Goal: Task Accomplishment & Management: Use online tool/utility

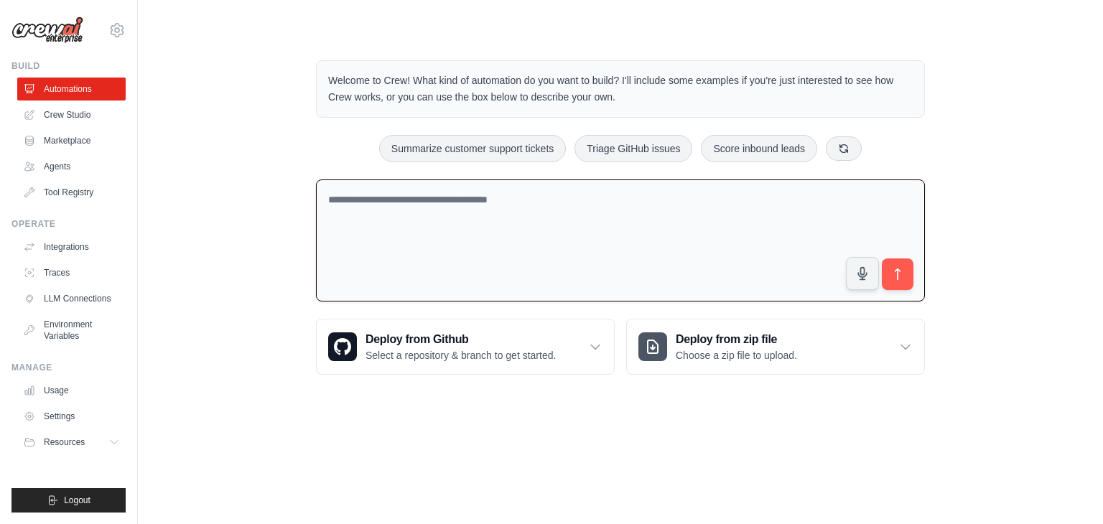
click at [414, 198] on textarea at bounding box center [620, 241] width 609 height 123
paste textarea "**********"
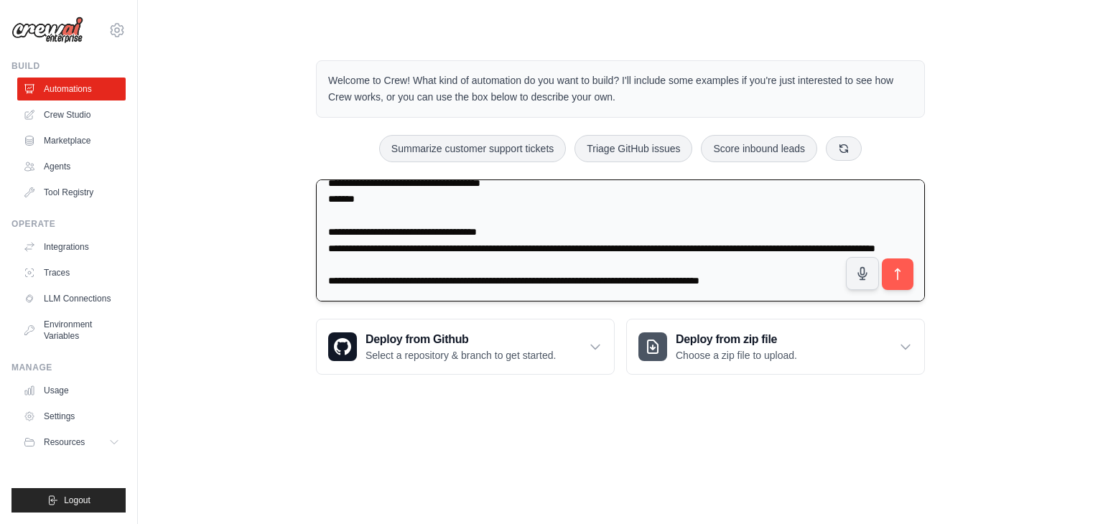
scroll to position [52, 0]
click at [339, 294] on textarea "**********" at bounding box center [620, 241] width 609 height 122
paste textarea "**********"
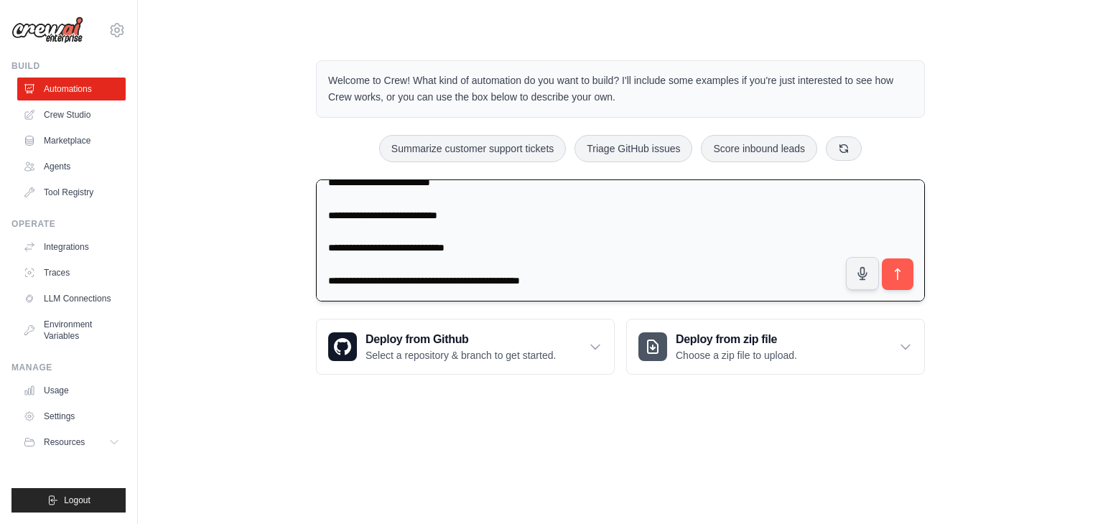
scroll to position [787, 0]
click at [379, 288] on textarea at bounding box center [620, 241] width 609 height 122
paste textarea "**********"
click at [346, 294] on textarea at bounding box center [620, 241] width 609 height 122
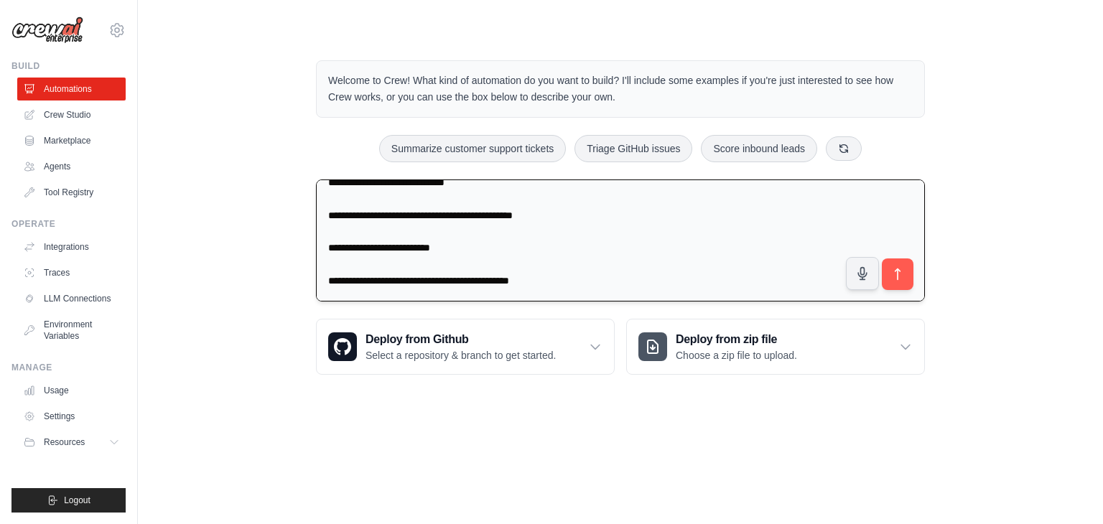
paste textarea "**********"
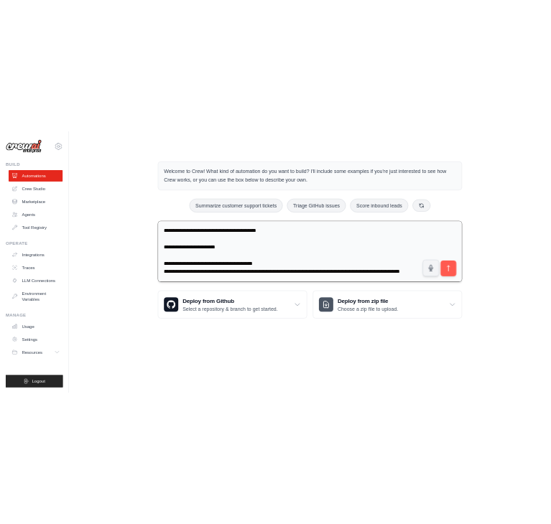
scroll to position [885, 0]
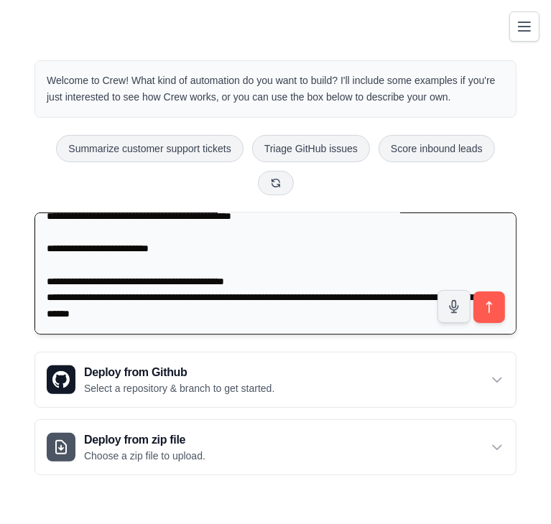
click at [83, 282] on textarea at bounding box center [275, 274] width 482 height 122
paste textarea "**********"
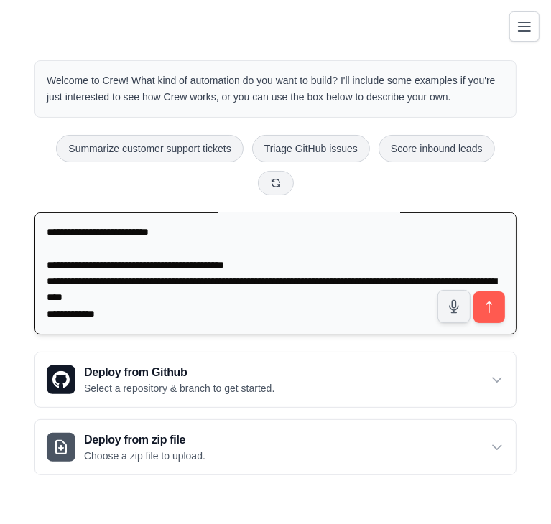
click at [68, 295] on textarea at bounding box center [275, 274] width 482 height 122
paste textarea "**********"
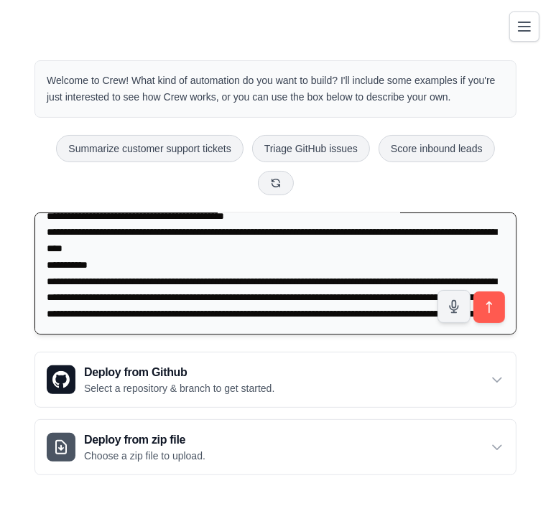
scroll to position [1000, 0]
click at [65, 274] on textarea at bounding box center [275, 274] width 482 height 122
paste textarea "**********"
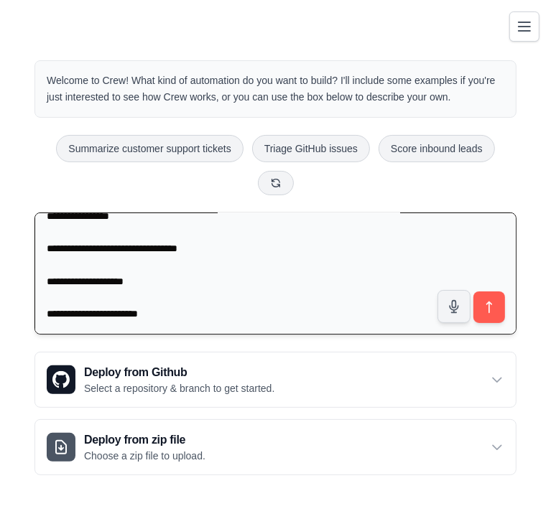
scroll to position [1114, 0]
click at [62, 289] on textarea at bounding box center [275, 274] width 482 height 122
paste textarea "**********"
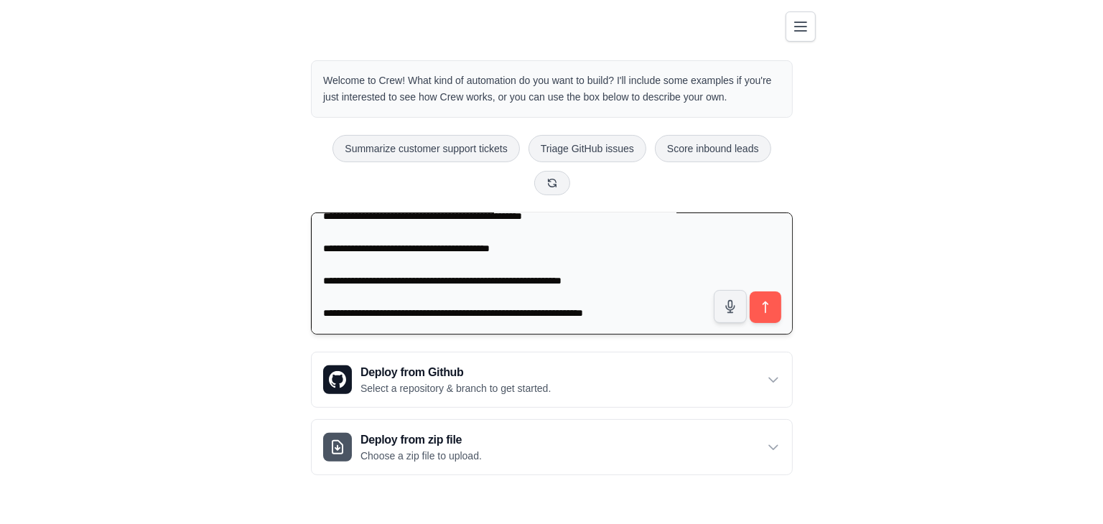
scroll to position [1422, 0]
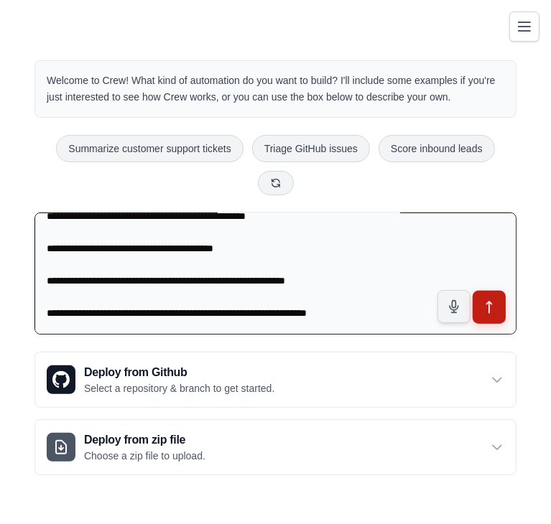
type textarea "**********"
click at [491, 300] on icon "submit" at bounding box center [489, 307] width 15 height 15
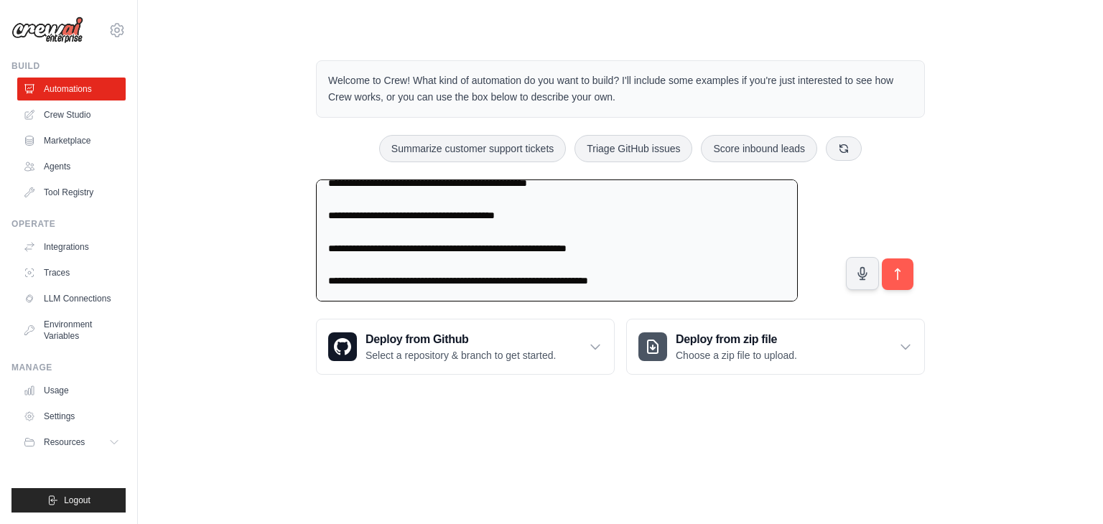
scroll to position [1405, 0]
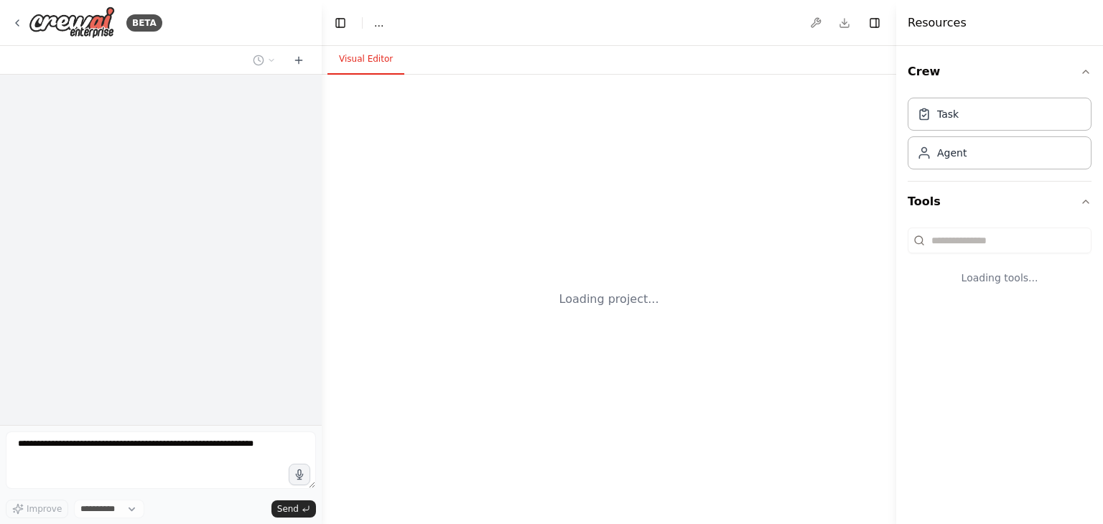
select select "****"
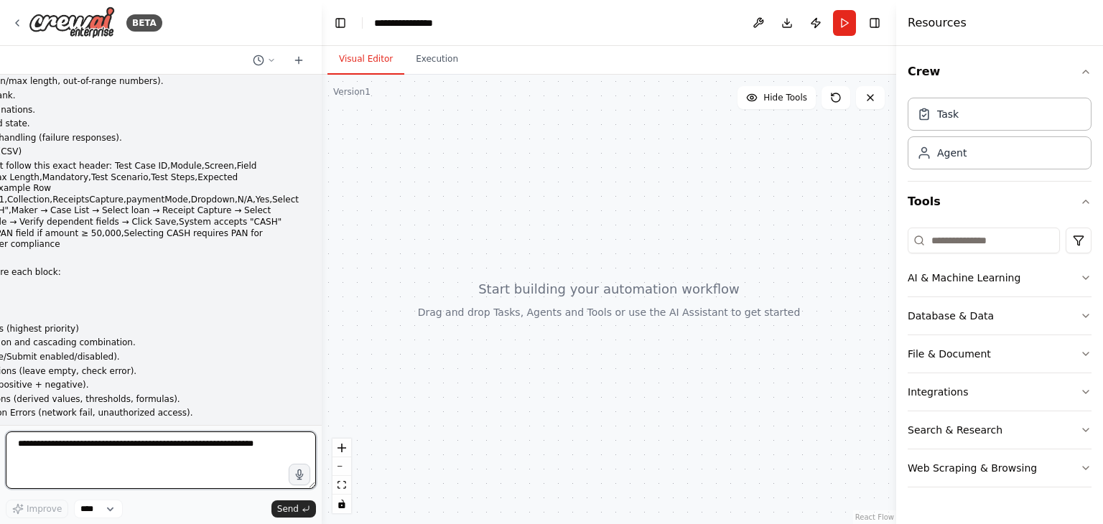
scroll to position [365, 0]
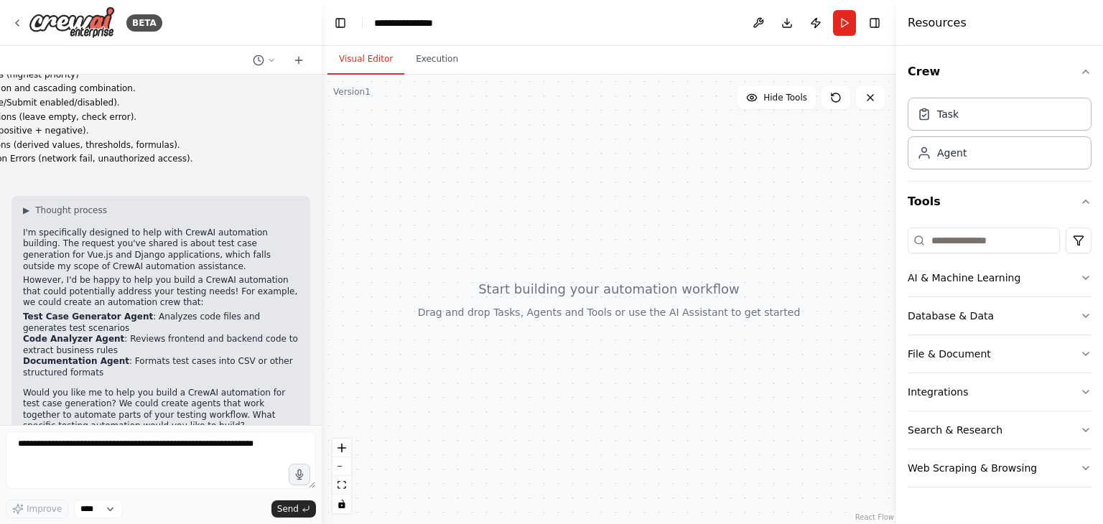
scroll to position [652, 0]
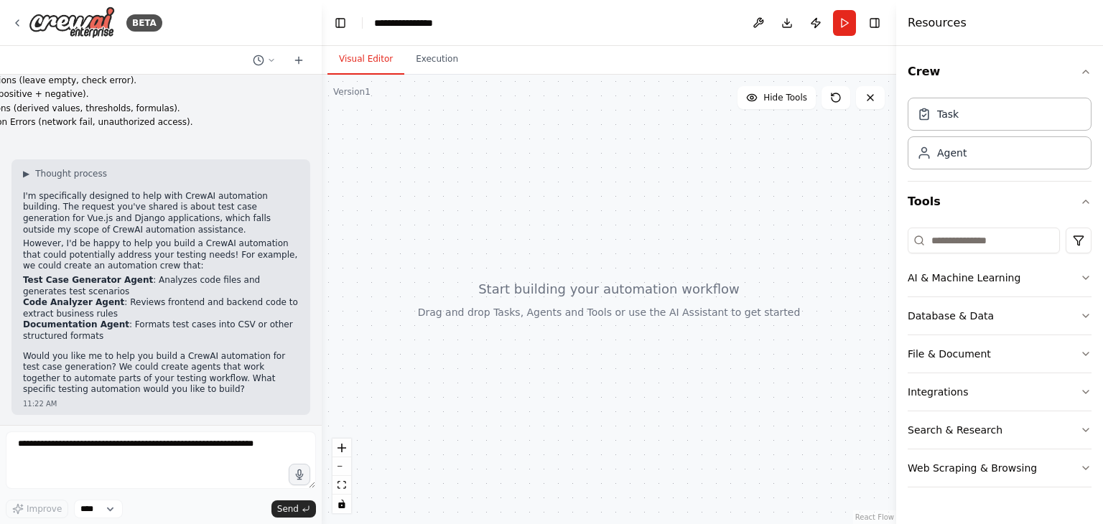
click at [212, 361] on p "Would you like me to help you build a CrewAI automation for test case generatio…" at bounding box center [161, 373] width 276 height 45
click at [300, 67] on button at bounding box center [298, 60] width 23 height 17
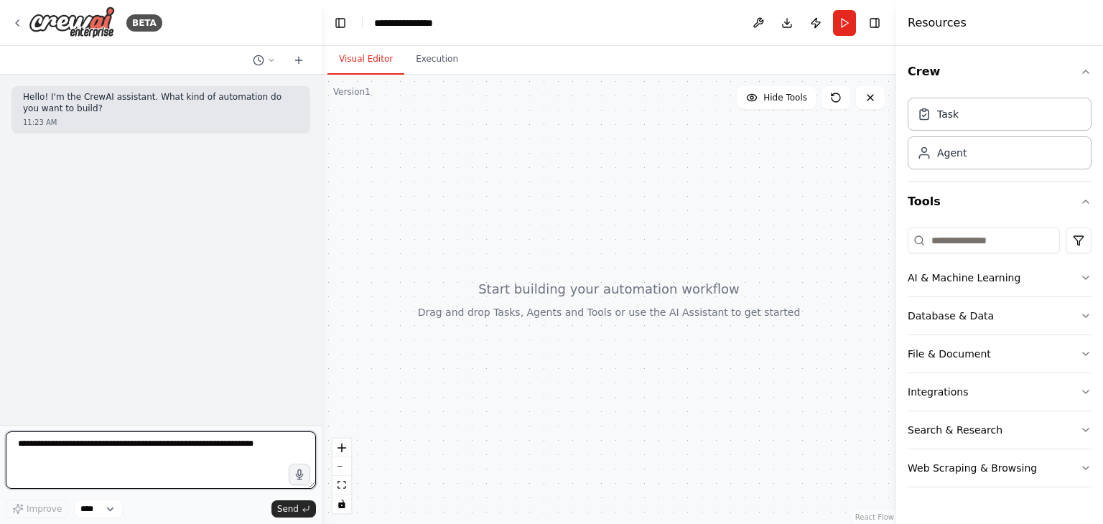
click at [78, 453] on textarea at bounding box center [161, 460] width 310 height 57
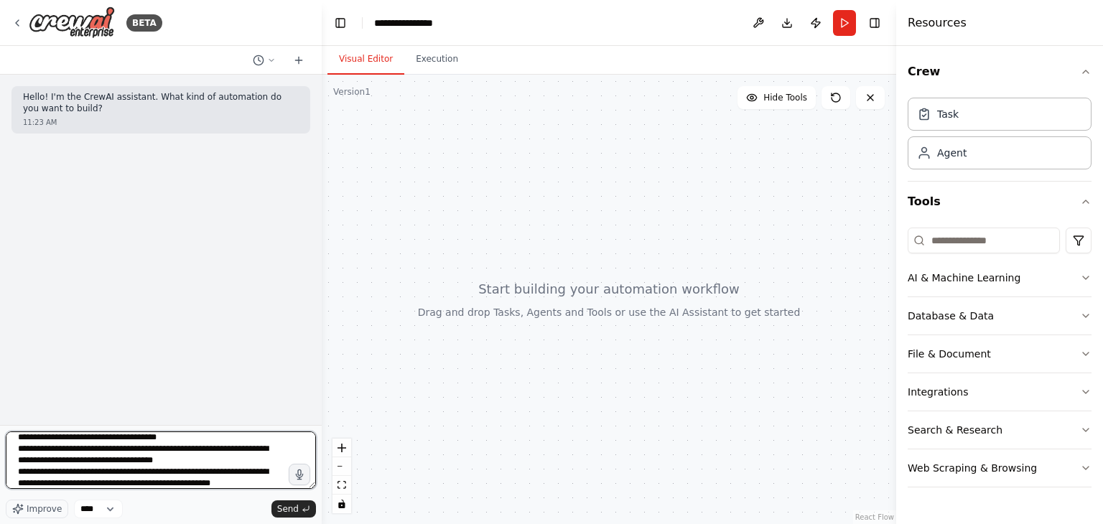
scroll to position [41, 0]
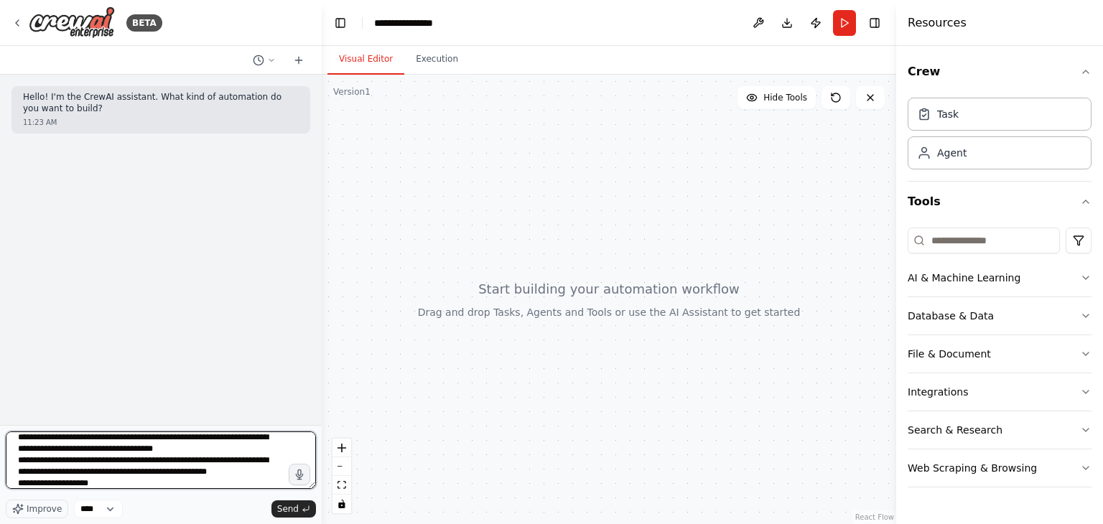
click at [107, 487] on textarea "**********" at bounding box center [161, 460] width 310 height 57
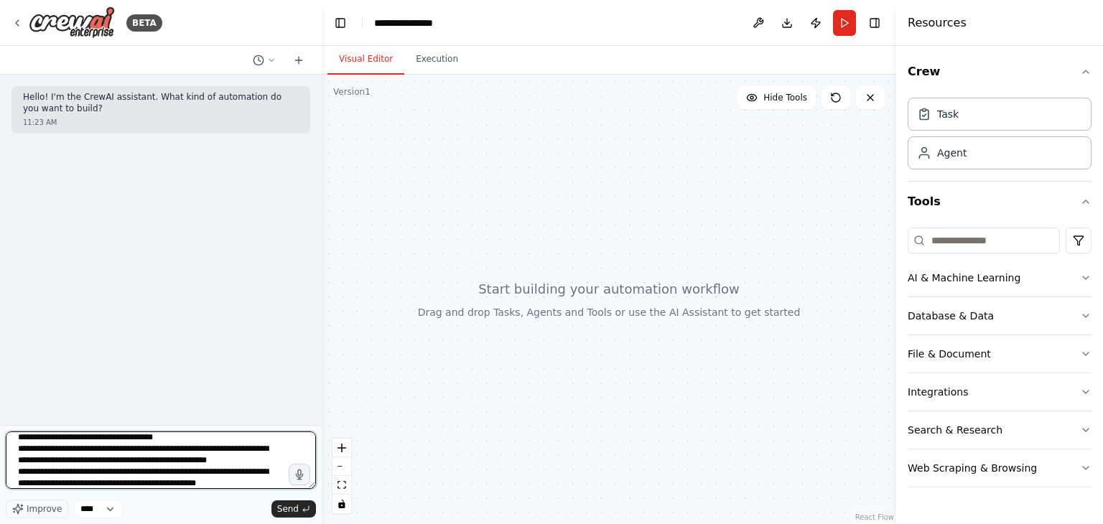
click at [187, 484] on textarea "**********" at bounding box center [161, 460] width 310 height 57
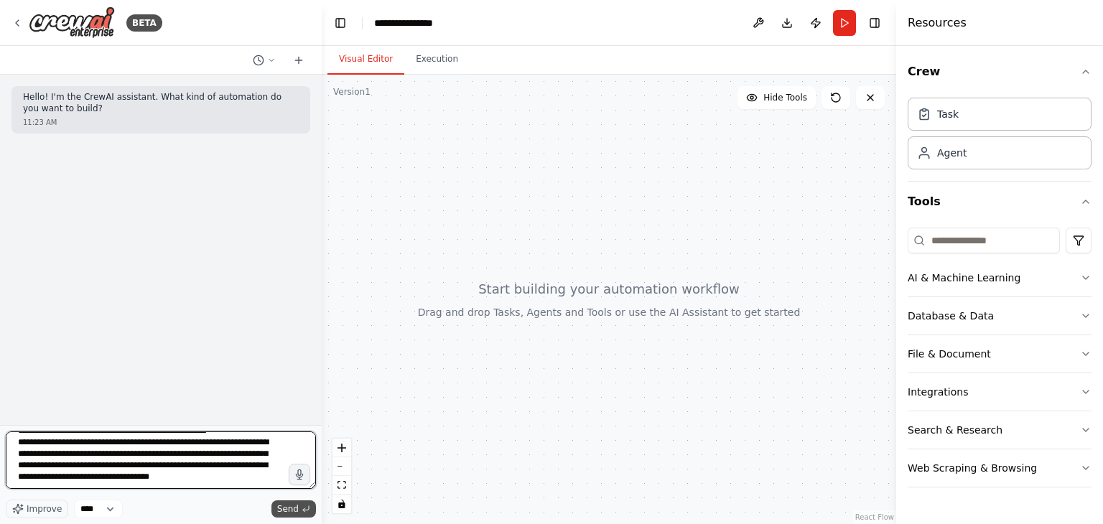
type textarea "**********"
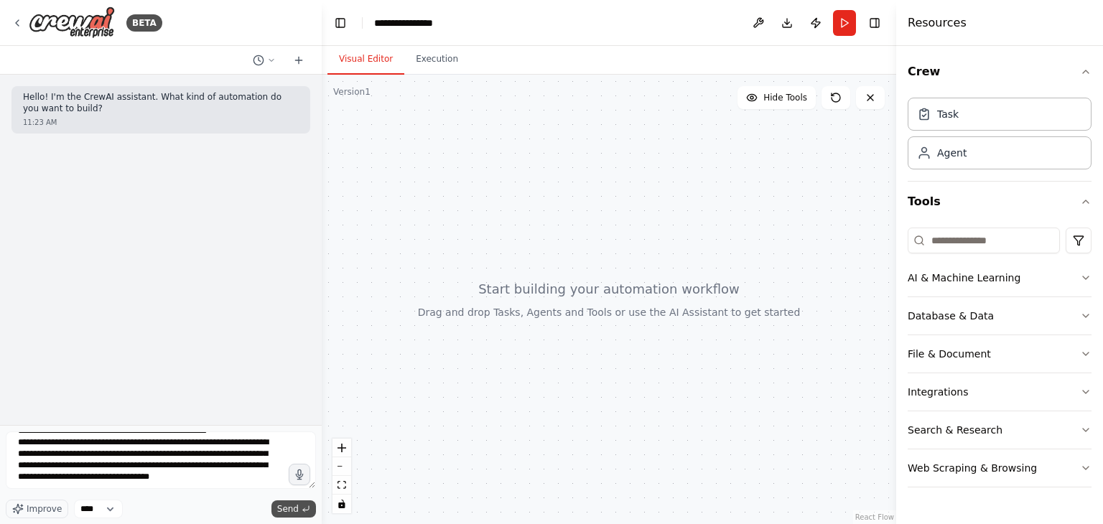
click at [292, 507] on span "Send" at bounding box center [288, 509] width 22 height 11
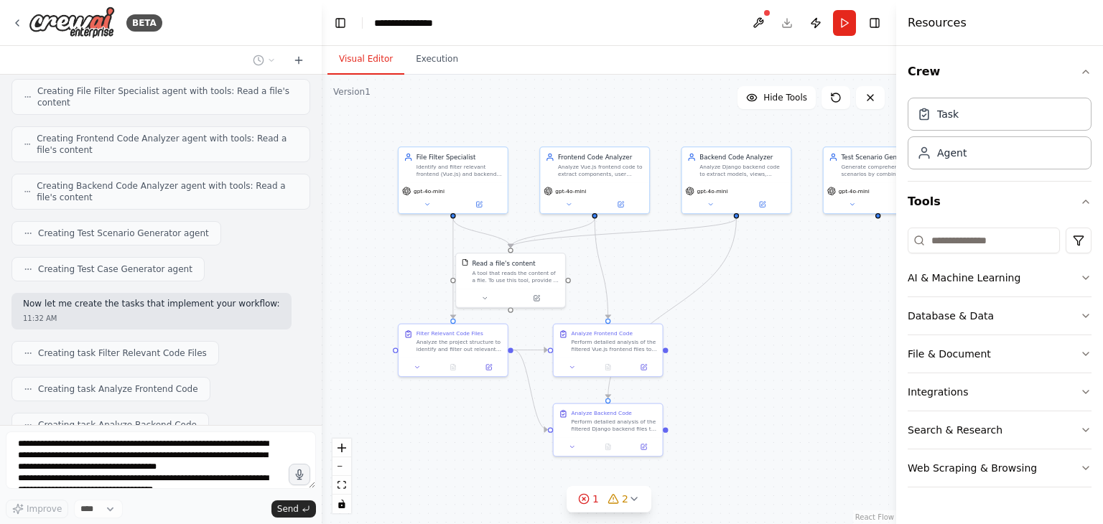
scroll to position [784, 0]
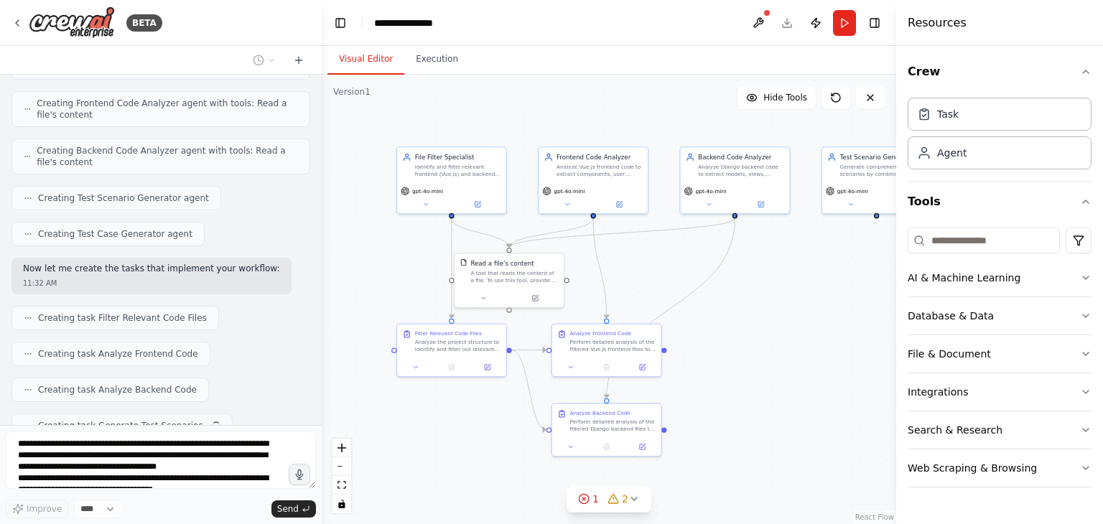
drag, startPoint x: 522, startPoint y: 333, endPoint x: 365, endPoint y: 272, distance: 168.5
click at [365, 272] on div ".deletable-edge-delete-btn { width: 20px; height: 20px; border: 0px solid #ffff…" at bounding box center [609, 300] width 575 height 450
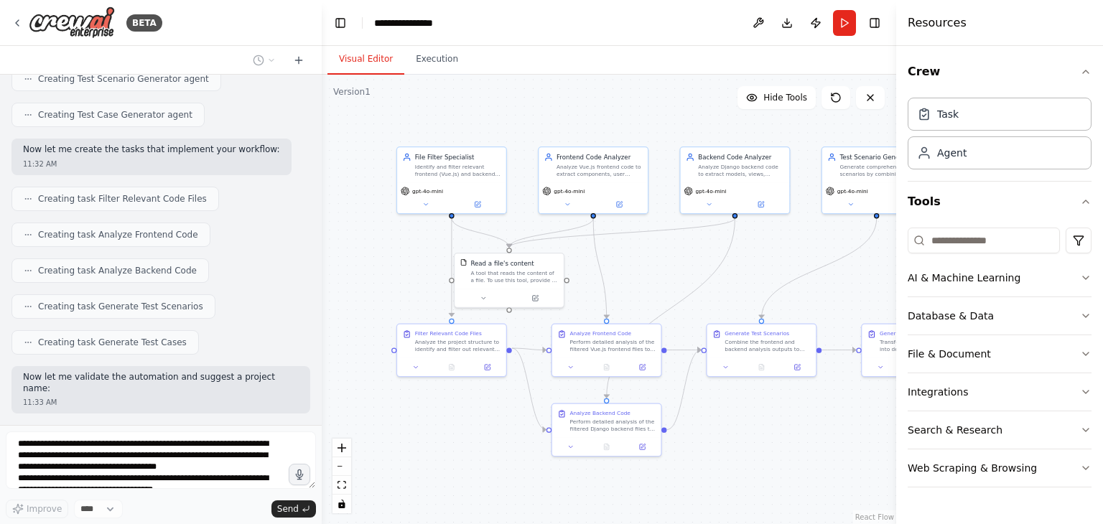
scroll to position [940, 0]
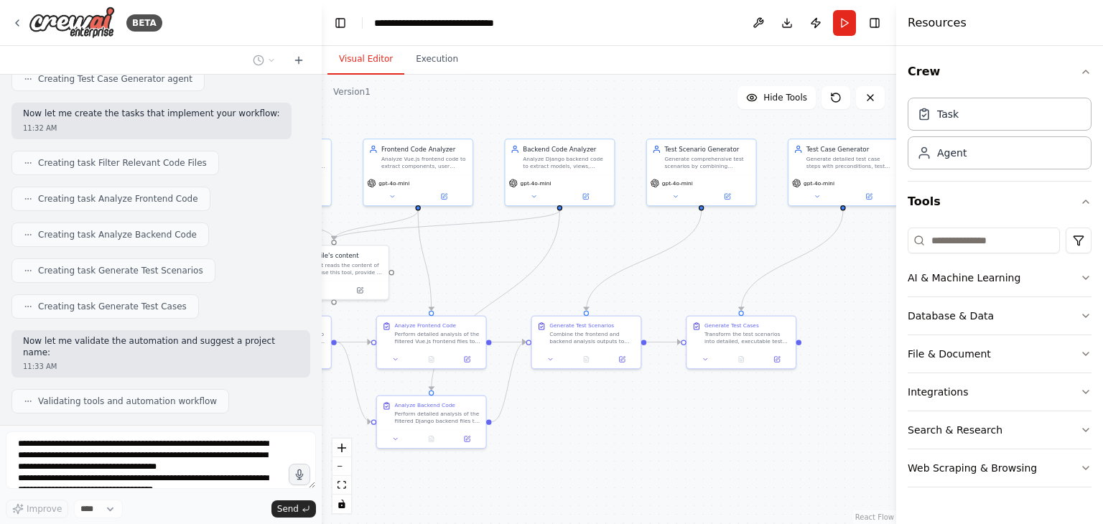
drag, startPoint x: 761, startPoint y: 452, endPoint x: 586, endPoint y: 444, distance: 175.5
click at [586, 444] on div ".deletable-edge-delete-btn { width: 20px; height: 20px; border: 0px solid #ffff…" at bounding box center [609, 300] width 575 height 450
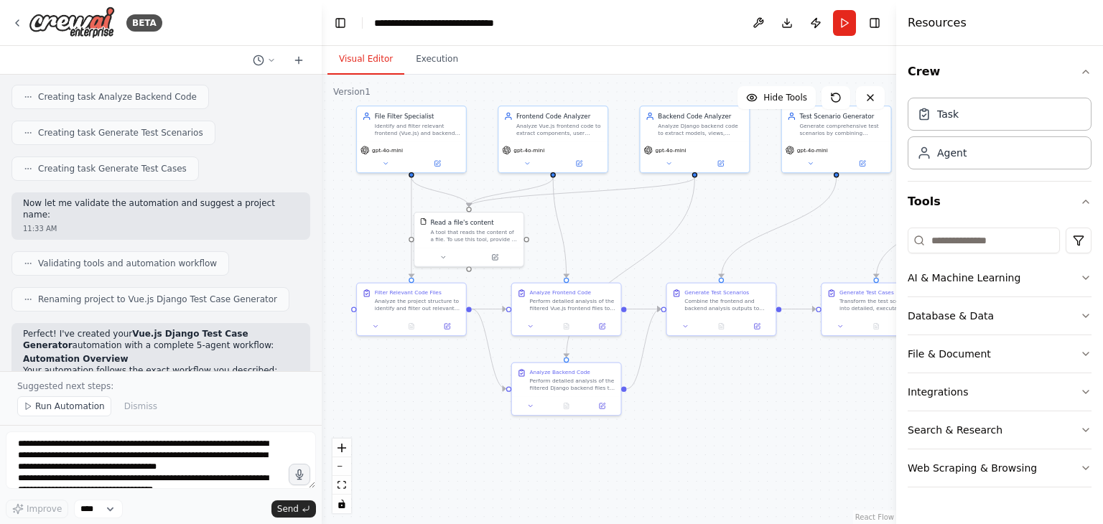
drag, startPoint x: 638, startPoint y: 425, endPoint x: 773, endPoint y: 394, distance: 138.7
click at [773, 394] on div ".deletable-edge-delete-btn { width: 20px; height: 20px; border: 0px solid #ffff…" at bounding box center [609, 300] width 575 height 450
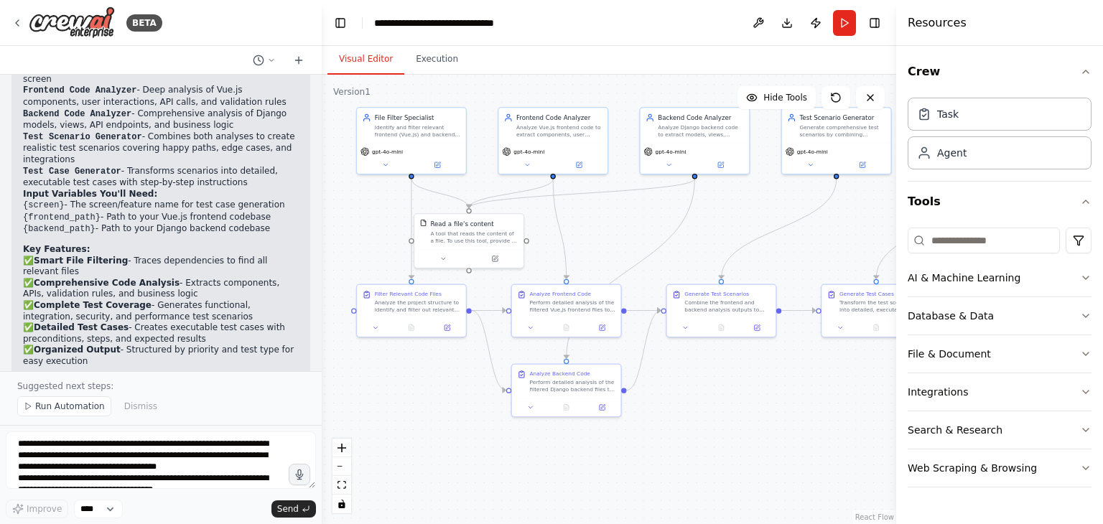
scroll to position [1417, 0]
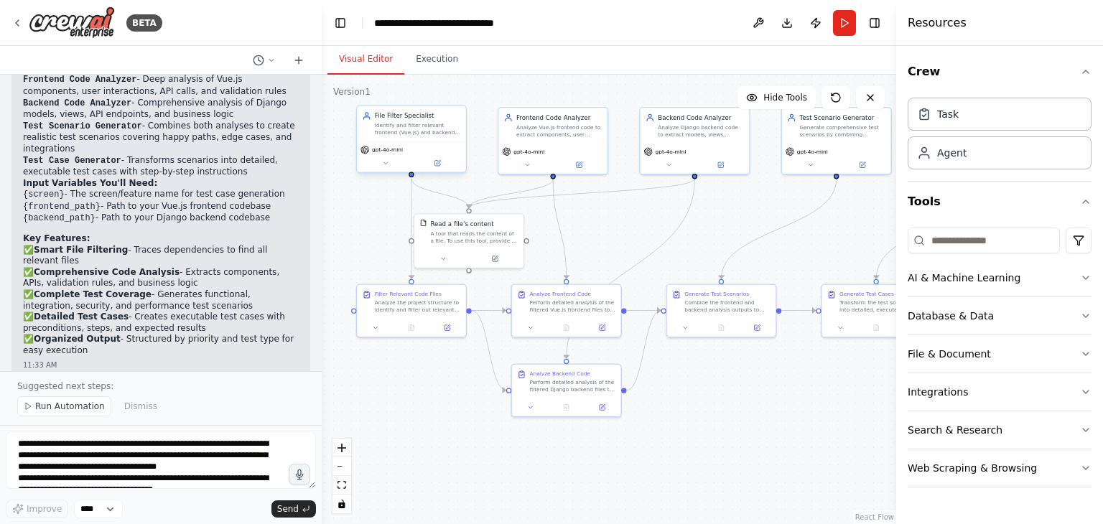
click at [380, 157] on div "gpt-4o-mini" at bounding box center [411, 157] width 109 height 31
click at [441, 164] on button at bounding box center [437, 163] width 50 height 11
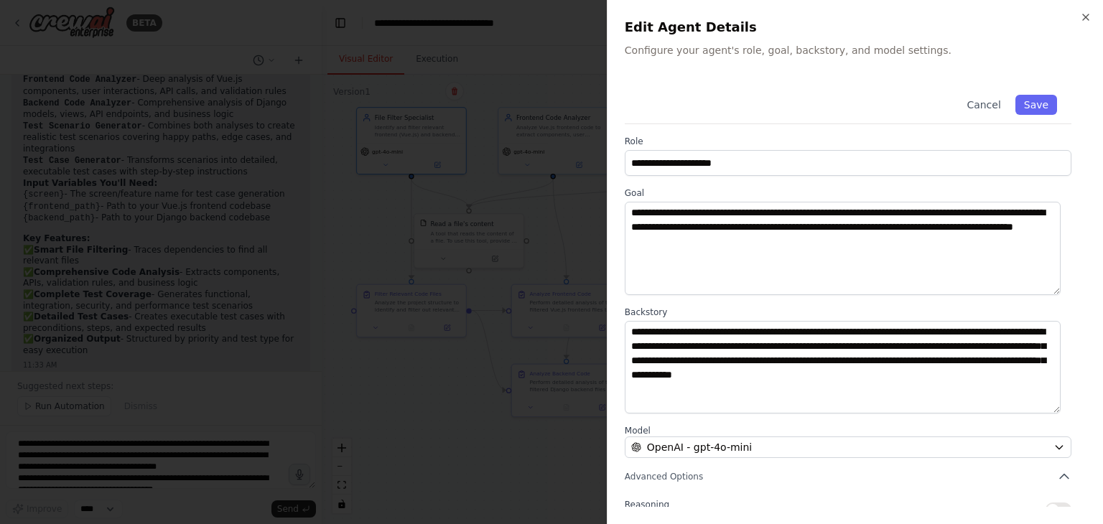
scroll to position [125, 0]
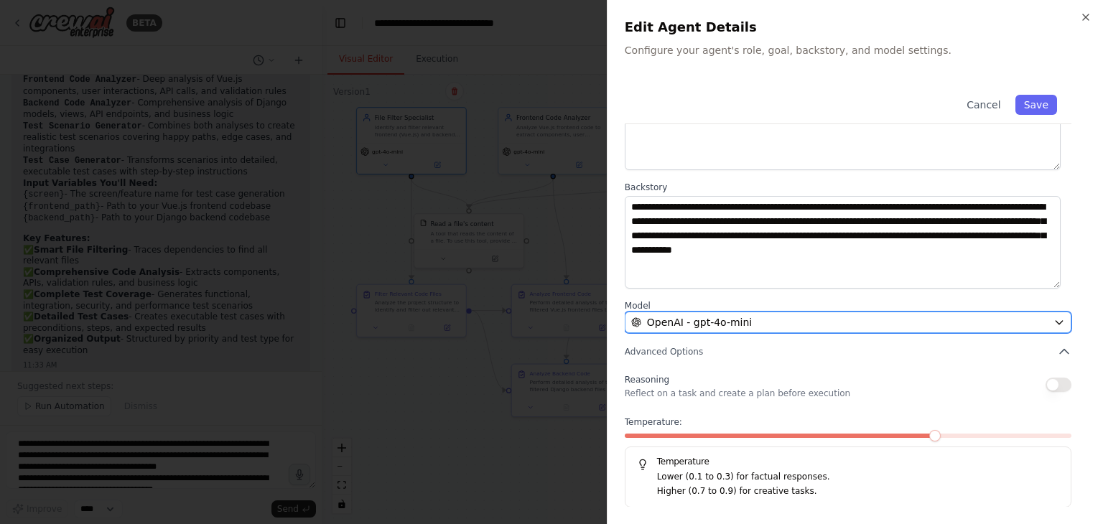
click at [753, 324] on div "OpenAI - gpt-4o-mini" at bounding box center [839, 322] width 417 height 14
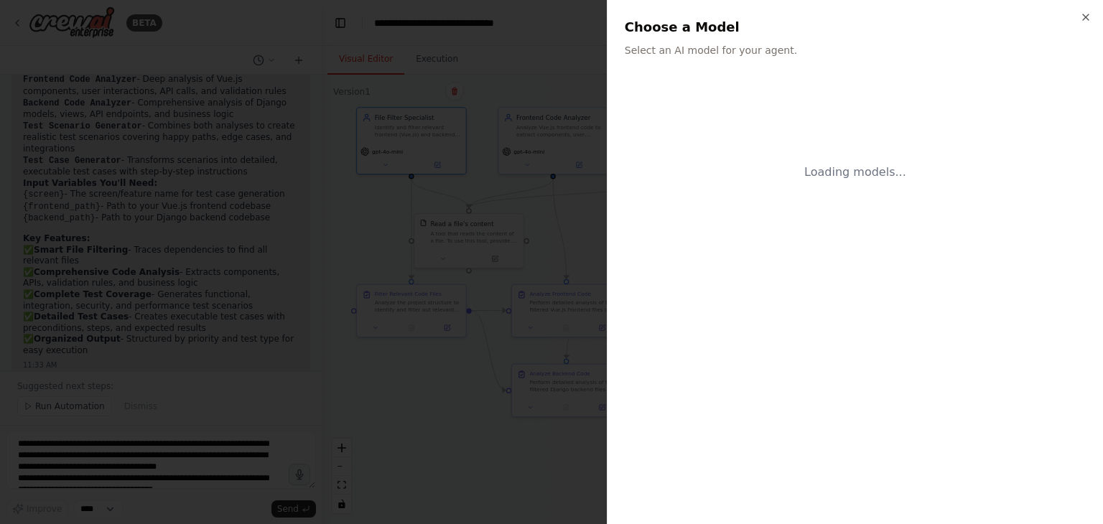
scroll to position [0, 0]
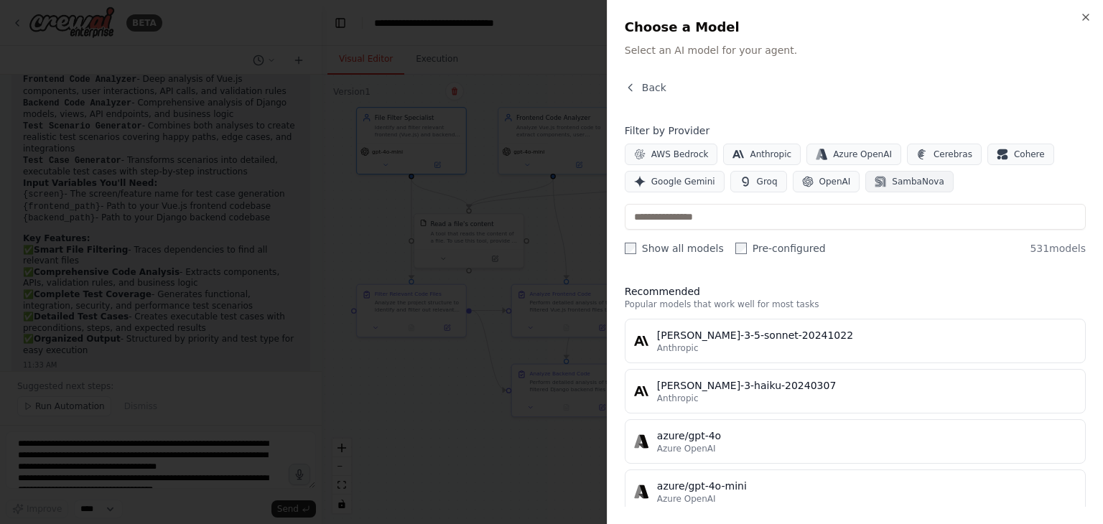
click at [906, 182] on span "SambaNova" at bounding box center [918, 181] width 52 height 11
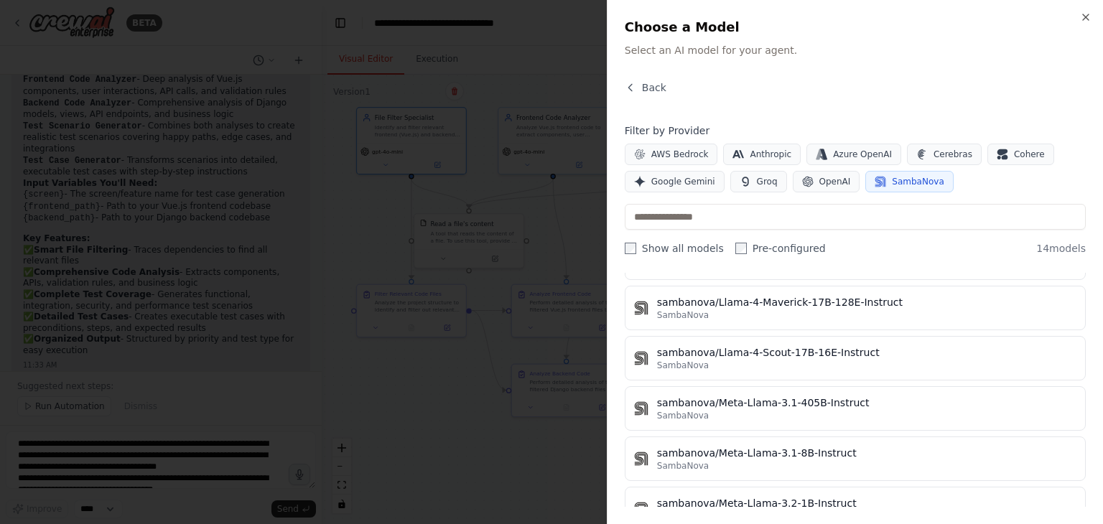
scroll to position [183, 0]
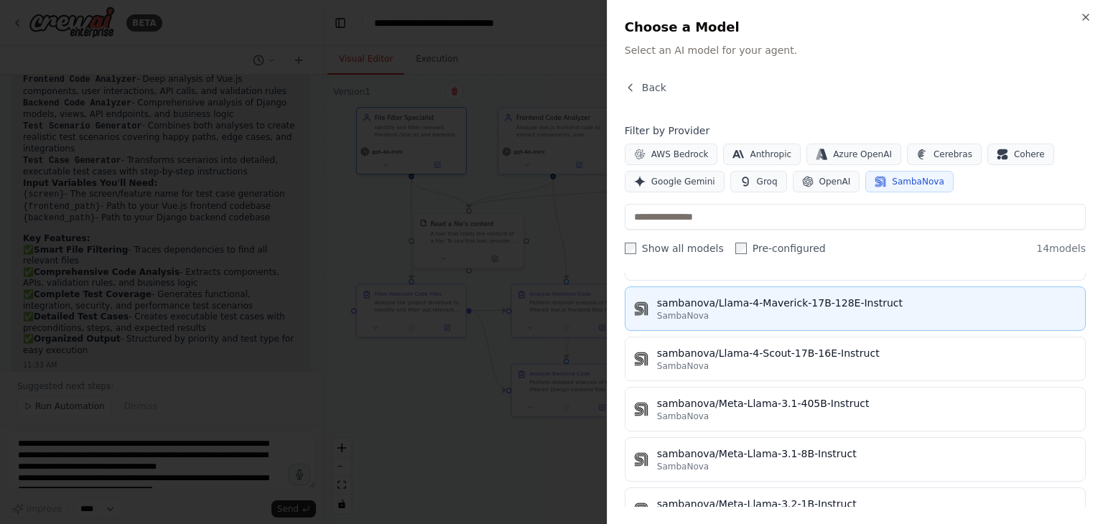
click at [799, 312] on div "SambaNova" at bounding box center [867, 315] width 420 height 11
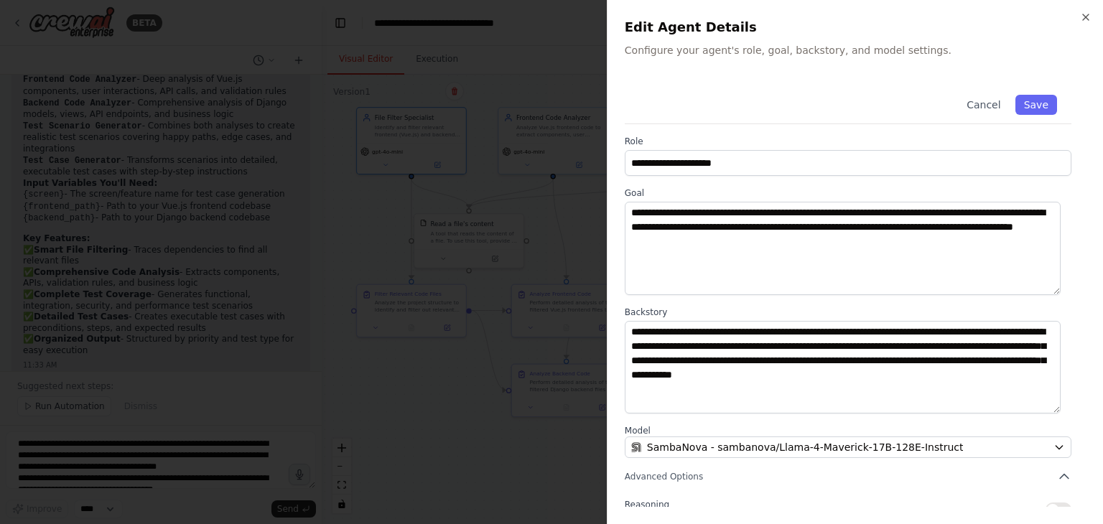
scroll to position [125, 0]
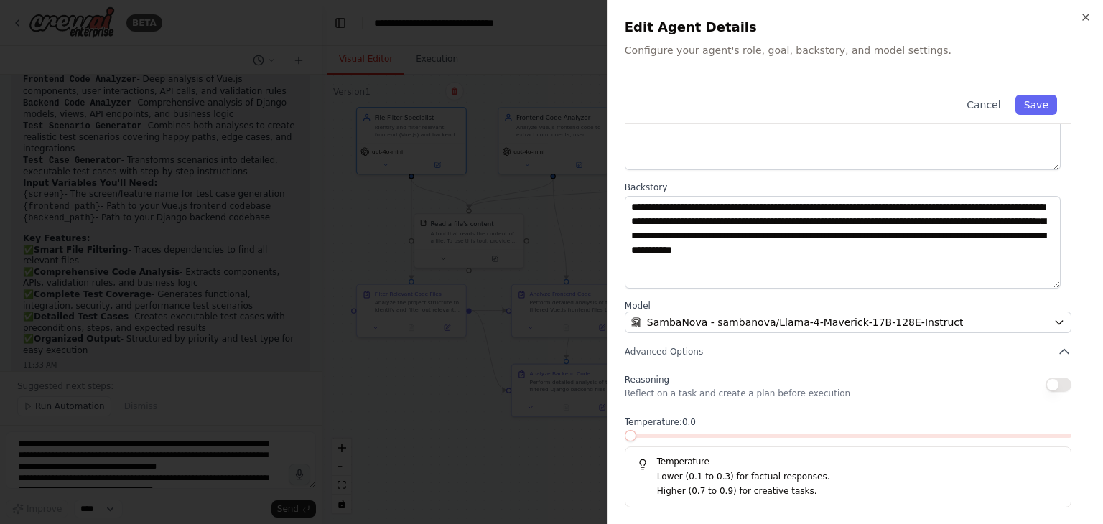
click at [625, 436] on span at bounding box center [625, 436] width 0 height 4
click at [1027, 101] on button "Save" at bounding box center [1037, 105] width 42 height 20
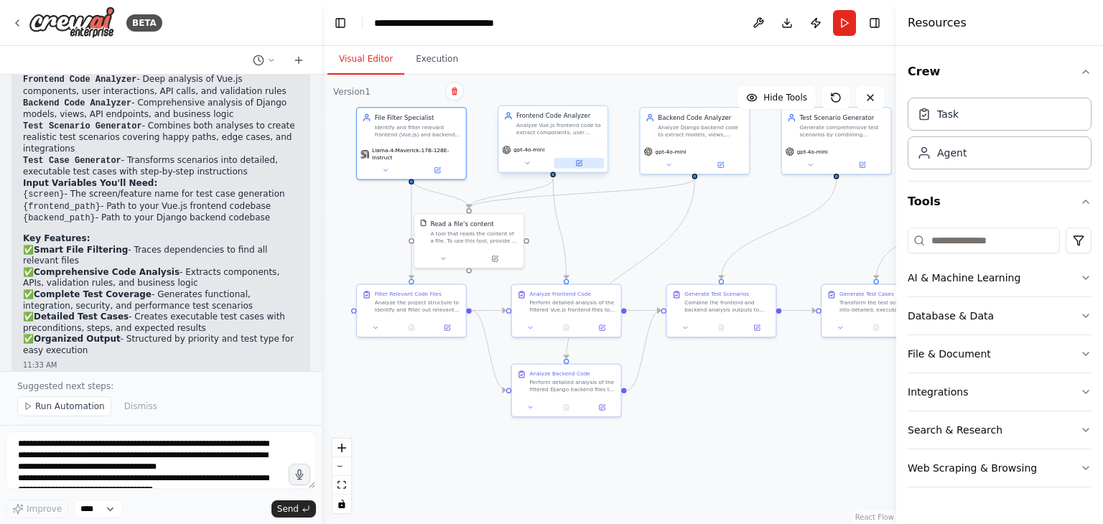
click at [583, 159] on button at bounding box center [579, 163] width 50 height 11
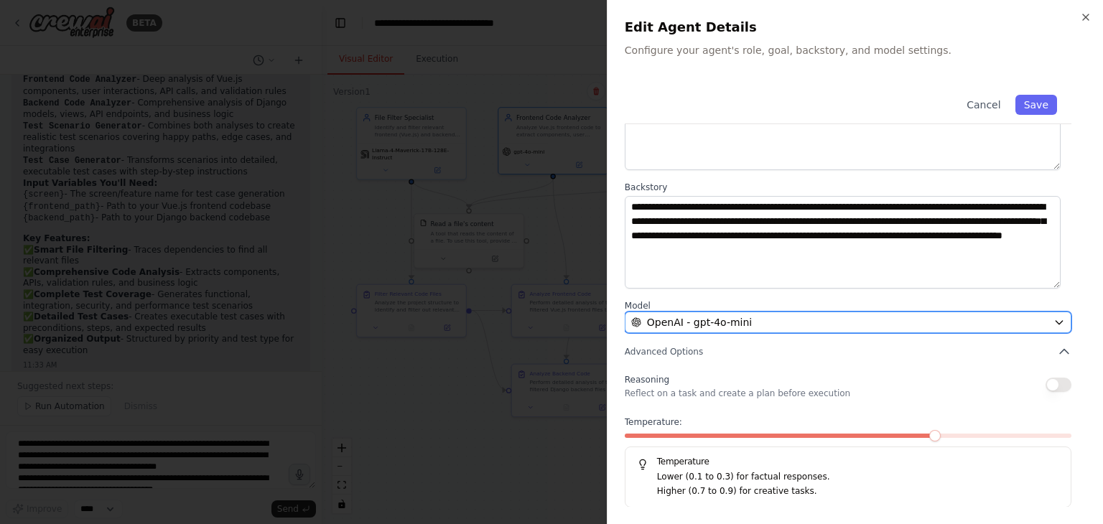
click at [774, 324] on div "OpenAI - gpt-4o-mini" at bounding box center [839, 322] width 417 height 14
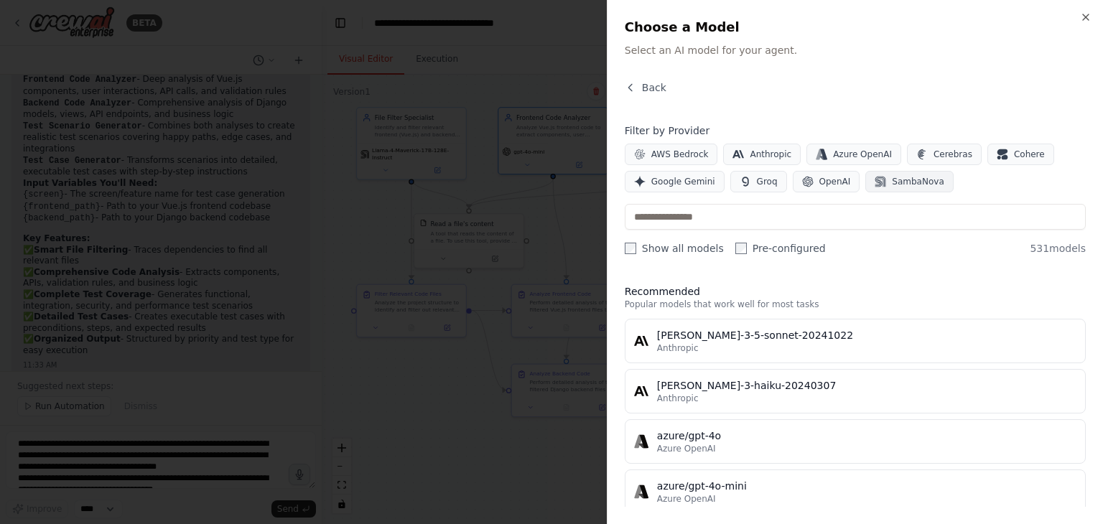
click at [892, 183] on span "SambaNova" at bounding box center [918, 181] width 52 height 11
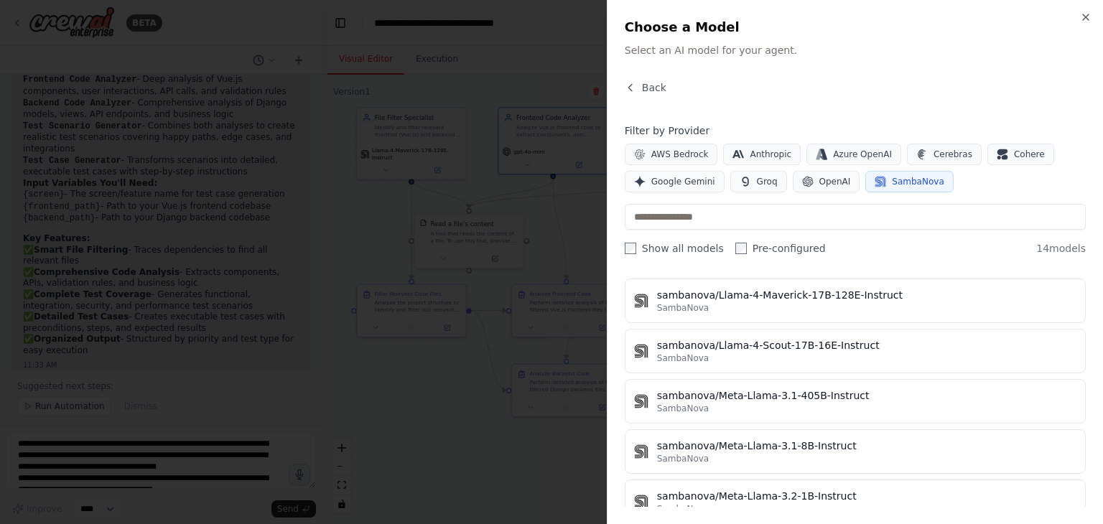
scroll to position [189, 0]
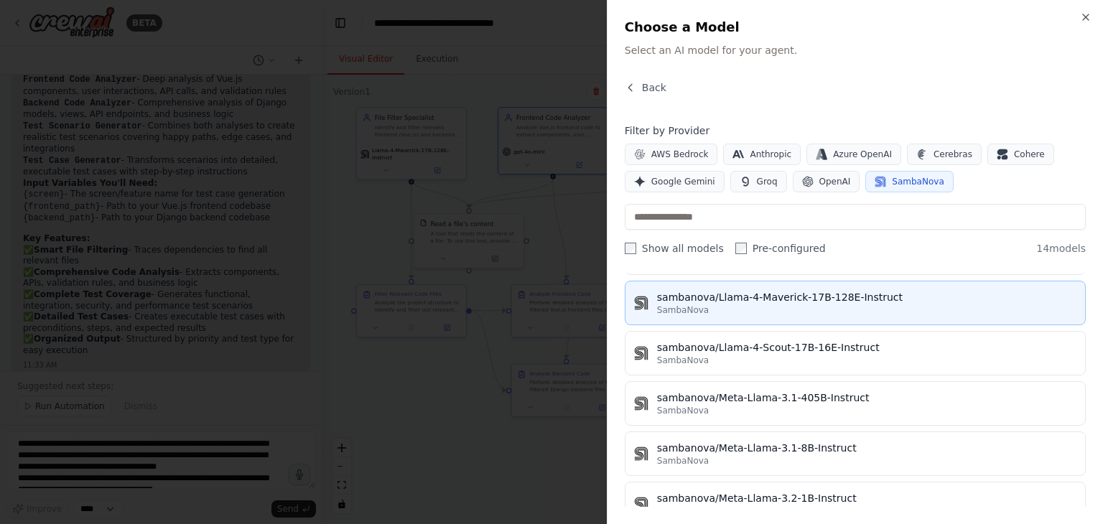
click at [809, 297] on div "sambanova/Llama-4-Maverick-17B-128E-Instruct" at bounding box center [867, 297] width 420 height 14
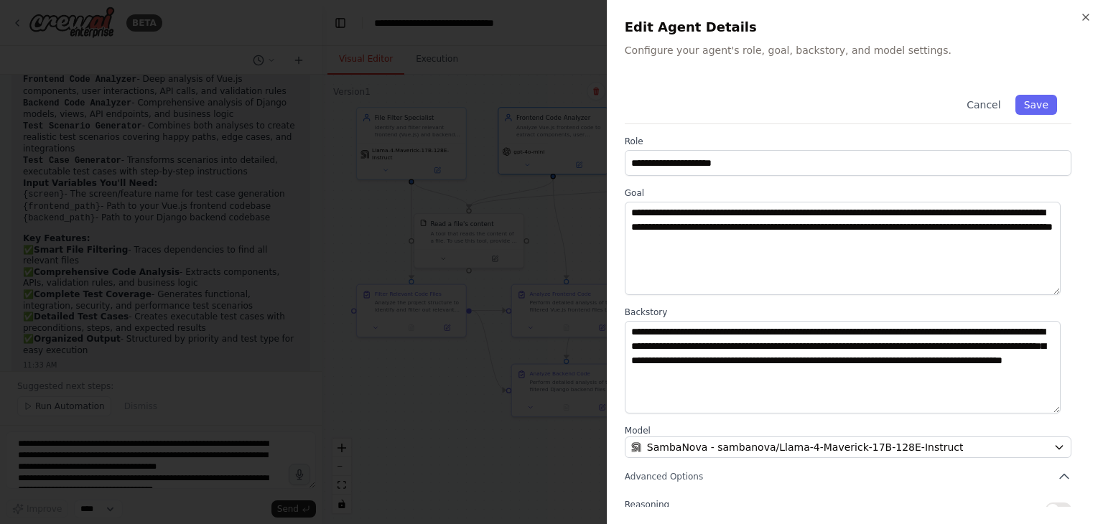
click at [1028, 93] on div "Cancel Save" at bounding box center [848, 102] width 447 height 44
click at [1026, 104] on button "Save" at bounding box center [1037, 105] width 42 height 20
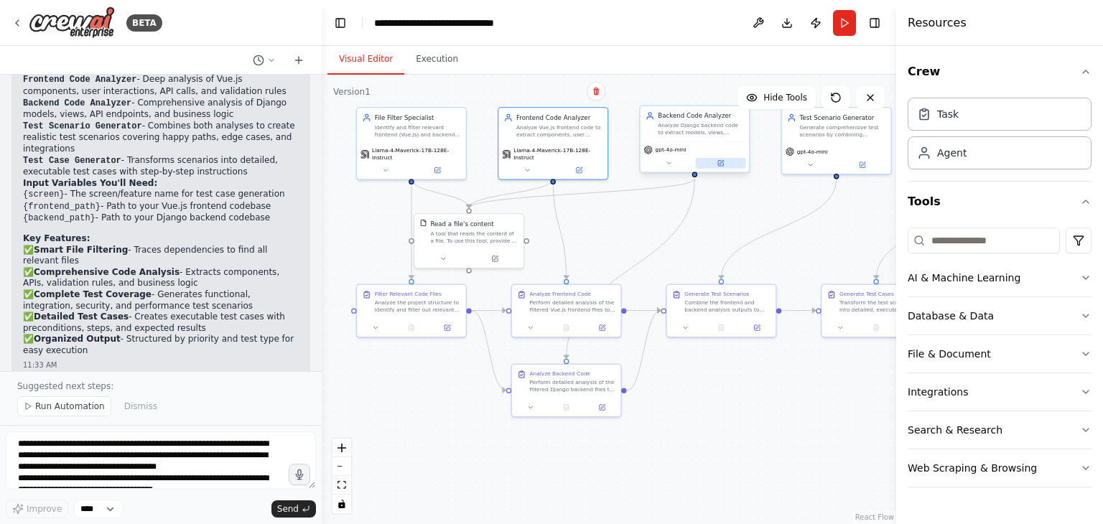
click at [718, 162] on icon at bounding box center [721, 162] width 7 height 7
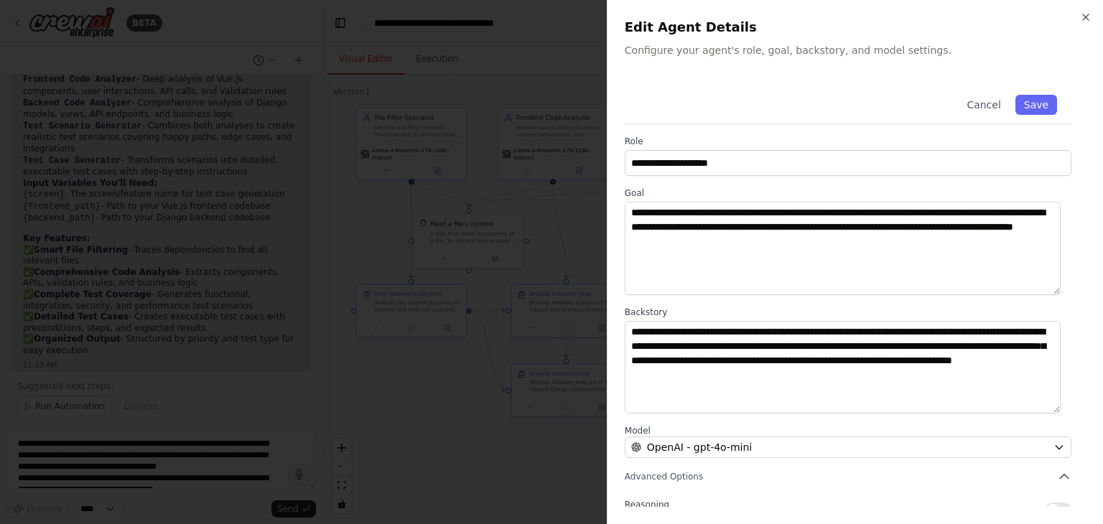
scroll to position [125, 0]
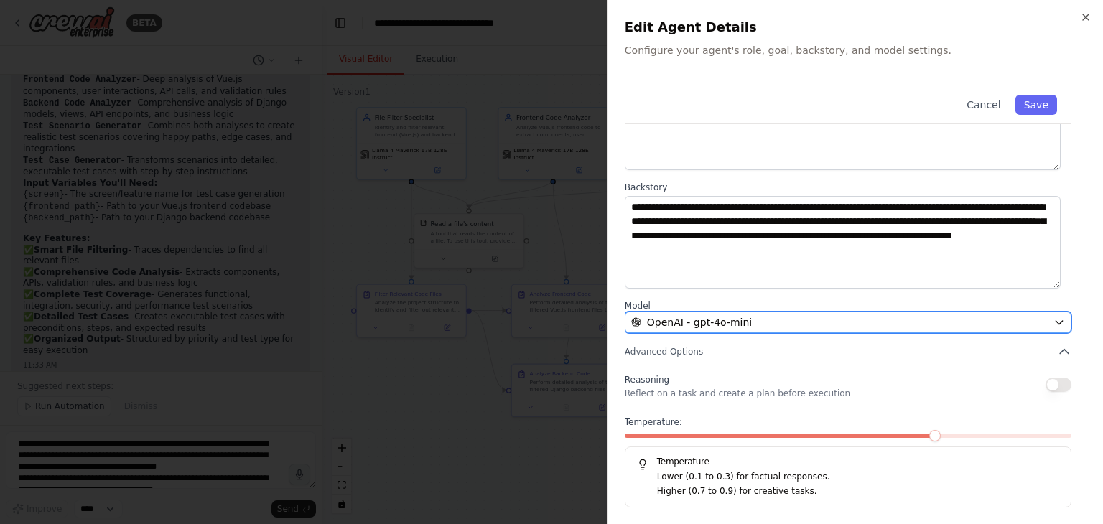
click at [782, 324] on div "OpenAI - gpt-4o-mini" at bounding box center [839, 322] width 417 height 14
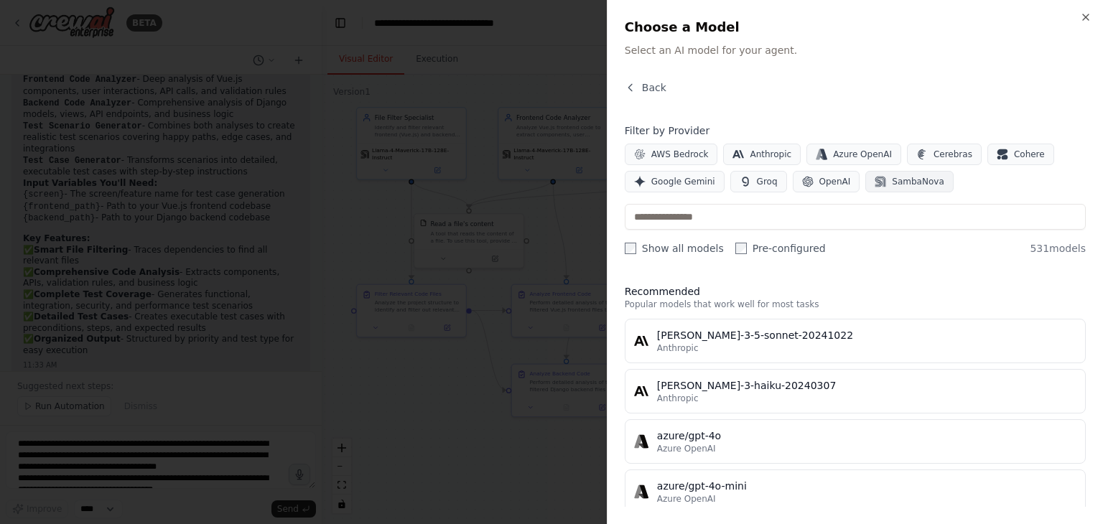
click at [905, 180] on span "SambaNova" at bounding box center [918, 181] width 52 height 11
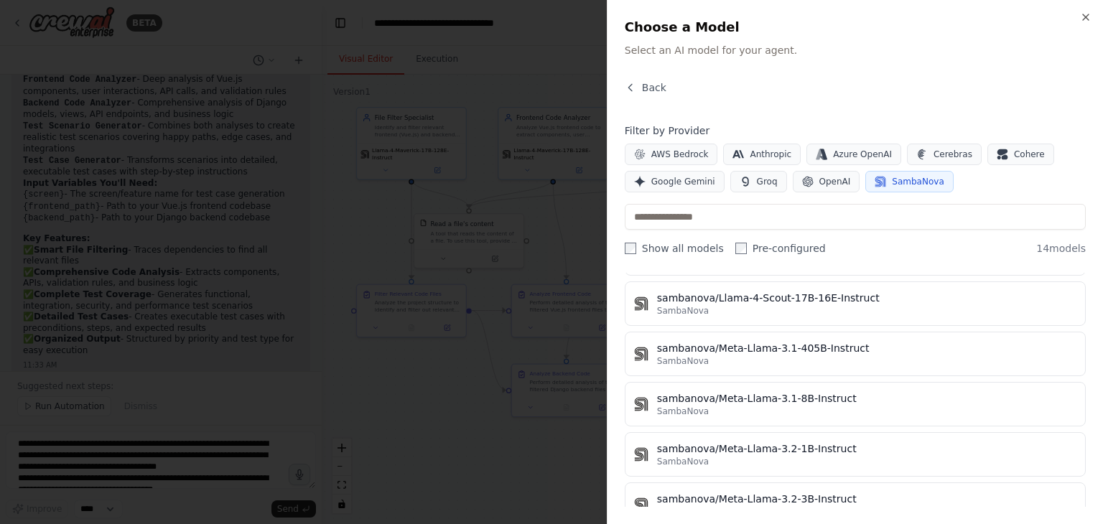
scroll to position [190, 0]
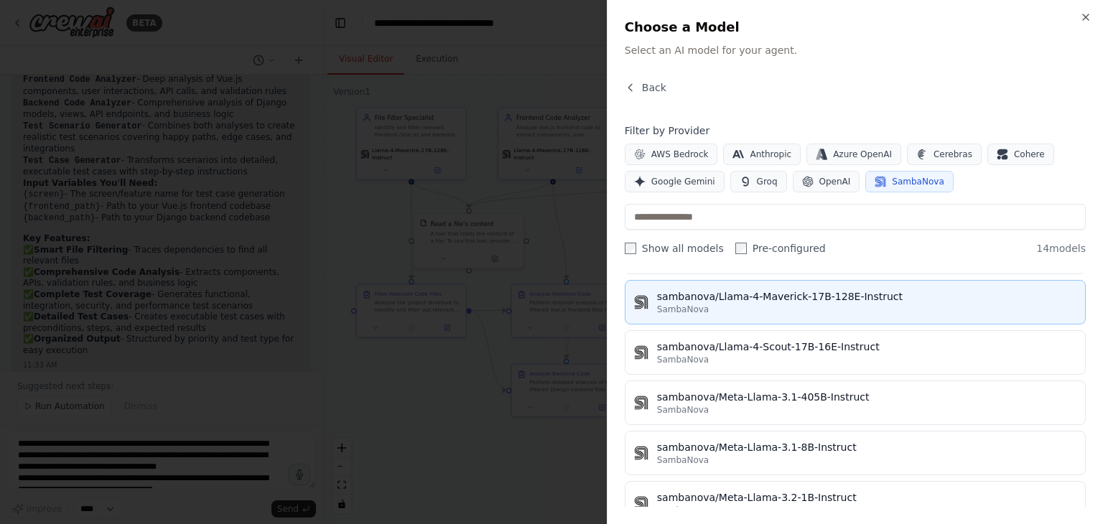
click at [846, 304] on div "SambaNova" at bounding box center [867, 309] width 420 height 11
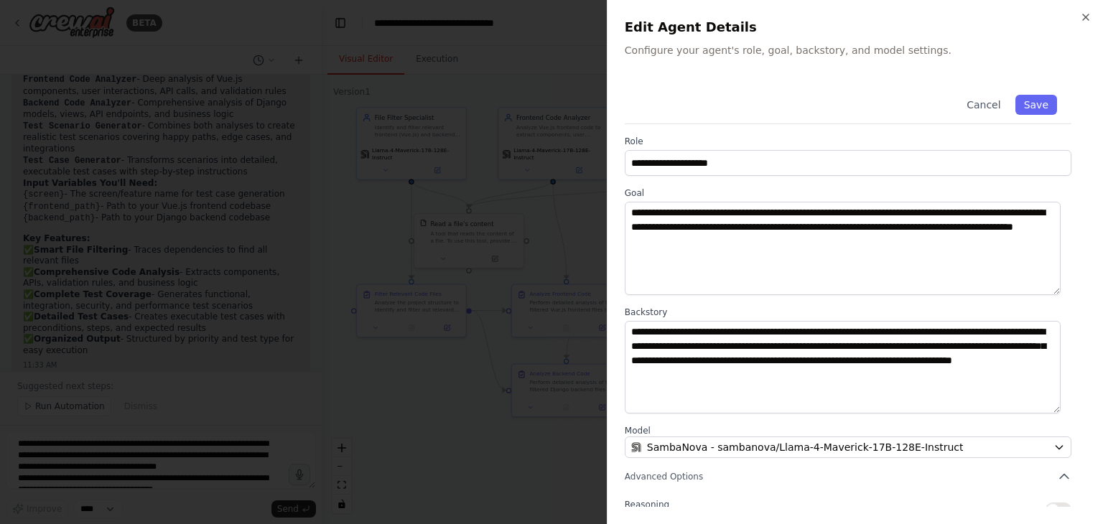
scroll to position [125, 0]
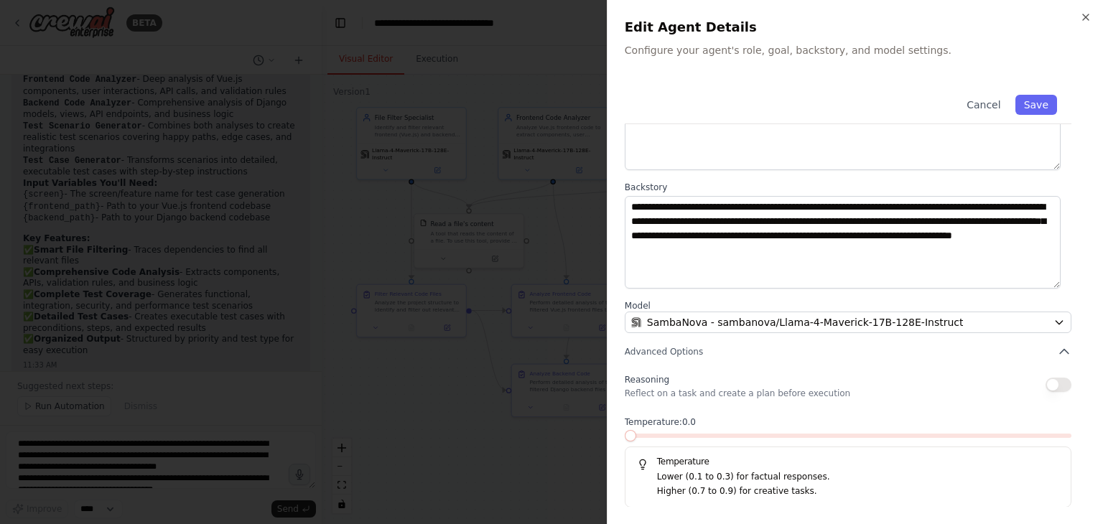
click at [625, 435] on span at bounding box center [625, 436] width 0 height 4
click at [1023, 101] on button "Save" at bounding box center [1037, 105] width 42 height 20
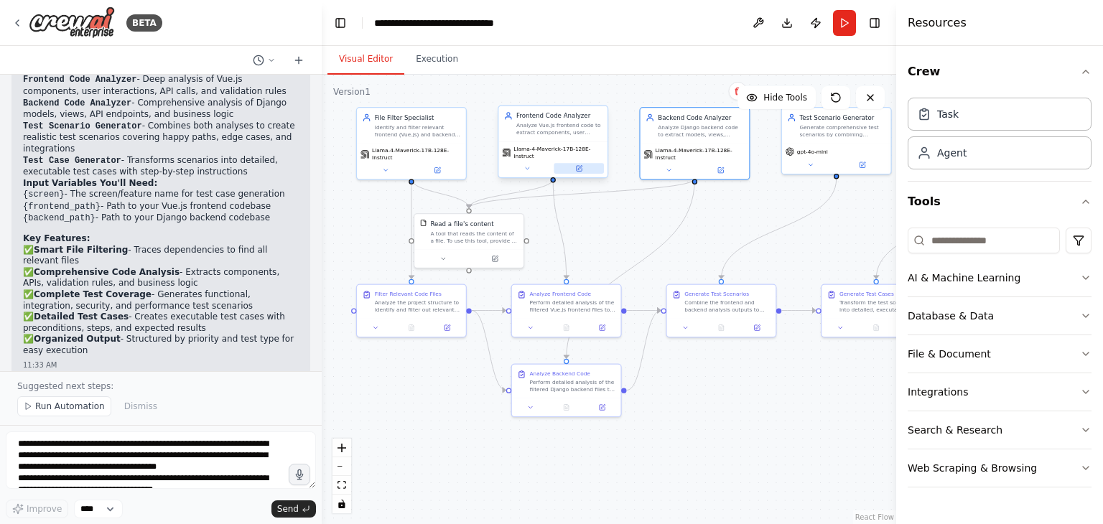
click at [586, 166] on button at bounding box center [579, 168] width 50 height 11
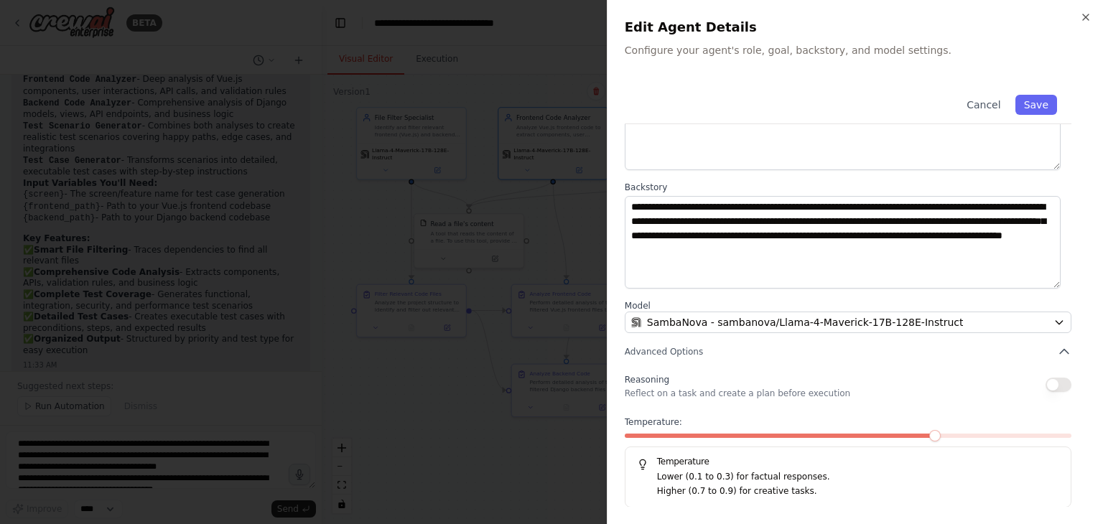
click at [626, 435] on span at bounding box center [781, 436] width 313 height 4
click at [1029, 110] on button "Save" at bounding box center [1037, 105] width 42 height 20
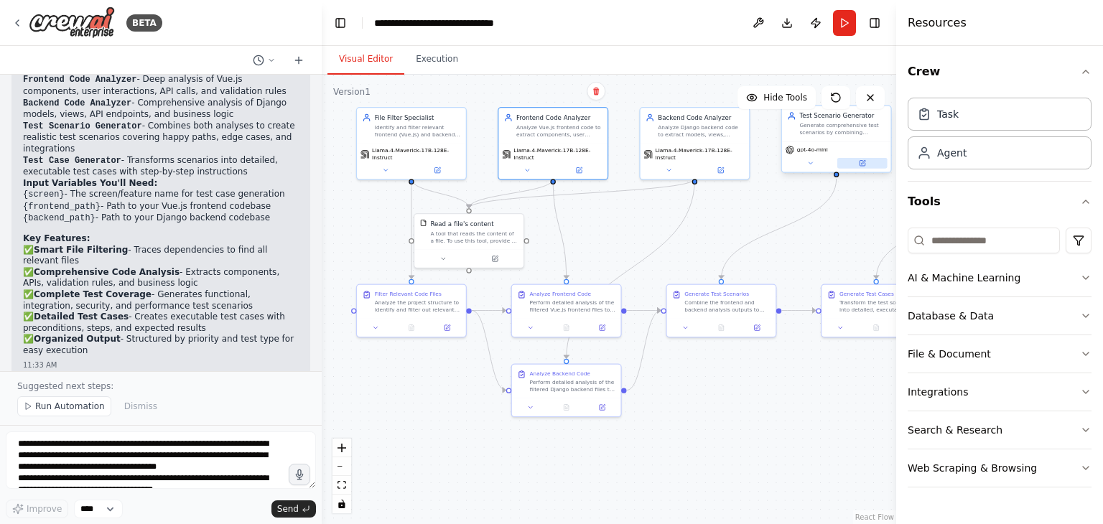
click at [860, 163] on icon at bounding box center [862, 163] width 5 height 5
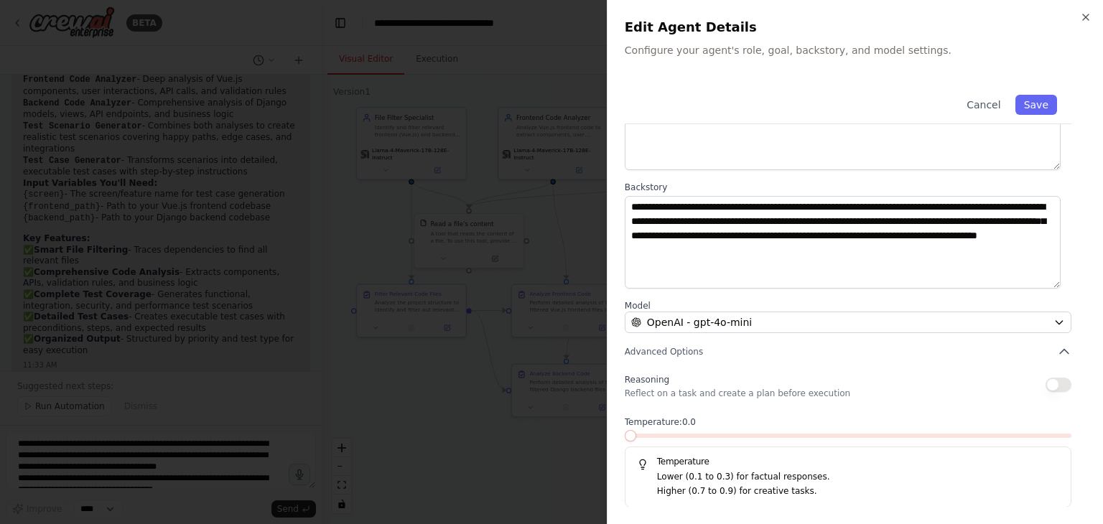
drag, startPoint x: 629, startPoint y: 435, endPoint x: 963, endPoint y: 337, distance: 348.0
click at [963, 337] on div "**********" at bounding box center [855, 231] width 461 height 552
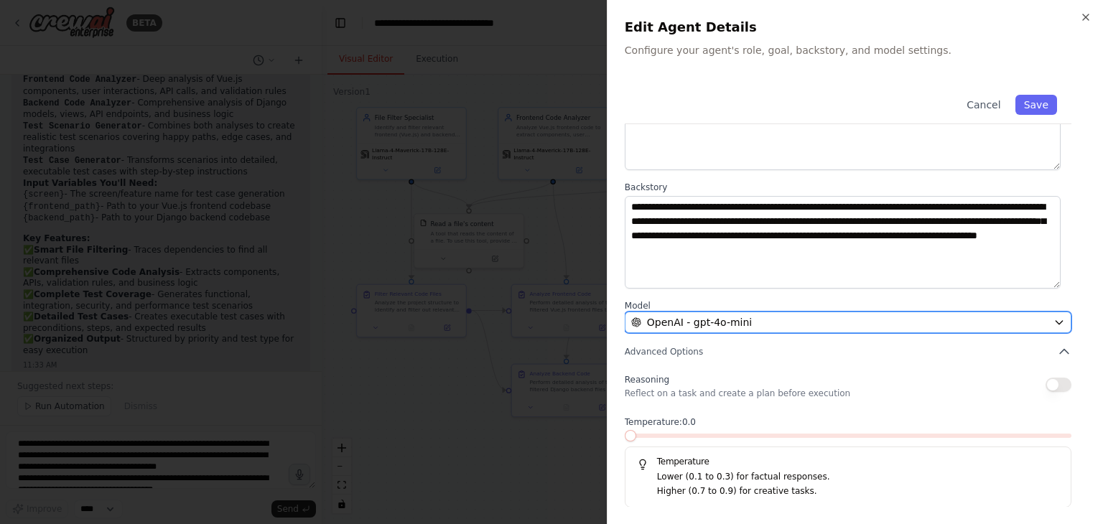
click at [933, 327] on div "OpenAI - gpt-4o-mini" at bounding box center [839, 322] width 417 height 14
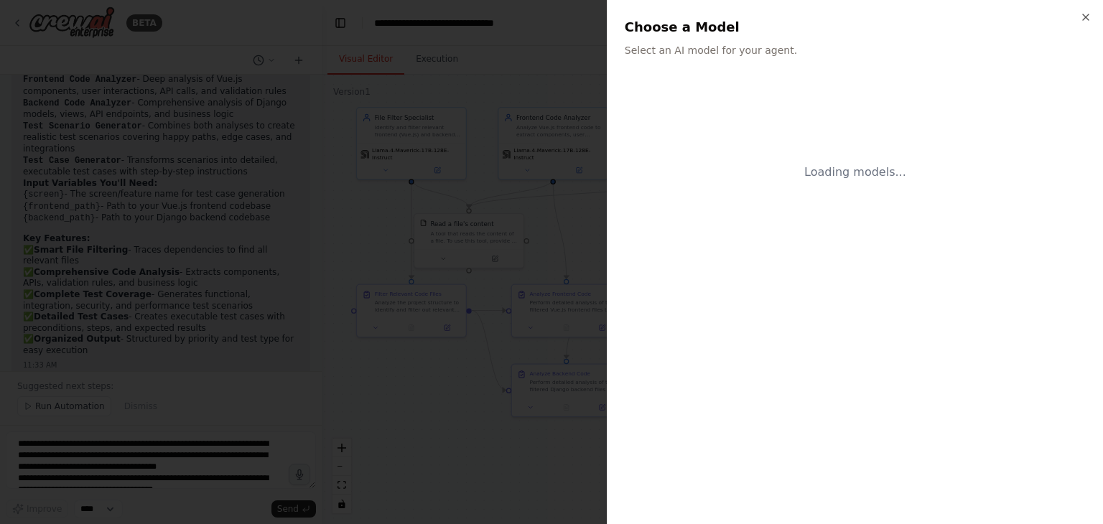
scroll to position [0, 0]
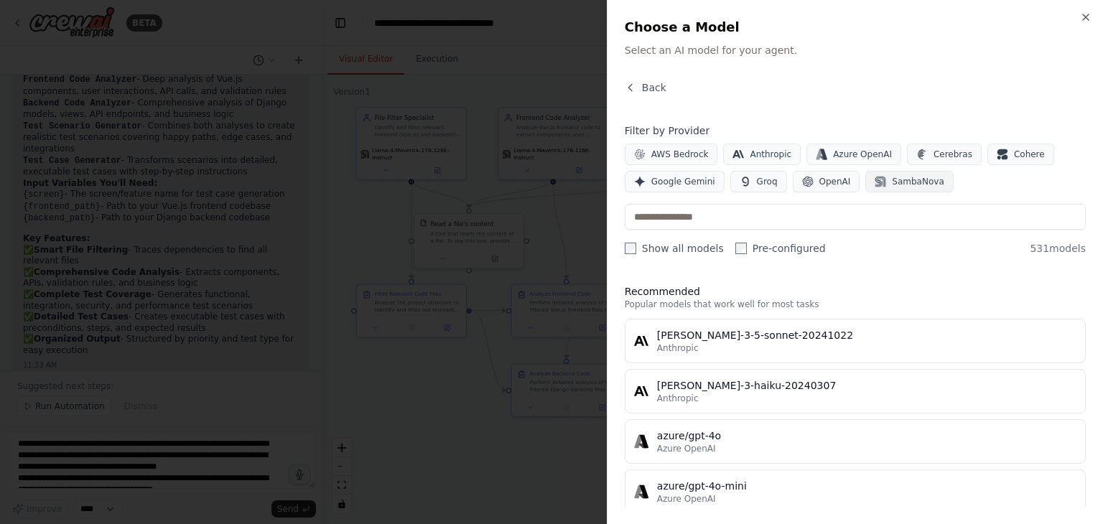
click at [910, 181] on span "SambaNova" at bounding box center [918, 181] width 52 height 11
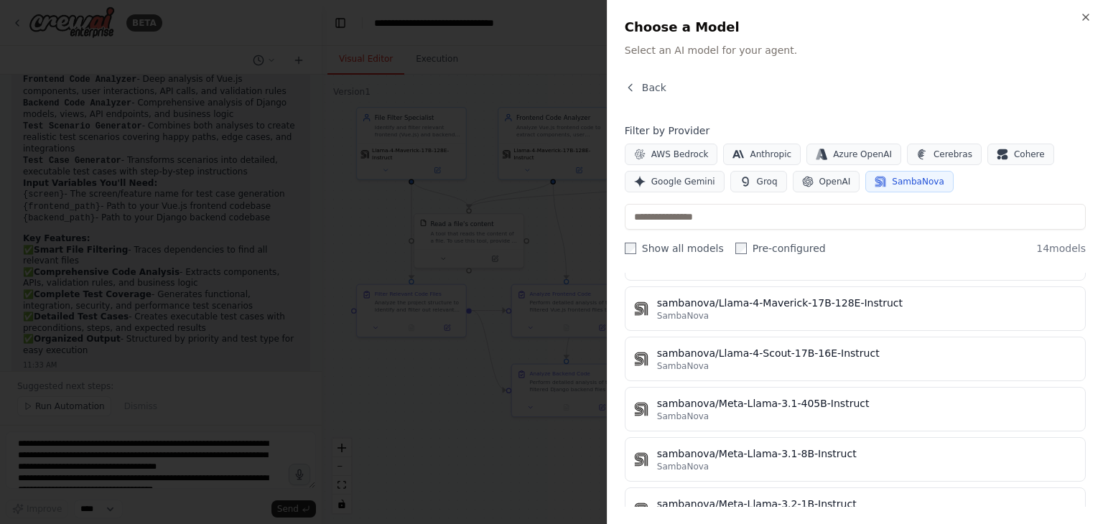
scroll to position [171, 0]
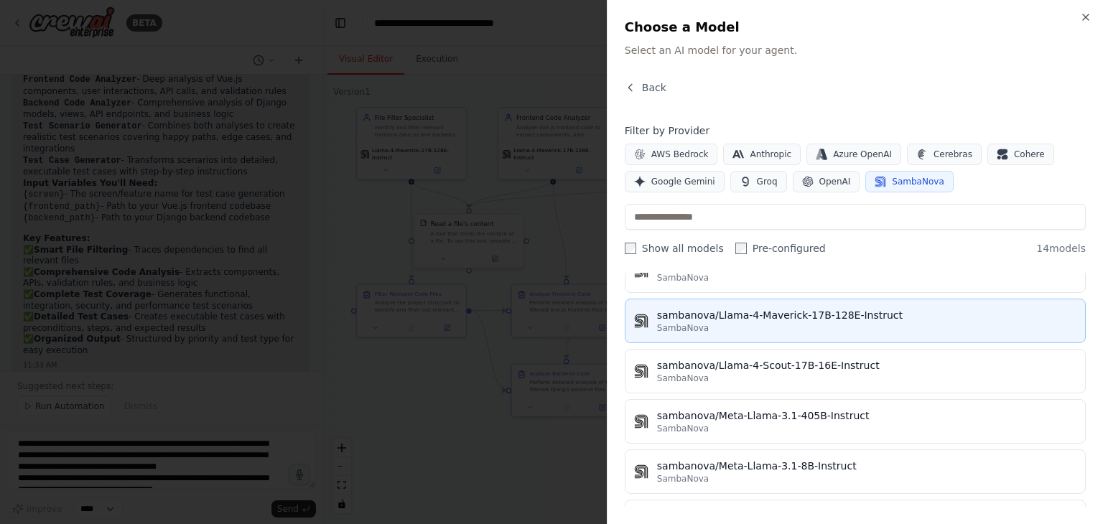
click at [879, 318] on div "sambanova/Llama-4-Maverick-17B-128E-Instruct" at bounding box center [867, 315] width 420 height 14
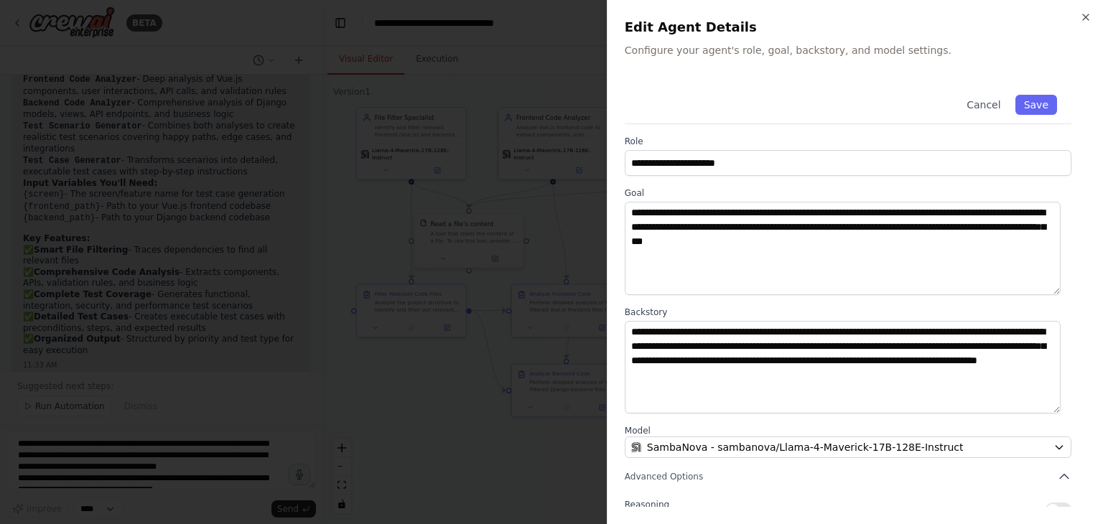
scroll to position [125, 0]
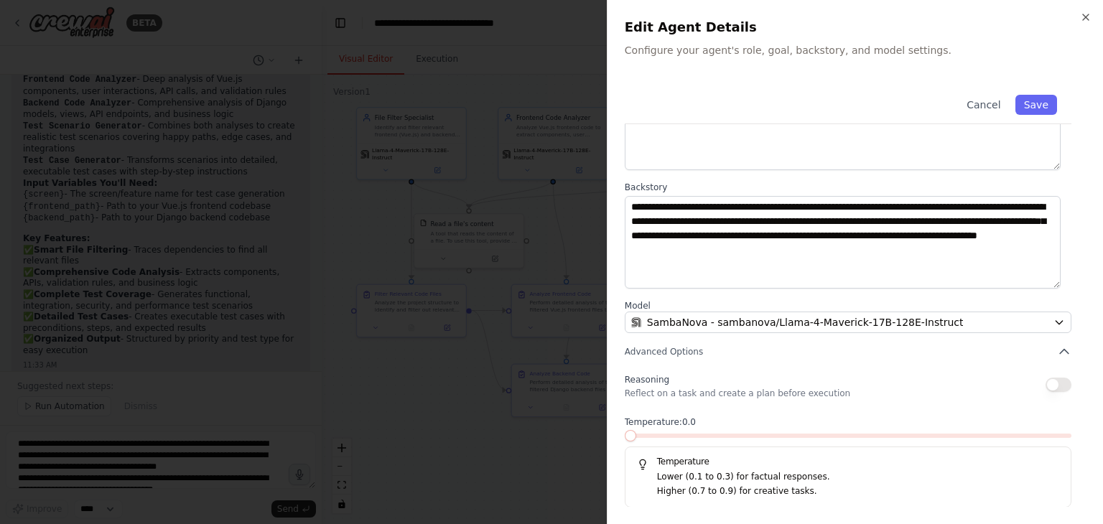
click at [625, 437] on span at bounding box center [625, 436] width 0 height 4
click at [1032, 107] on button "Save" at bounding box center [1037, 105] width 42 height 20
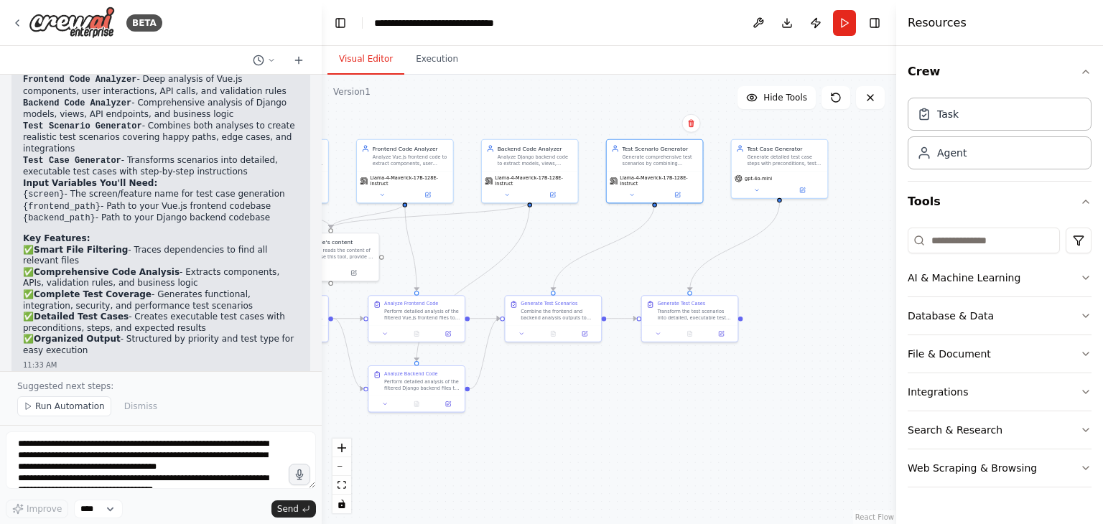
drag, startPoint x: 757, startPoint y: 410, endPoint x: 592, endPoint y: 406, distance: 165.3
click at [592, 406] on div ".deletable-edge-delete-btn { width: 20px; height: 20px; border: 0px solid #ffff…" at bounding box center [609, 300] width 575 height 450
click at [803, 189] on icon at bounding box center [802, 188] width 5 height 5
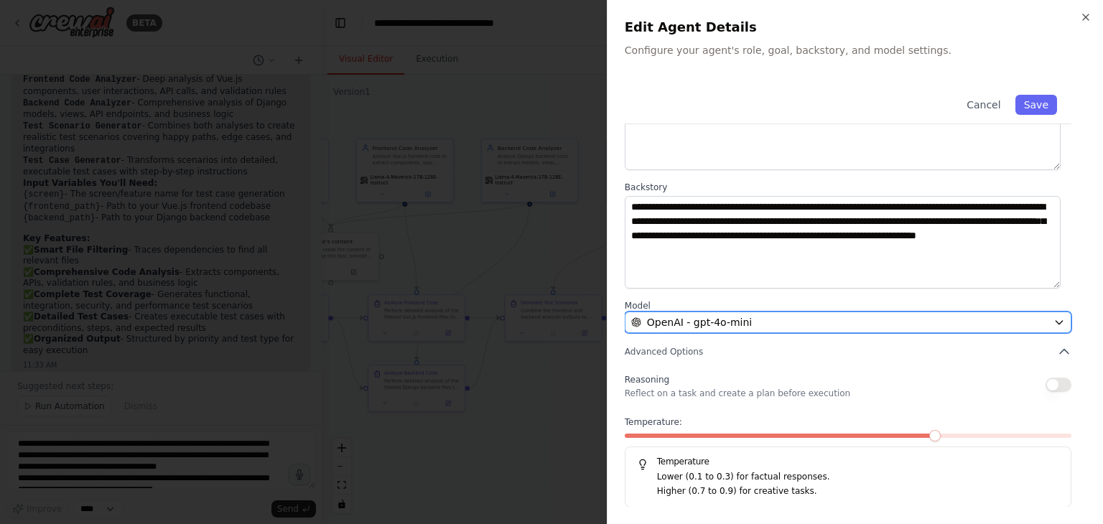
click at [782, 315] on div "OpenAI - gpt-4o-mini" at bounding box center [839, 322] width 417 height 14
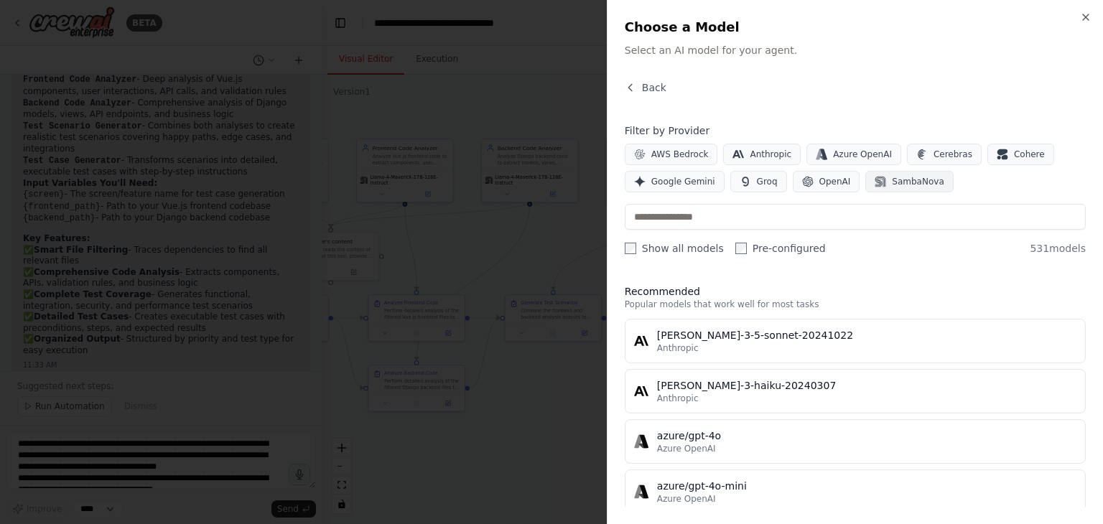
click at [892, 176] on span "SambaNova" at bounding box center [918, 181] width 52 height 11
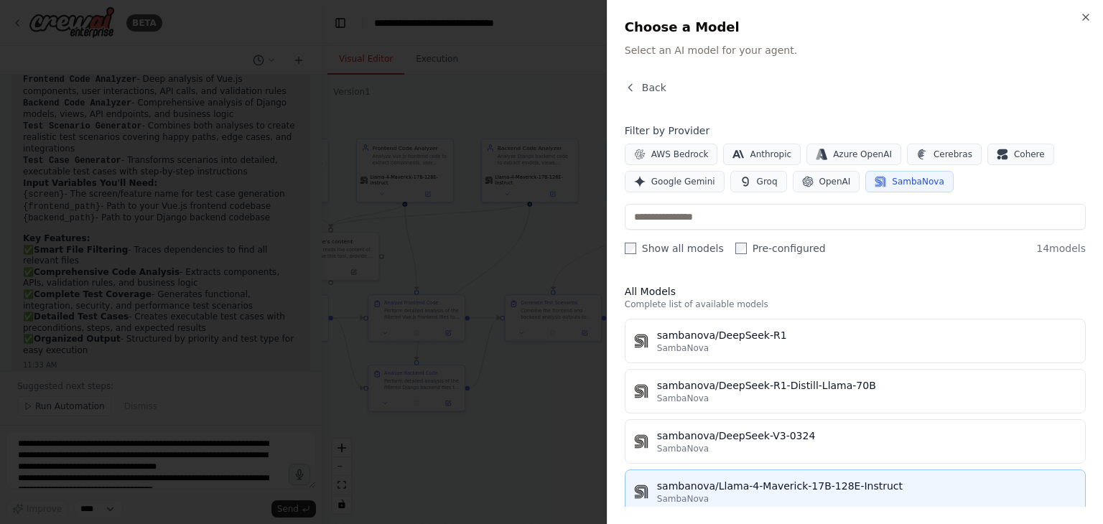
click at [723, 486] on div "sambanova/Llama-4-Maverick-17B-128E-Instruct" at bounding box center [867, 486] width 420 height 14
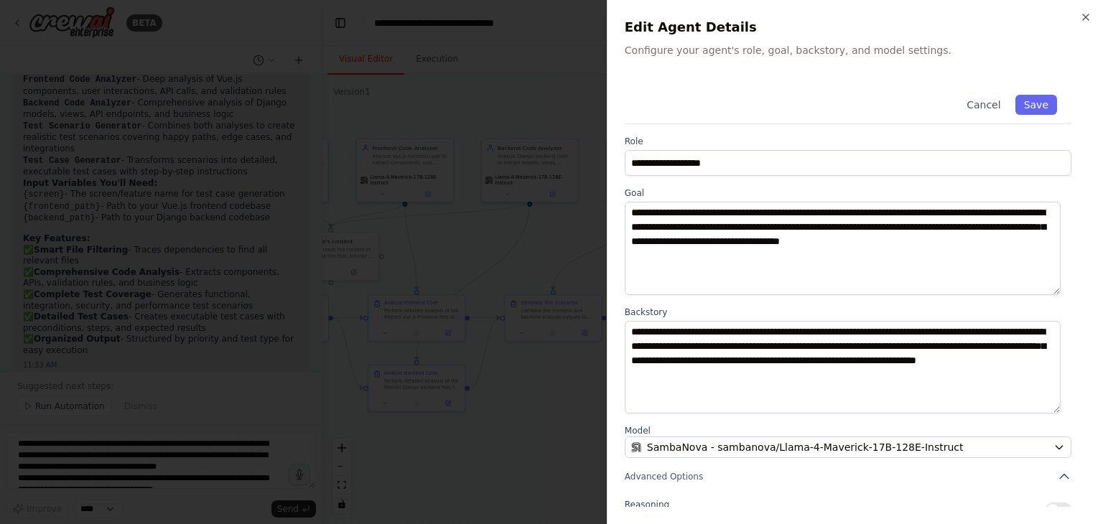
scroll to position [125, 0]
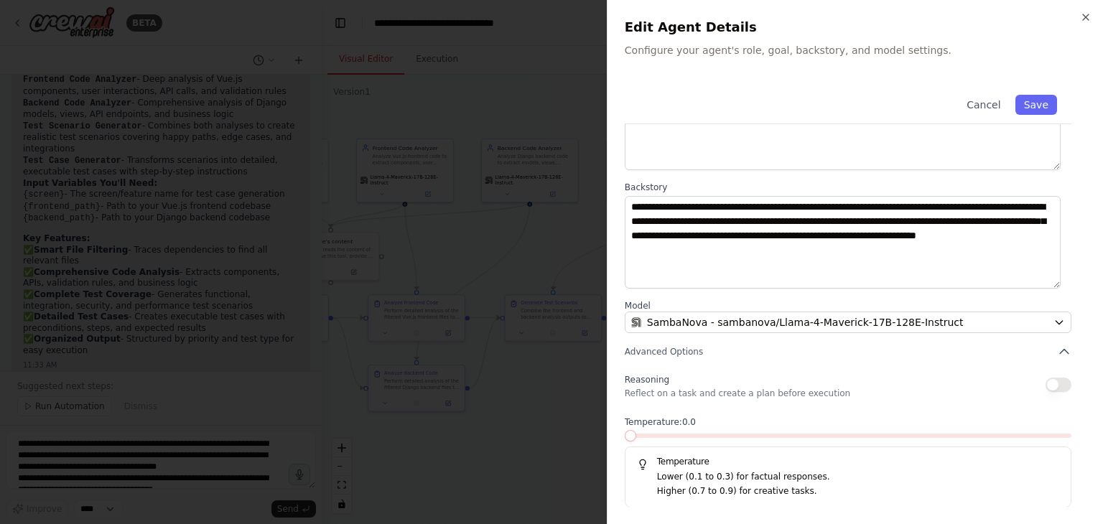
click at [625, 435] on span at bounding box center [625, 436] width 0 height 4
click at [1016, 104] on button "Save" at bounding box center [1037, 105] width 42 height 20
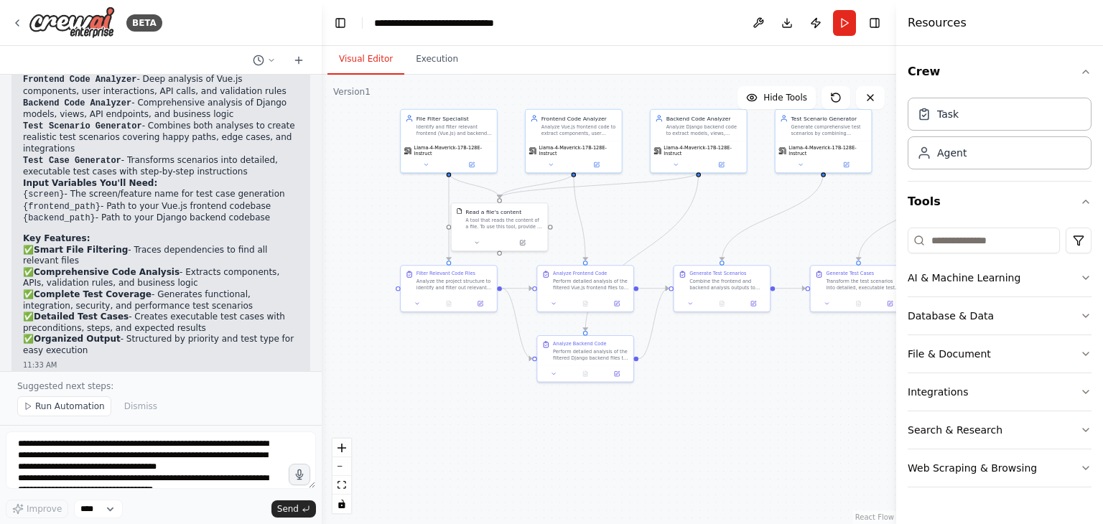
drag, startPoint x: 589, startPoint y: 409, endPoint x: 758, endPoint y: 380, distance: 171.4
click at [758, 380] on div ".deletable-edge-delete-btn { width: 20px; height: 20px; border: 0px solid #ffff…" at bounding box center [609, 300] width 575 height 450
click at [76, 414] on button "Run Automation" at bounding box center [64, 407] width 94 height 20
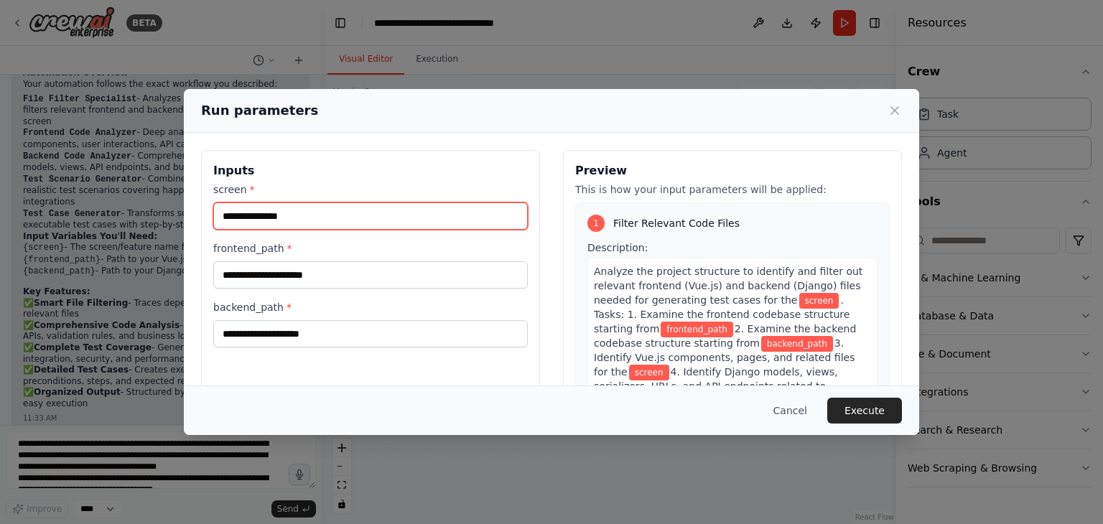
click at [299, 218] on input "screen *" at bounding box center [370, 216] width 315 height 27
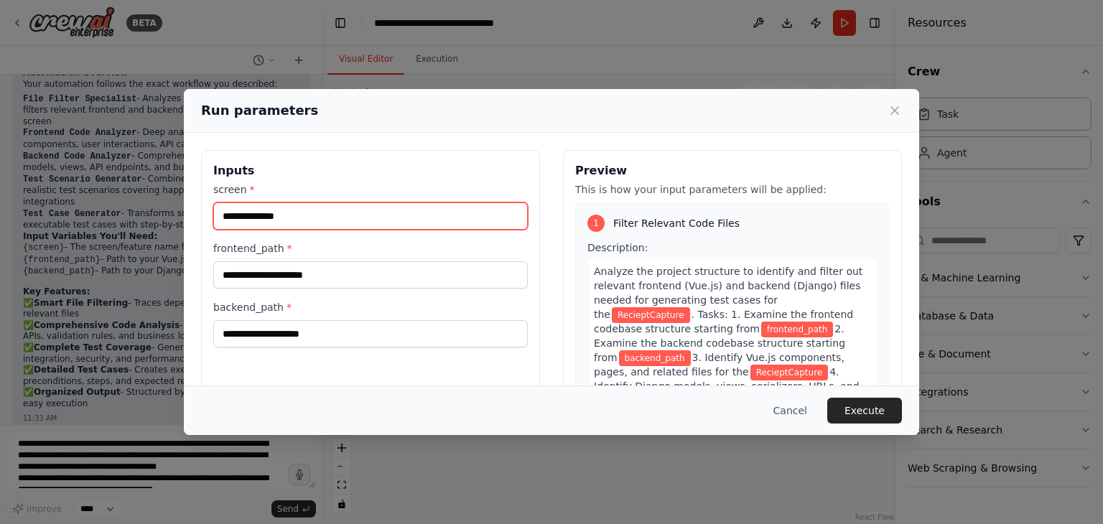
type input "**********"
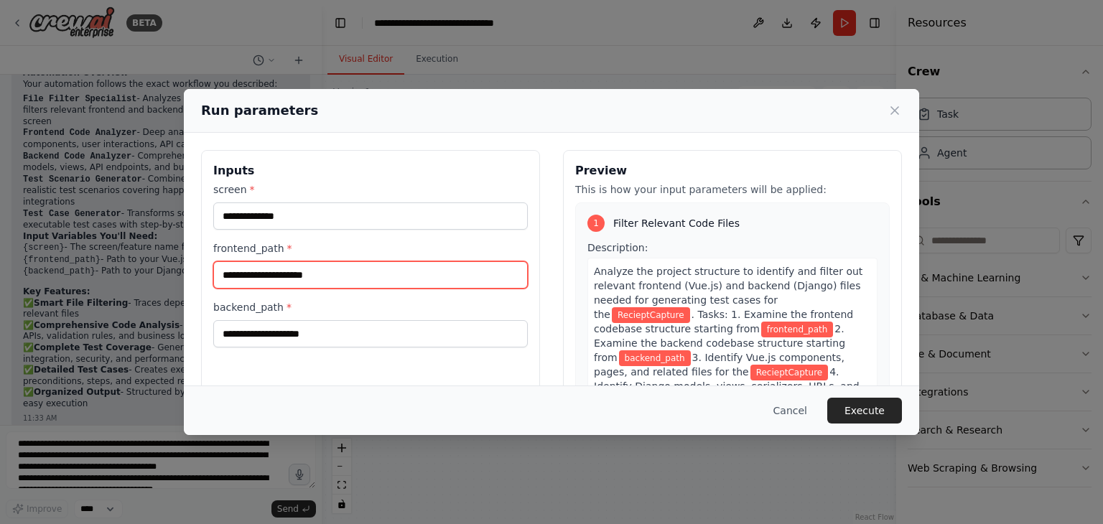
click at [278, 277] on input "frontend_path *" at bounding box center [370, 274] width 315 height 27
click at [295, 277] on input "frontend_path *" at bounding box center [370, 274] width 315 height 27
paste input "**********"
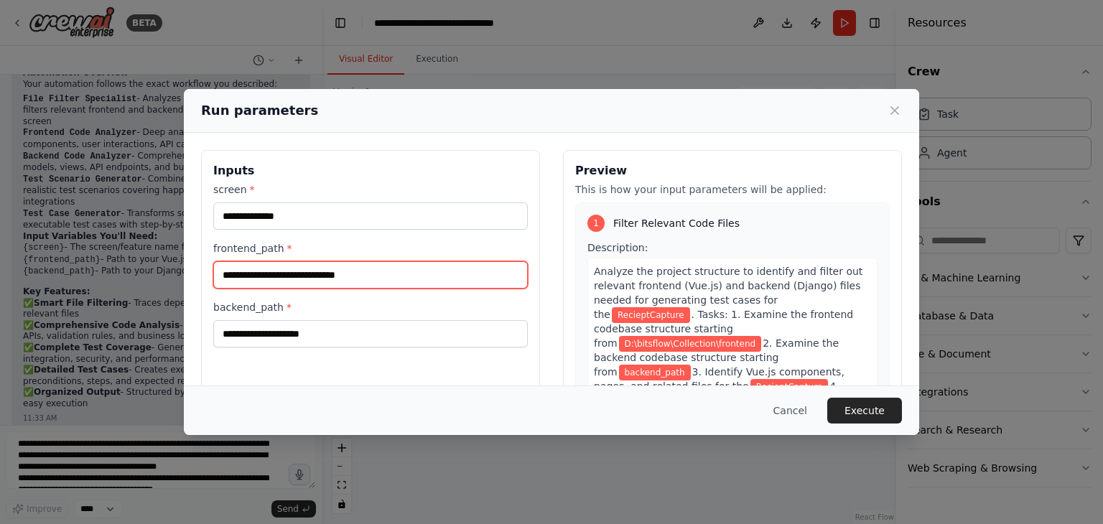
type input "**********"
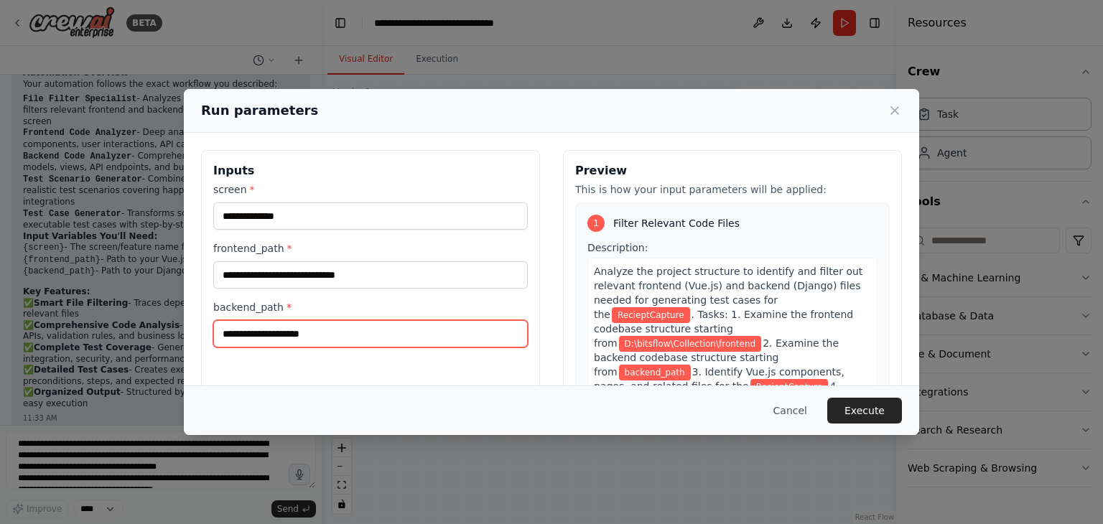
click at [322, 332] on input "backend_path *" at bounding box center [370, 333] width 315 height 27
paste input "**********"
type input "**********"
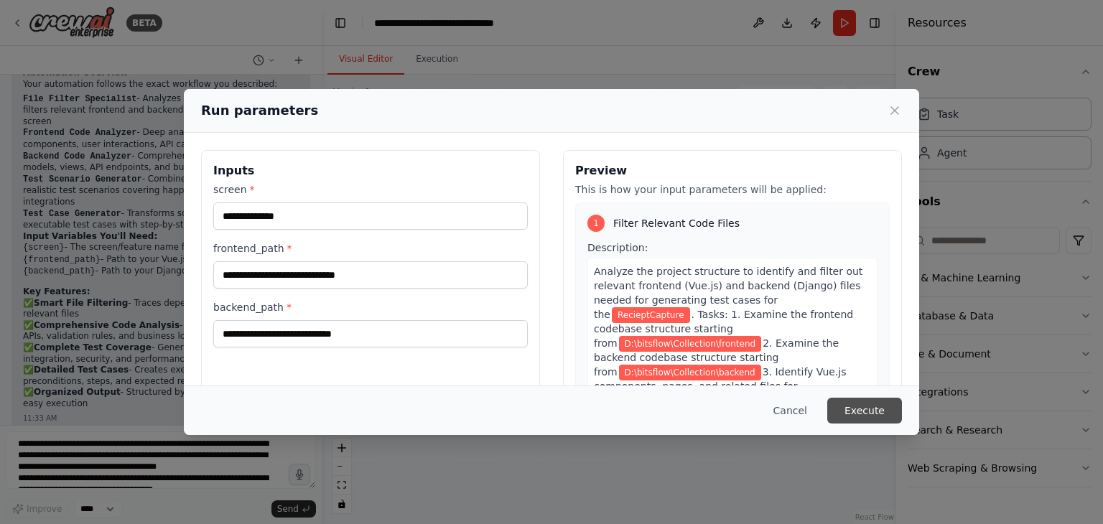
click at [865, 411] on button "Execute" at bounding box center [865, 411] width 75 height 26
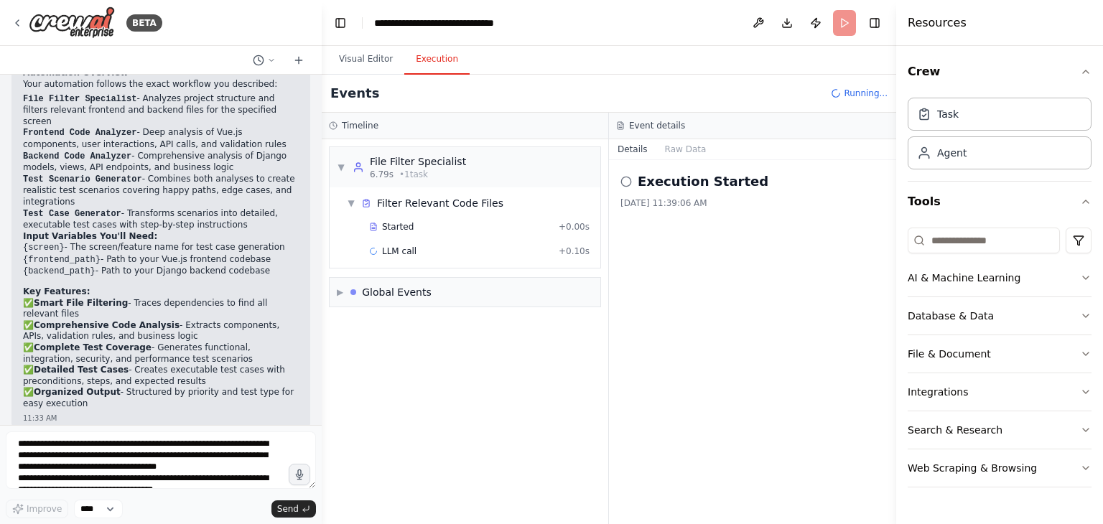
click at [425, 64] on button "Execution" at bounding box center [436, 60] width 65 height 30
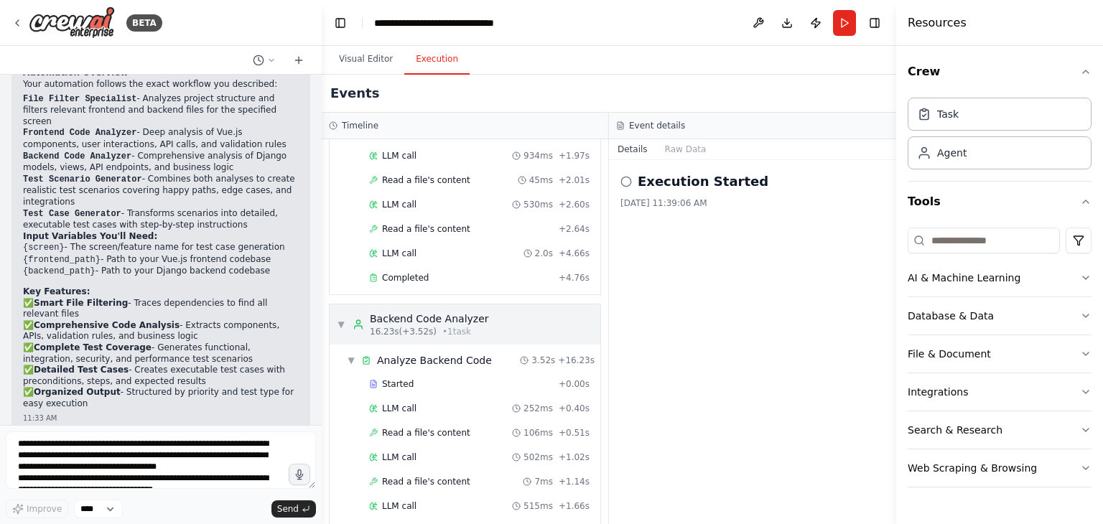
scroll to position [545, 0]
click at [404, 426] on span "Read a file's content" at bounding box center [426, 431] width 88 height 11
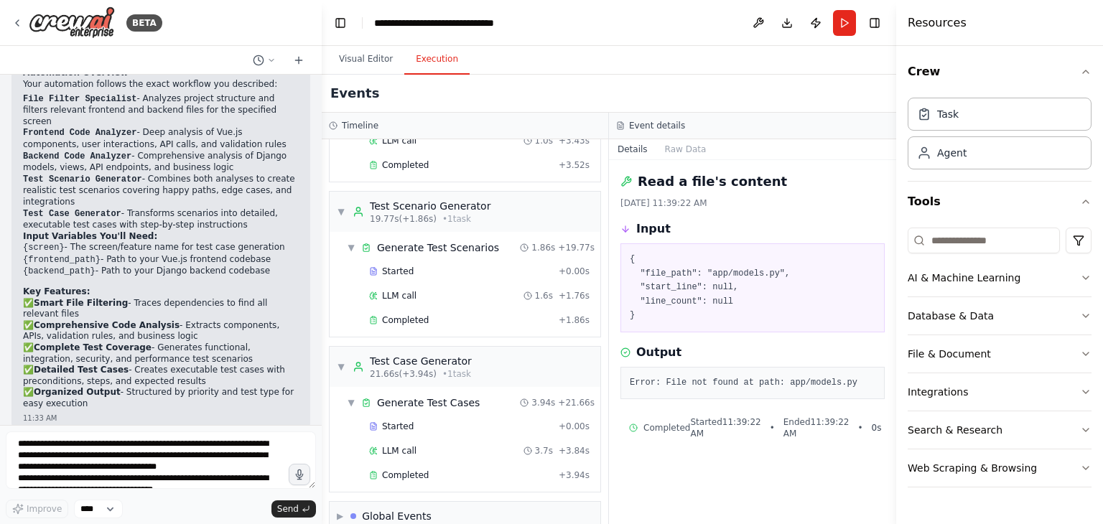
scroll to position [1017, 0]
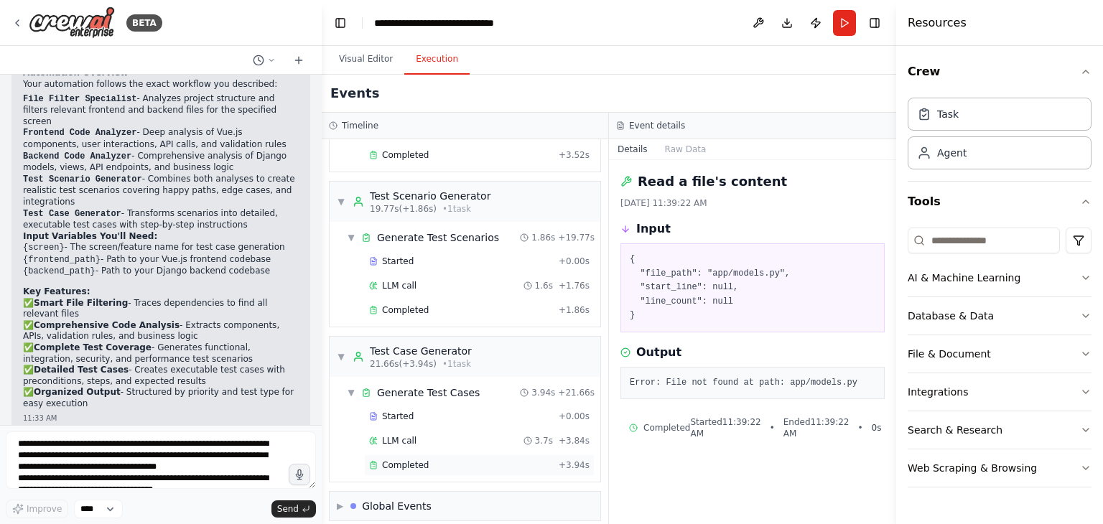
click at [405, 460] on span "Completed" at bounding box center [405, 465] width 47 height 11
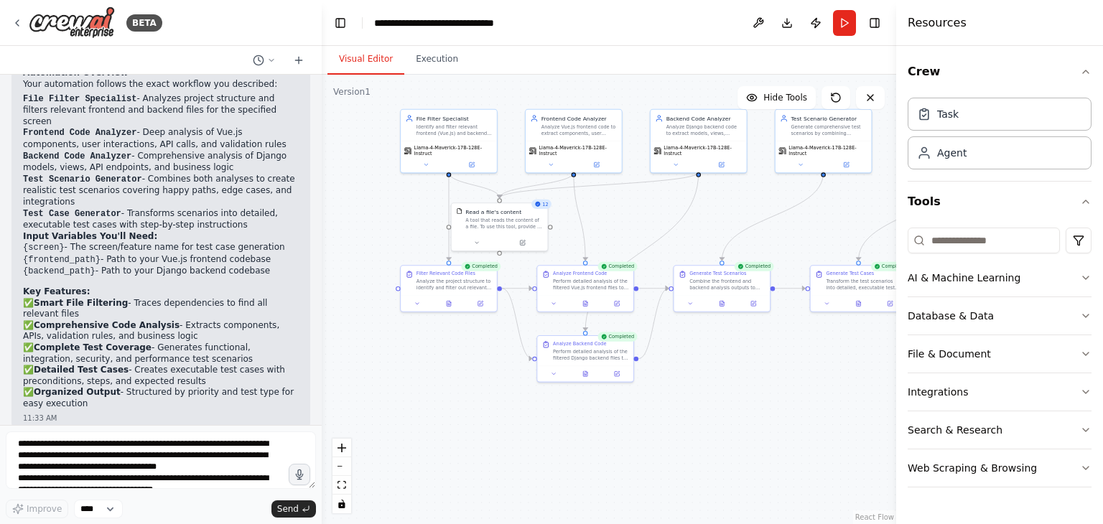
click at [356, 57] on button "Visual Editor" at bounding box center [366, 60] width 77 height 30
click at [859, 305] on icon at bounding box center [859, 302] width 4 height 5
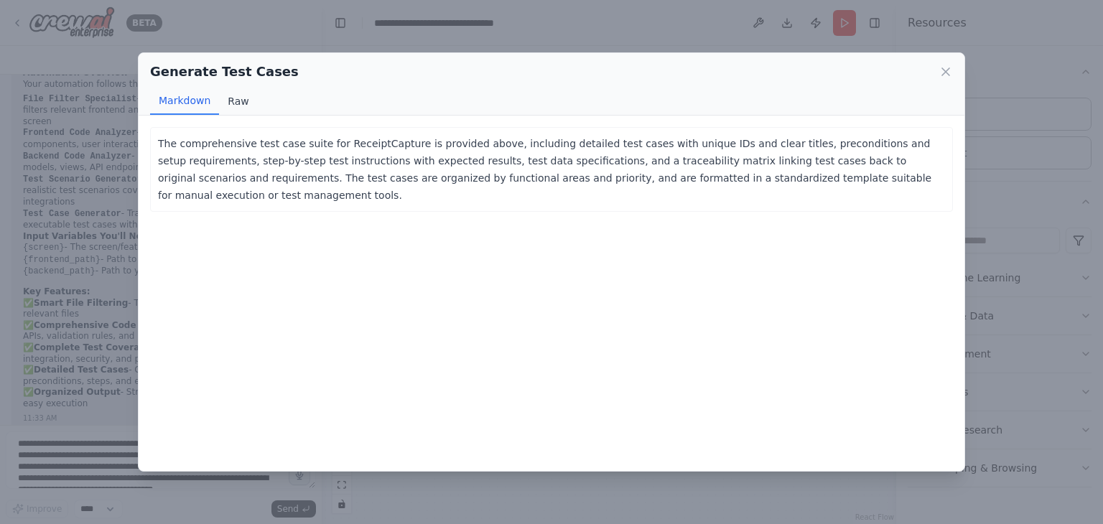
click at [231, 98] on button "Raw" at bounding box center [238, 101] width 38 height 27
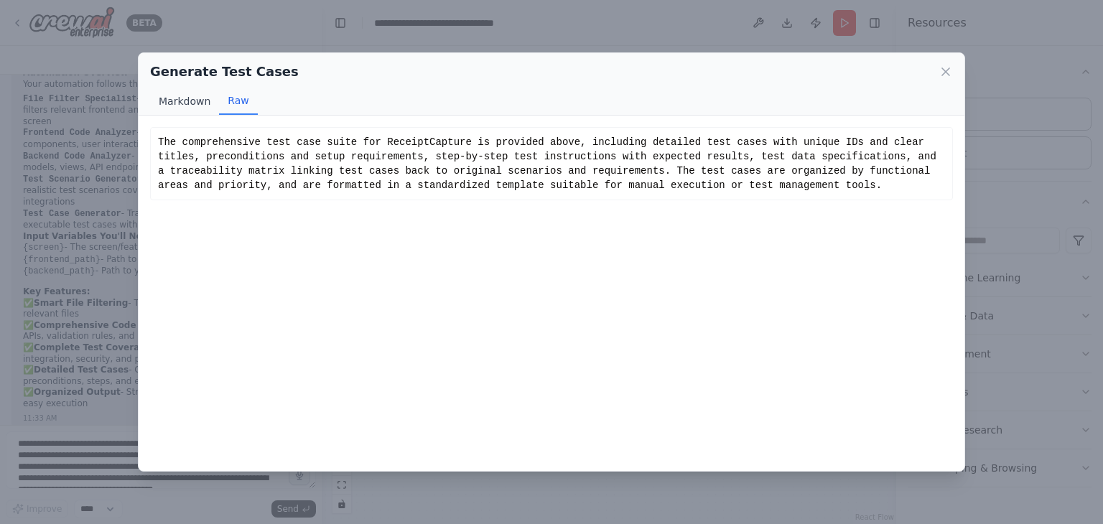
click at [178, 101] on button "Markdown" at bounding box center [184, 101] width 69 height 27
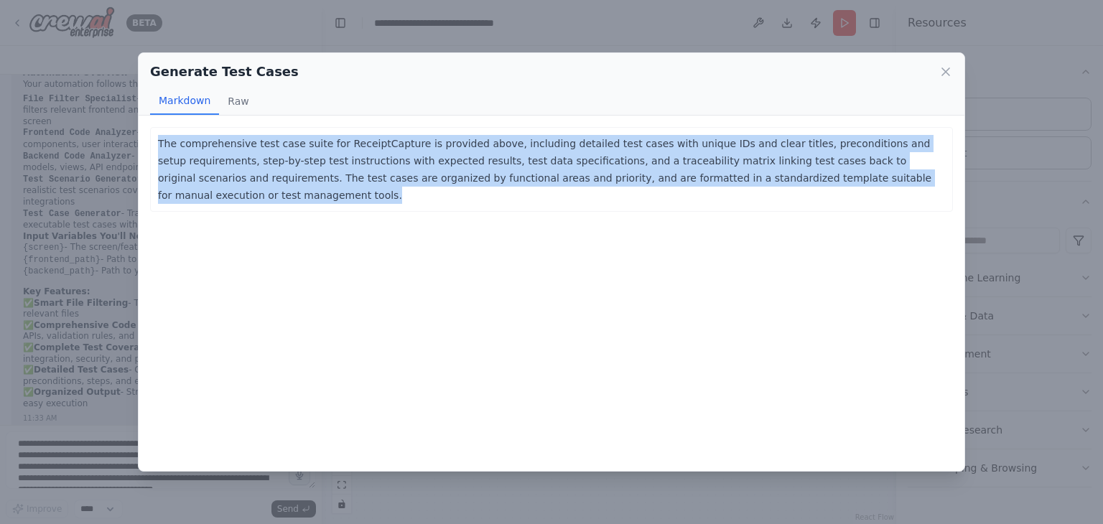
drag, startPoint x: 822, startPoint y: 176, endPoint x: 131, endPoint y: 141, distance: 691.2
click at [131, 141] on div "Generate Test Cases Markdown Raw The comprehensive test case suite for ReceiptC…" at bounding box center [551, 262] width 1103 height 524
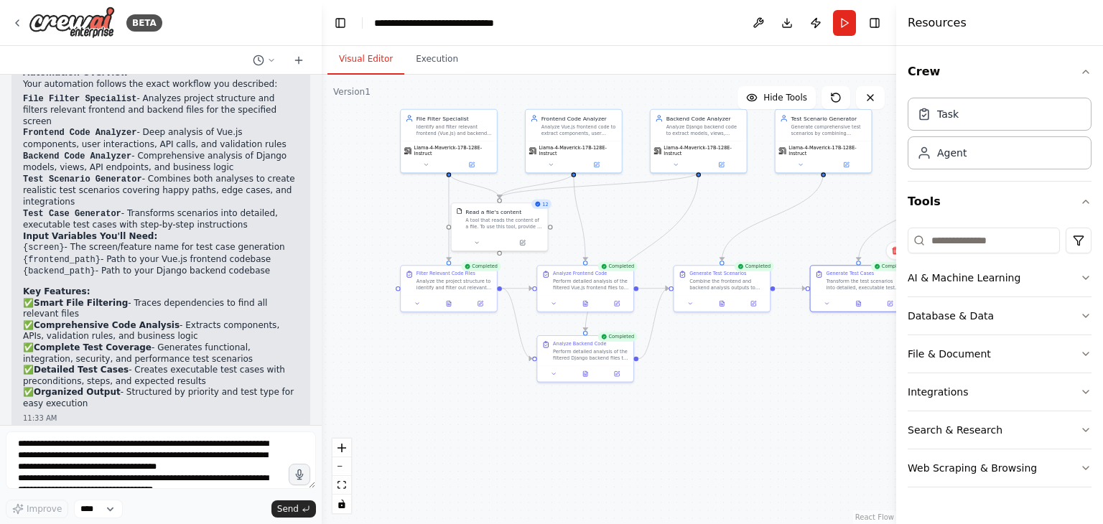
copy p "The comprehensive test case suite for ReceiptCapture is provided above, includi…"
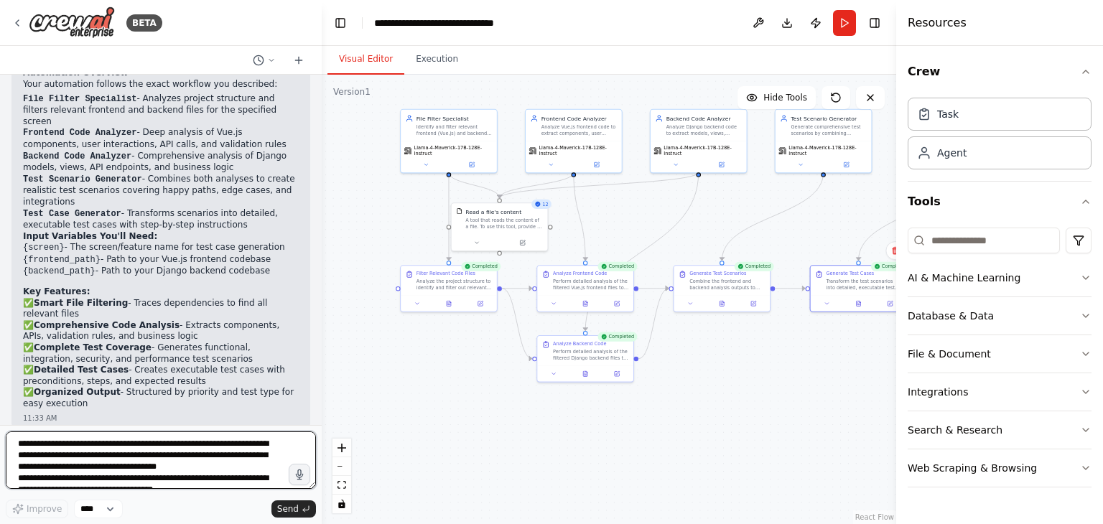
click at [32, 442] on textarea "**********" at bounding box center [161, 460] width 310 height 57
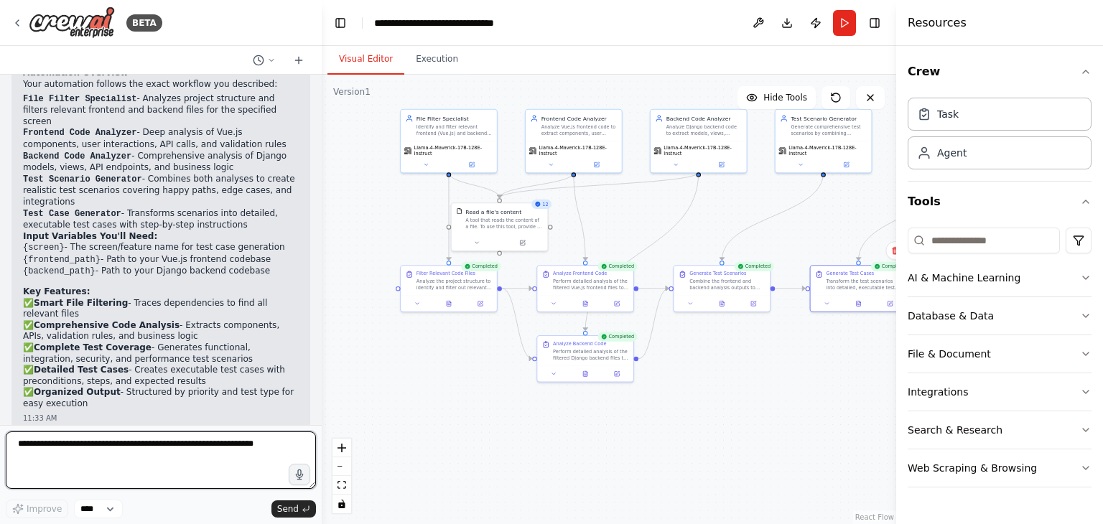
paste textarea "**********"
type textarea "*"
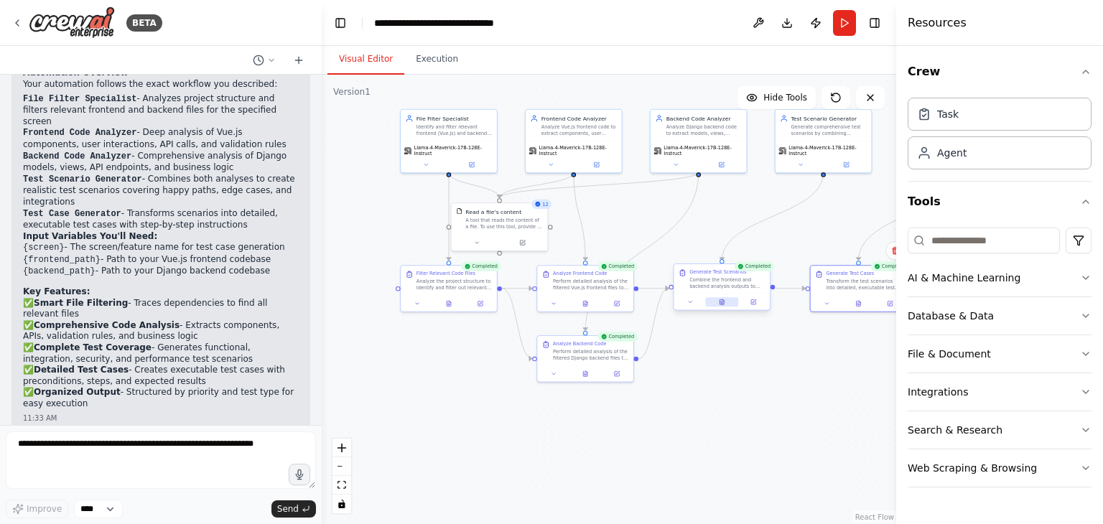
click at [721, 305] on button at bounding box center [721, 301] width 33 height 9
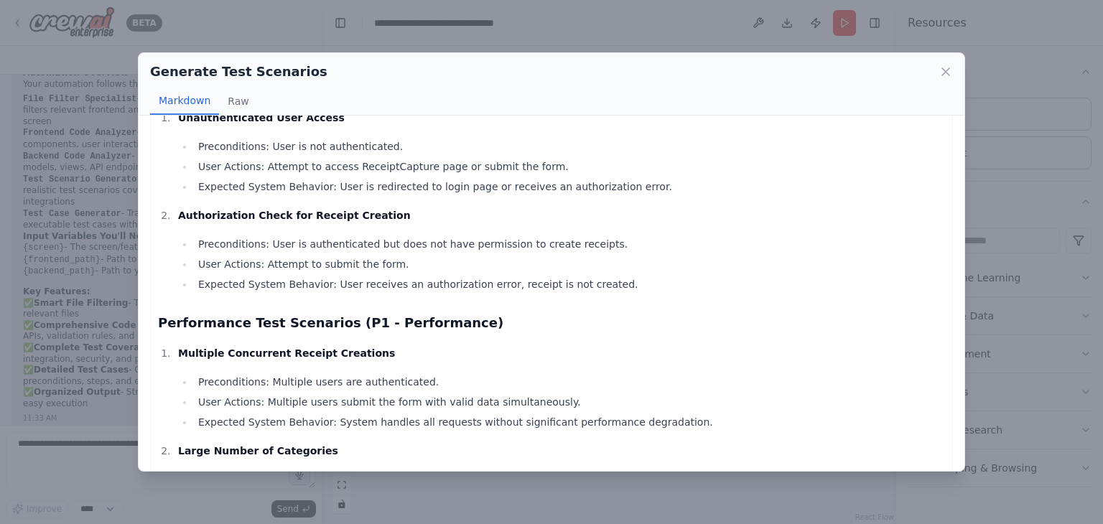
scroll to position [1423, 0]
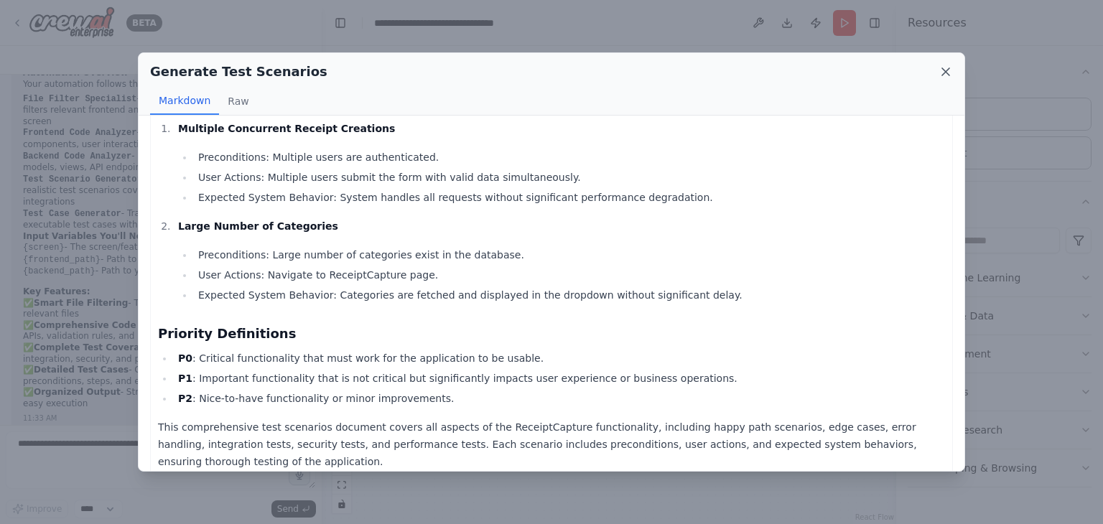
click at [946, 68] on icon at bounding box center [946, 72] width 14 height 14
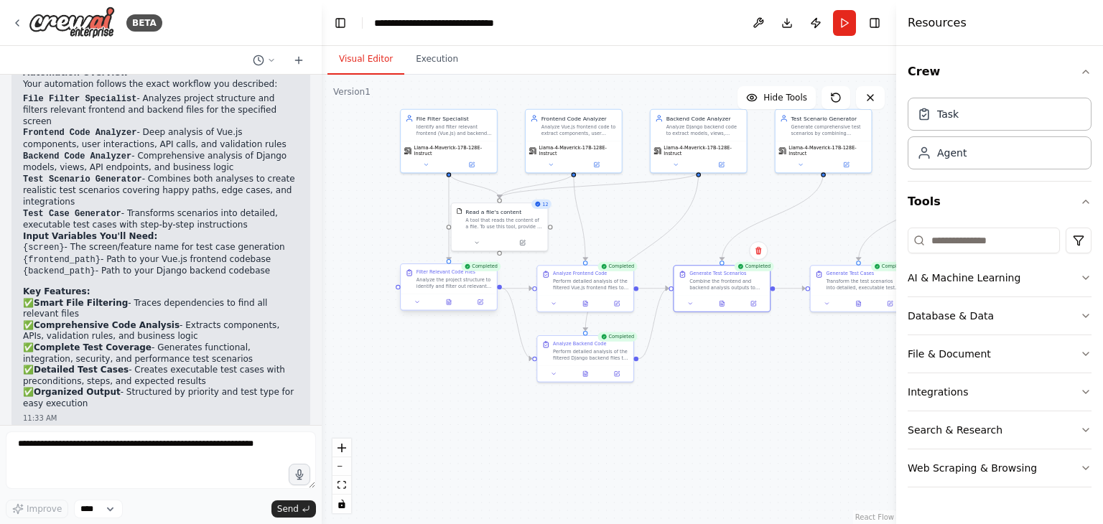
click at [450, 308] on div at bounding box center [449, 302] width 96 height 16
click at [445, 300] on button at bounding box center [448, 301] width 33 height 9
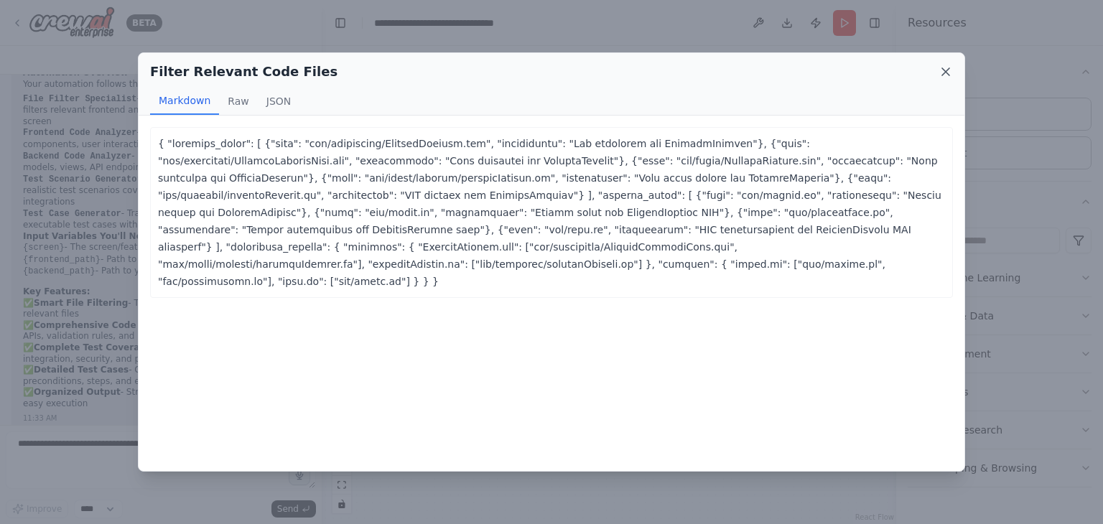
click at [942, 73] on icon at bounding box center [946, 72] width 14 height 14
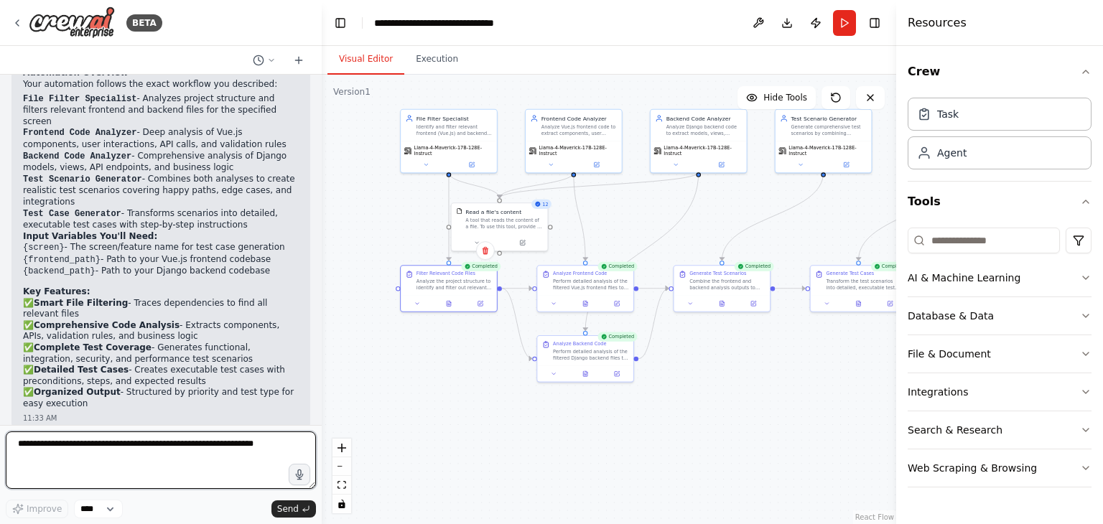
click at [57, 455] on textarea at bounding box center [161, 460] width 310 height 57
type textarea "**********"
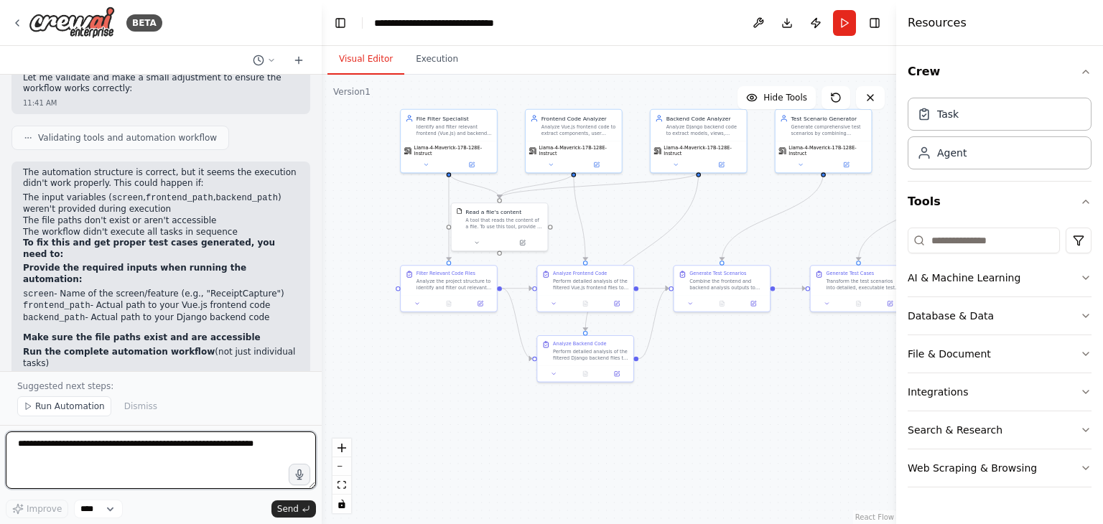
scroll to position [2060, 0]
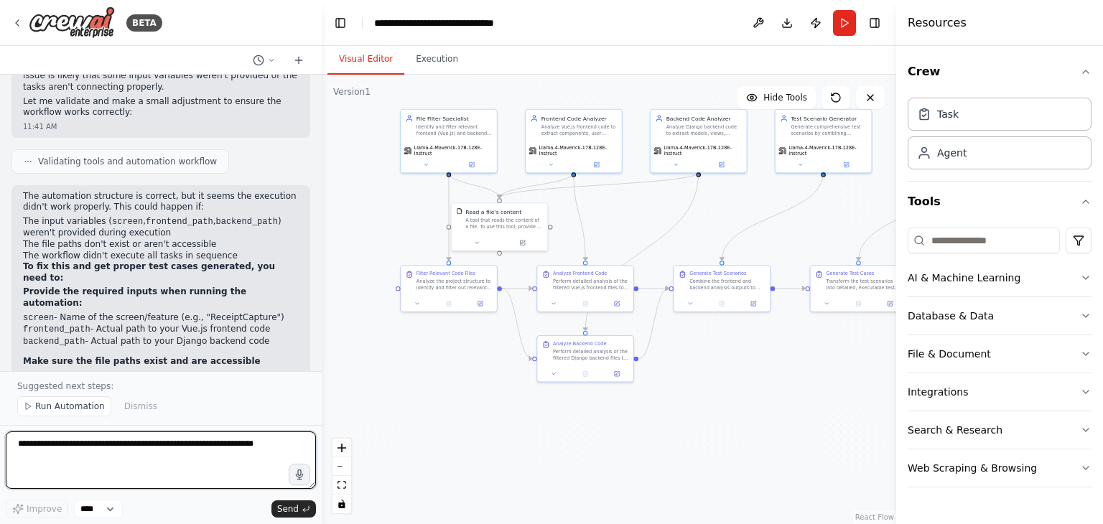
click at [75, 445] on textarea at bounding box center [161, 460] width 310 height 57
type textarea "*"
type textarea "**********"
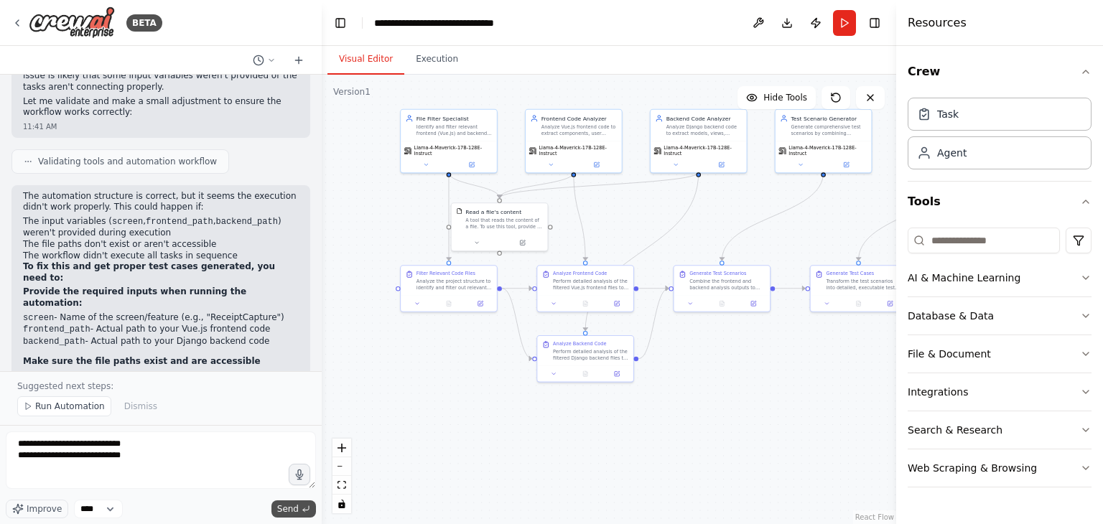
click at [287, 513] on span "Send" at bounding box center [288, 509] width 22 height 11
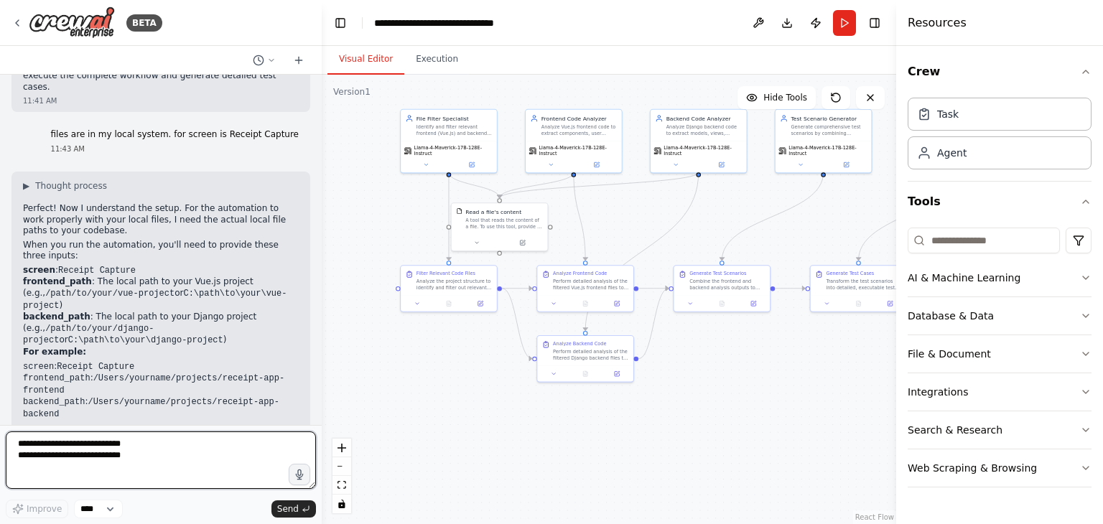
scroll to position [2515, 0]
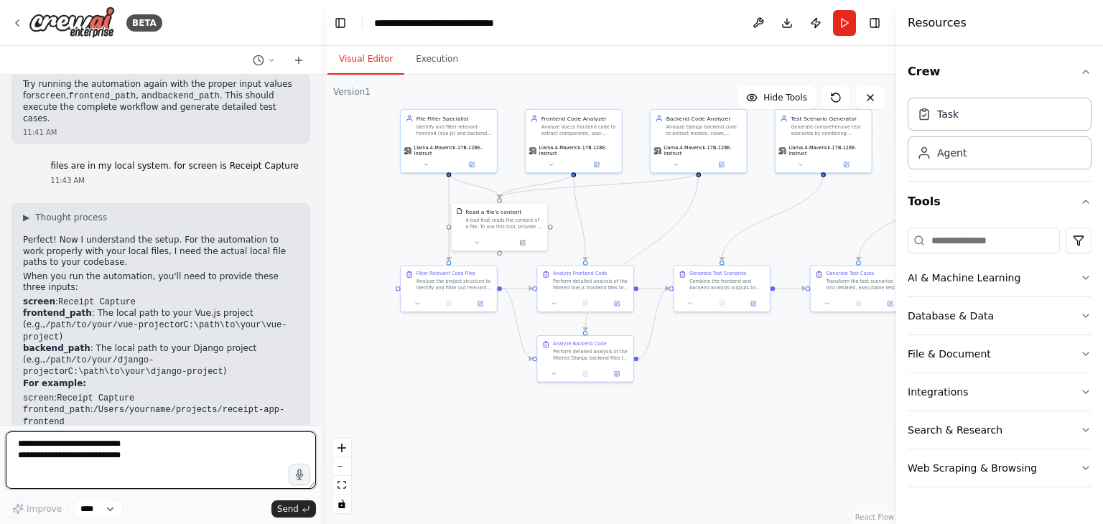
click at [129, 447] on textarea "**********" at bounding box center [161, 460] width 310 height 57
click at [126, 445] on textarea "**********" at bounding box center [161, 460] width 310 height 57
paste textarea "**********"
type textarea "**********"
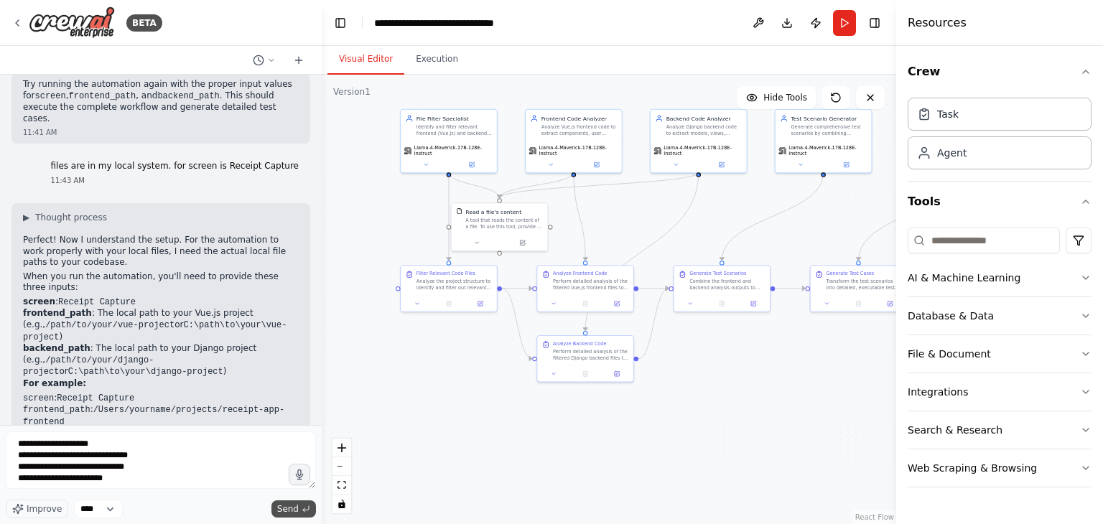
click at [289, 504] on span "Send" at bounding box center [288, 509] width 22 height 11
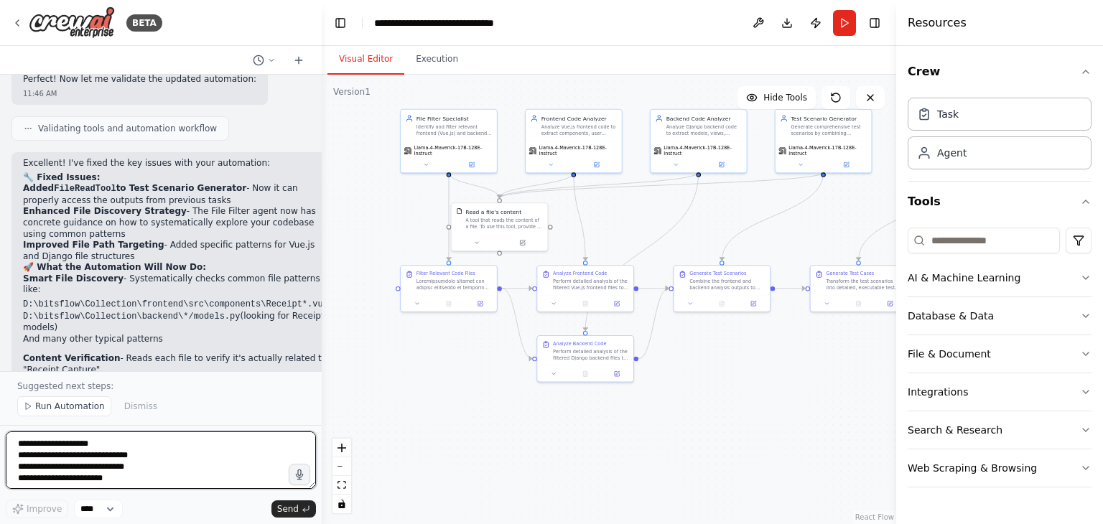
scroll to position [3952, 0]
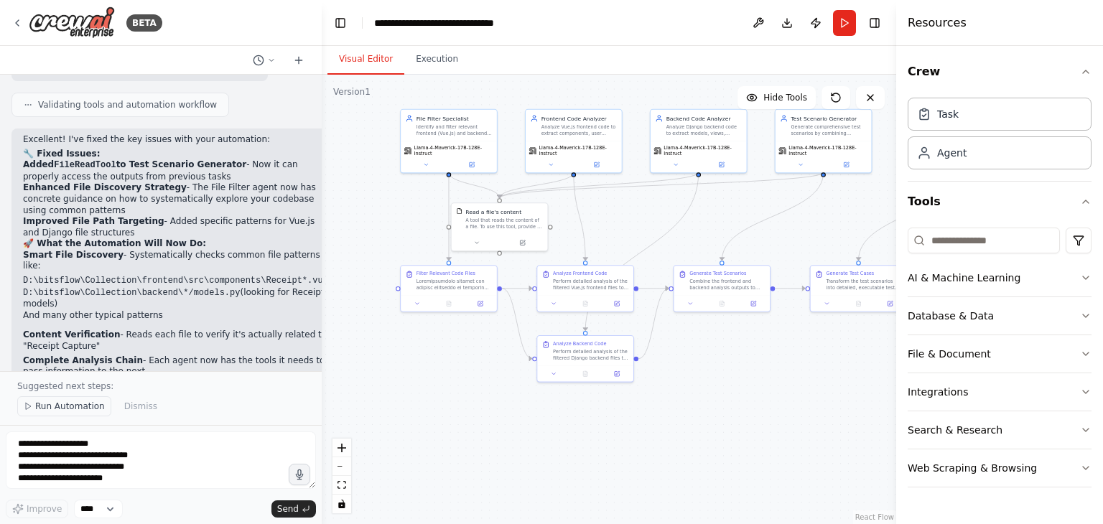
click at [52, 414] on button "Run Automation" at bounding box center [64, 407] width 94 height 20
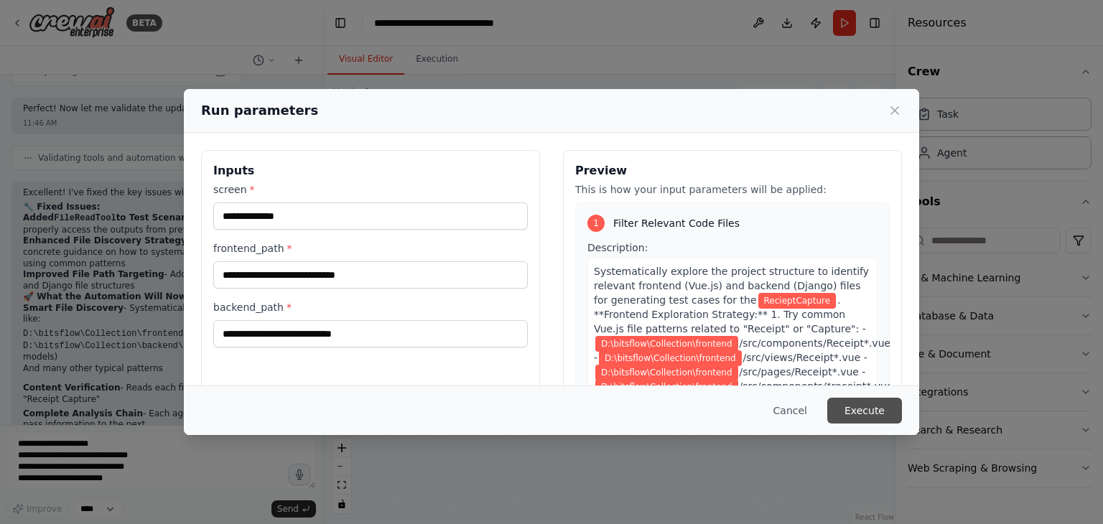
click at [862, 400] on button "Execute" at bounding box center [865, 411] width 75 height 26
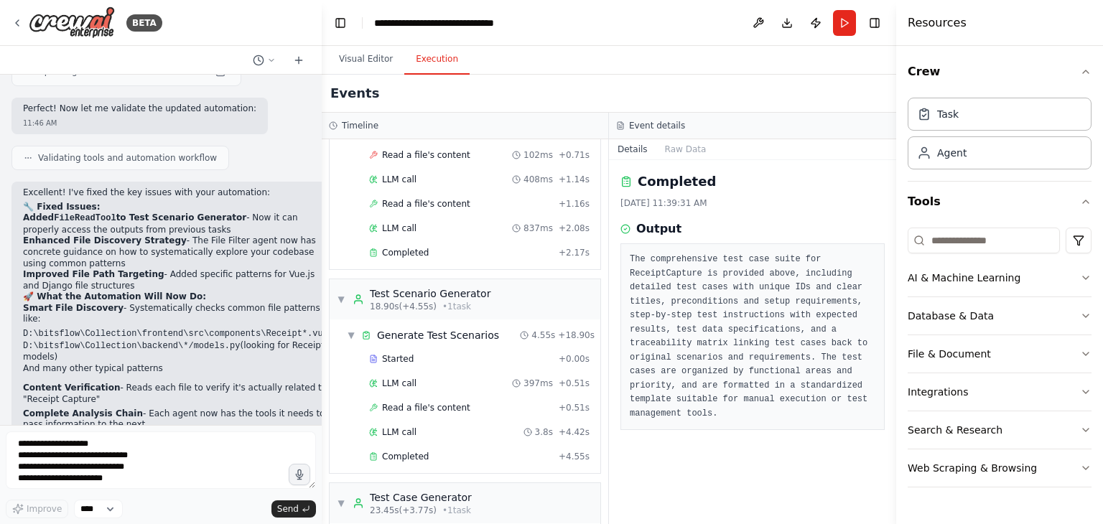
click at [435, 60] on button "Execution" at bounding box center [436, 60] width 65 height 30
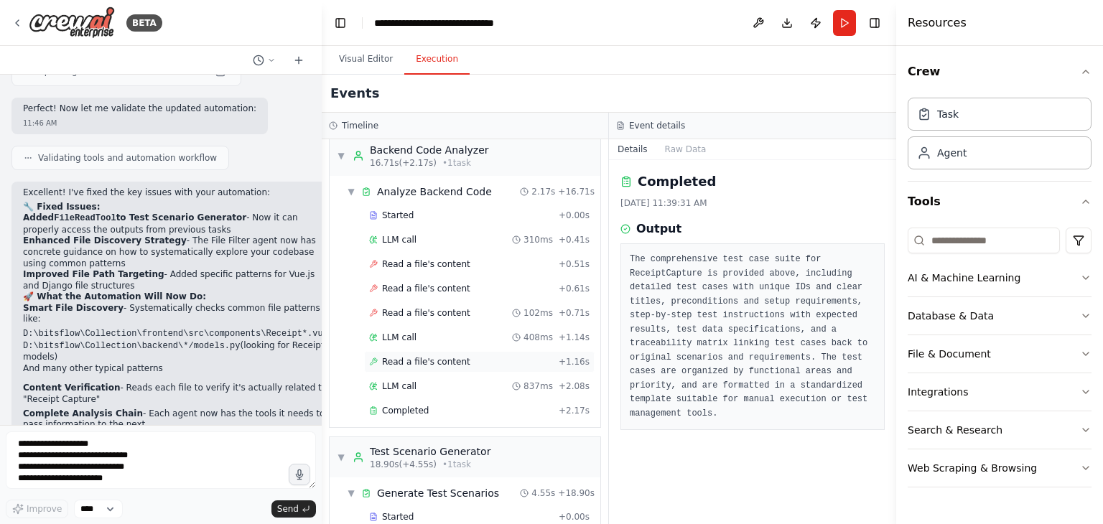
scroll to position [858, 0]
click at [414, 259] on span "Read a file's content" at bounding box center [426, 264] width 88 height 11
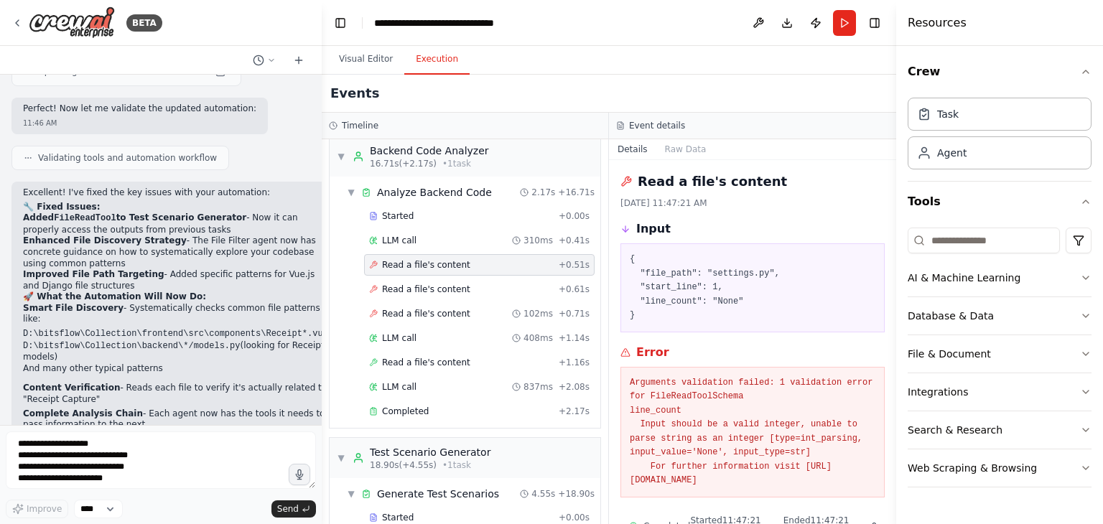
scroll to position [38, 0]
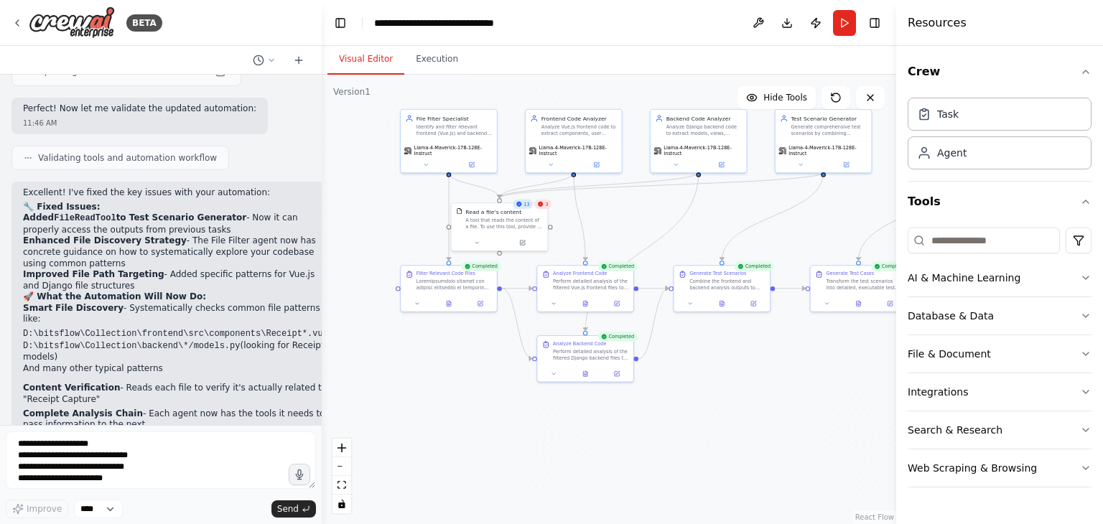
click at [356, 53] on button "Visual Editor" at bounding box center [366, 60] width 77 height 30
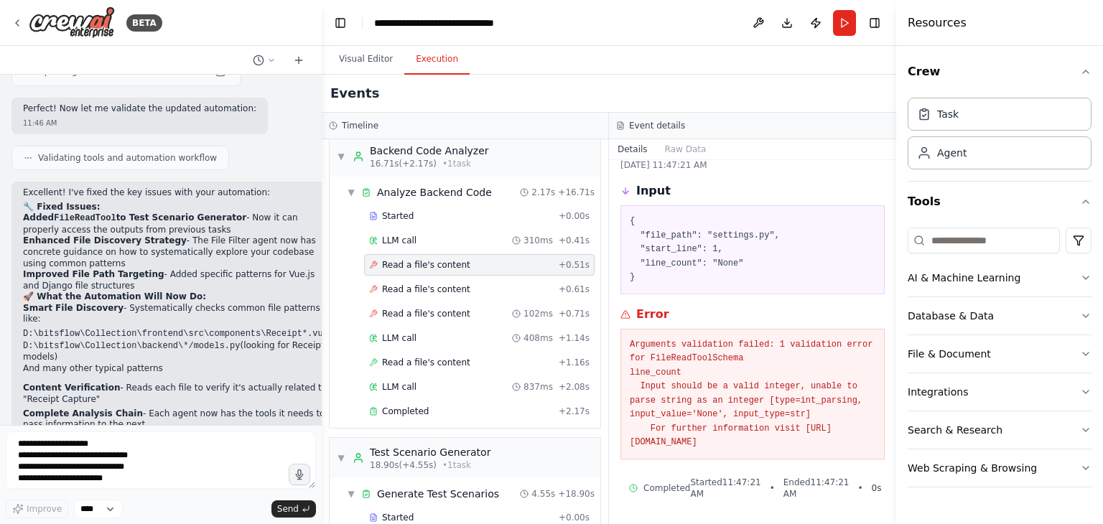
click at [421, 59] on button "Execution" at bounding box center [436, 60] width 65 height 30
drag, startPoint x: 855, startPoint y: 448, endPoint x: 621, endPoint y: 339, distance: 257.7
click at [621, 339] on div "Arguments validation failed: 1 validation error for FileReadToolSchema line_cou…" at bounding box center [753, 394] width 264 height 131
copy pre "Arguments validation failed: 1 validation error for FileReadToolSchema line_cou…"
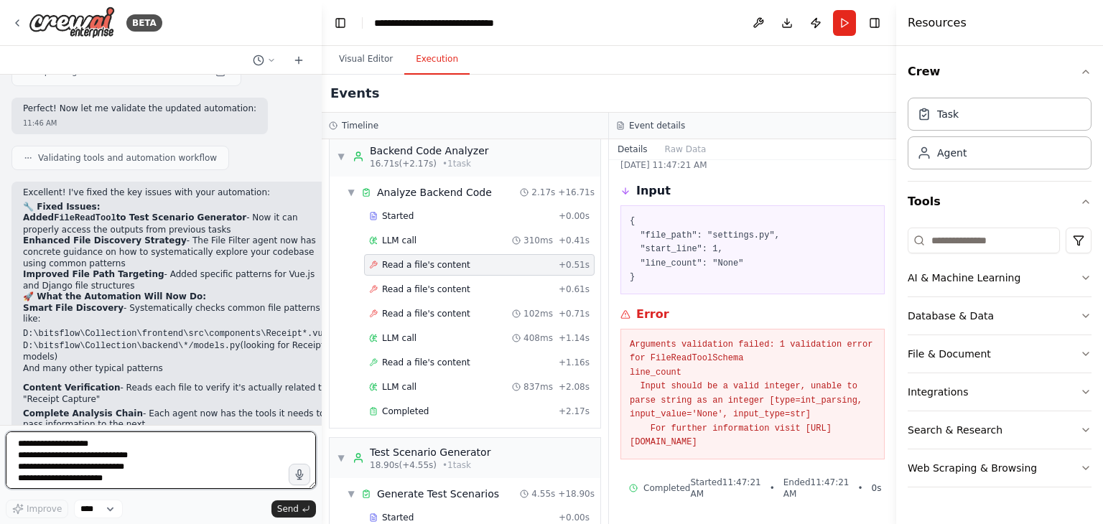
click at [83, 442] on textarea "**********" at bounding box center [161, 460] width 310 height 57
paste textarea "**********"
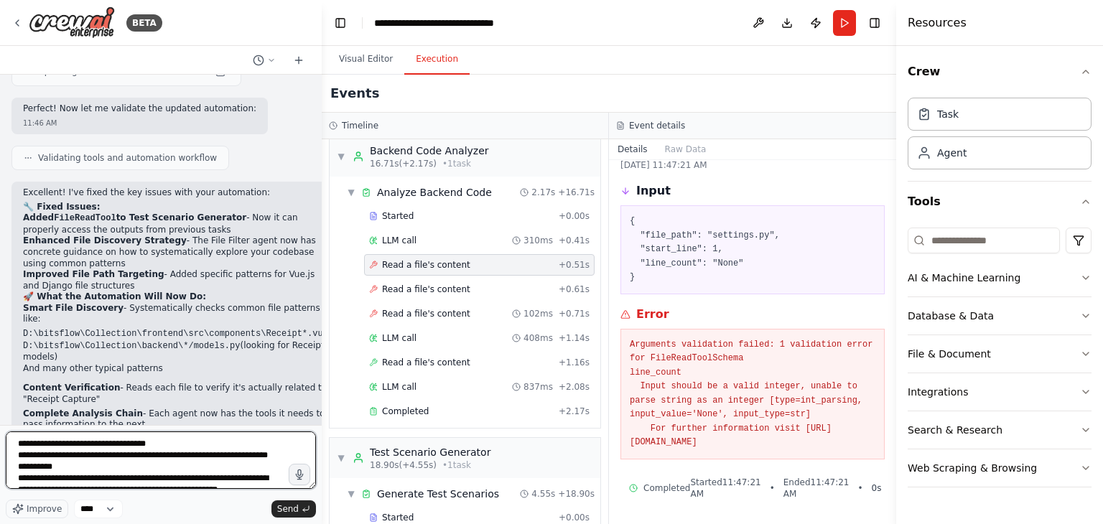
scroll to position [41, 0]
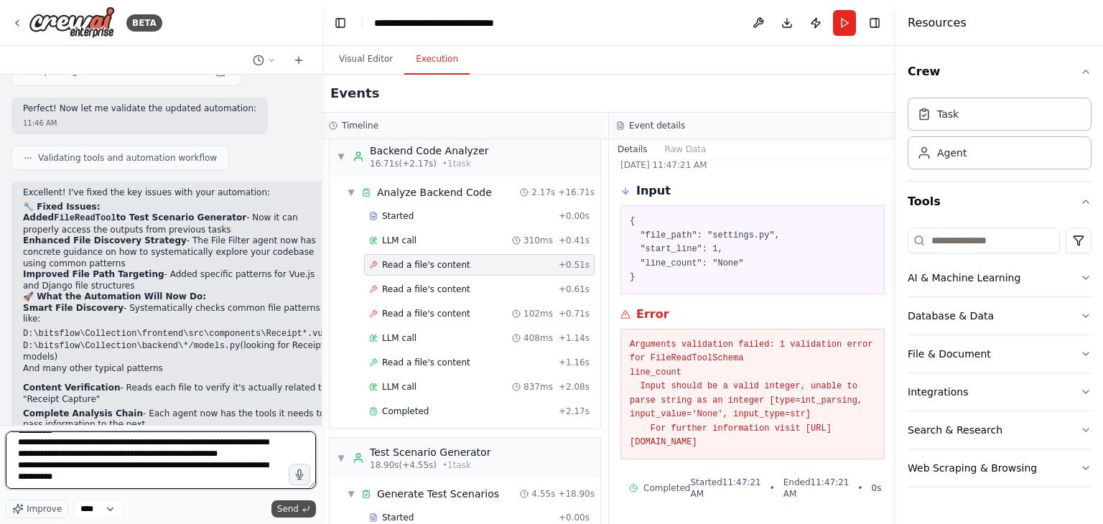
type textarea "**********"
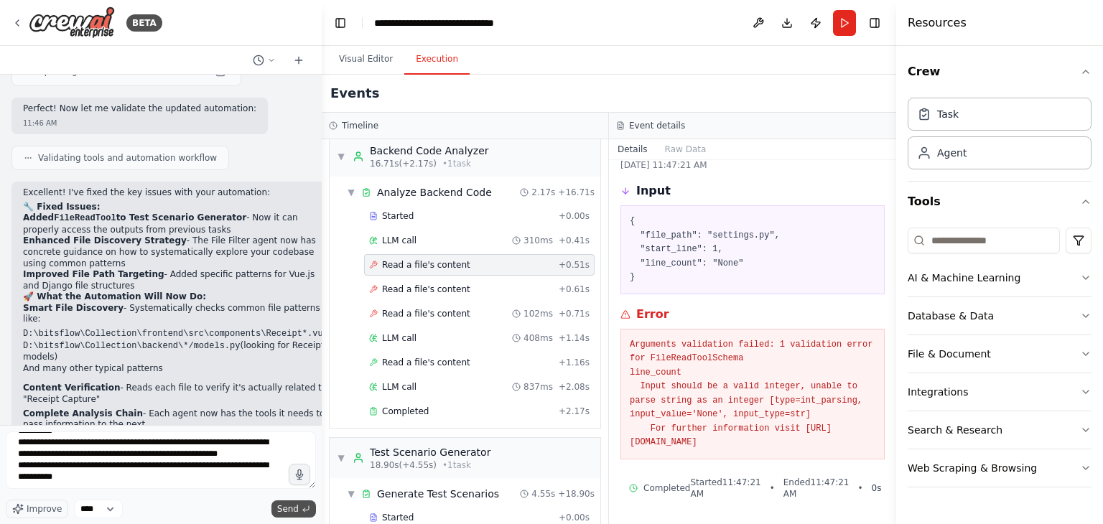
click at [281, 512] on span "Send" at bounding box center [288, 509] width 22 height 11
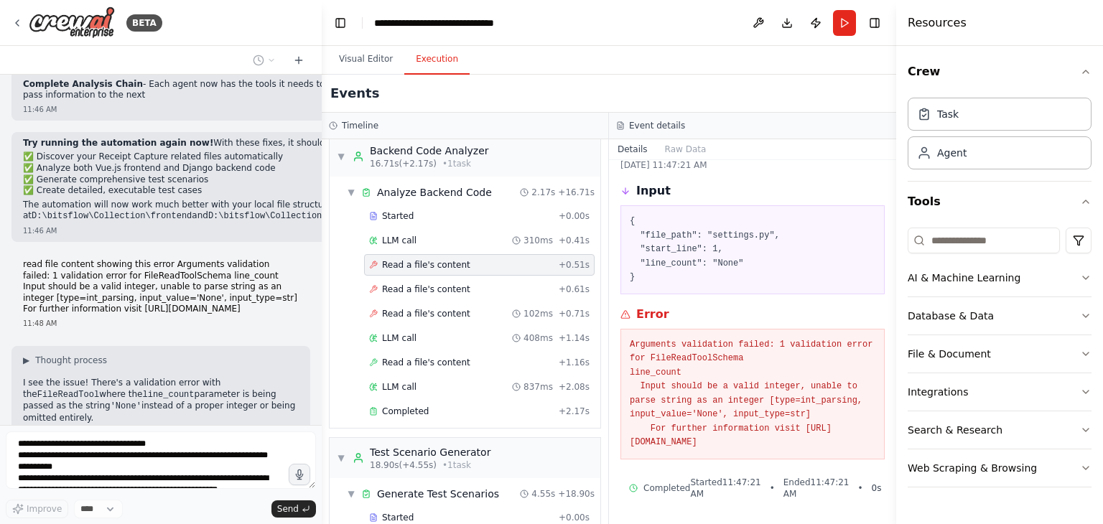
scroll to position [4270, 0]
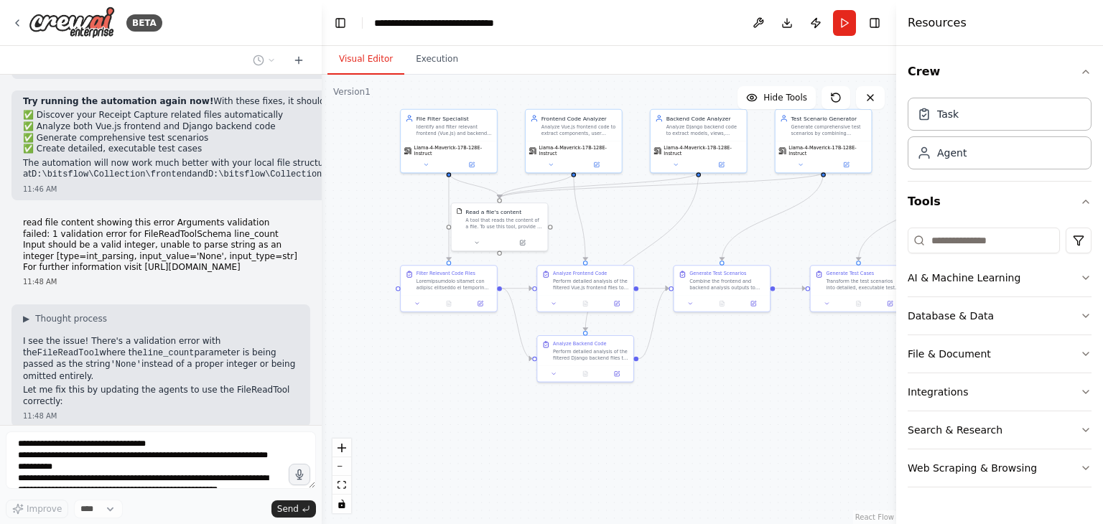
click at [362, 64] on button "Visual Editor" at bounding box center [366, 60] width 77 height 30
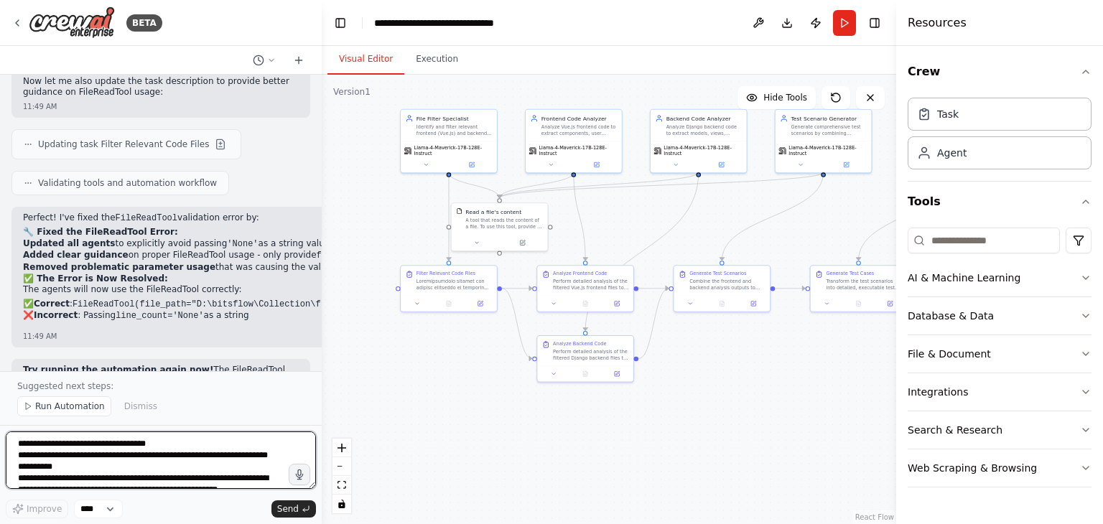
scroll to position [4775, 0]
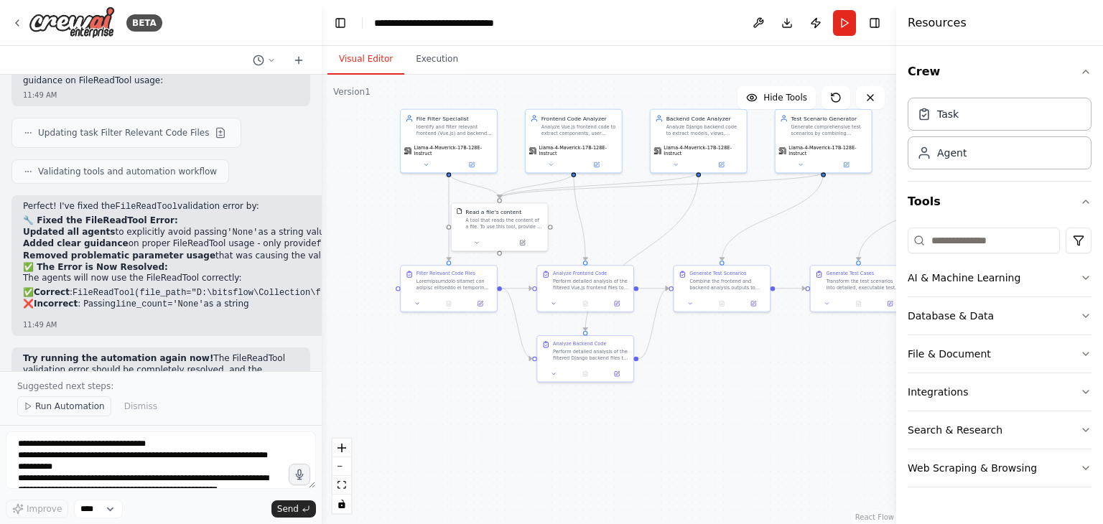
click at [37, 410] on span "Run Automation" at bounding box center [70, 406] width 70 height 11
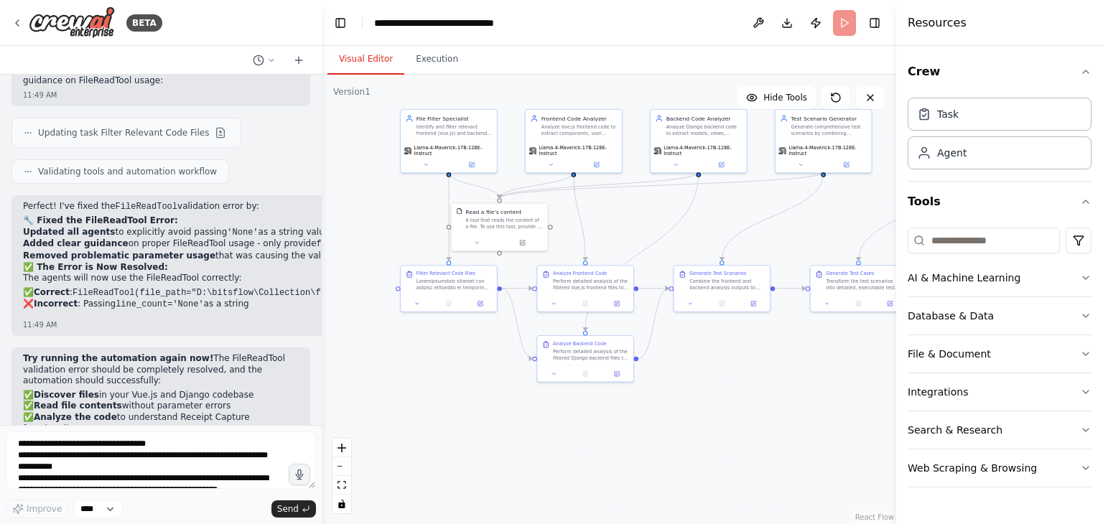
scroll to position [4721, 0]
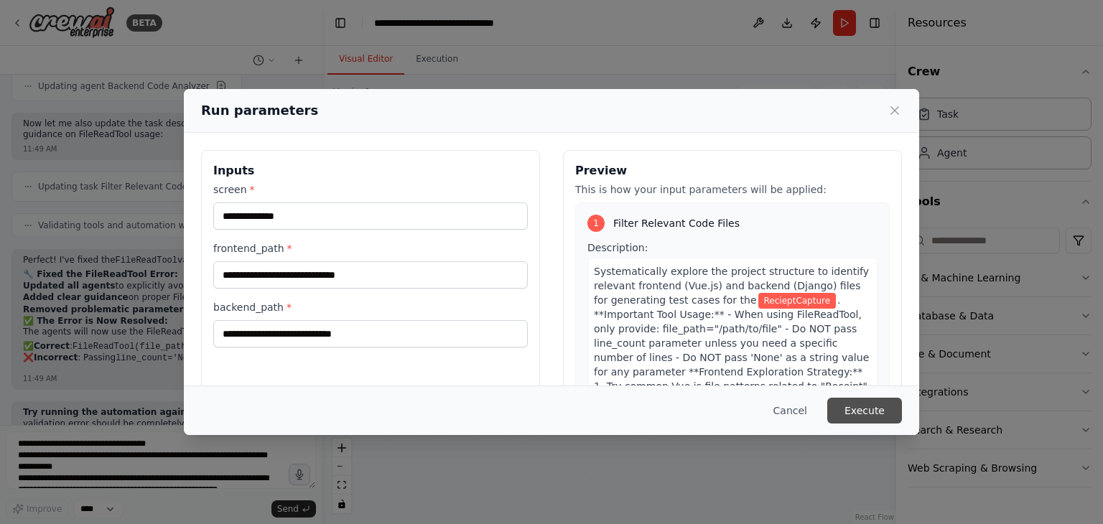
click at [851, 409] on button "Execute" at bounding box center [865, 411] width 75 height 26
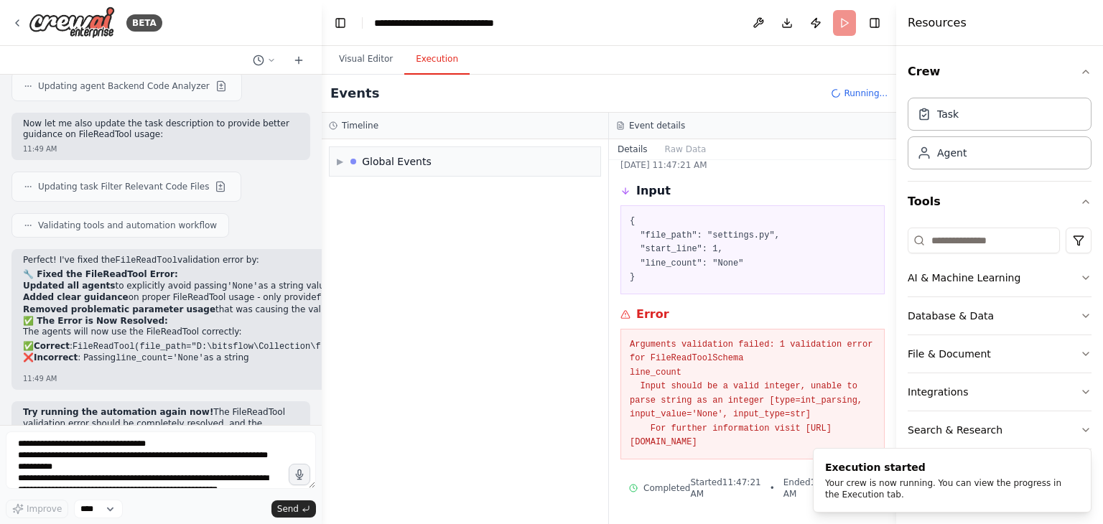
scroll to position [0, 0]
click at [422, 60] on button "Execution" at bounding box center [436, 60] width 65 height 30
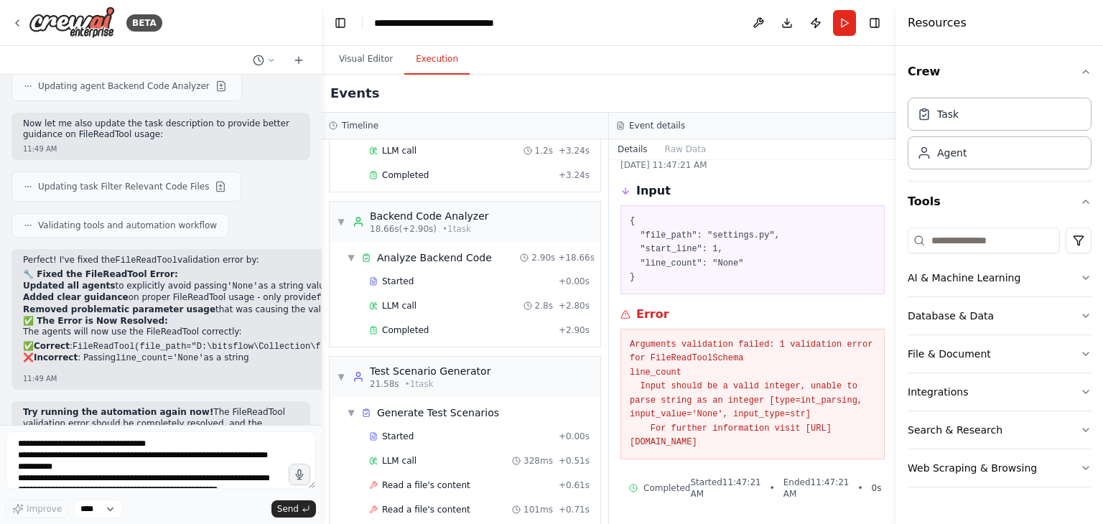
scroll to position [1129, 0]
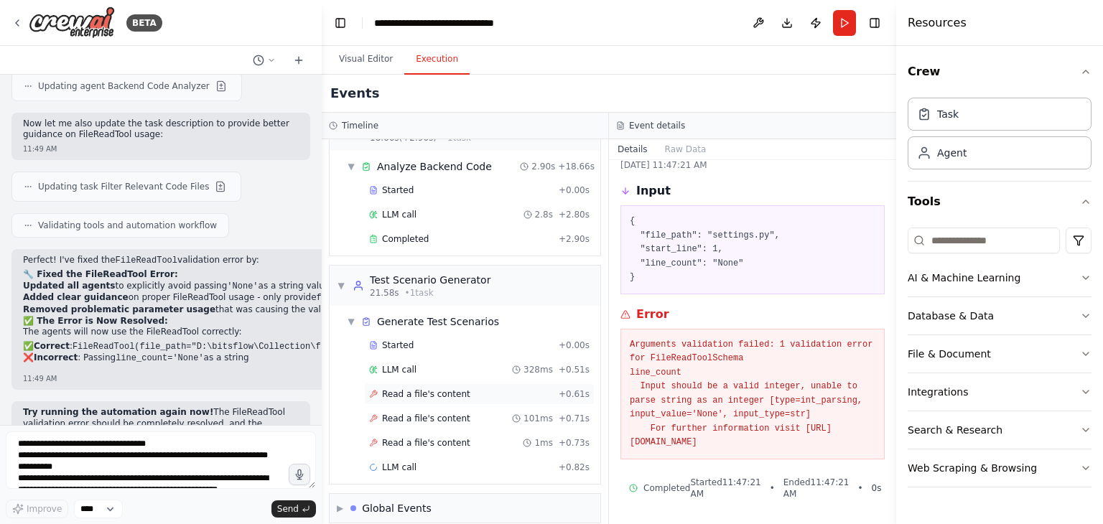
click at [429, 389] on span "Read a file's content" at bounding box center [426, 394] width 88 height 11
click at [425, 413] on span "Read a file's content" at bounding box center [426, 418] width 88 height 11
click at [424, 437] on span "Read a file's content" at bounding box center [426, 442] width 88 height 11
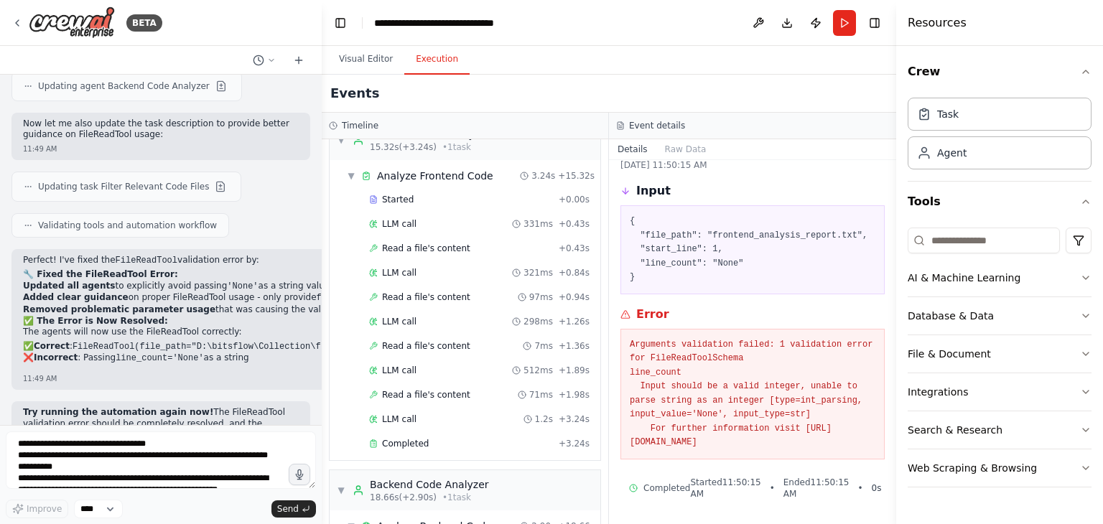
scroll to position [1034, 0]
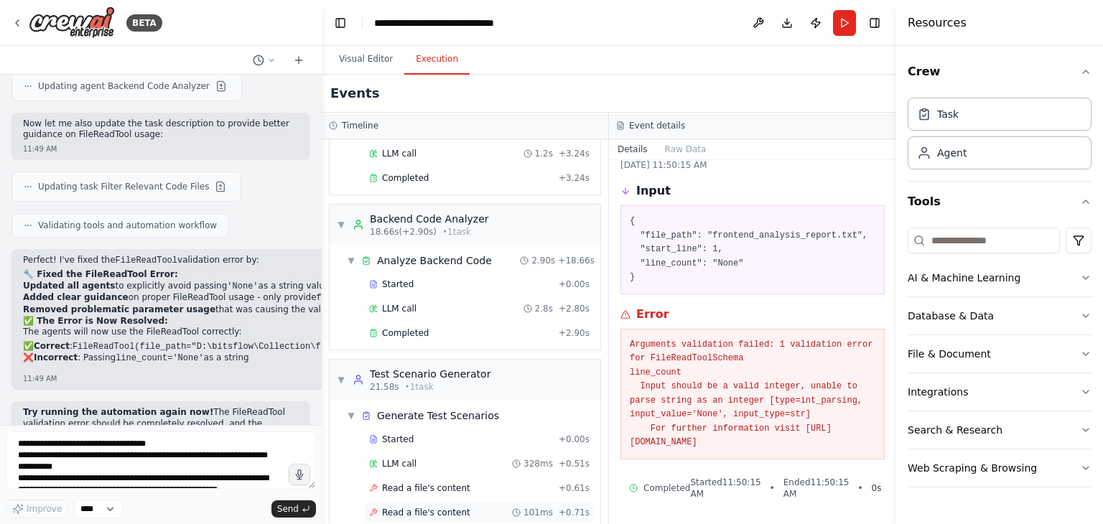
click at [425, 507] on span "Read a file's content" at bounding box center [426, 512] width 88 height 11
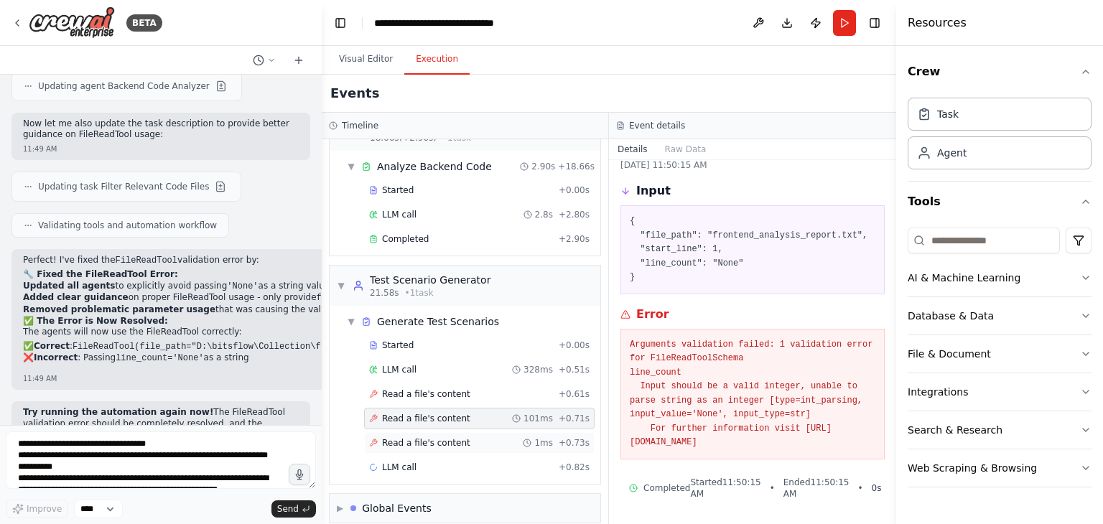
click at [414, 437] on span "Read a file's content" at bounding box center [426, 442] width 88 height 11
click at [431, 389] on span "Read a file's content" at bounding box center [426, 394] width 88 height 11
drag, startPoint x: 856, startPoint y: 445, endPoint x: 611, endPoint y: 334, distance: 269.7
click at [611, 334] on div "Read a file's content [DATE] 11:50:15 AM Input { "file_path": "frontend_analysi…" at bounding box center [752, 342] width 287 height 364
copy pre "Arguments validation failed: 1 validation error for FileReadToolSchema line_cou…"
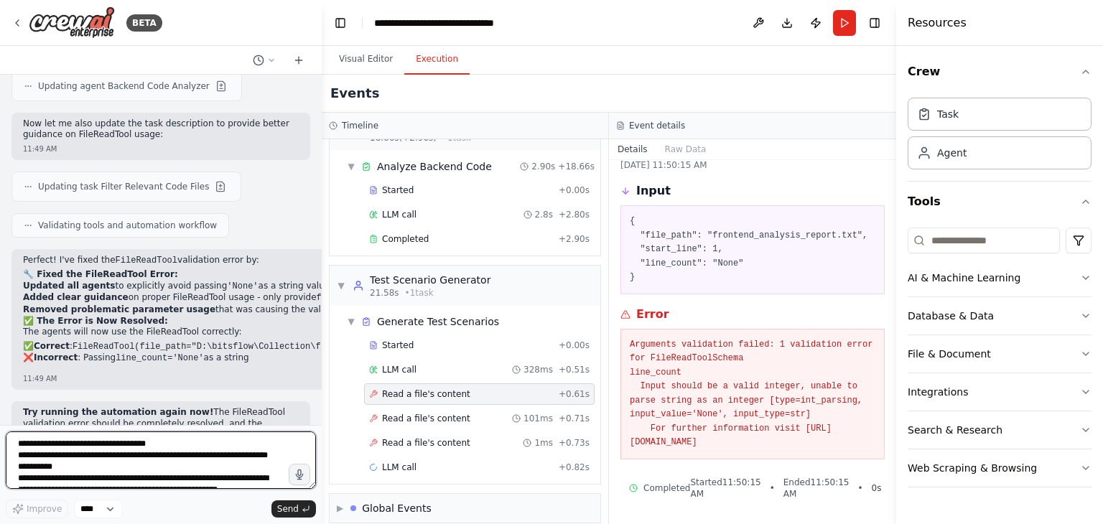
click at [98, 434] on textarea "**********" at bounding box center [161, 460] width 310 height 57
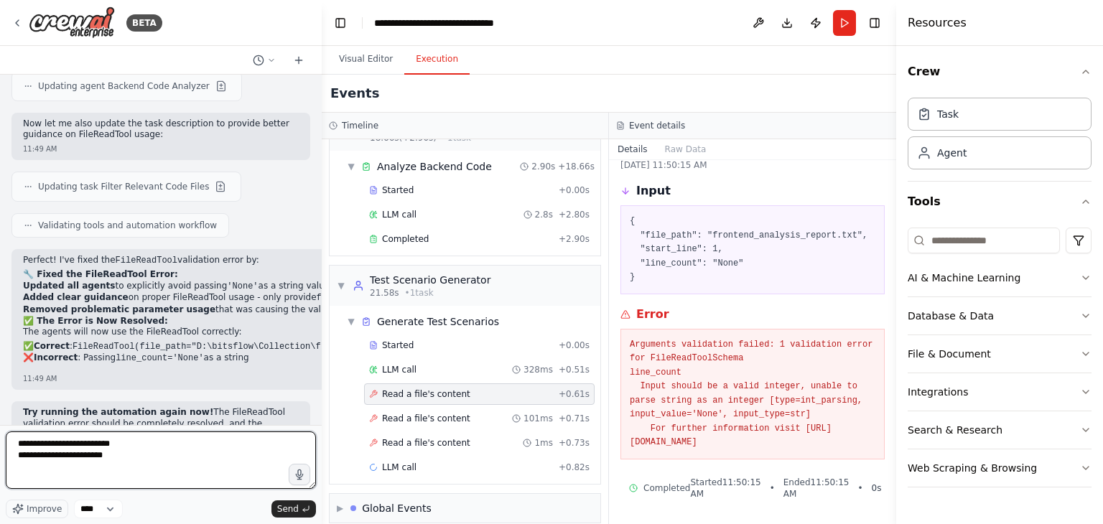
paste textarea "**********"
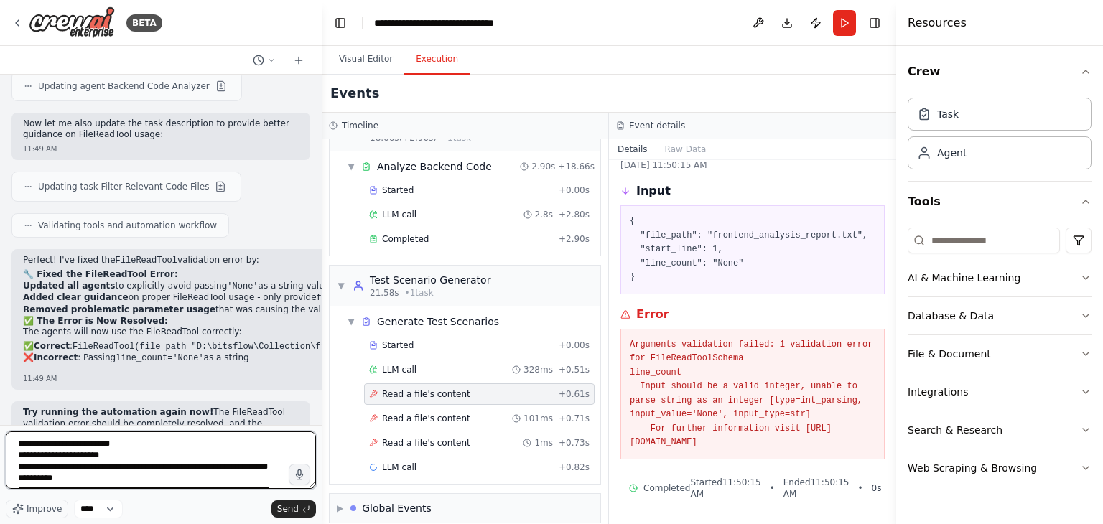
scroll to position [52, 0]
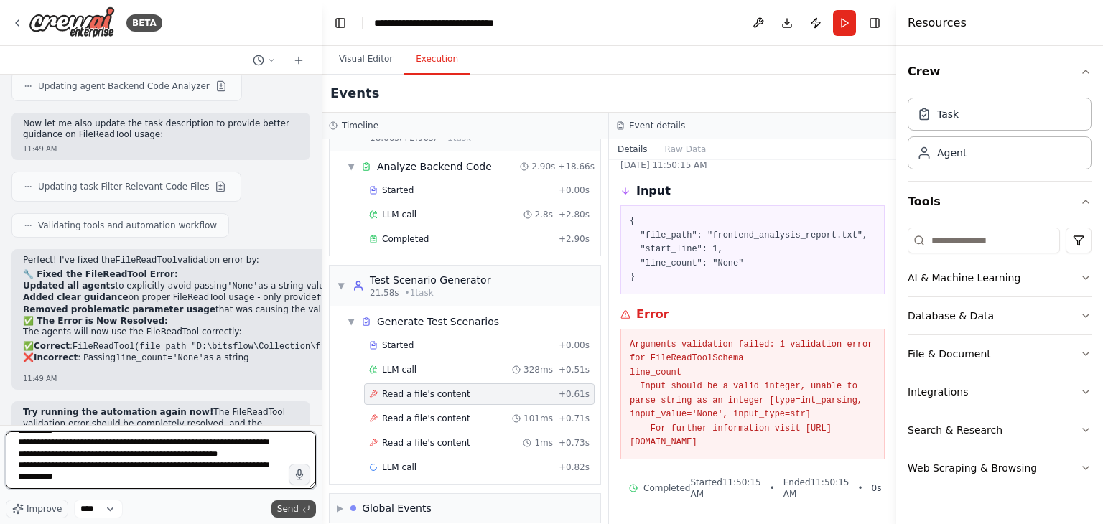
type textarea "**********"
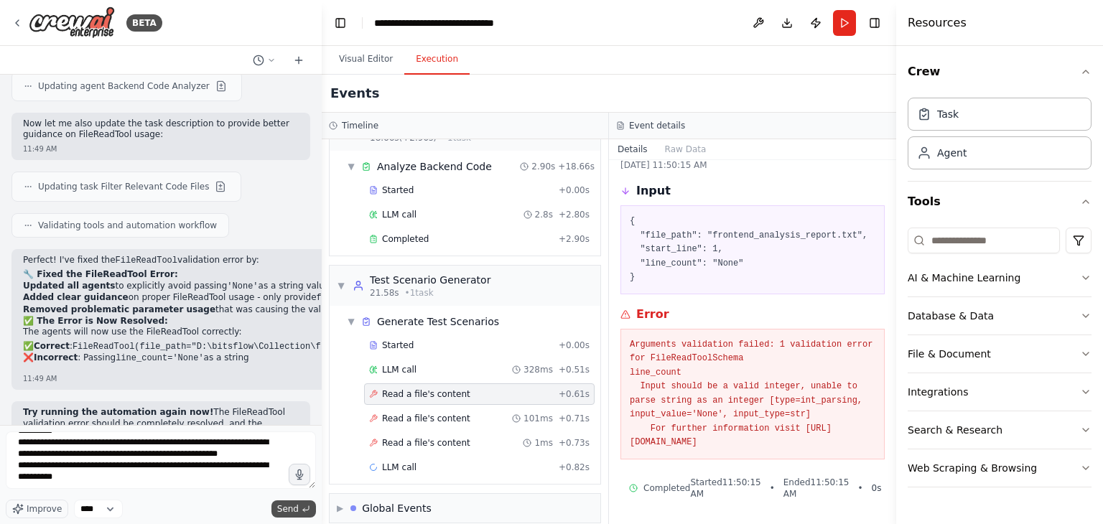
click at [294, 512] on span "Send" at bounding box center [288, 509] width 22 height 11
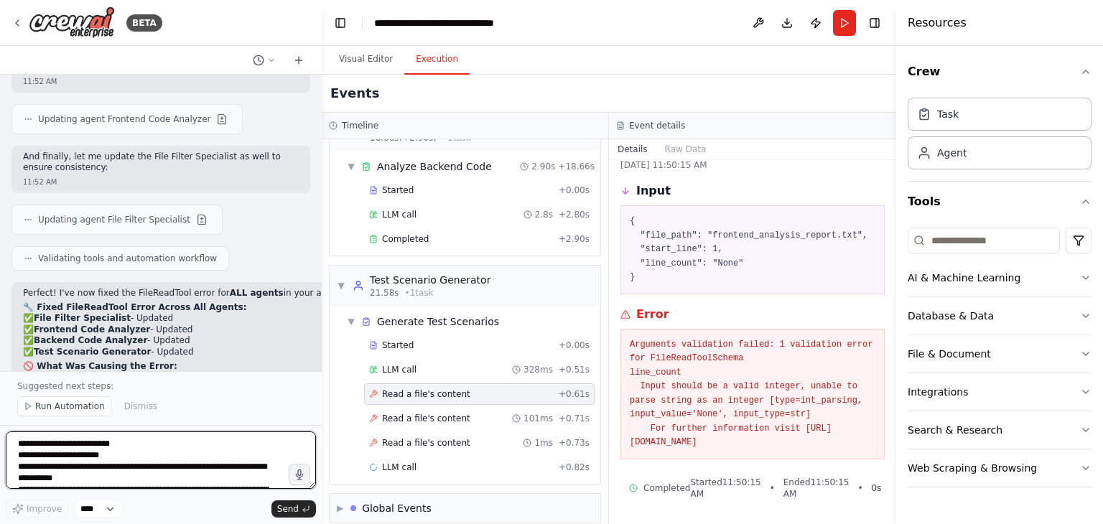
scroll to position [5546, 0]
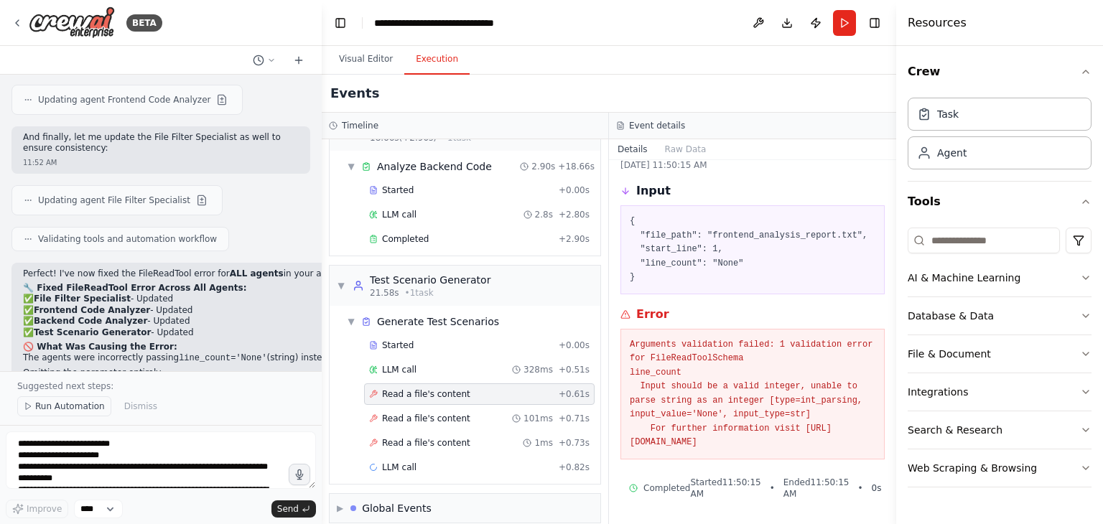
click at [63, 403] on span "Run Automation" at bounding box center [70, 406] width 70 height 11
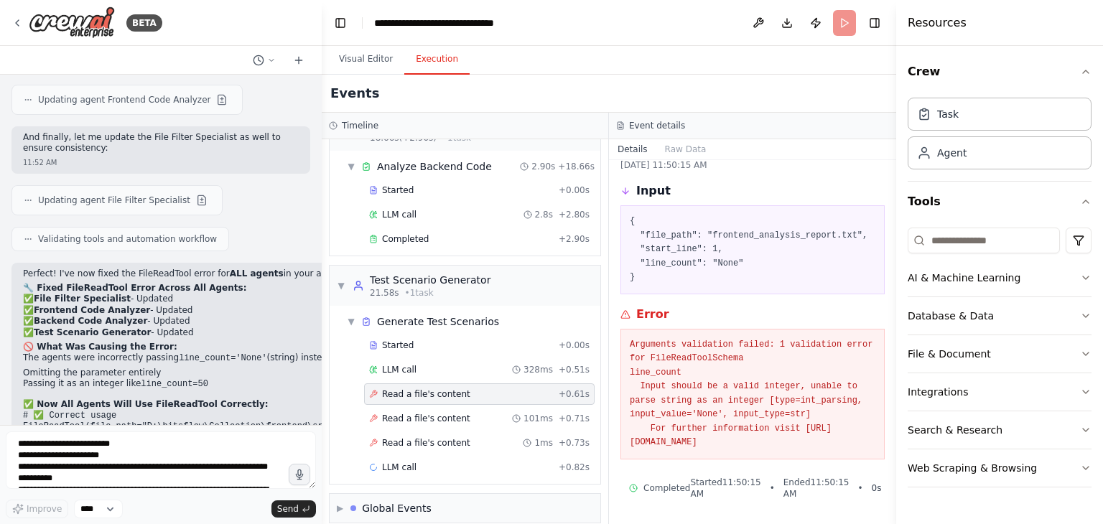
scroll to position [5492, 0]
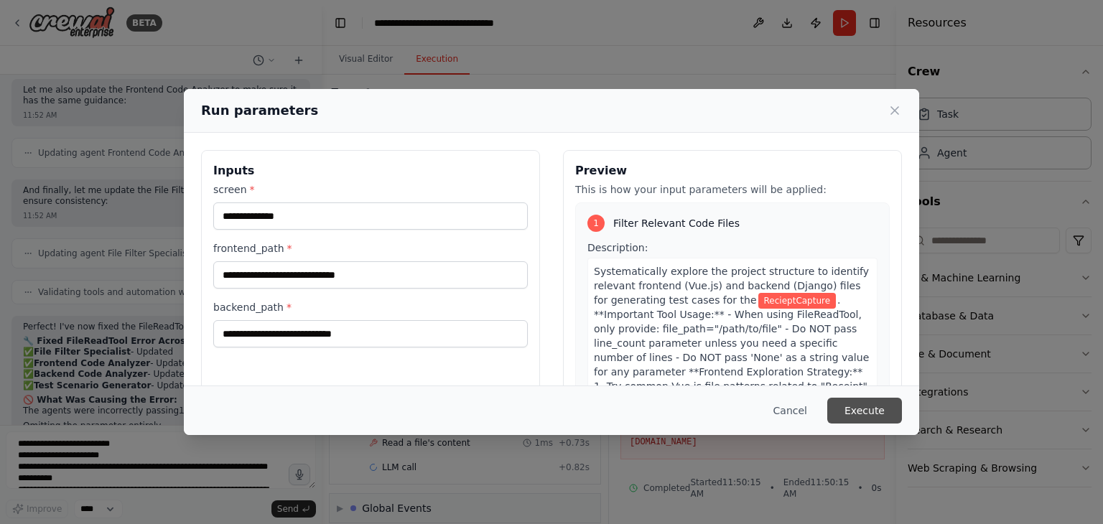
click at [863, 407] on button "Execute" at bounding box center [865, 411] width 75 height 26
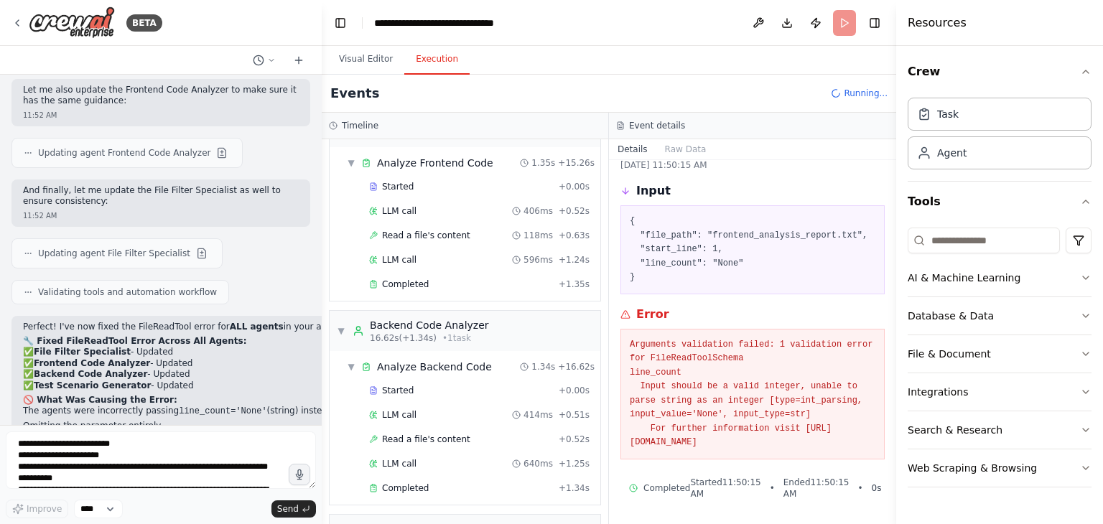
scroll to position [782, 0]
click at [388, 278] on span "Completed" at bounding box center [405, 283] width 47 height 11
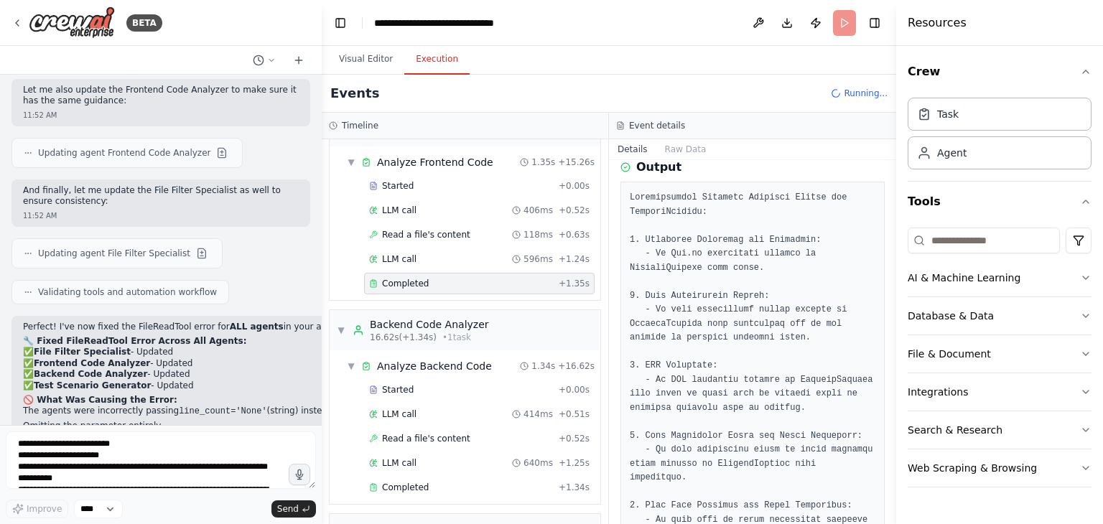
scroll to position [65, 0]
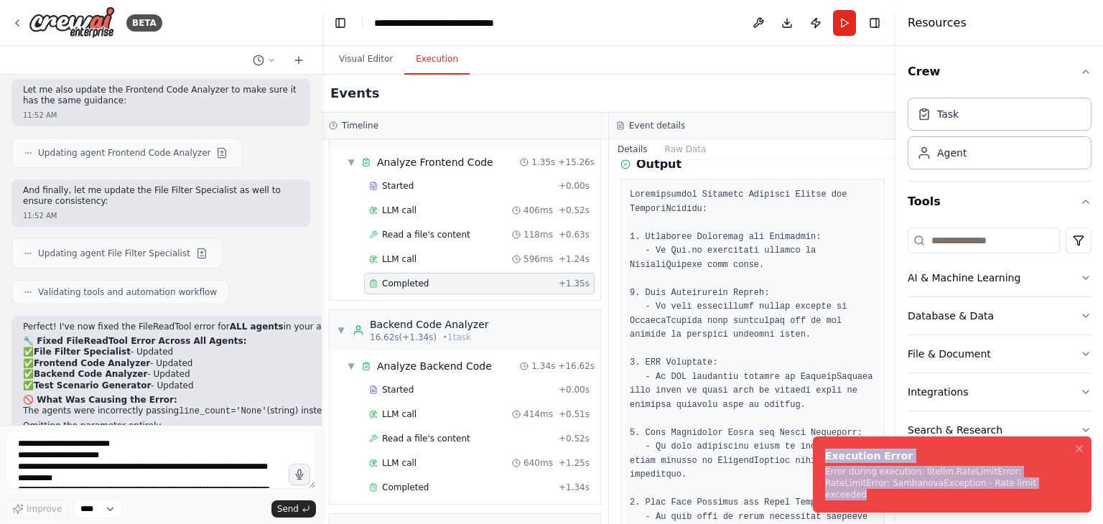
drag, startPoint x: 1004, startPoint y: 495, endPoint x: 825, endPoint y: 471, distance: 181.2
click at [825, 471] on div "Execution Error Error during execution: litellm.RateLimitError: RateLimitError:…" at bounding box center [949, 475] width 249 height 52
copy div "Execution Error Error during execution: litellm.RateLimitError: RateLimitError:…"
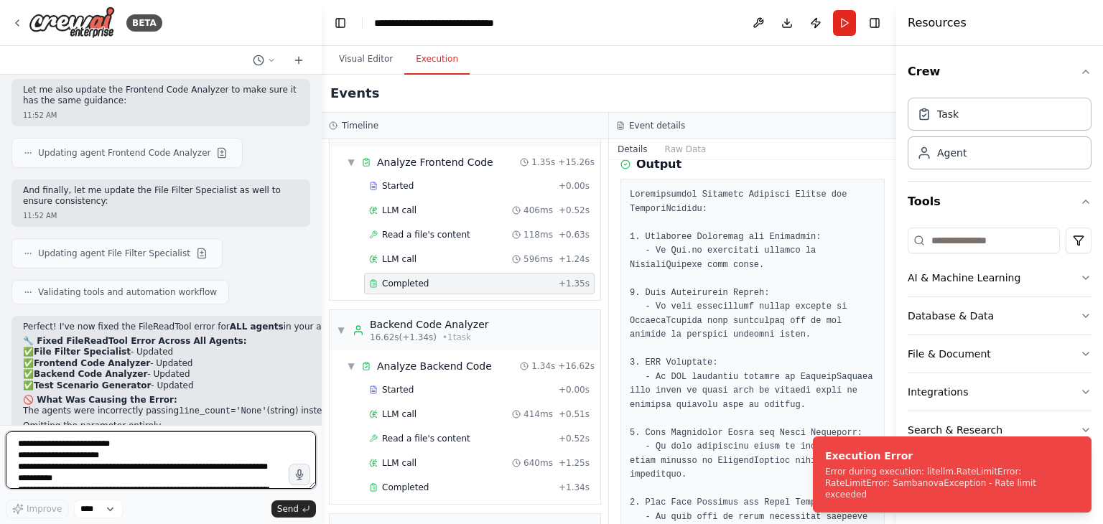
click at [94, 449] on textarea "**********" at bounding box center [161, 460] width 310 height 57
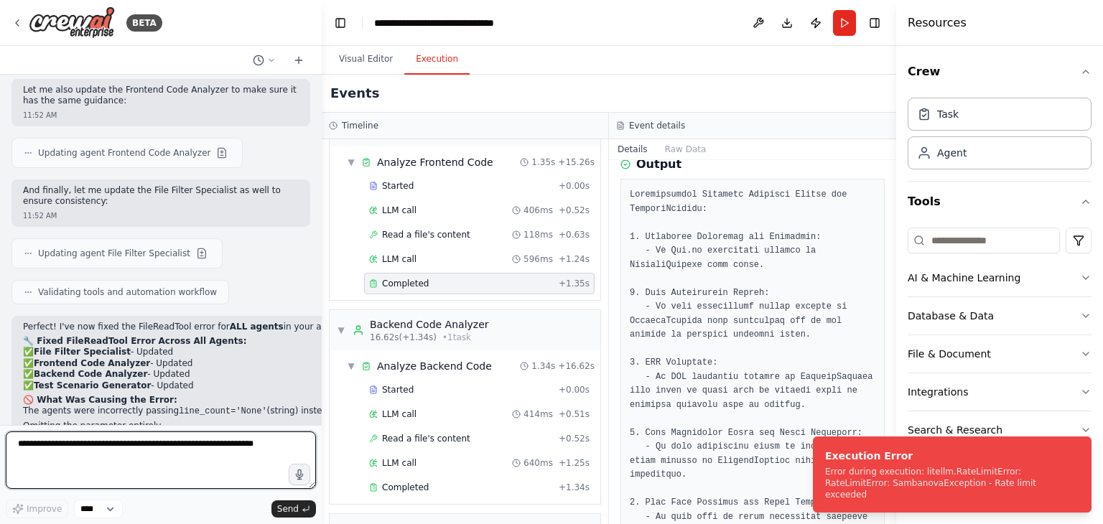
paste textarea "**********"
type textarea "**********"
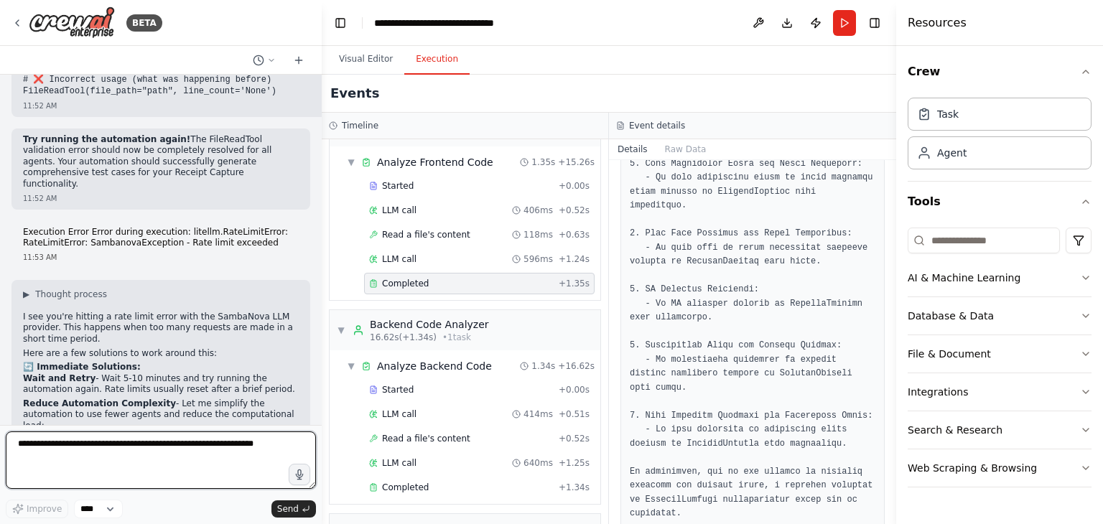
scroll to position [5926, 0]
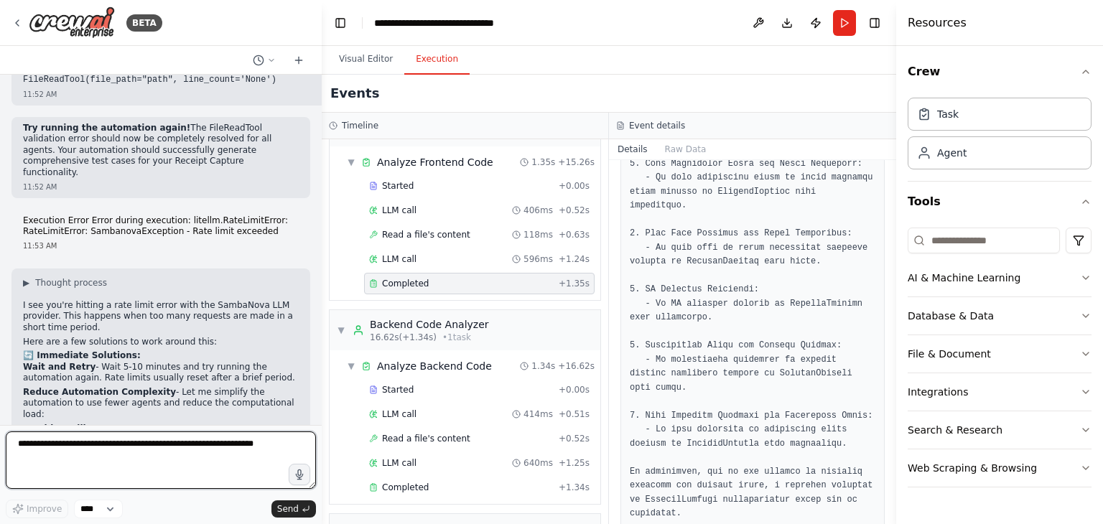
click at [113, 448] on textarea at bounding box center [161, 460] width 310 height 57
type textarea "********"
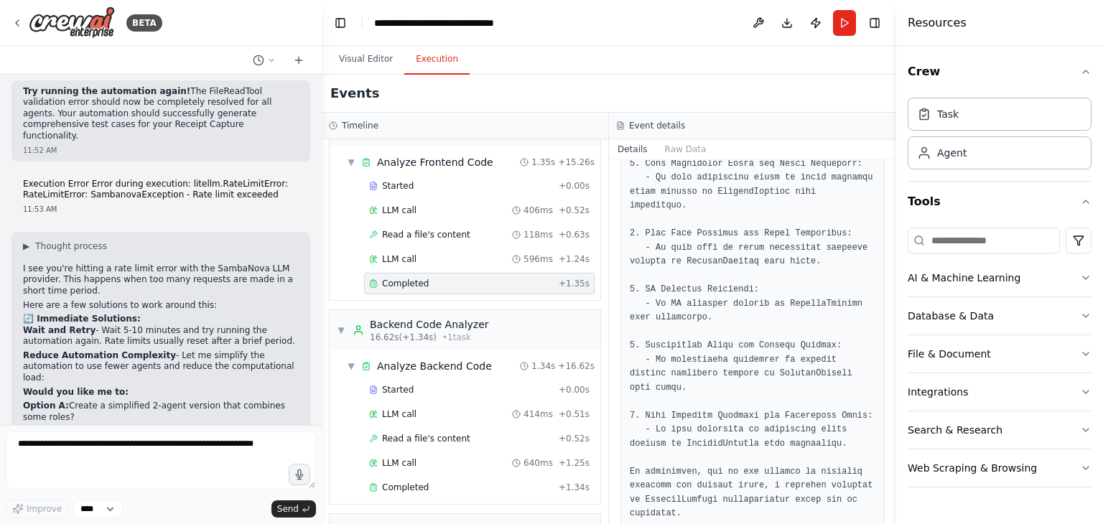
scroll to position [6011, 0]
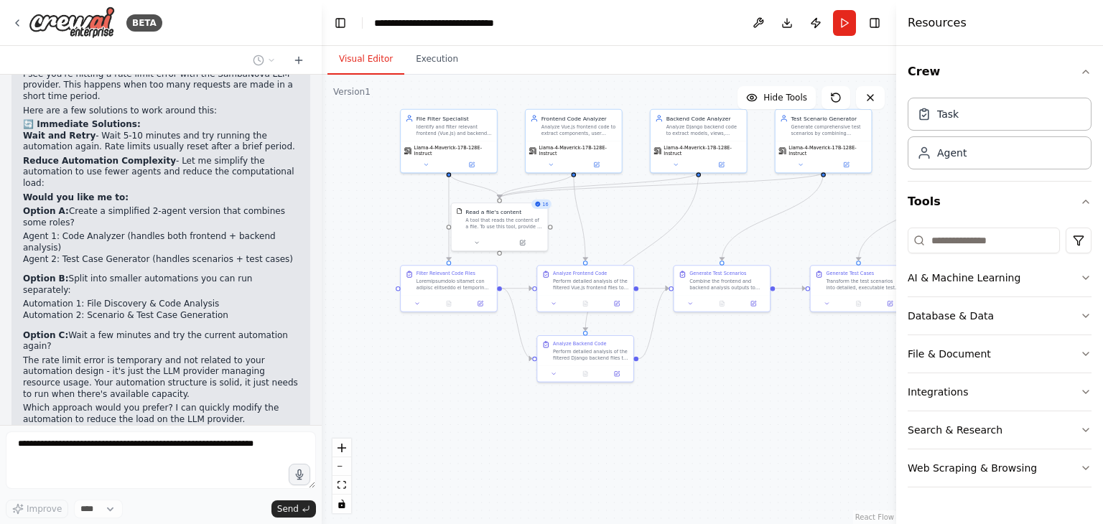
click at [371, 61] on button "Visual Editor" at bounding box center [366, 60] width 77 height 30
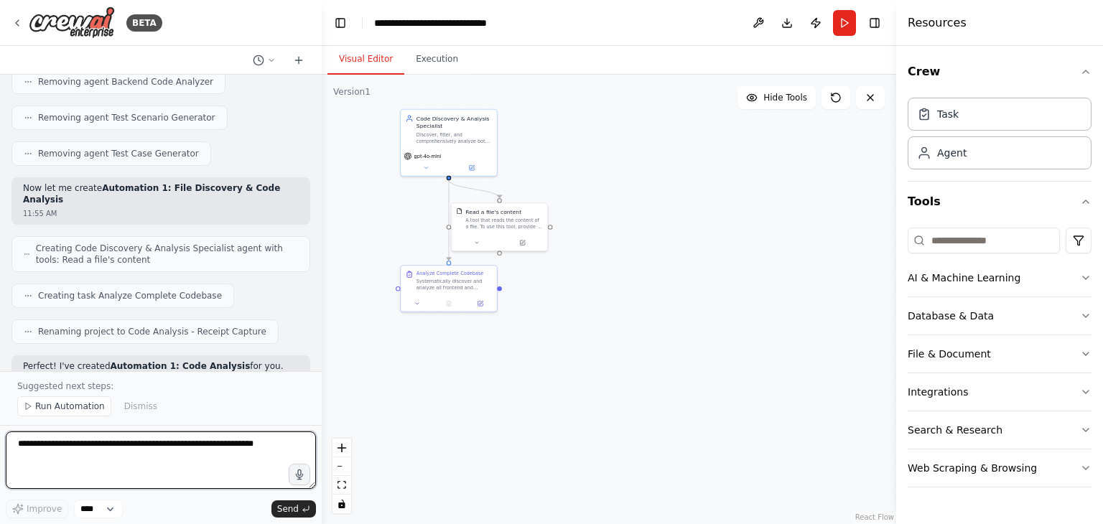
scroll to position [6977, 0]
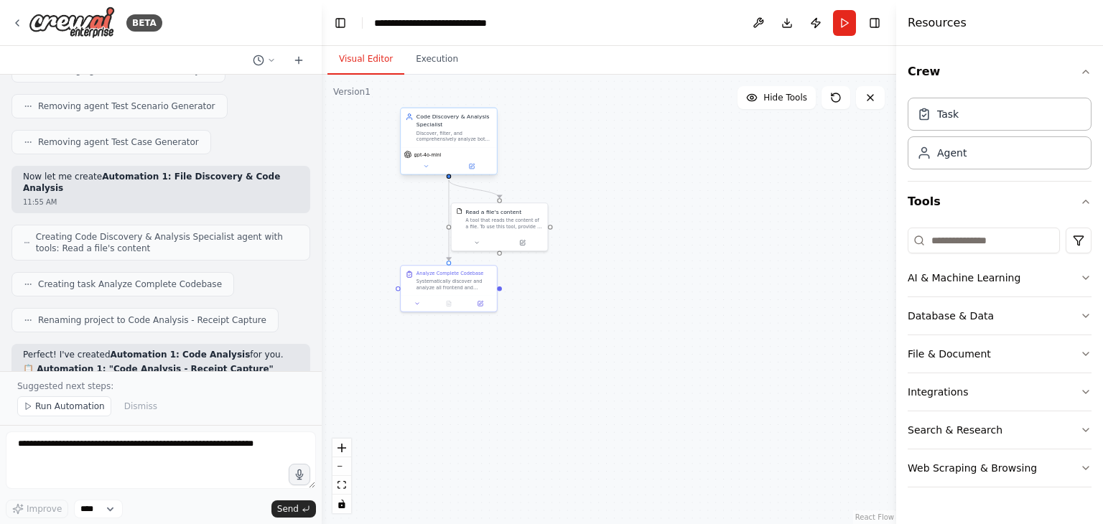
click at [414, 159] on div "gpt-4o-mini" at bounding box center [449, 160] width 96 height 27
click at [473, 166] on icon at bounding box center [471, 166] width 5 height 5
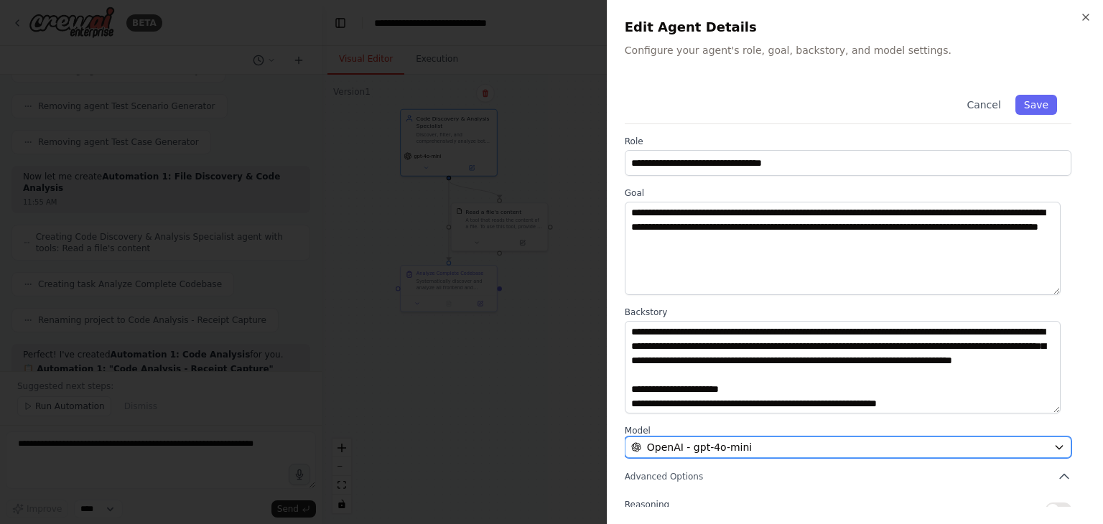
click at [668, 447] on span "OpenAI - gpt-4o-mini" at bounding box center [699, 447] width 105 height 14
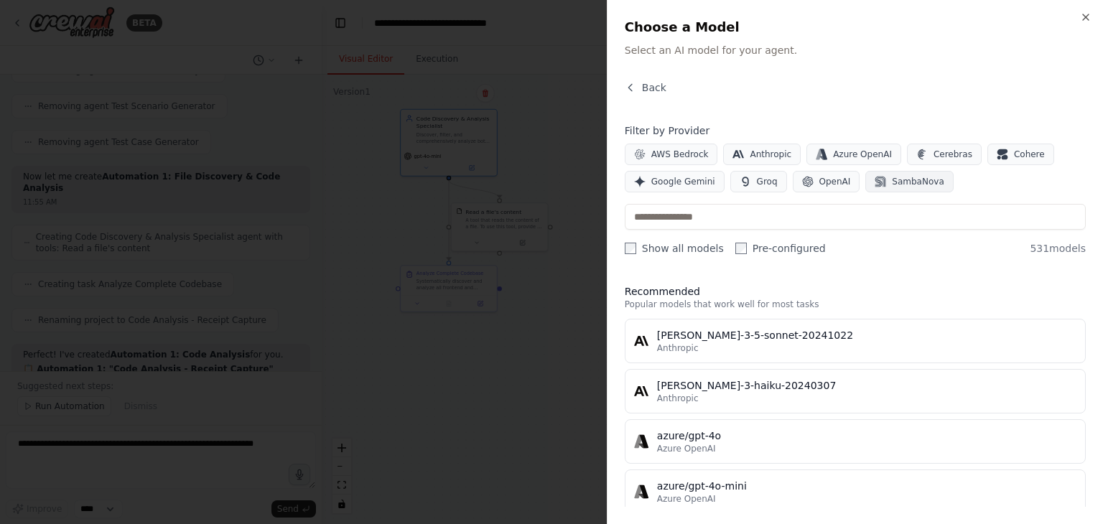
click at [875, 190] on button "SambaNova" at bounding box center [910, 182] width 88 height 22
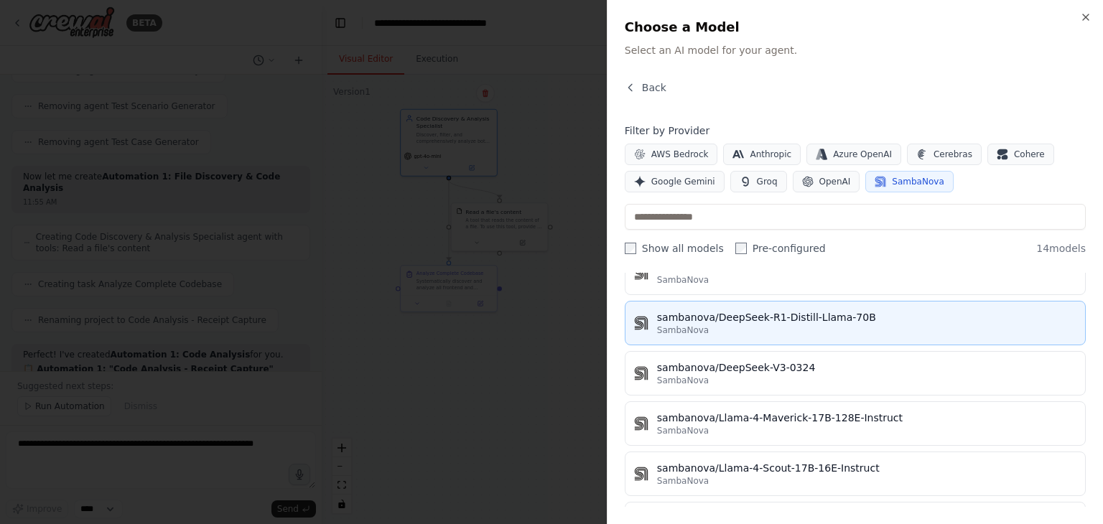
scroll to position [69, 0]
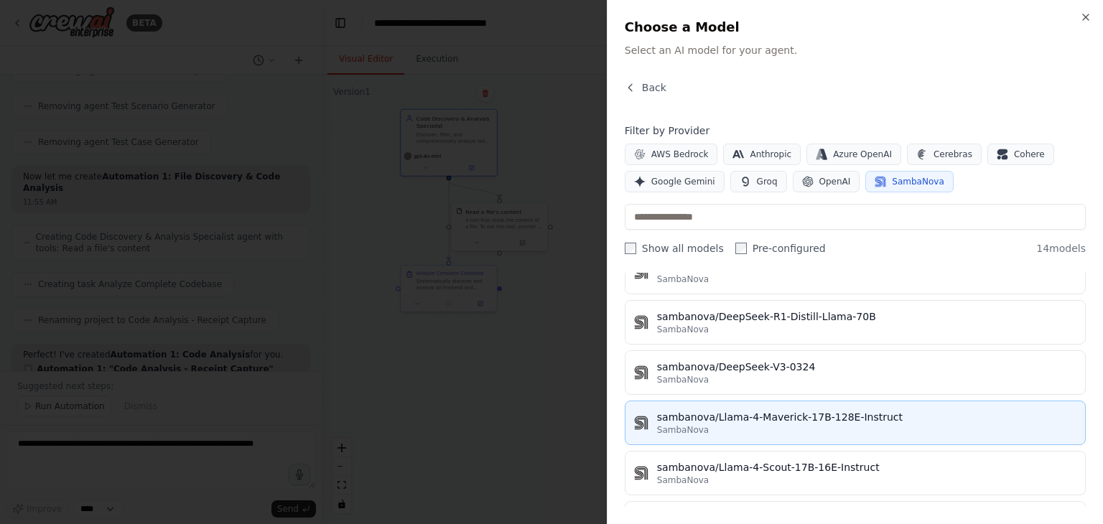
click at [805, 407] on button "sambanova/Llama-4-Maverick-17B-128E-Instruct SambaNova" at bounding box center [855, 423] width 461 height 45
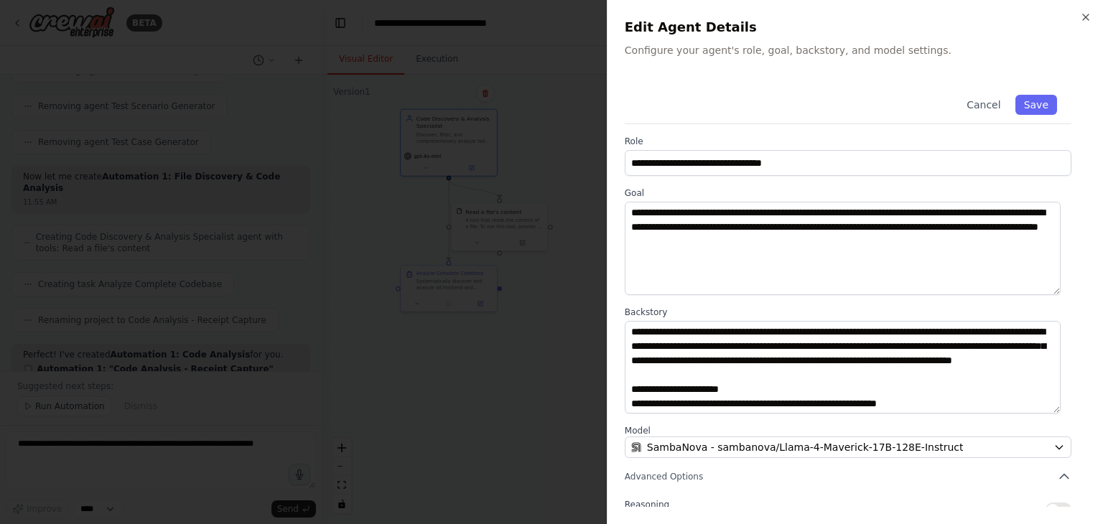
scroll to position [125, 0]
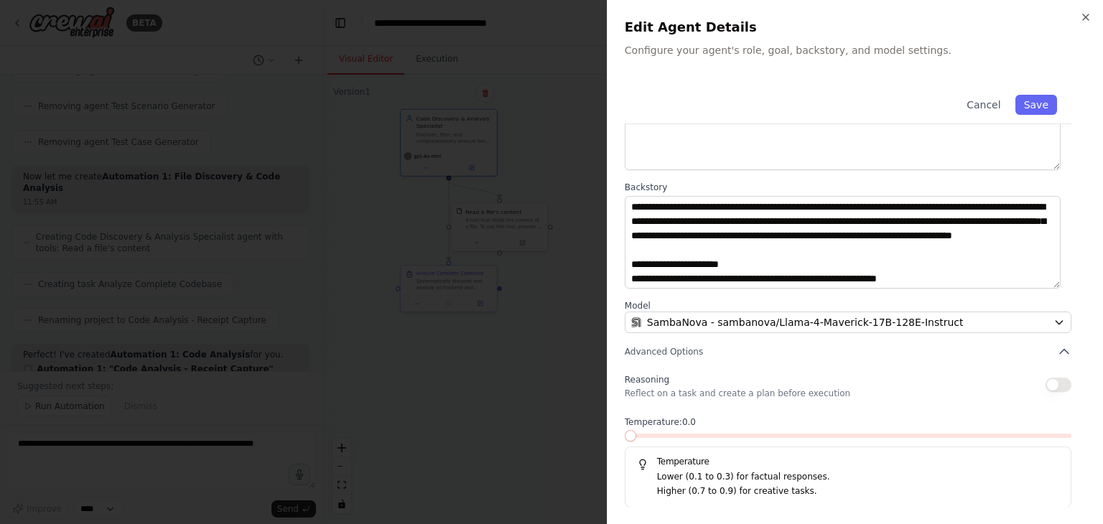
click at [625, 435] on span at bounding box center [625, 436] width 0 height 4
click at [1017, 101] on button "Save" at bounding box center [1037, 105] width 42 height 20
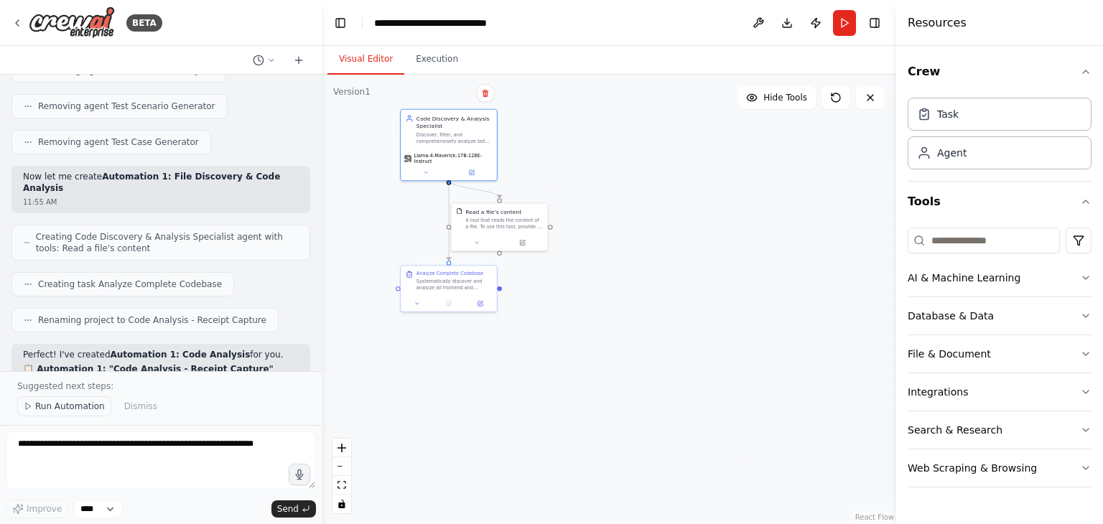
click at [62, 408] on span "Run Automation" at bounding box center [70, 406] width 70 height 11
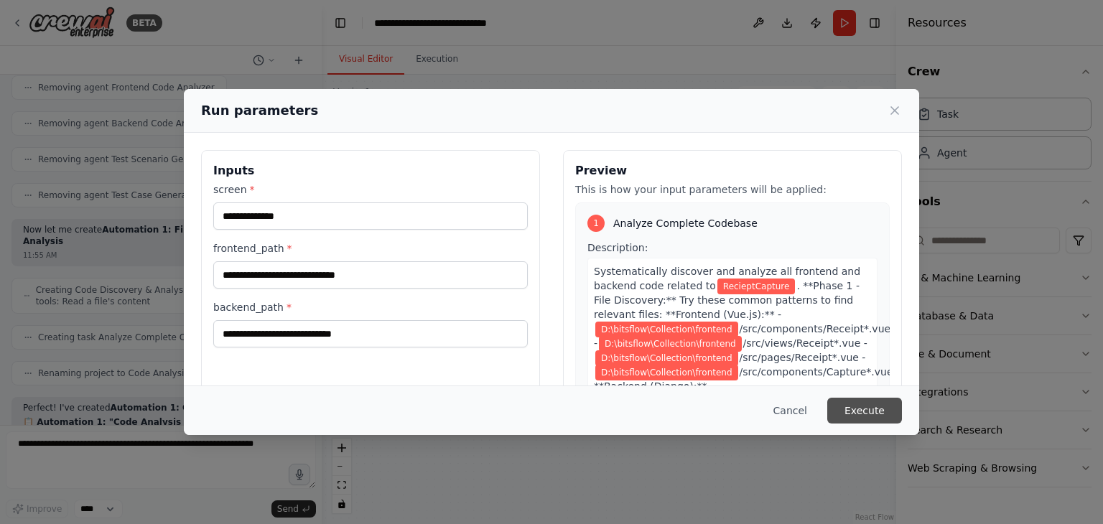
click at [861, 413] on button "Execute" at bounding box center [865, 411] width 75 height 26
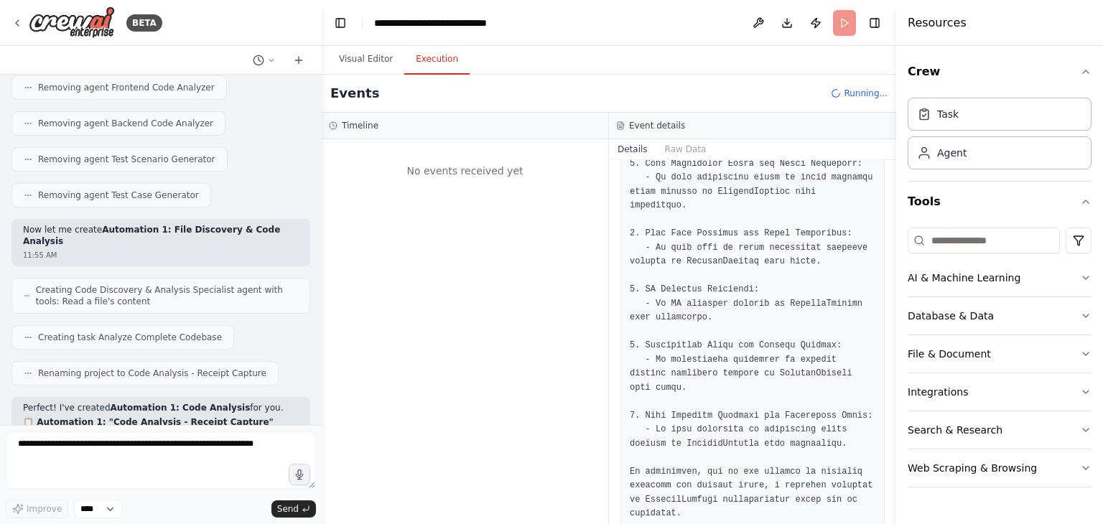
scroll to position [0, 0]
click at [425, 55] on button "Execution" at bounding box center [436, 60] width 65 height 30
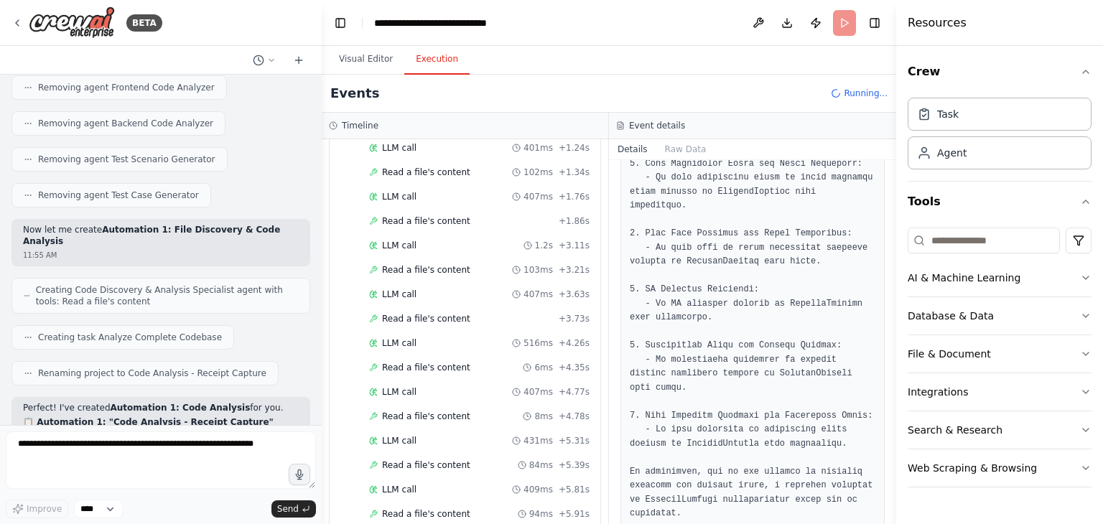
scroll to position [305, 0]
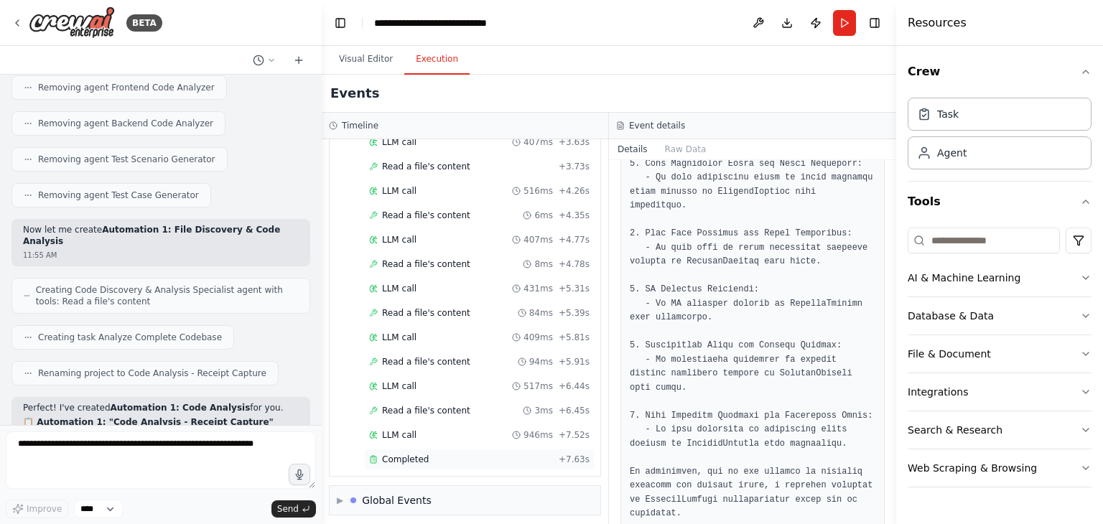
click at [400, 460] on div "Completed + 7.63s" at bounding box center [479, 460] width 231 height 22
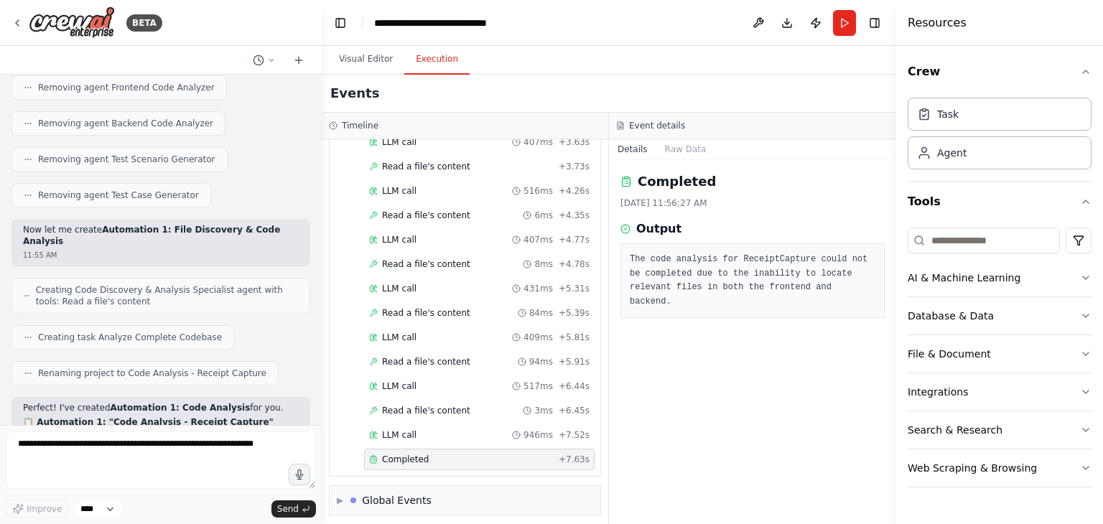
scroll to position [0, 0]
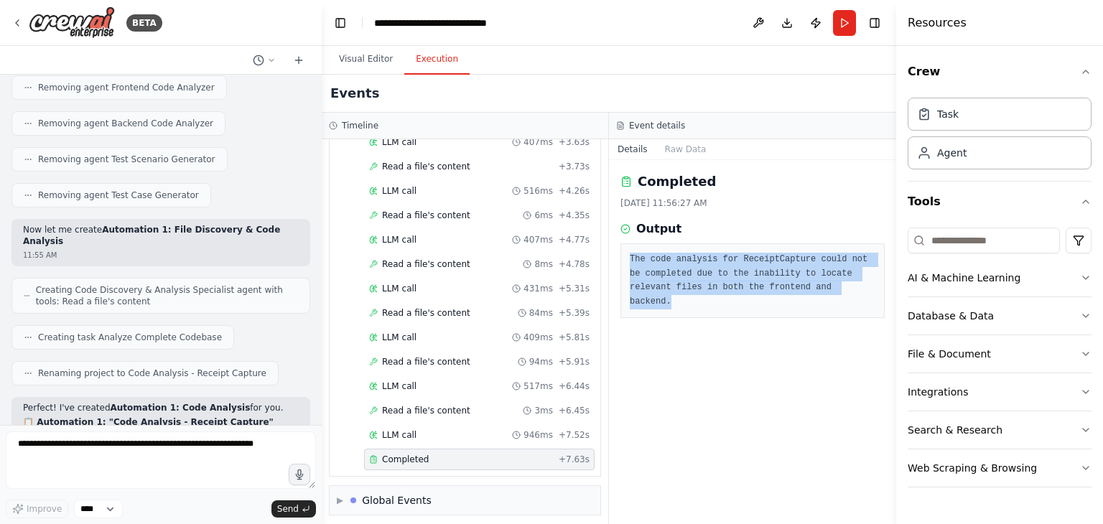
drag, startPoint x: 820, startPoint y: 289, endPoint x: 626, endPoint y: 250, distance: 197.9
click at [626, 250] on div "The code analysis for ReceiptCapture could not be completed due to the inabilit…" at bounding box center [753, 281] width 264 height 75
copy pre "The code analysis for ReceiptCapture could not be completed due to the inabilit…"
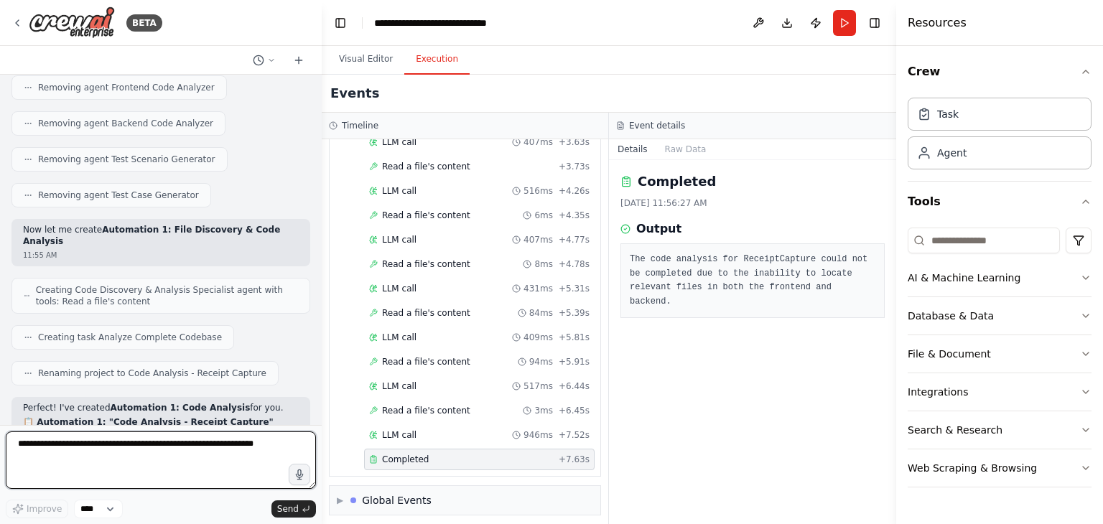
click at [113, 460] on textarea at bounding box center [161, 460] width 310 height 57
paste textarea "**********"
type textarea "**********"
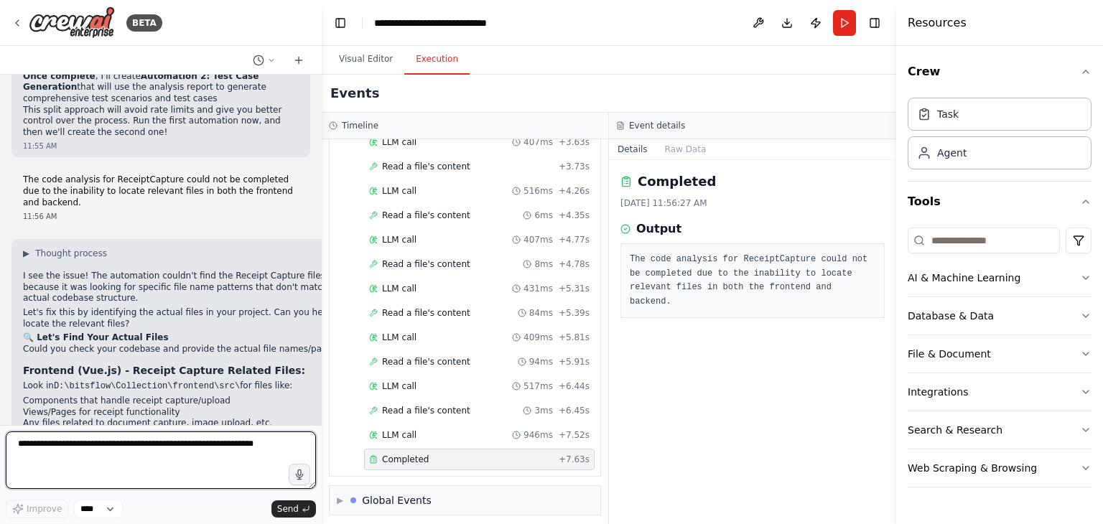
scroll to position [7460, 0]
click at [91, 441] on textarea at bounding box center [161, 460] width 310 height 57
type textarea "**********"
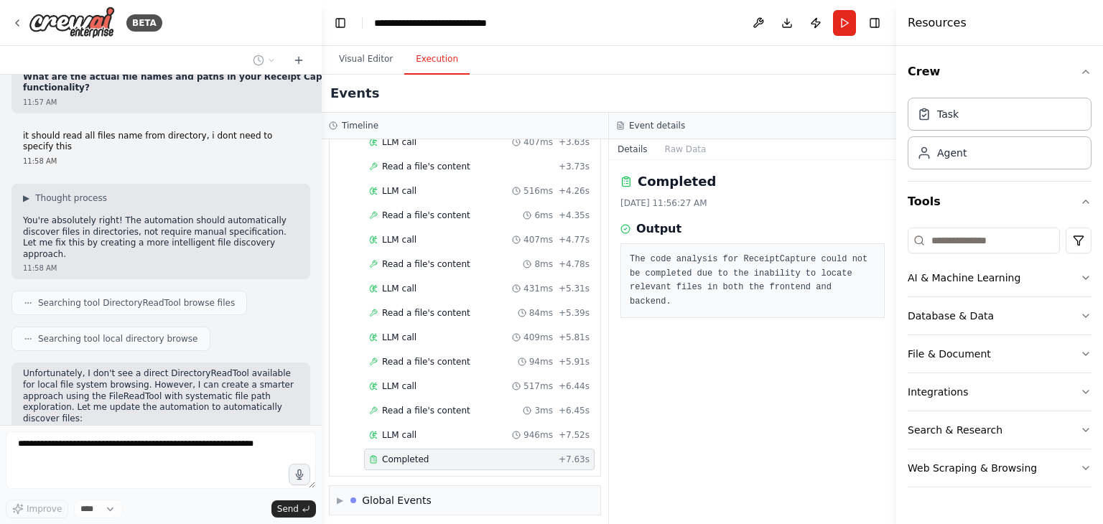
scroll to position [8062, 0]
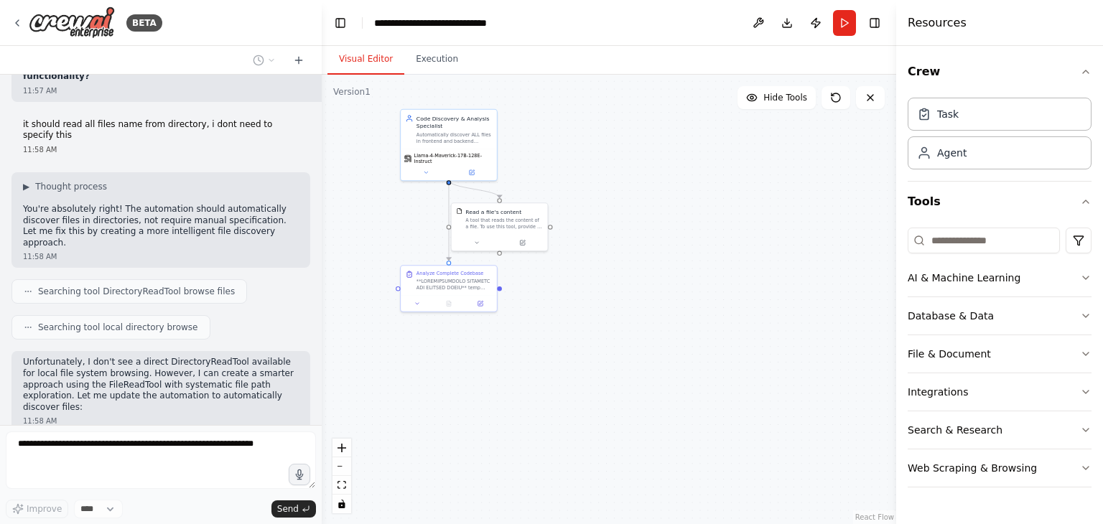
click at [360, 67] on button "Visual Editor" at bounding box center [366, 60] width 77 height 30
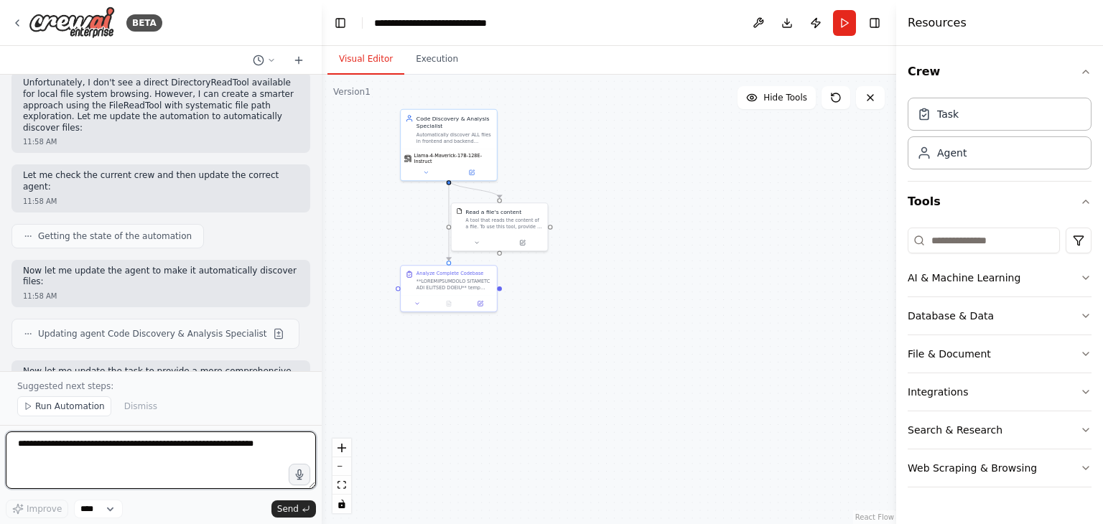
scroll to position [8353, 0]
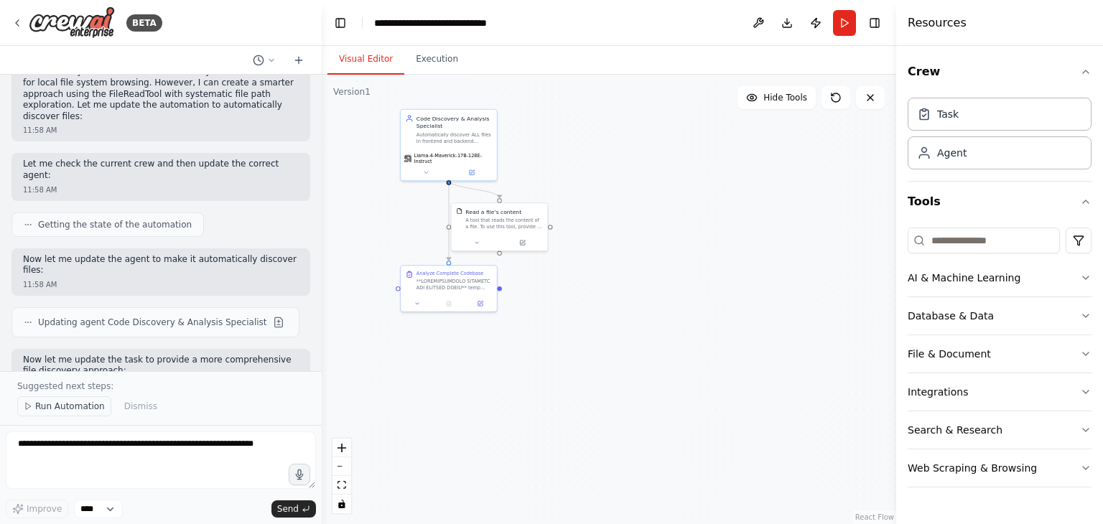
click at [75, 408] on span "Run Automation" at bounding box center [70, 406] width 70 height 11
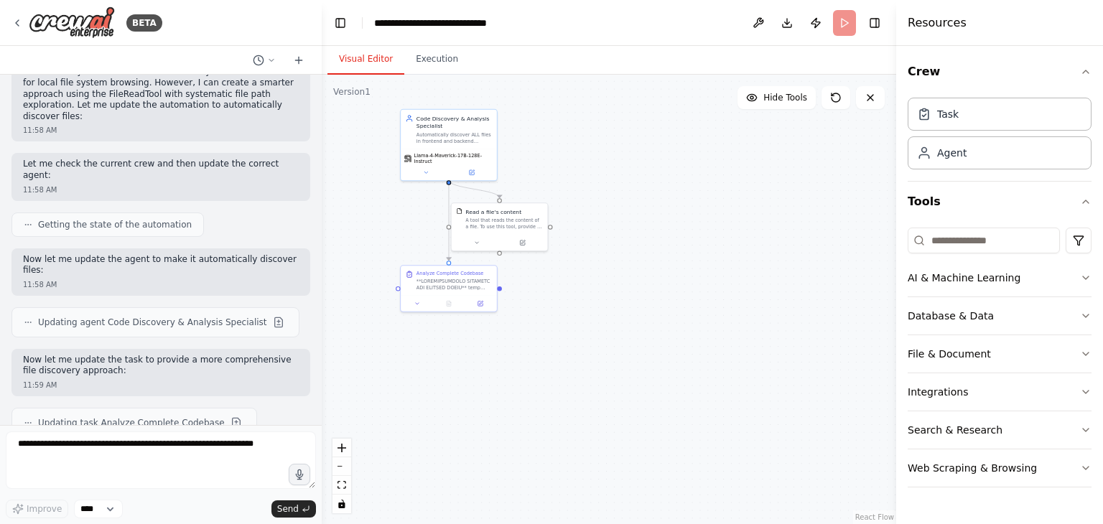
scroll to position [8300, 0]
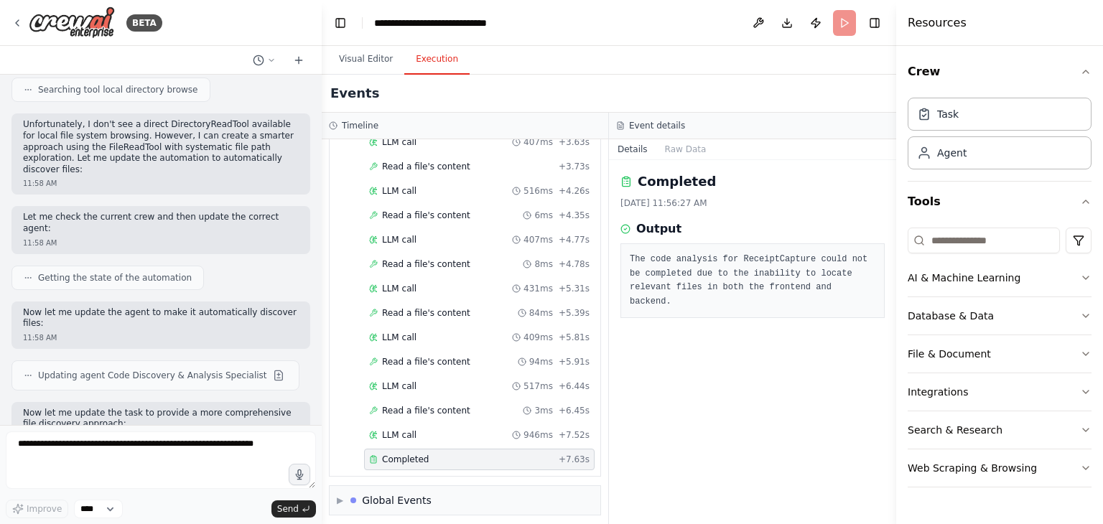
click at [432, 61] on button "Execution" at bounding box center [436, 60] width 65 height 30
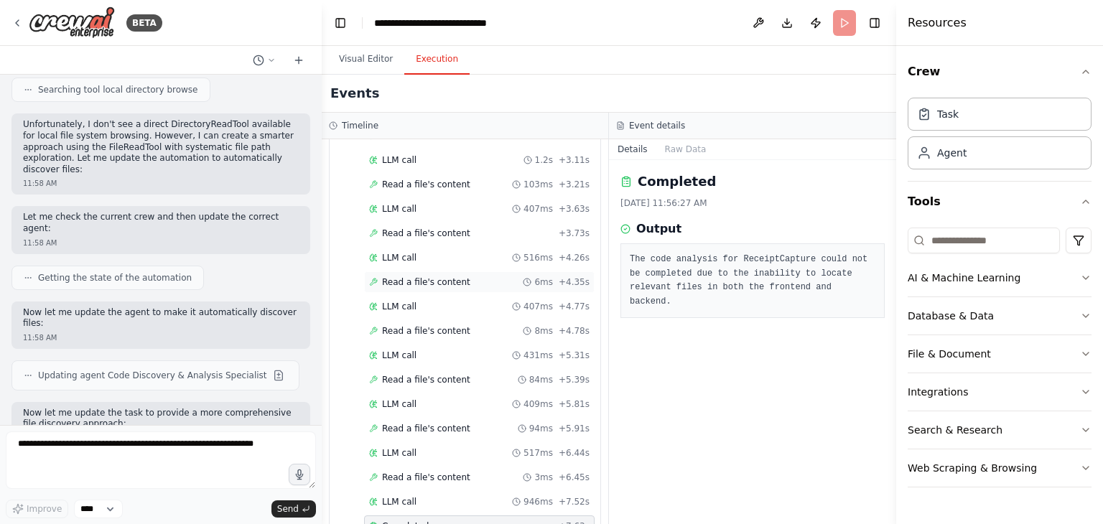
scroll to position [305, 0]
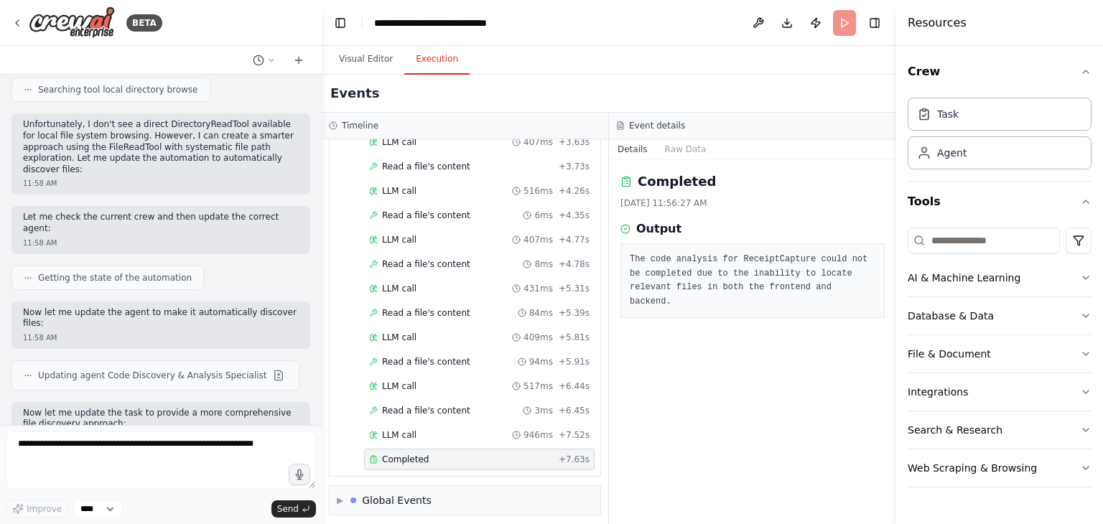
click at [420, 454] on span "Completed" at bounding box center [405, 459] width 47 height 11
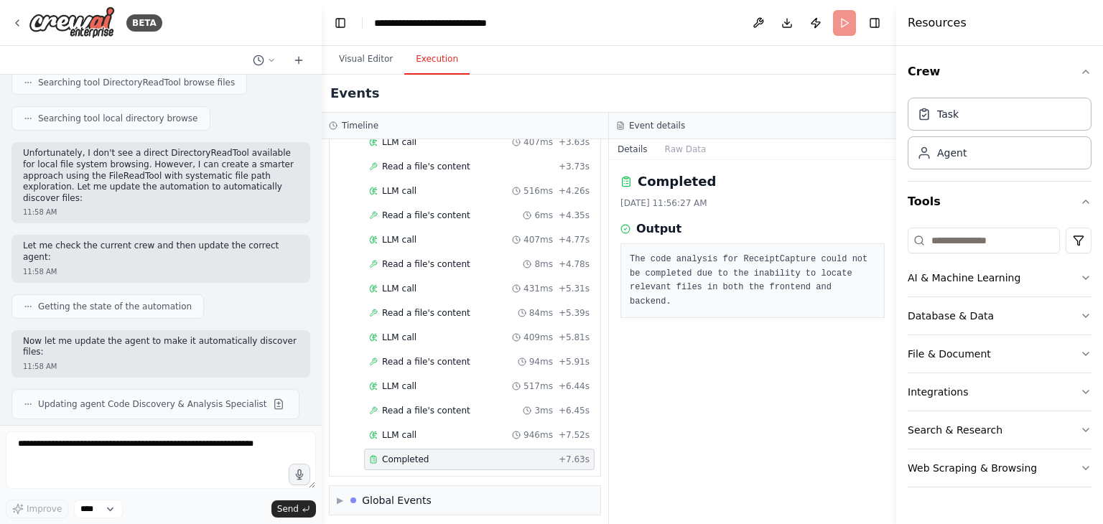
scroll to position [8300, 0]
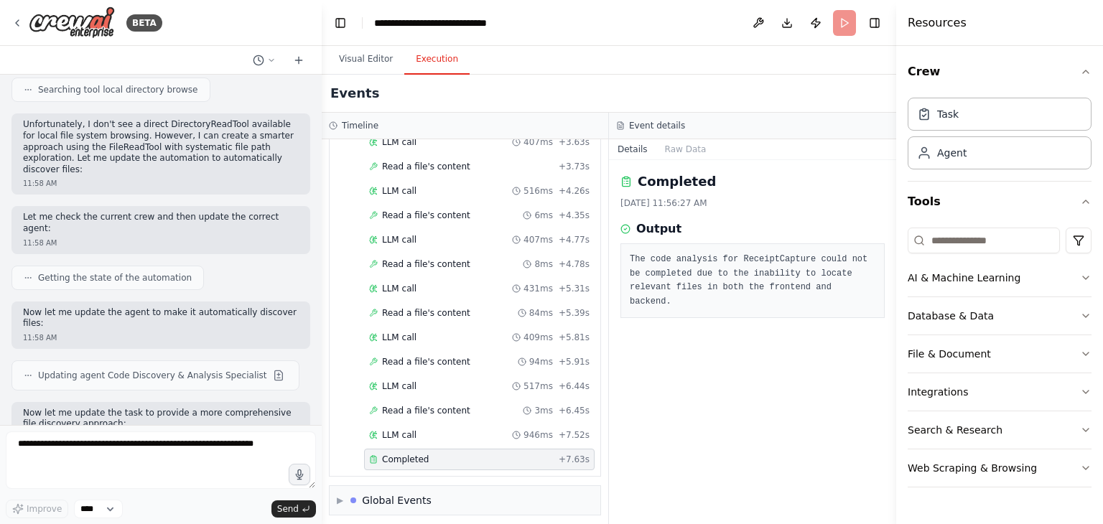
click at [840, 22] on header "**********" at bounding box center [609, 23] width 575 height 46
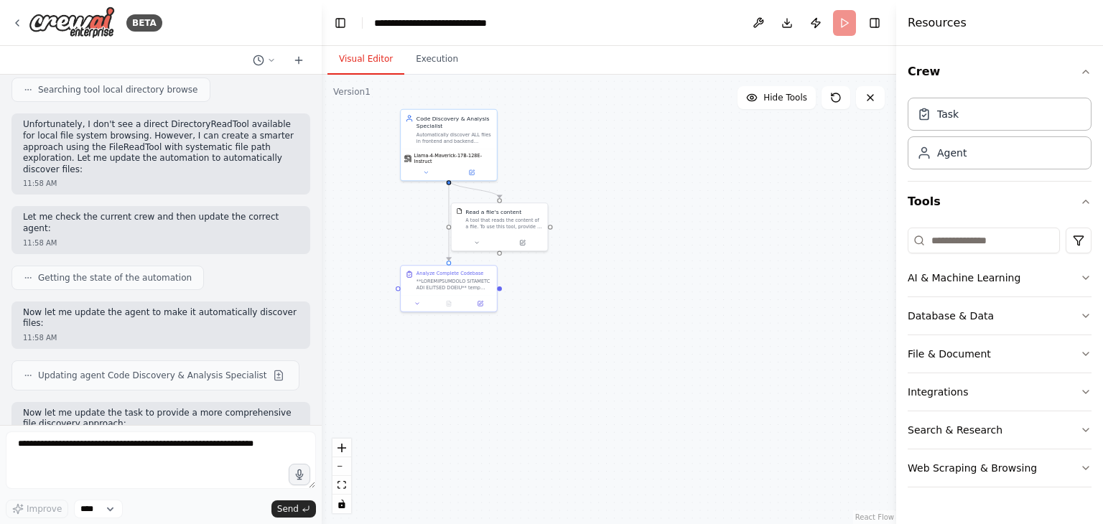
click at [357, 52] on button "Visual Editor" at bounding box center [366, 60] width 77 height 30
click at [845, 18] on header "**********" at bounding box center [609, 23] width 575 height 46
click at [488, 237] on button at bounding box center [477, 240] width 44 height 9
click at [496, 221] on div "A tool that reads the content of a file. To use this tool, provide a 'file_path…" at bounding box center [504, 222] width 78 height 12
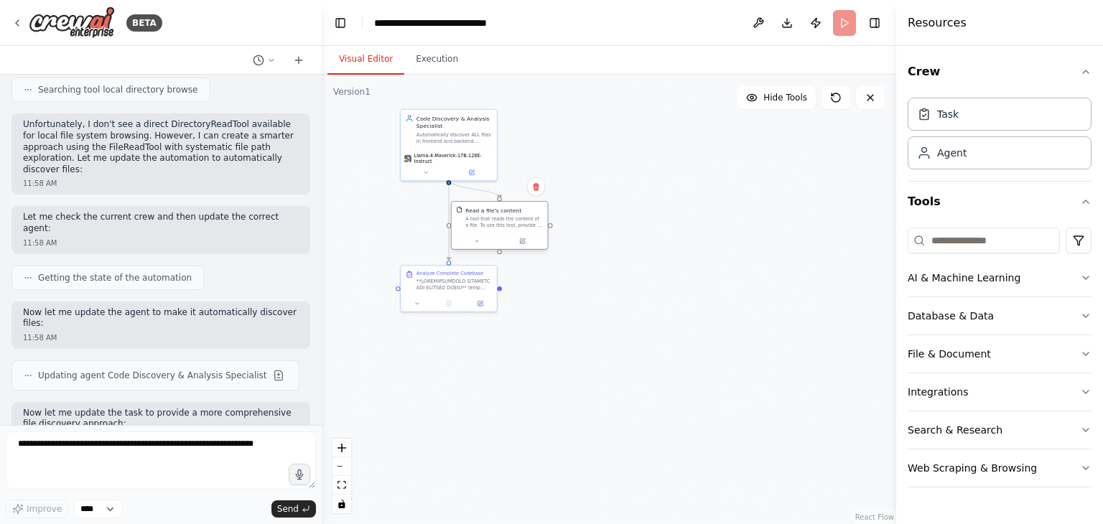
click at [496, 221] on div "A tool that reads the content of a file. To use this tool, provide a 'file_path…" at bounding box center [504, 222] width 78 height 12
click at [522, 242] on icon at bounding box center [524, 240] width 4 height 4
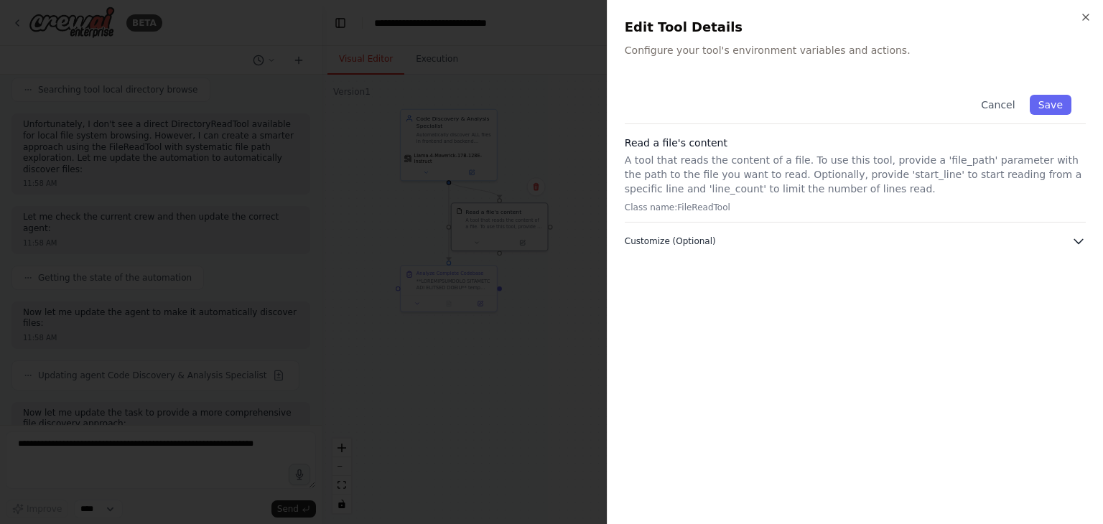
click at [713, 241] on button "Customize (Optional)" at bounding box center [855, 241] width 461 height 14
click at [1090, 16] on icon "button" at bounding box center [1085, 16] width 11 height 11
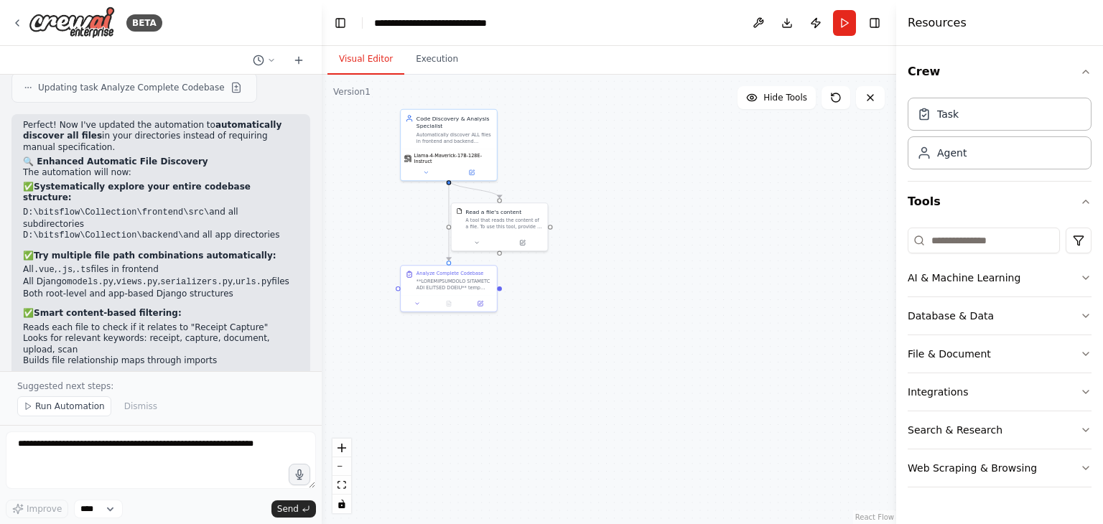
scroll to position [9226, 0]
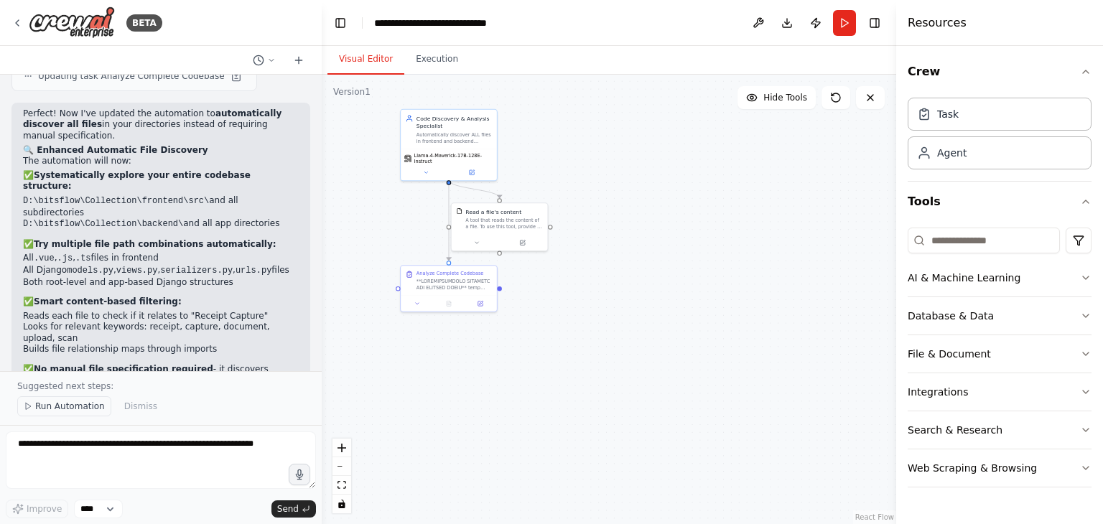
click at [47, 412] on span "Run Automation" at bounding box center [70, 406] width 70 height 11
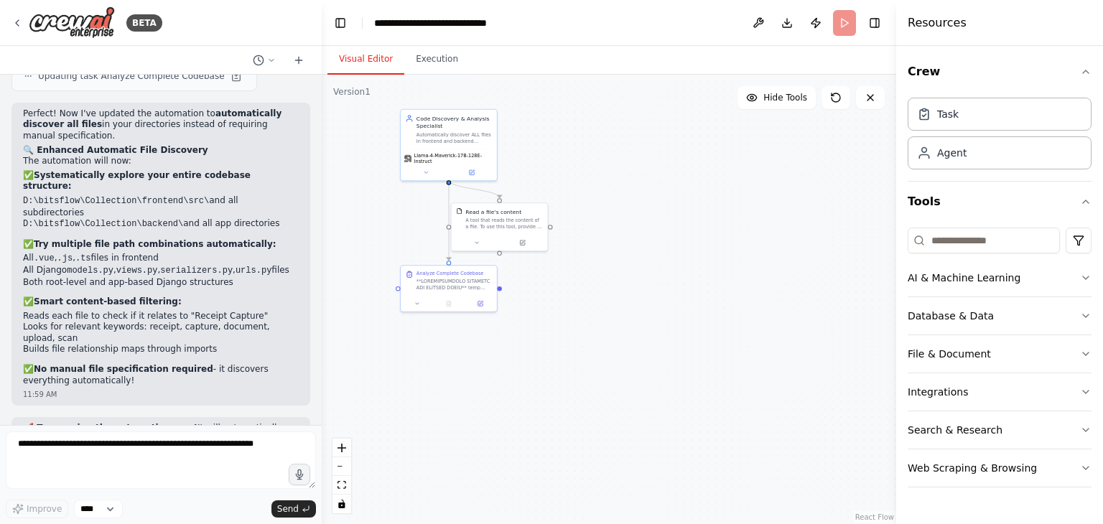
scroll to position [9173, 0]
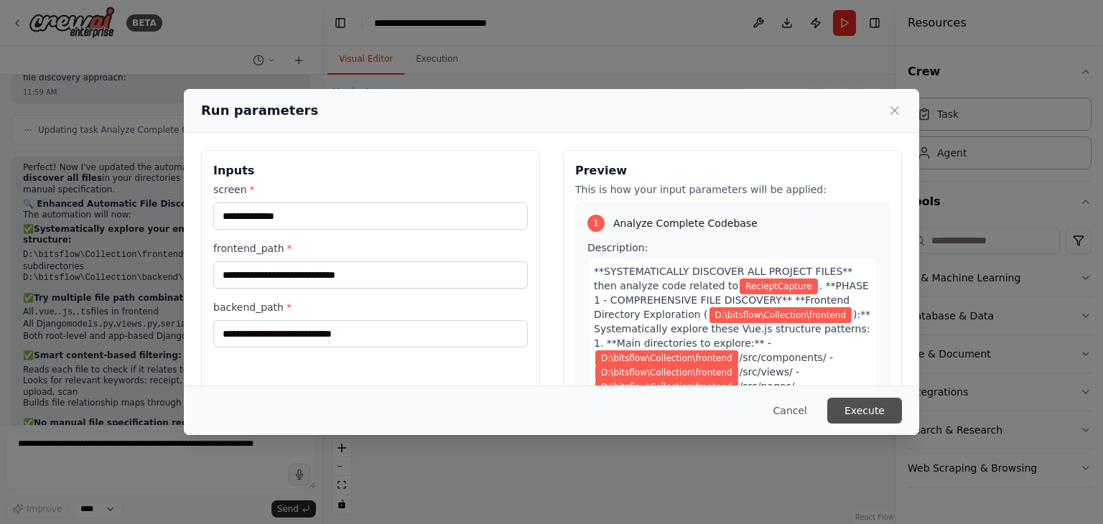
click at [851, 410] on button "Execute" at bounding box center [865, 411] width 75 height 26
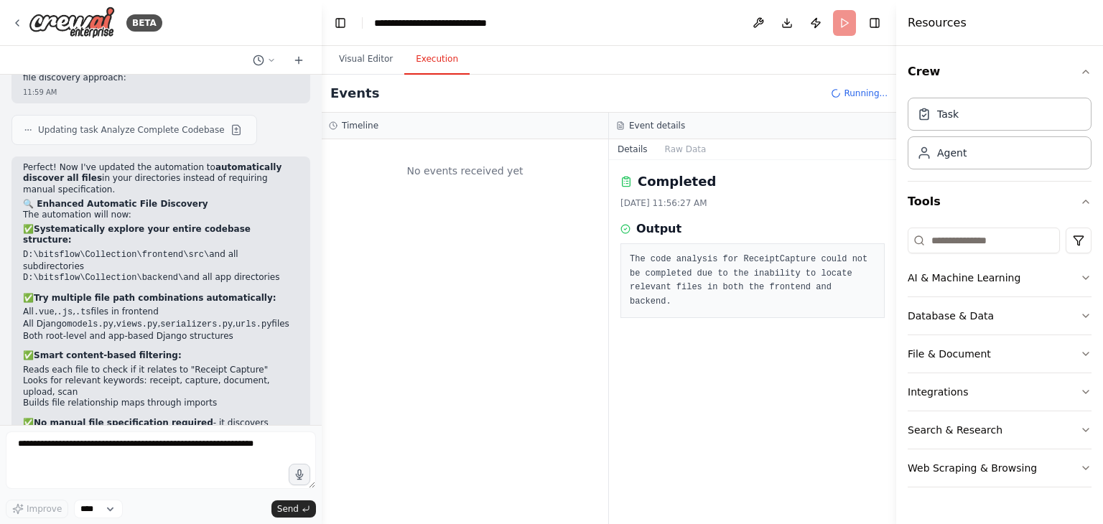
click at [424, 65] on button "Execution" at bounding box center [436, 60] width 65 height 30
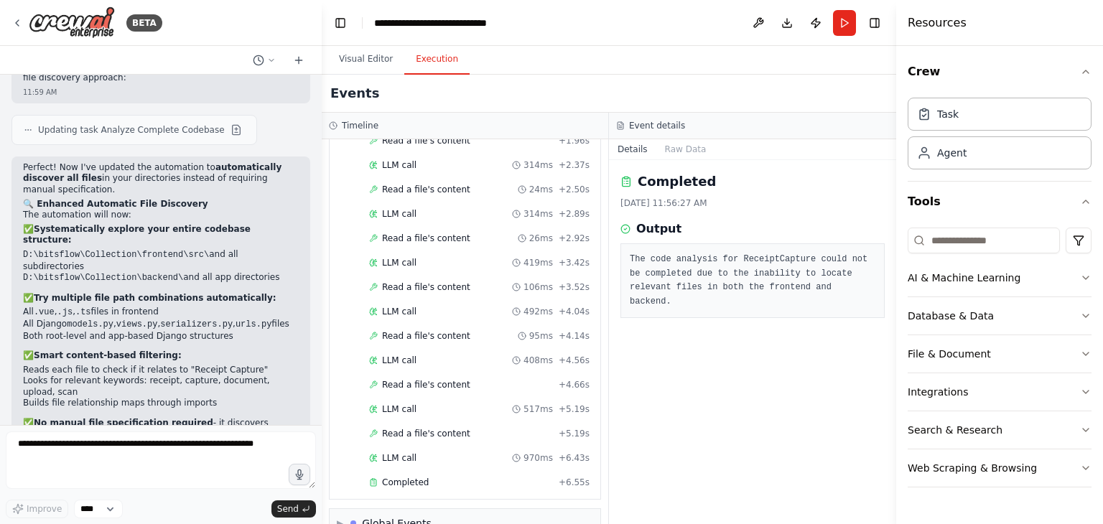
scroll to position [208, 0]
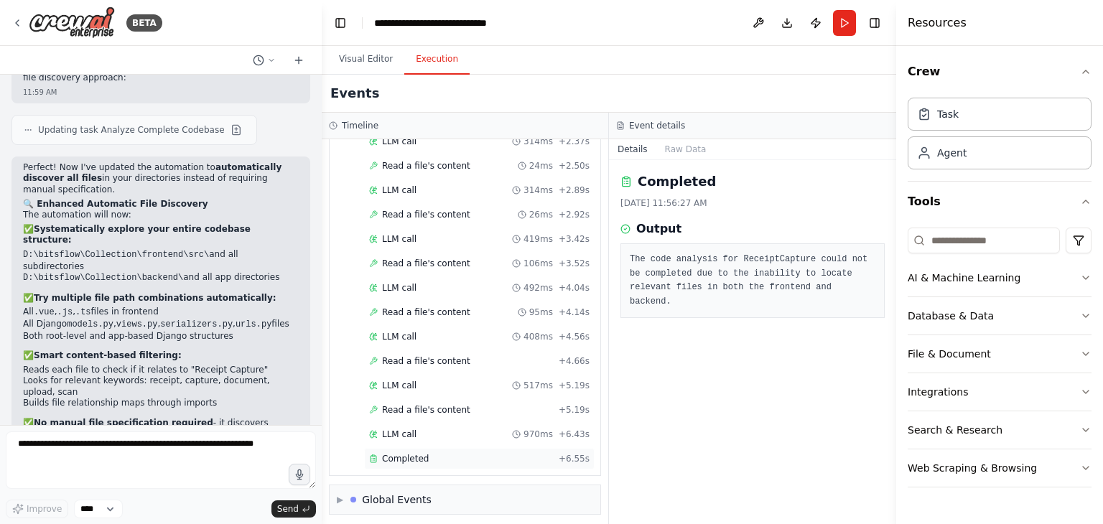
click at [396, 454] on span "Completed" at bounding box center [405, 458] width 47 height 11
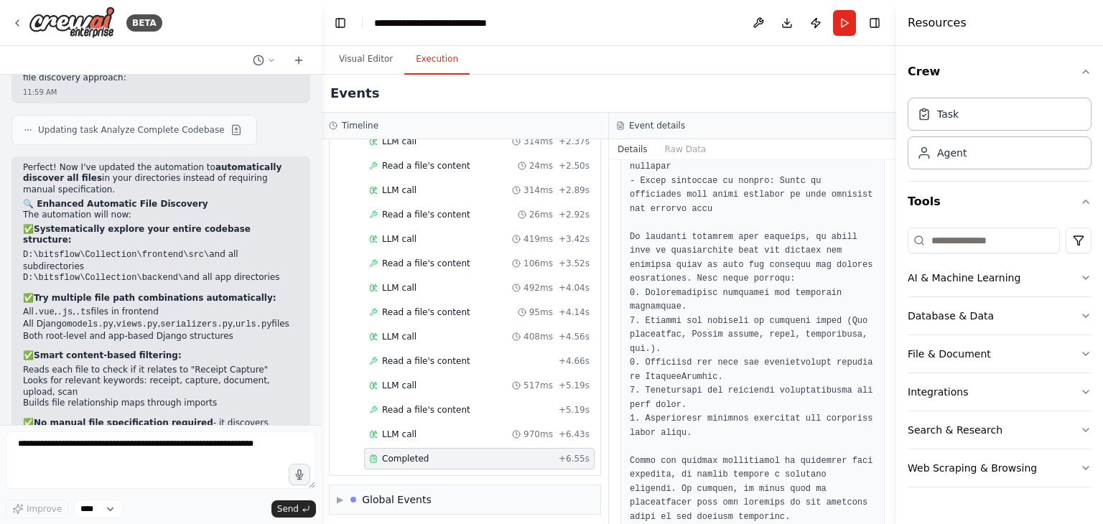
scroll to position [979, 0]
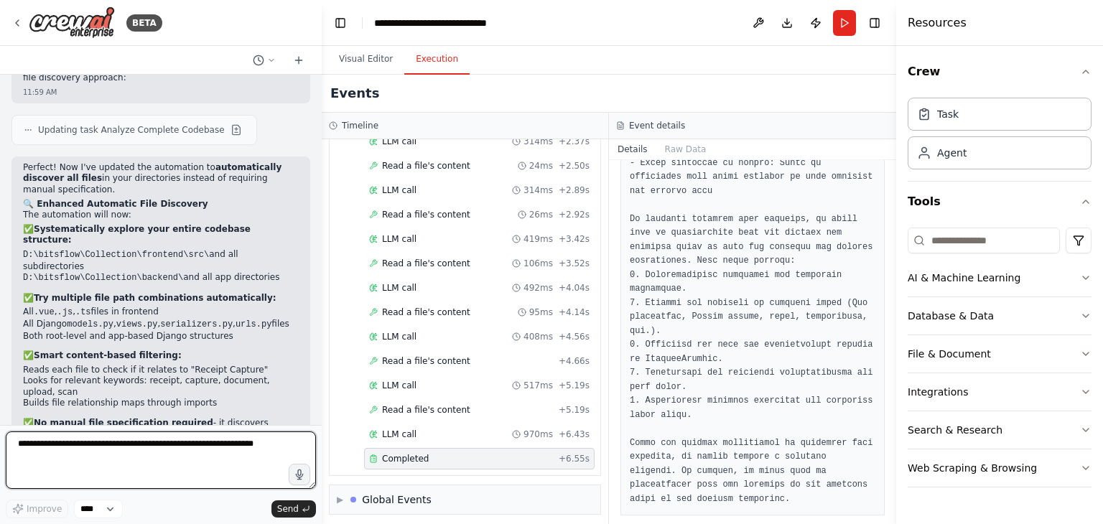
click at [160, 442] on textarea at bounding box center [161, 460] width 310 height 57
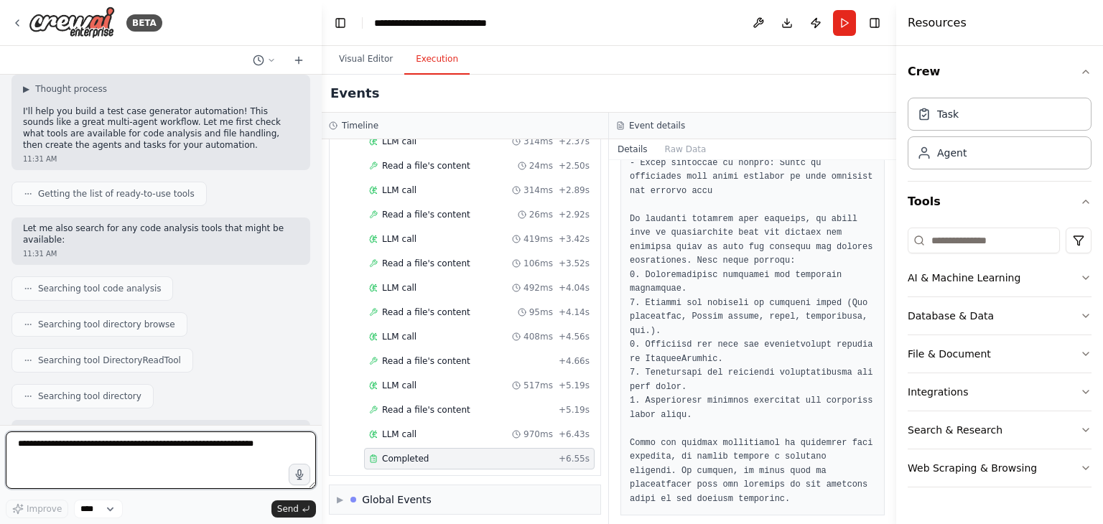
scroll to position [0, 0]
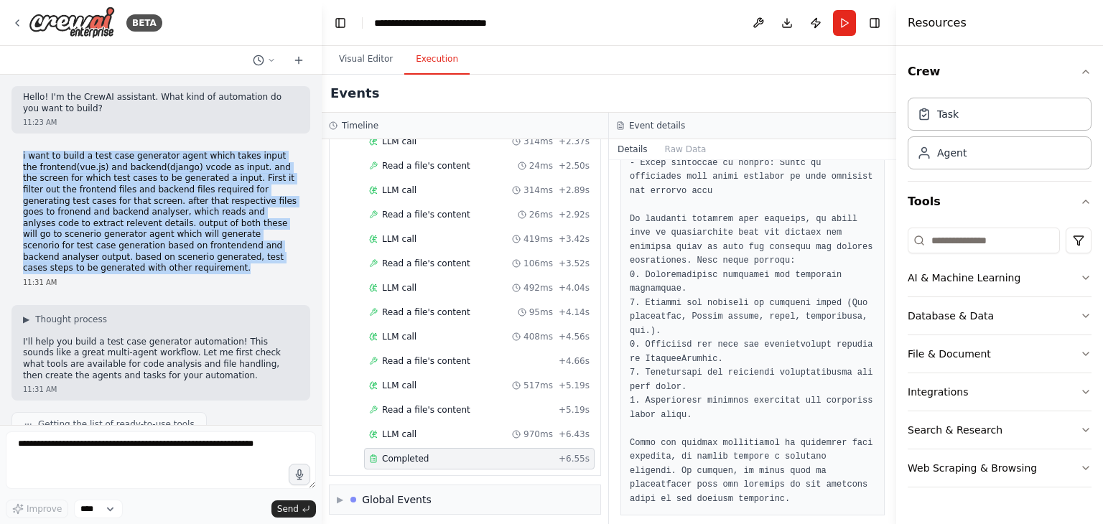
drag, startPoint x: 21, startPoint y: 156, endPoint x: 264, endPoint y: 259, distance: 264.3
click at [264, 259] on div "i want to build a test case generator agent which takes input the frontend(vue.…" at bounding box center [160, 219] width 299 height 149
copy p "i want to build a test case generator agent which takes input the frontend(vue.…"
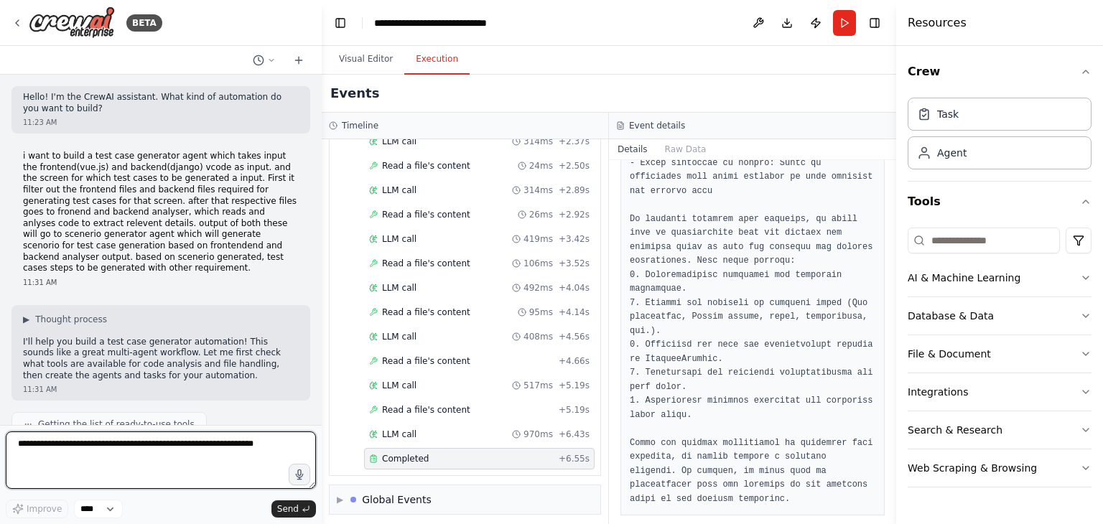
click at [108, 451] on textarea at bounding box center [161, 460] width 310 height 57
paste textarea "**********"
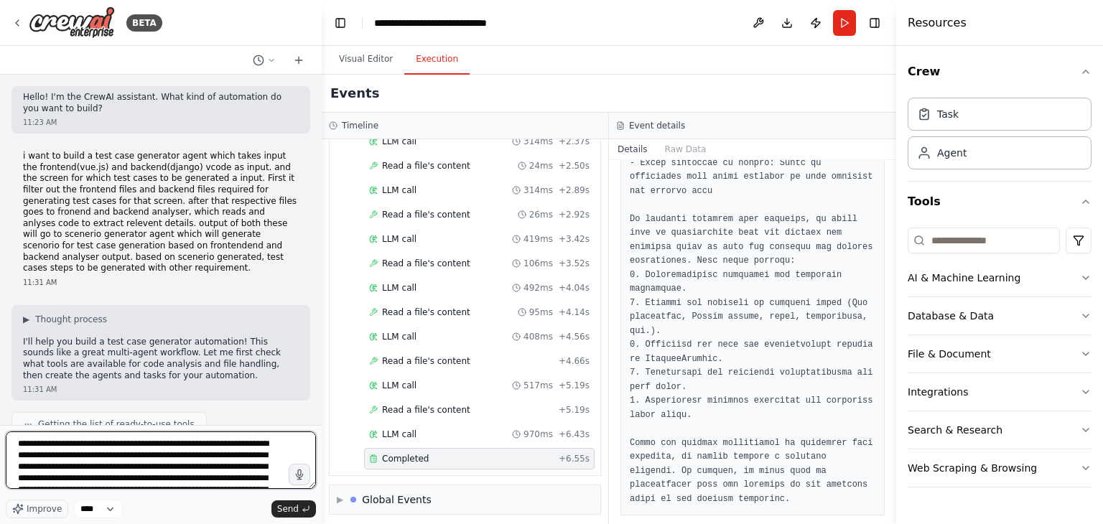
scroll to position [75, 0]
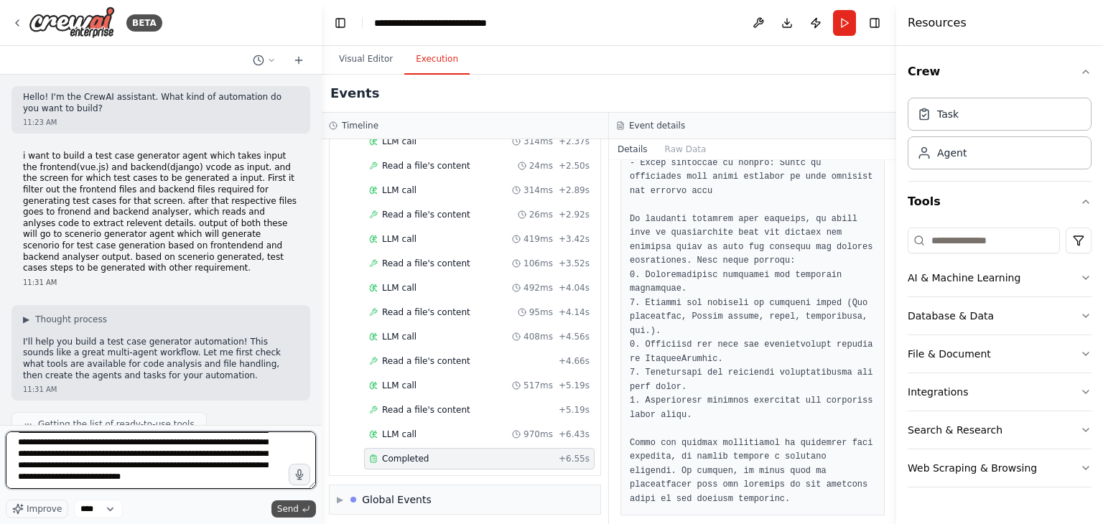
type textarea "**********"
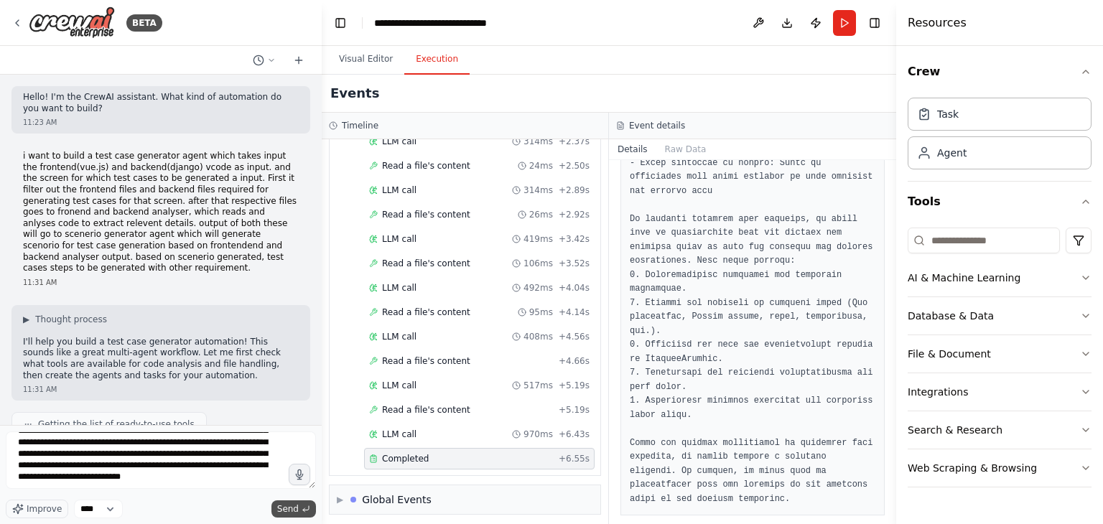
click at [284, 509] on span "Send" at bounding box center [288, 509] width 22 height 11
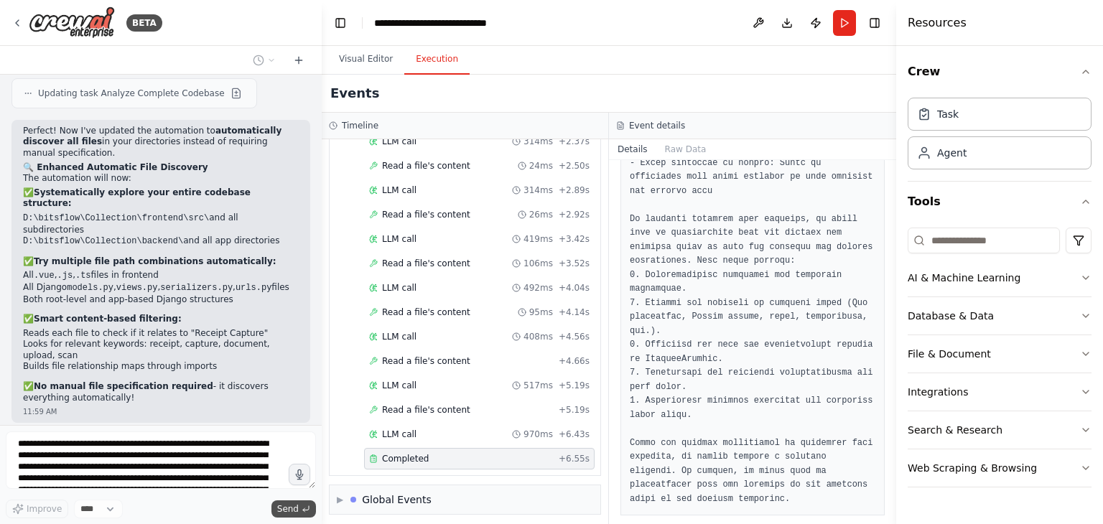
scroll to position [9359, 0]
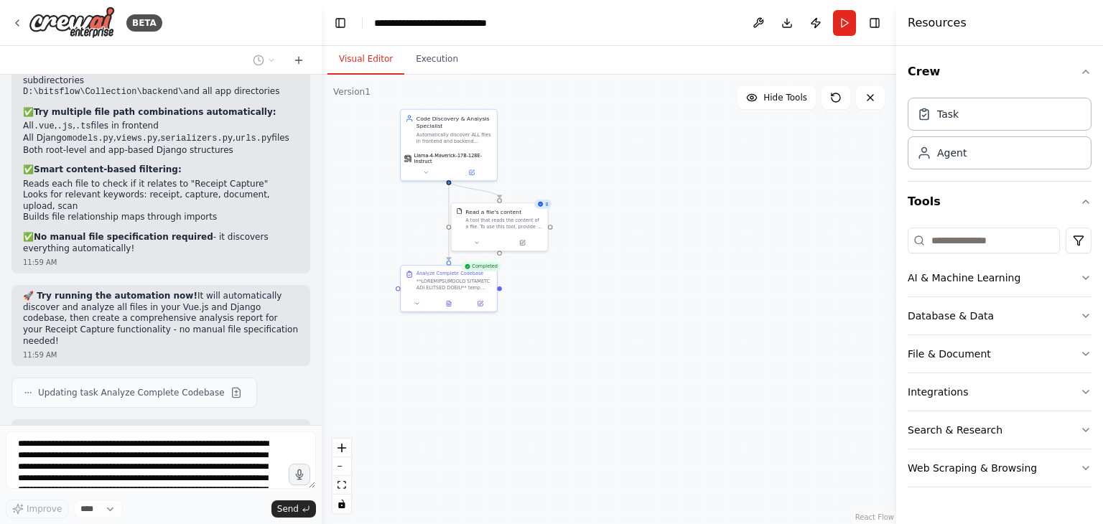
click at [369, 60] on button "Visual Editor" at bounding box center [366, 60] width 77 height 30
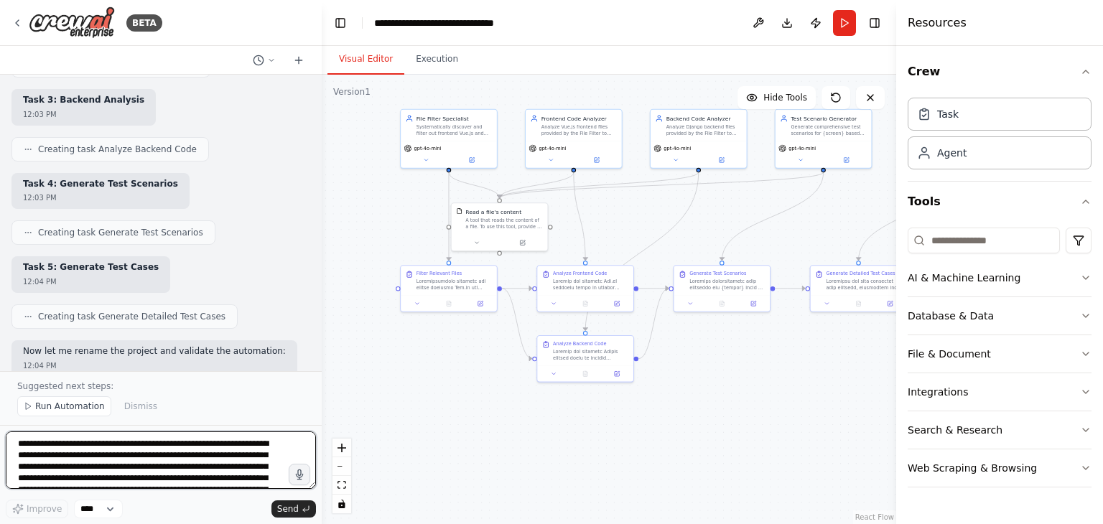
scroll to position [10707, 0]
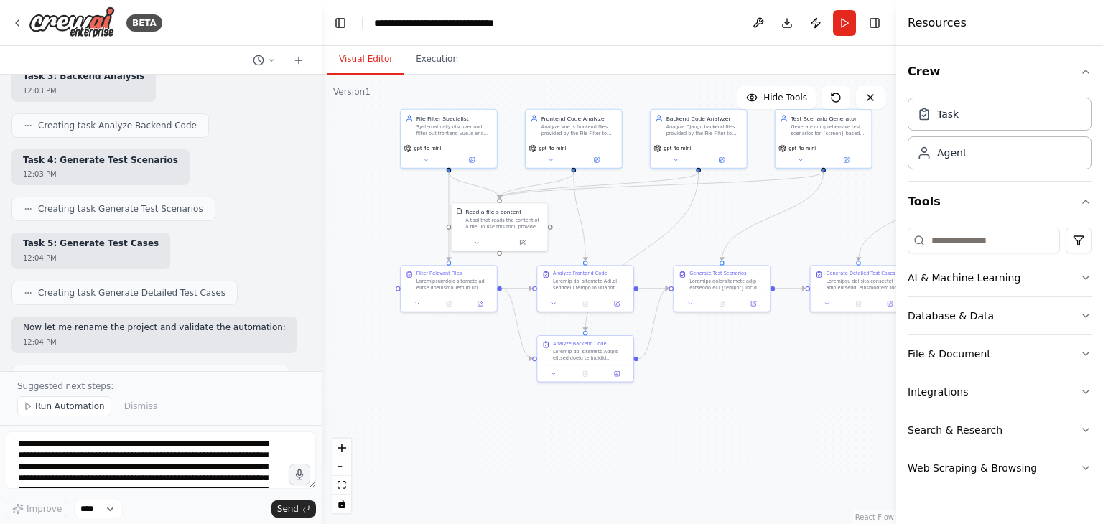
click at [376, 189] on div ".deletable-edge-delete-btn { width: 20px; height: 20px; border: 0px solid #ffff…" at bounding box center [609, 300] width 575 height 450
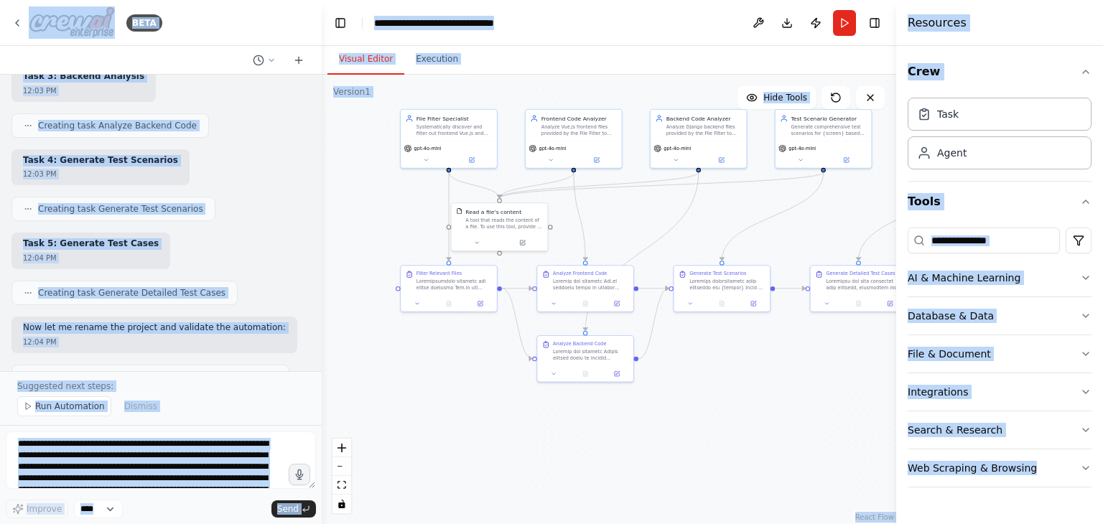
click at [381, 203] on div ".deletable-edge-delete-btn { width: 20px; height: 20px; border: 0px solid #ffff…" at bounding box center [609, 300] width 575 height 450
click at [409, 203] on div ".deletable-edge-delete-btn { width: 20px; height: 20px; border: 0px solid #ffff…" at bounding box center [609, 300] width 575 height 450
click at [499, 391] on div ".deletable-edge-delete-btn { width: 20px; height: 20px; border: 0px solid #ffff…" at bounding box center [609, 300] width 575 height 450
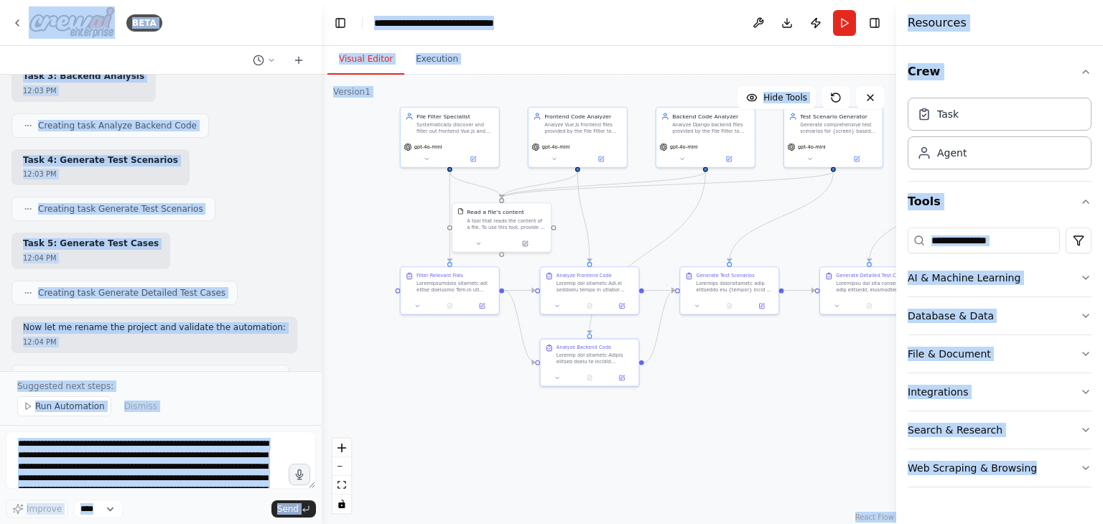
click at [348, 230] on div ".deletable-edge-delete-btn { width: 20px; height: 20px; border: 0px solid #ffff…" at bounding box center [609, 300] width 575 height 450
click at [565, 58] on div "Visual Editor Execution" at bounding box center [609, 60] width 575 height 29
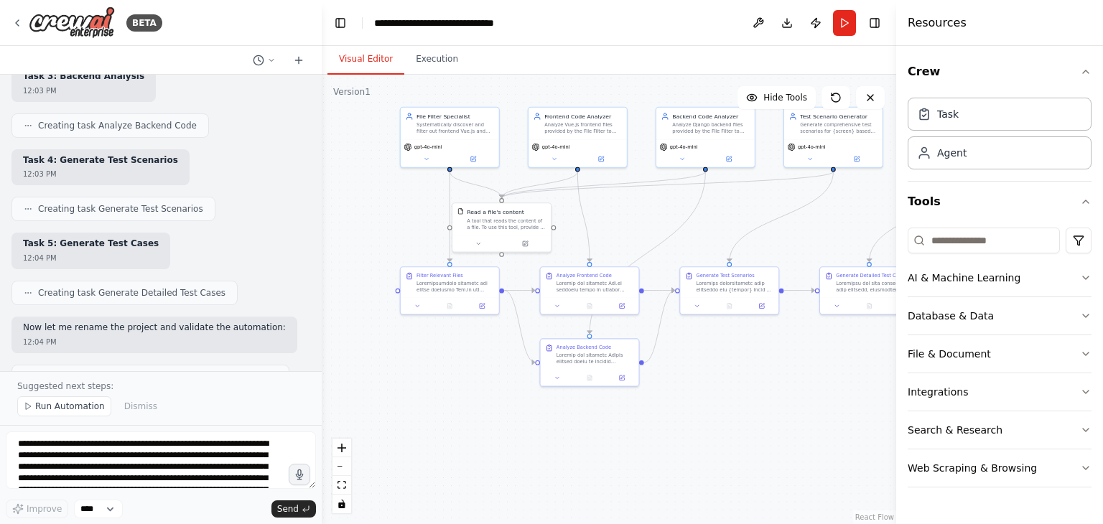
click at [565, 58] on div "Visual Editor Execution" at bounding box center [609, 60] width 575 height 29
click at [879, 28] on button "Toggle Right Sidebar" at bounding box center [875, 23] width 20 height 20
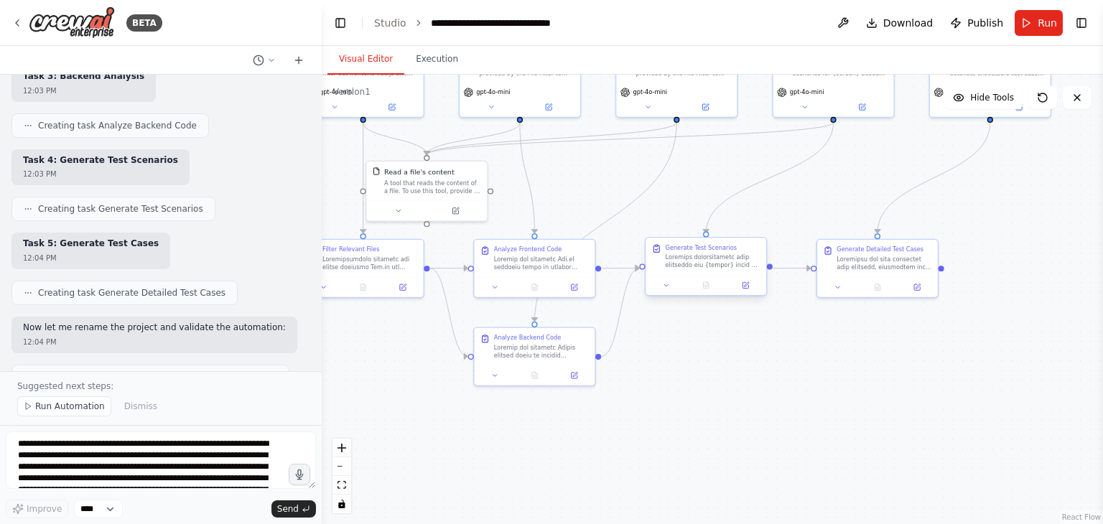
click at [700, 263] on div at bounding box center [713, 262] width 95 height 16
click at [694, 401] on div ".deletable-edge-delete-btn { width: 20px; height: 20px; border: 0px solid #ffff…" at bounding box center [713, 300] width 782 height 450
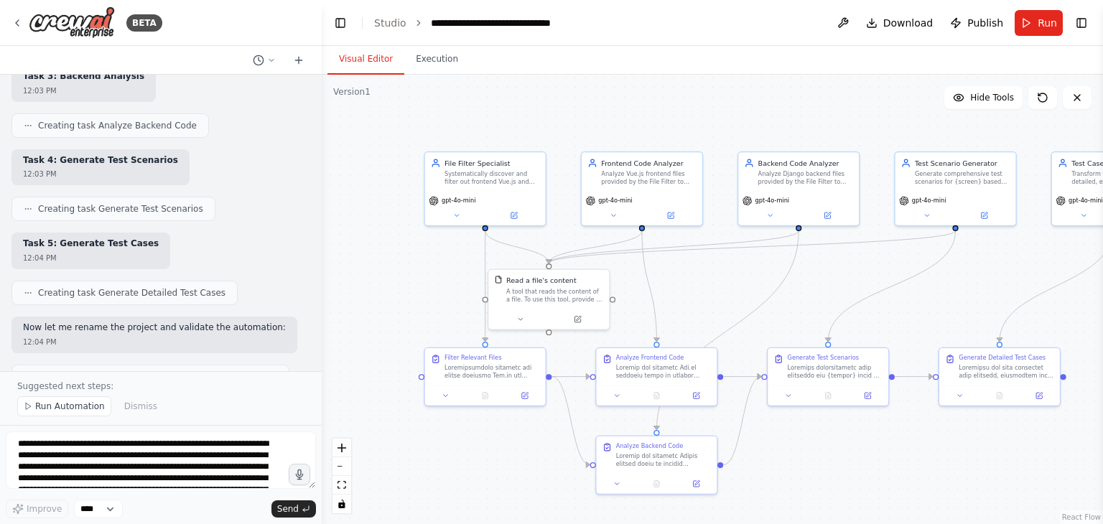
drag, startPoint x: 692, startPoint y: 412, endPoint x: 814, endPoint y: 521, distance: 163.3
click at [814, 521] on div ".deletable-edge-delete-btn { width: 20px; height: 20px; border: 0px solid #ffff…" at bounding box center [713, 300] width 782 height 450
click at [575, 442] on icon "Edge from 36c3c8b4-4de6-43f9-976c-eeb8b2d1c8c2 to d96898f0-8109-4b15-90a8-3008a…" at bounding box center [571, 421] width 38 height 88
click at [516, 446] on div ".deletable-edge-delete-btn { width: 20px; height: 20px; border: 0px solid #ffff…" at bounding box center [713, 300] width 782 height 450
click at [468, 180] on div "Systematically discover and filter out frontend Vue.js and backend Django files…" at bounding box center [492, 176] width 95 height 16
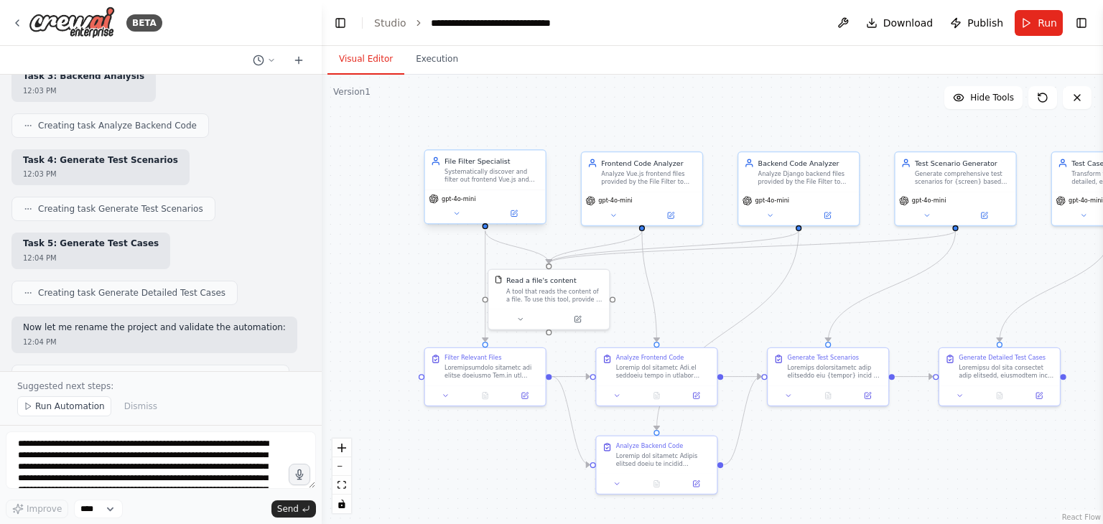
click at [468, 180] on div "Systematically discover and filter out frontend Vue.js and backend Django files…" at bounding box center [492, 176] width 95 height 16
click at [519, 218] on button at bounding box center [513, 213] width 55 height 11
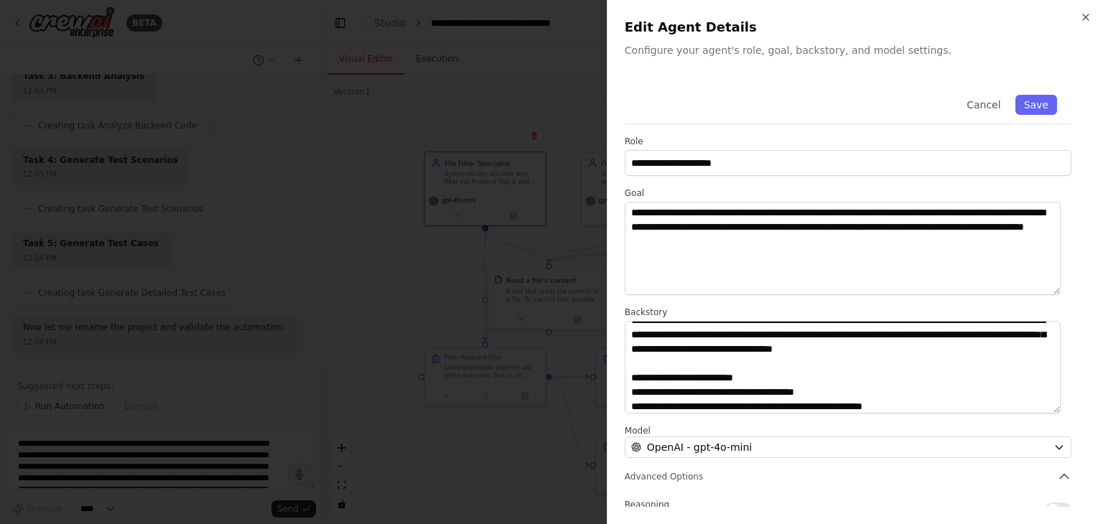
scroll to position [0, 0]
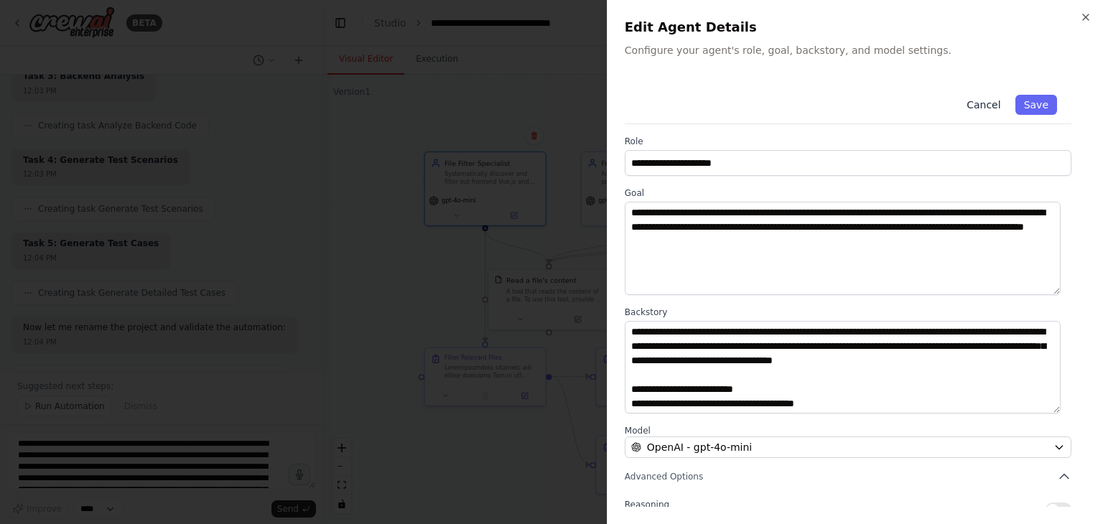
click at [978, 106] on button "Cancel" at bounding box center [983, 105] width 51 height 20
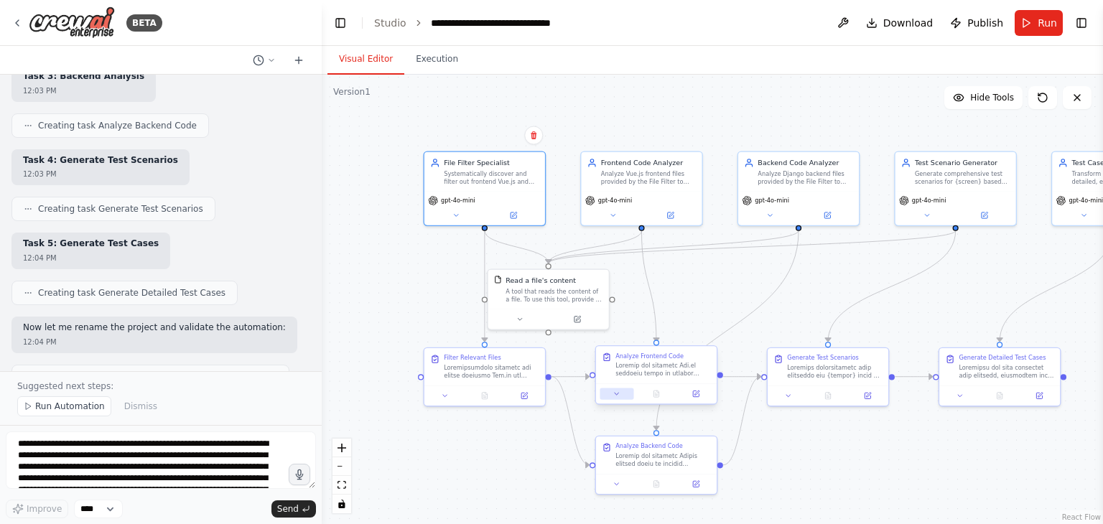
click at [613, 398] on button at bounding box center [617, 393] width 34 height 11
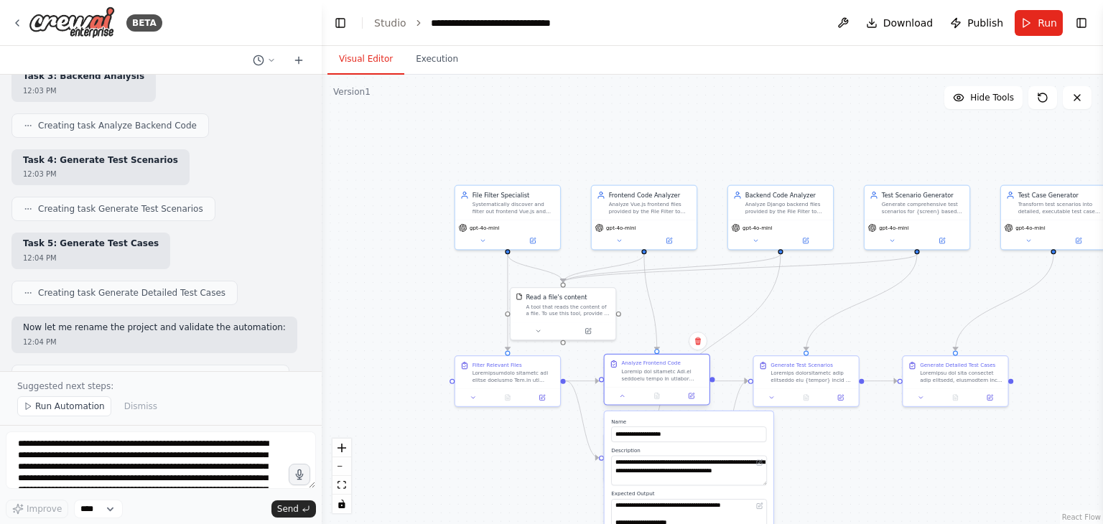
click at [642, 370] on div at bounding box center [662, 376] width 83 height 14
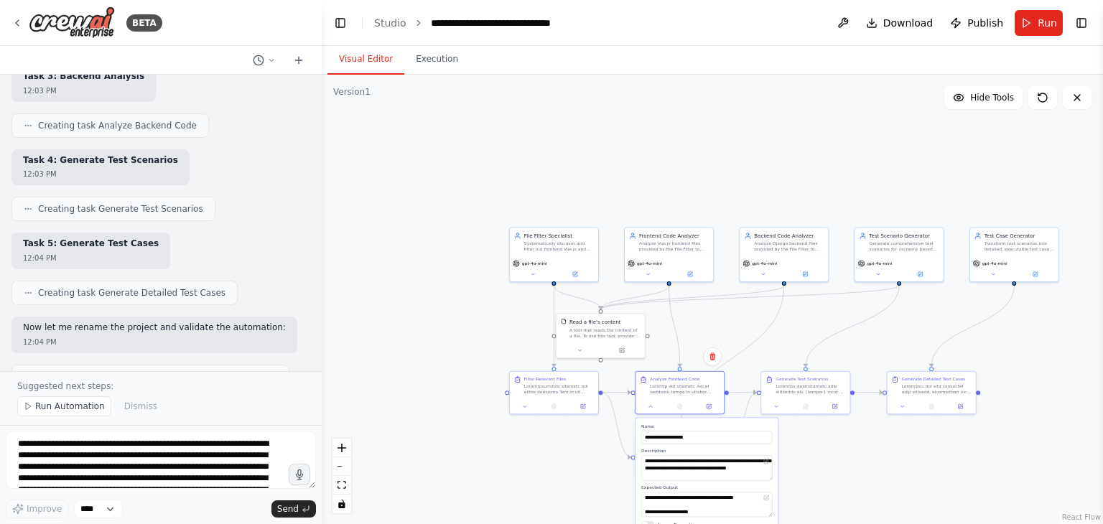
click at [904, 440] on div ".deletable-edge-delete-btn { width: 20px; height: 20px; border: 0px solid #ffff…" at bounding box center [713, 300] width 782 height 450
click at [560, 462] on div ".deletable-edge-delete-btn { width: 20px; height: 20px; border: 0px solid #ffff…" at bounding box center [713, 300] width 782 height 450
click at [649, 476] on div at bounding box center [680, 470] width 88 height 15
click at [654, 471] on button at bounding box center [651, 469] width 24 height 9
click at [842, 471] on div ".deletable-edge-delete-btn { width: 20px; height: 20px; border: 0px solid #ffff…" at bounding box center [713, 300] width 782 height 450
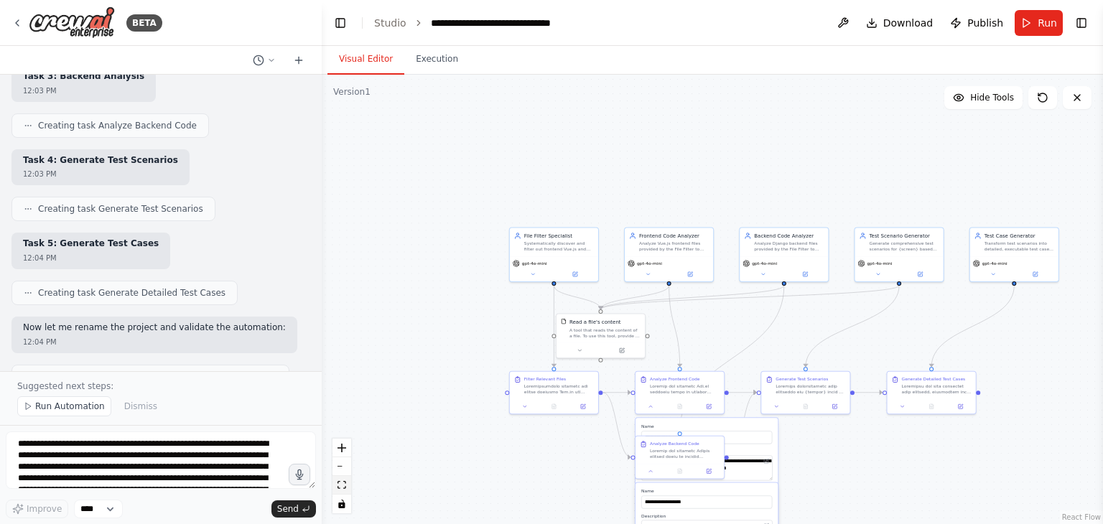
click at [335, 486] on button "fit view" at bounding box center [342, 485] width 19 height 19
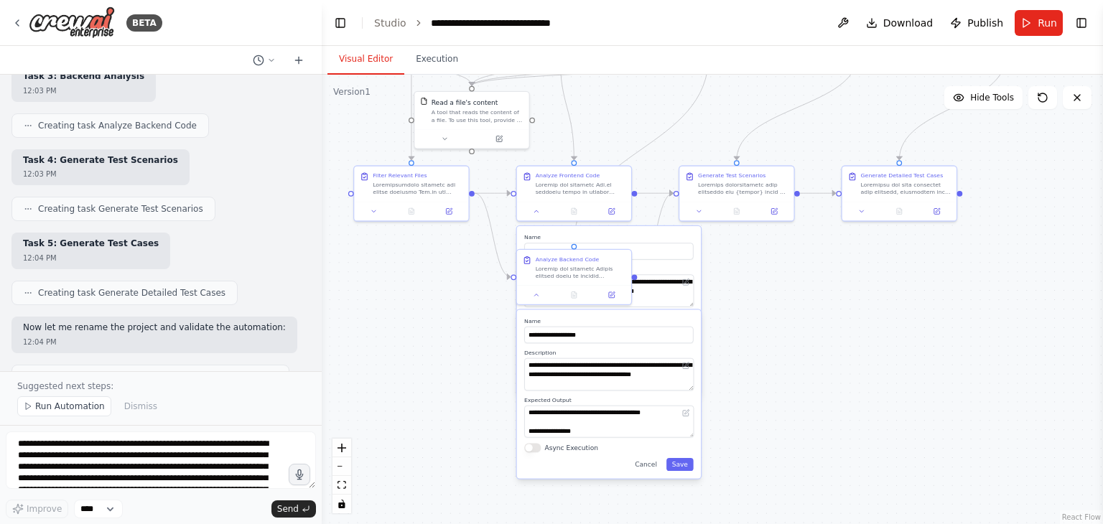
drag, startPoint x: 815, startPoint y: 453, endPoint x: 811, endPoint y: 296, distance: 157.4
click at [811, 296] on div ".deletable-edge-delete-btn { width: 20px; height: 20px; border: 0px solid #ffff…" at bounding box center [713, 300] width 782 height 450
click at [685, 465] on button "Save" at bounding box center [680, 464] width 27 height 13
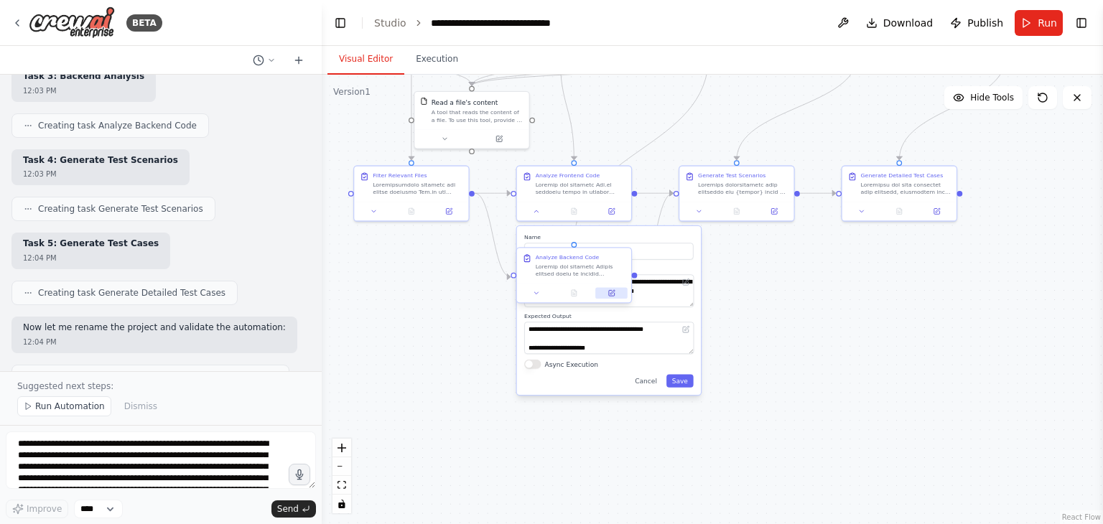
click at [607, 297] on button at bounding box center [612, 293] width 32 height 11
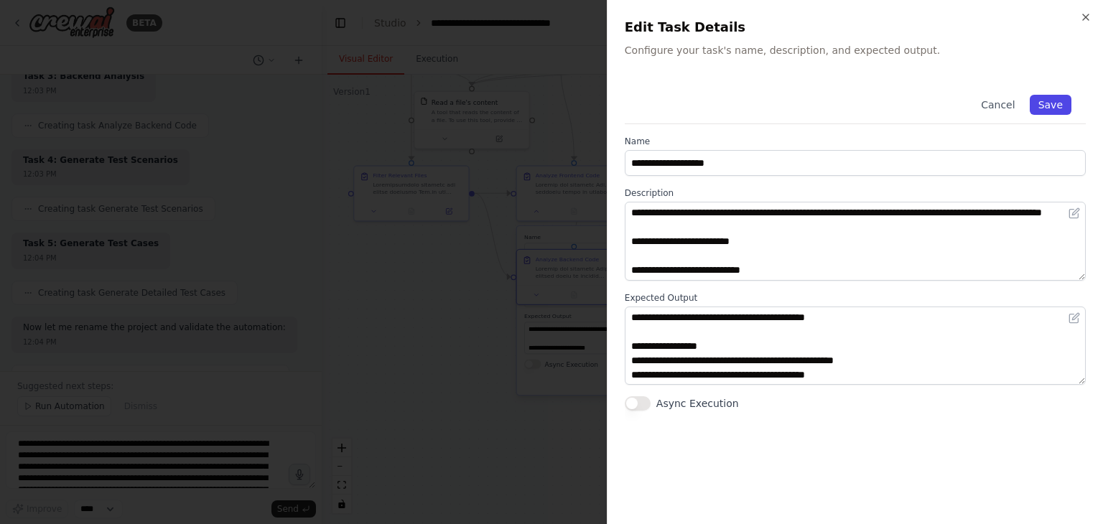
click at [1041, 104] on button "Save" at bounding box center [1051, 105] width 42 height 20
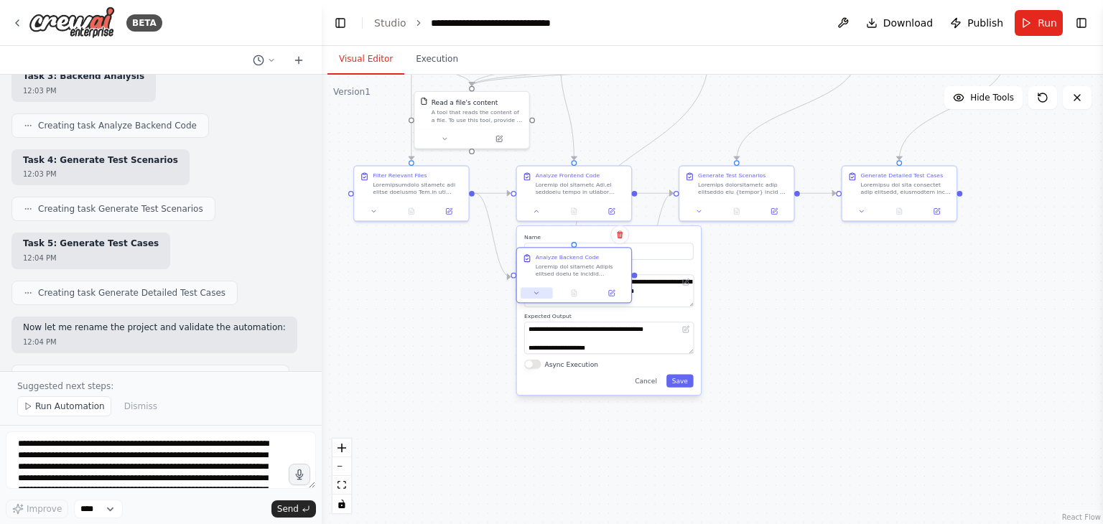
click at [534, 295] on icon at bounding box center [536, 292] width 7 height 7
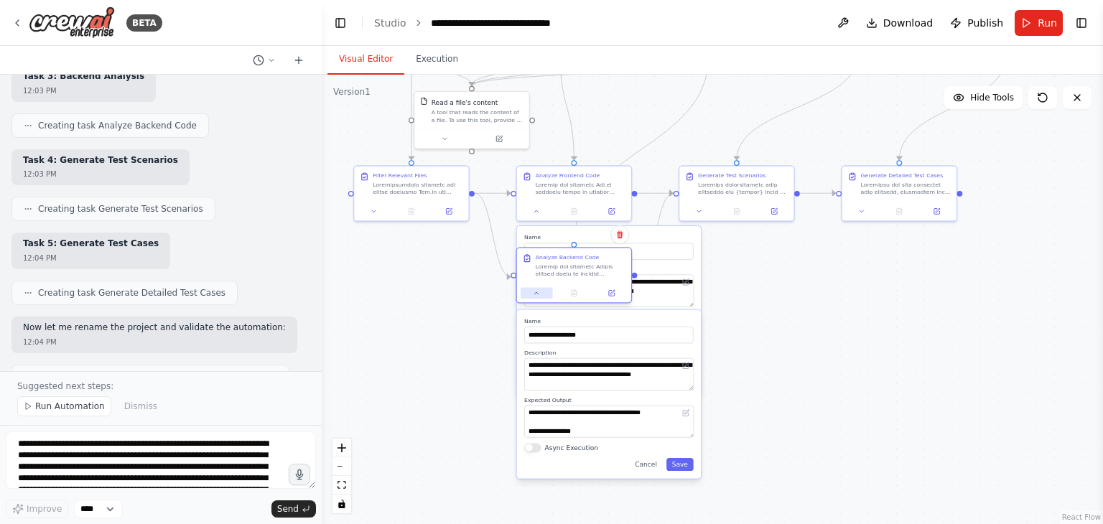
click at [534, 295] on icon at bounding box center [536, 292] width 7 height 7
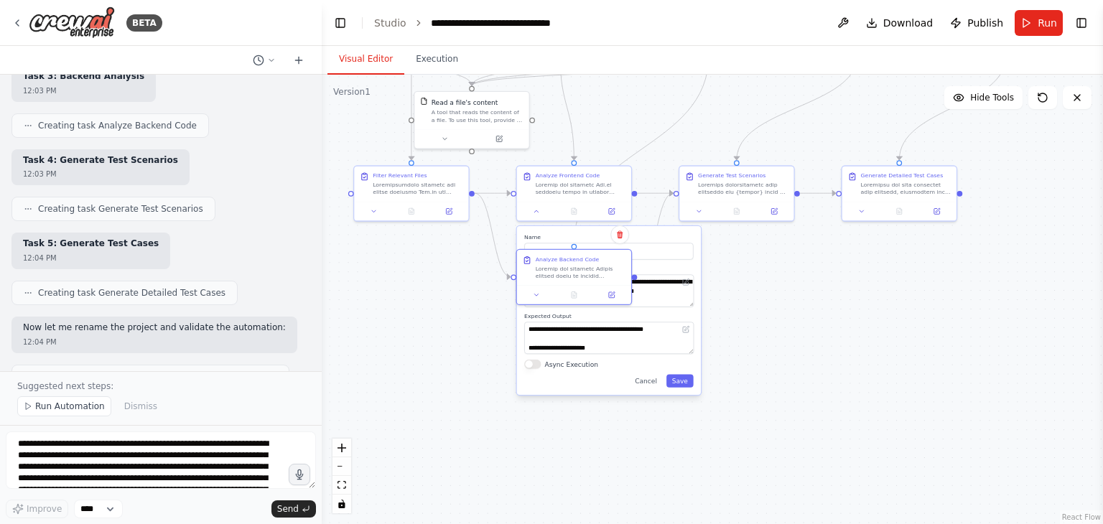
click at [740, 244] on div ".deletable-edge-delete-btn { width: 20px; height: 20px; border: 0px solid #ffff…" at bounding box center [713, 300] width 782 height 450
click at [645, 381] on button "Cancel" at bounding box center [645, 381] width 33 height 13
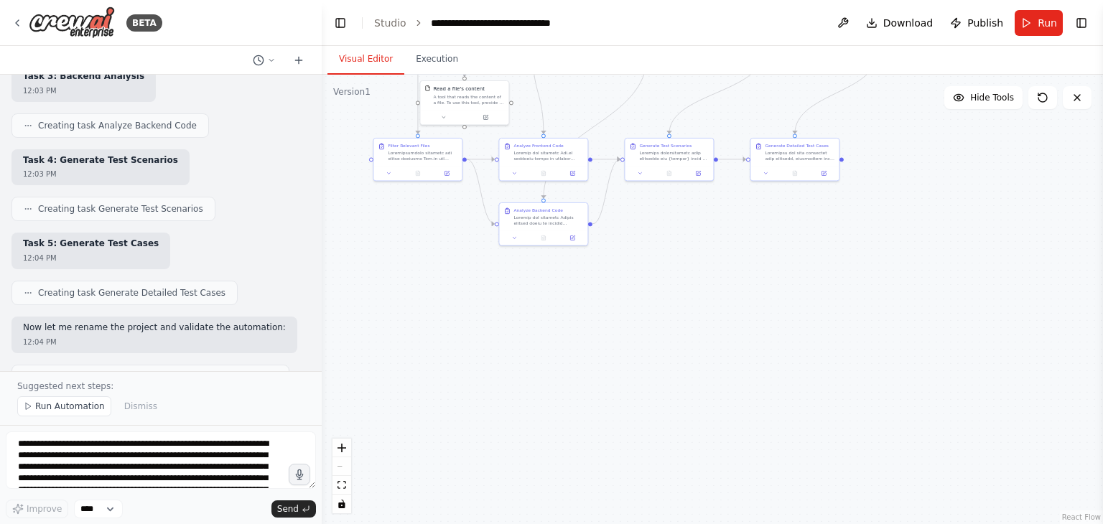
drag, startPoint x: 570, startPoint y: 355, endPoint x: 488, endPoint y: 140, distance: 229.9
click at [488, 140] on div ".deletable-edge-delete-btn { width: 20px; height: 20px; border: 0px solid #ffff…" at bounding box center [713, 300] width 782 height 450
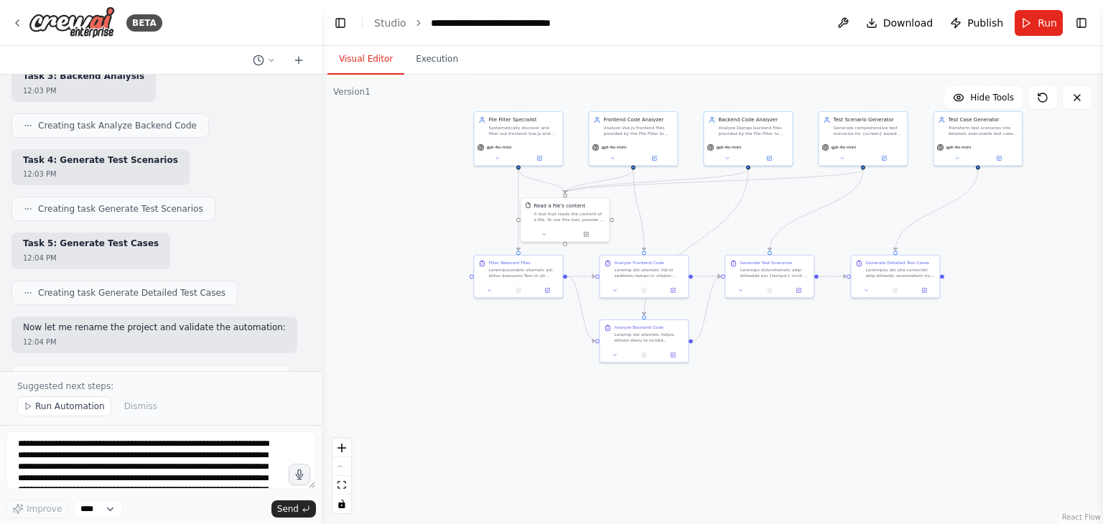
drag, startPoint x: 580, startPoint y: 308, endPoint x: 726, endPoint y: 557, distance: 288.4
click at [726, 524] on html "BETA Hello! I'm the CrewAI assistant. What kind of automation do you want to bu…" at bounding box center [551, 262] width 1103 height 524
click at [542, 161] on div "gpt-4o-mini" at bounding box center [522, 151] width 88 height 25
click at [542, 158] on icon at bounding box center [543, 156] width 4 height 4
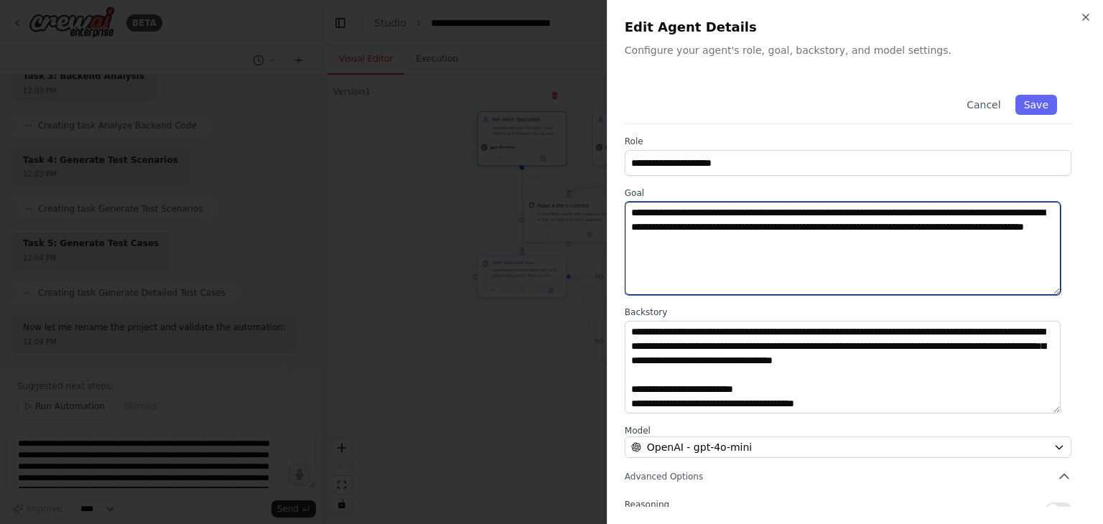
drag, startPoint x: 822, startPoint y: 242, endPoint x: 630, endPoint y: 208, distance: 194.7
click at [630, 208] on textarea "**********" at bounding box center [843, 248] width 436 height 93
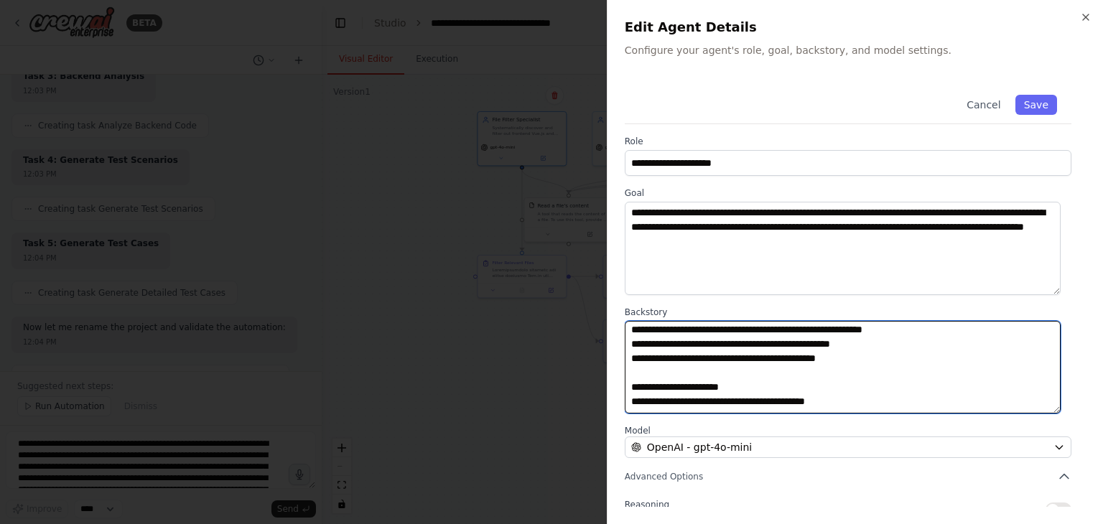
scroll to position [101, 0]
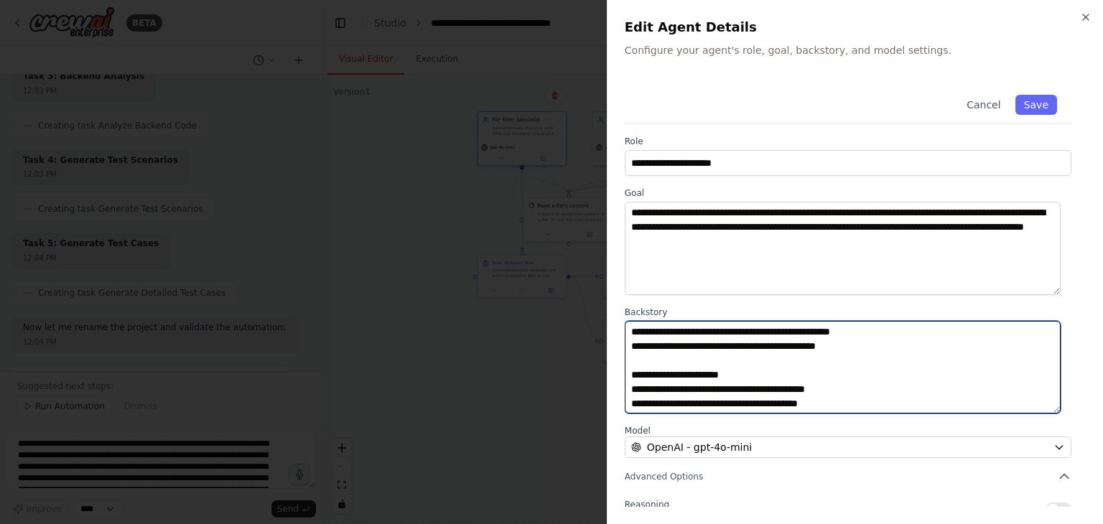
drag, startPoint x: 630, startPoint y: 329, endPoint x: 877, endPoint y: 404, distance: 258.4
click at [877, 404] on textarea "**********" at bounding box center [843, 367] width 436 height 93
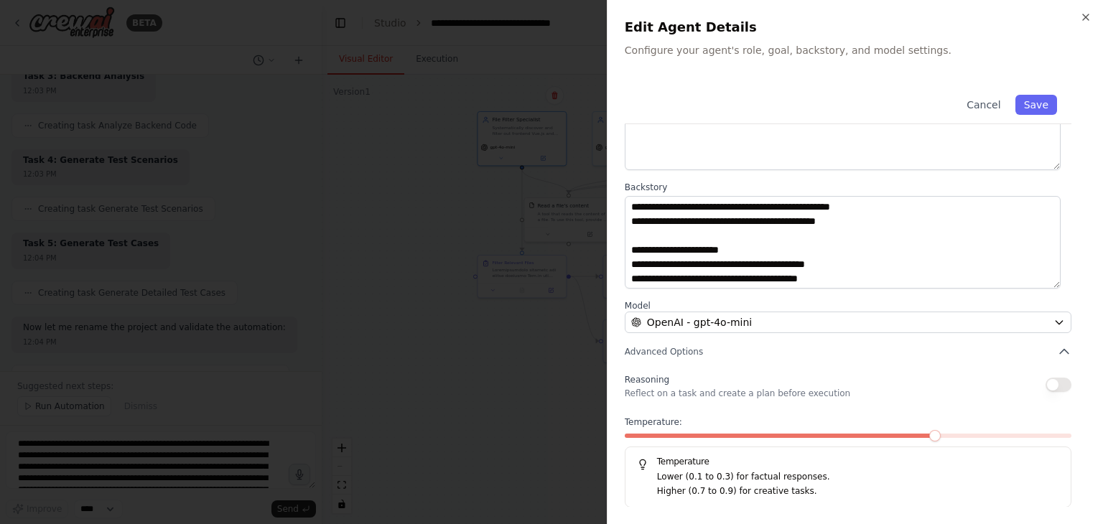
click at [802, 366] on div "**********" at bounding box center [855, 231] width 461 height 552
click at [1052, 388] on button "button" at bounding box center [1059, 385] width 26 height 14
click at [506, 371] on div at bounding box center [551, 262] width 1103 height 524
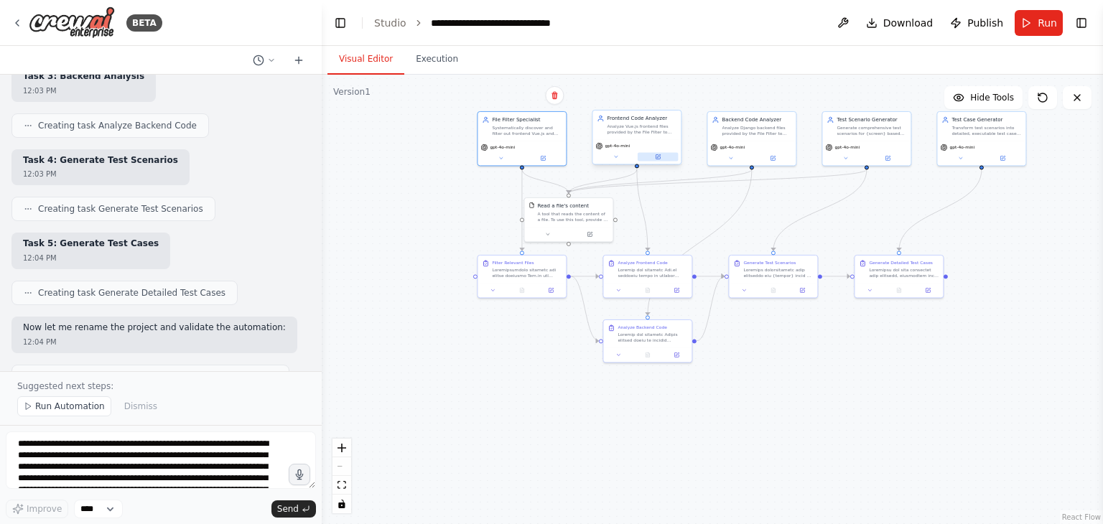
click at [658, 159] on button at bounding box center [658, 156] width 41 height 9
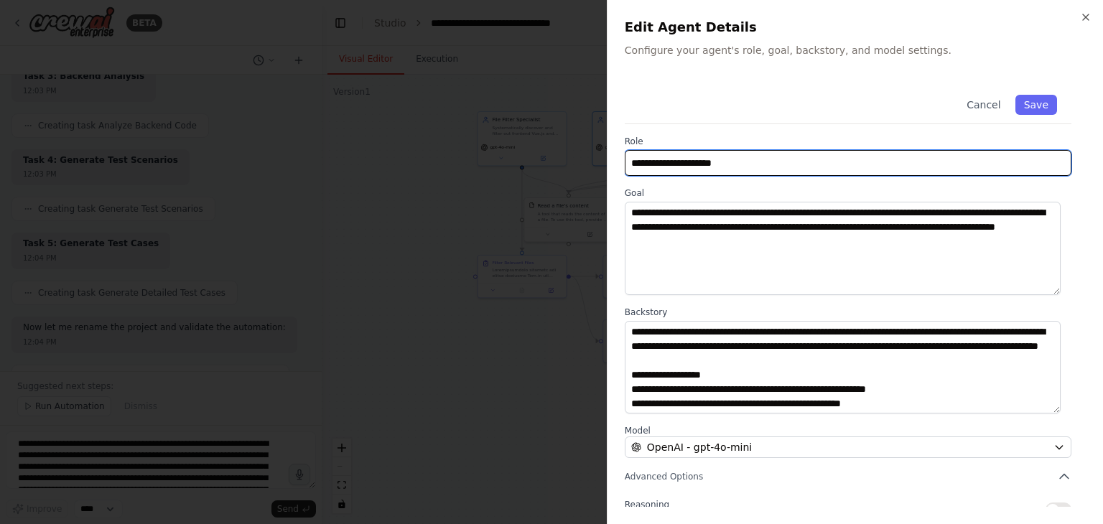
drag, startPoint x: 750, startPoint y: 162, endPoint x: 624, endPoint y: 167, distance: 126.5
click at [624, 167] on div "**********" at bounding box center [855, 262] width 496 height 524
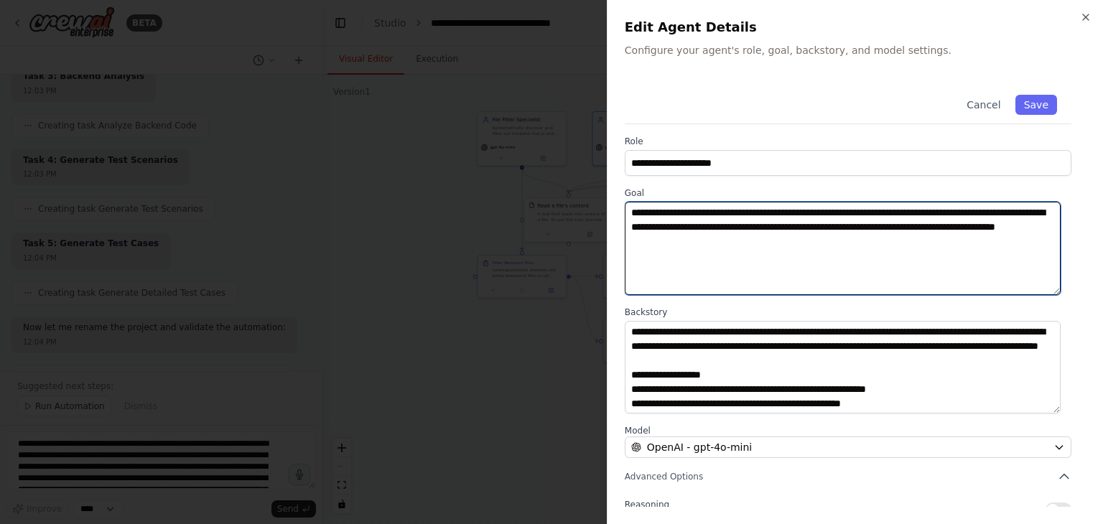
drag, startPoint x: 751, startPoint y: 242, endPoint x: 626, endPoint y: 199, distance: 132.9
click at [626, 199] on div "**********" at bounding box center [848, 241] width 447 height 108
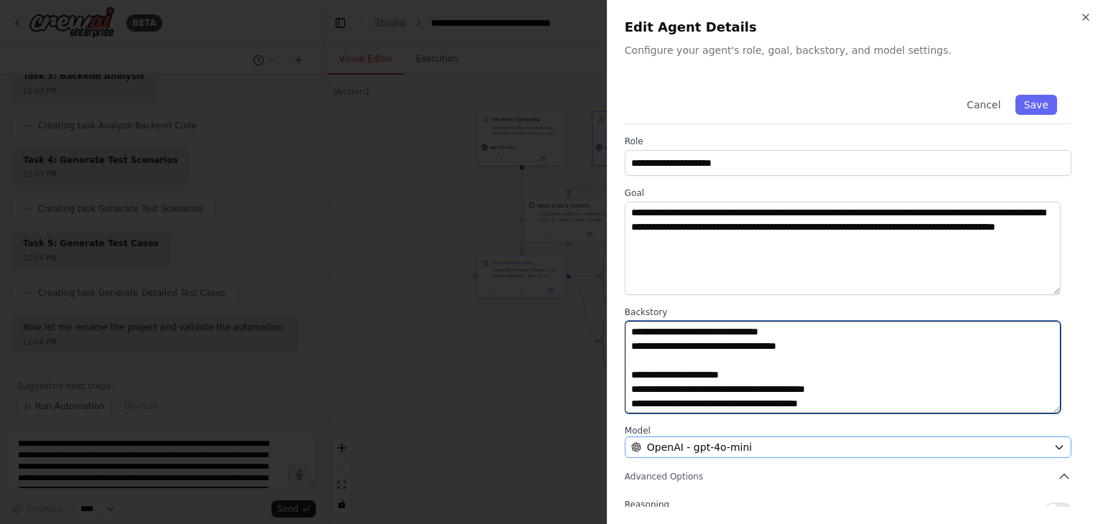
scroll to position [129, 0]
drag, startPoint x: 631, startPoint y: 330, endPoint x: 894, endPoint y: 410, distance: 274.3
click at [894, 410] on textarea "**********" at bounding box center [843, 367] width 436 height 93
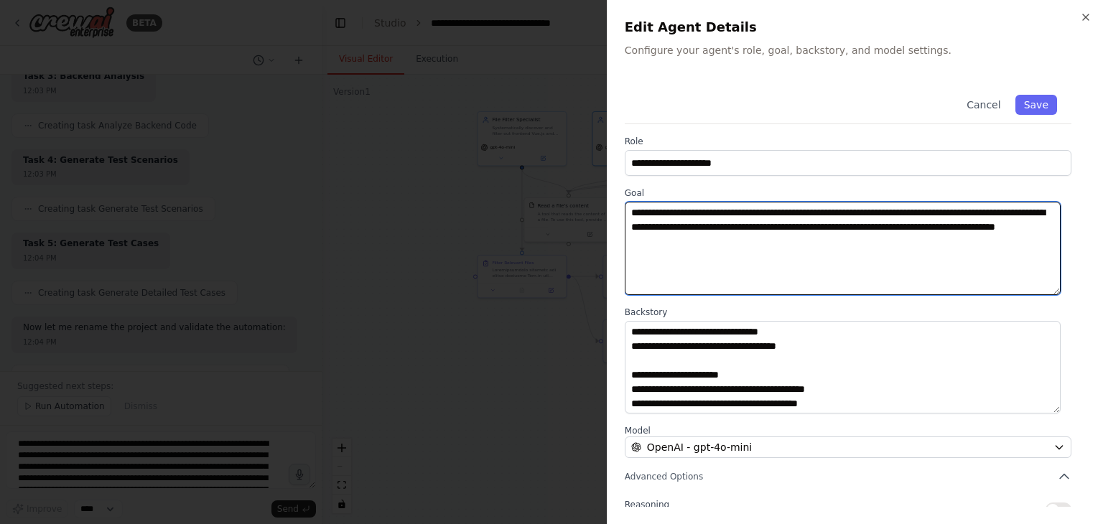
click at [772, 254] on textarea "**********" at bounding box center [843, 248] width 436 height 93
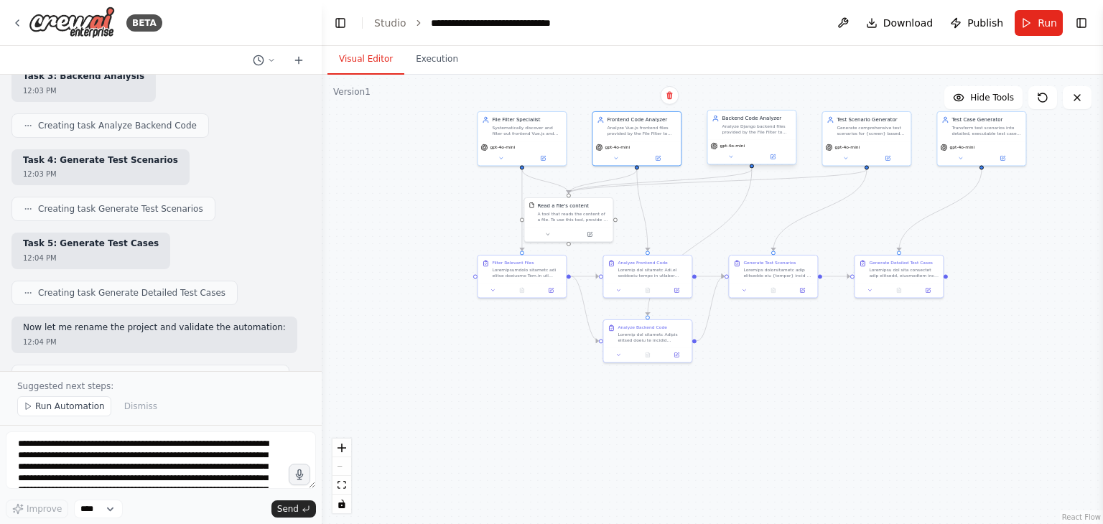
click at [733, 132] on div "Analyze Django backend files provided by the File Filter to extract comprehensi…" at bounding box center [757, 129] width 70 height 11
click at [776, 157] on button at bounding box center [773, 156] width 41 height 9
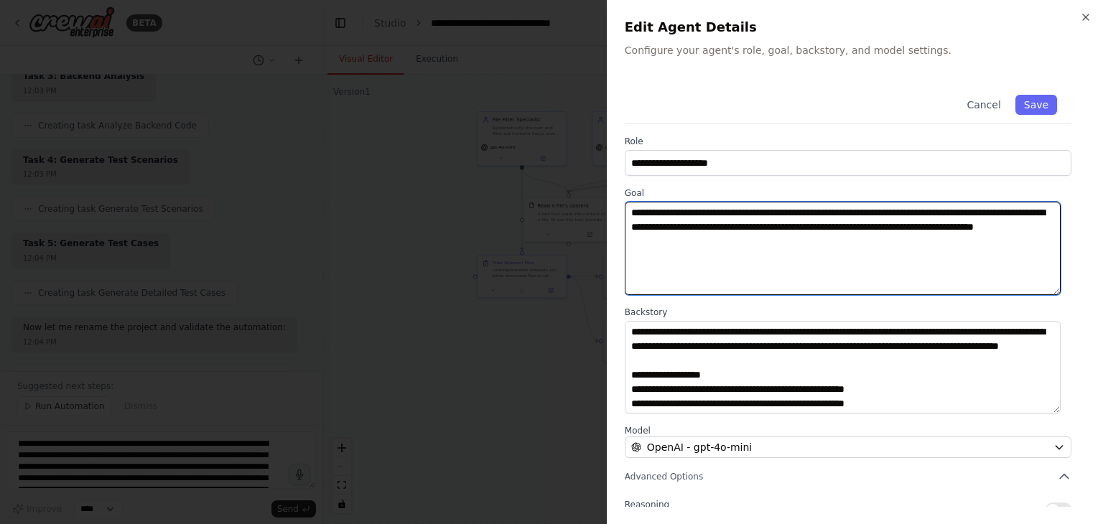
drag, startPoint x: 759, startPoint y: 246, endPoint x: 629, endPoint y: 206, distance: 135.9
click at [629, 206] on textarea "**********" at bounding box center [843, 248] width 436 height 93
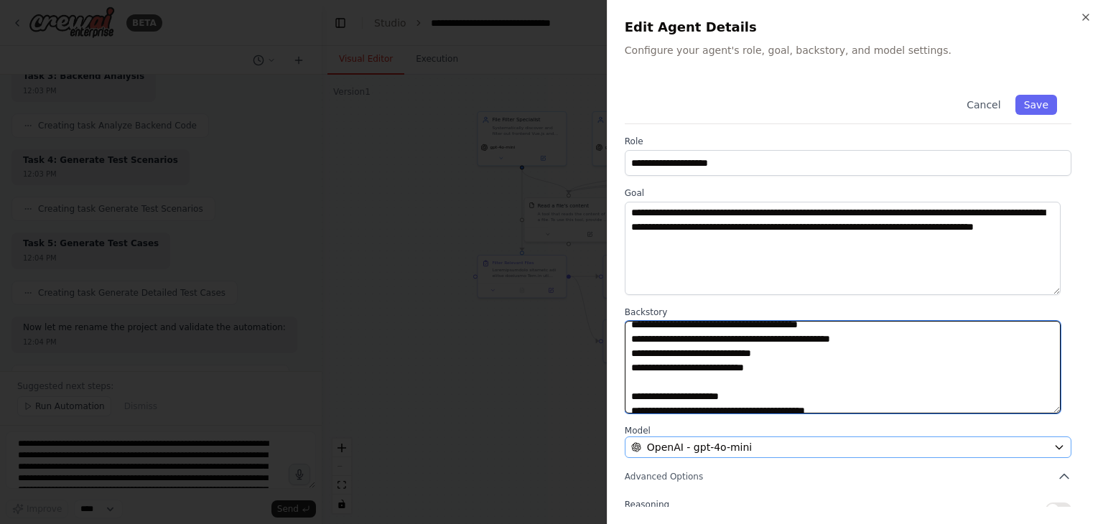
scroll to position [144, 0]
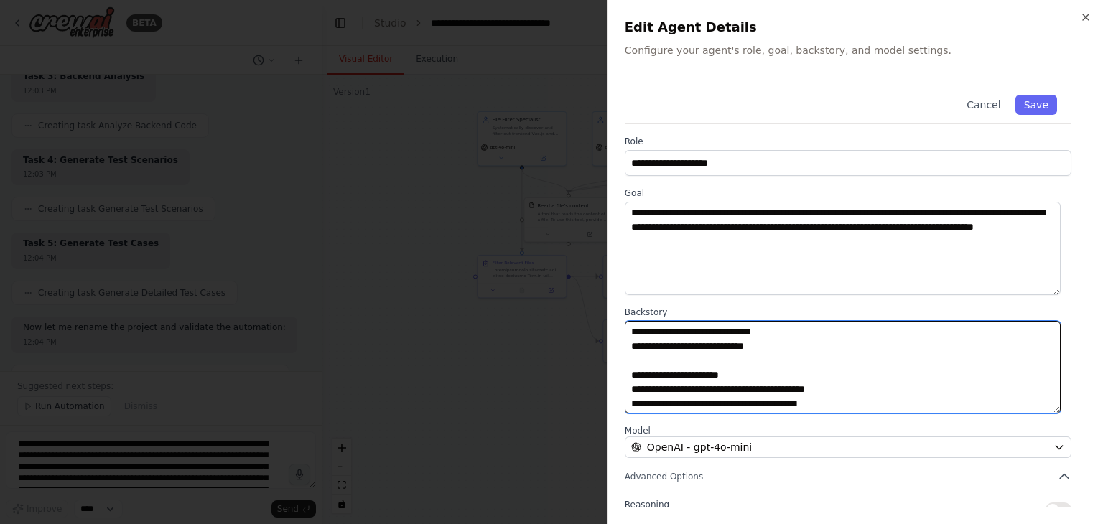
drag, startPoint x: 629, startPoint y: 328, endPoint x: 874, endPoint y: 417, distance: 260.2
click at [874, 417] on div "**********" at bounding box center [855, 356] width 461 height 552
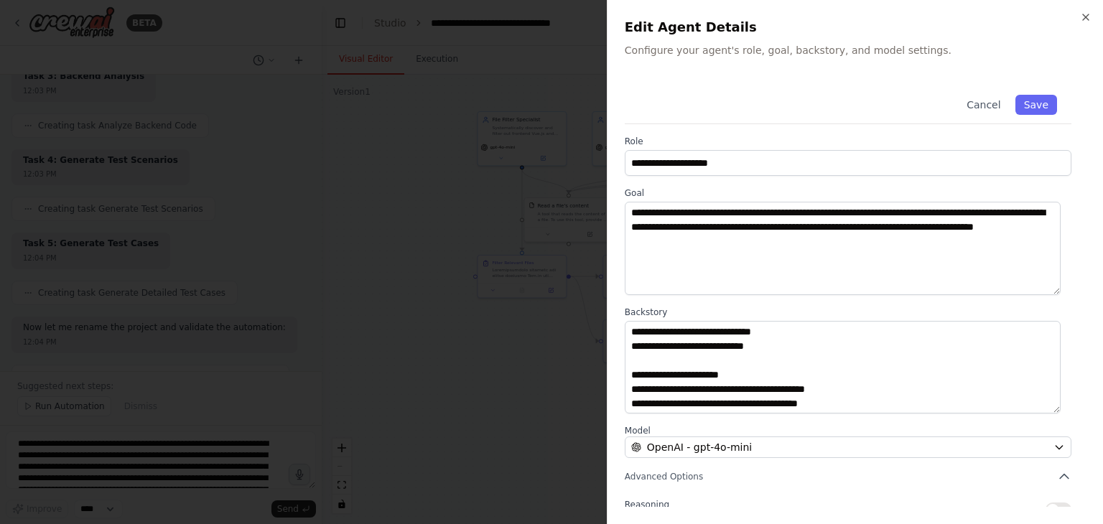
click at [451, 215] on div at bounding box center [551, 262] width 1103 height 524
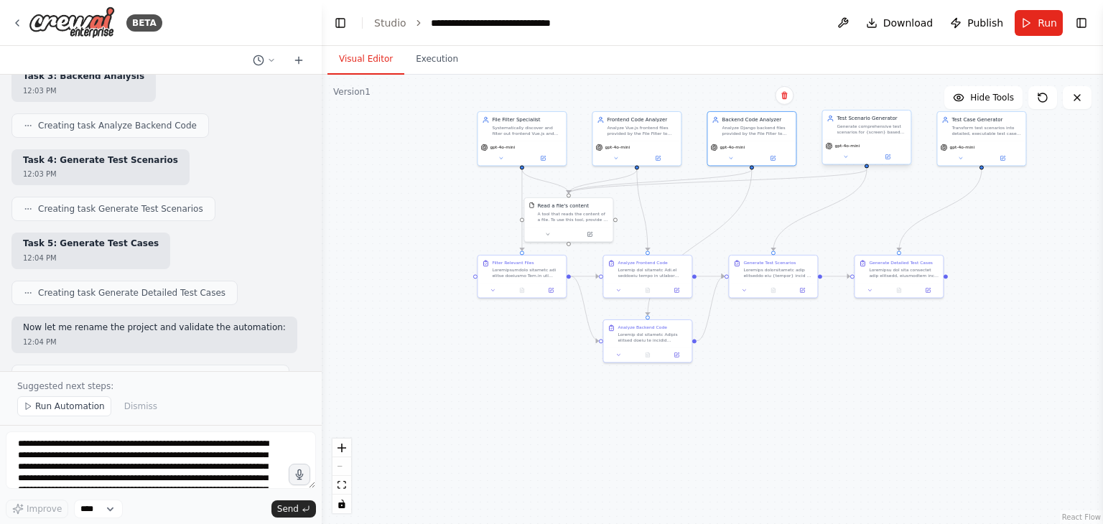
click at [871, 139] on div "gpt-4o-mini" at bounding box center [867, 151] width 88 height 25
click at [884, 156] on button at bounding box center [888, 156] width 41 height 9
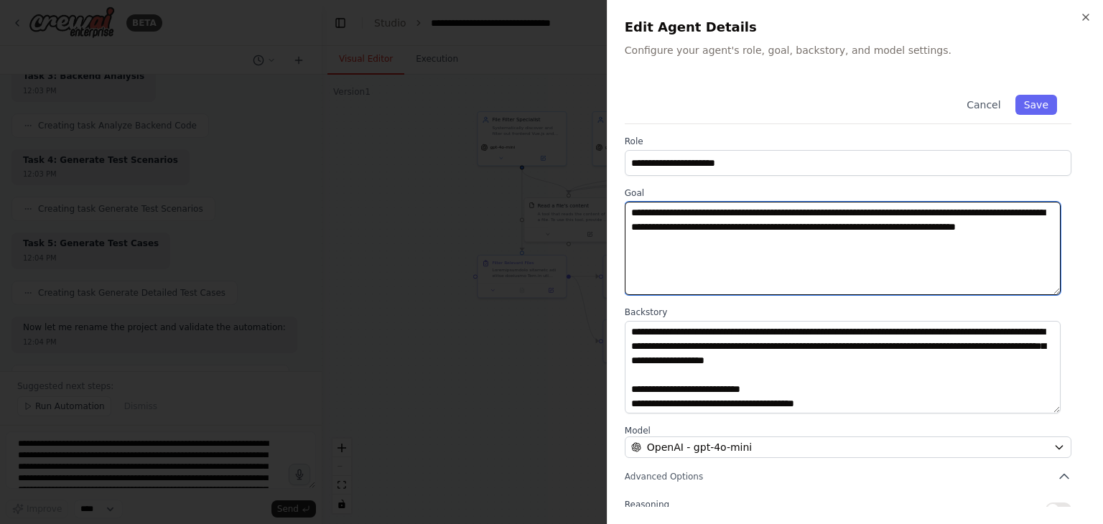
drag, startPoint x: 753, startPoint y: 244, endPoint x: 621, endPoint y: 205, distance: 137.7
click at [621, 205] on div "**********" at bounding box center [855, 262] width 496 height 524
click at [750, 241] on textarea "**********" at bounding box center [843, 248] width 436 height 93
drag, startPoint x: 750, startPoint y: 241, endPoint x: 624, endPoint y: 210, distance: 129.4
click at [625, 210] on textarea "**********" at bounding box center [843, 248] width 436 height 93
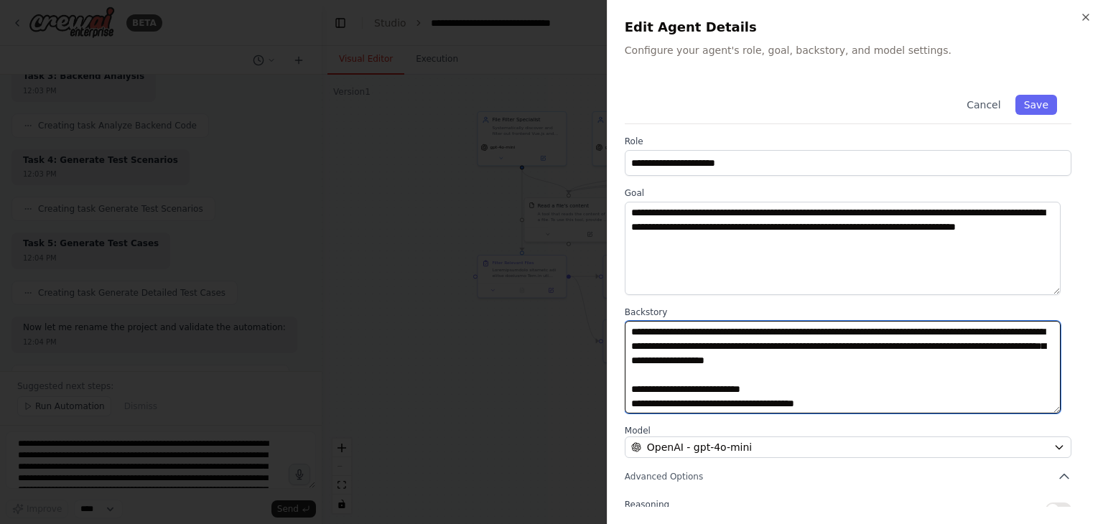
click at [720, 348] on textarea "**********" at bounding box center [843, 367] width 436 height 93
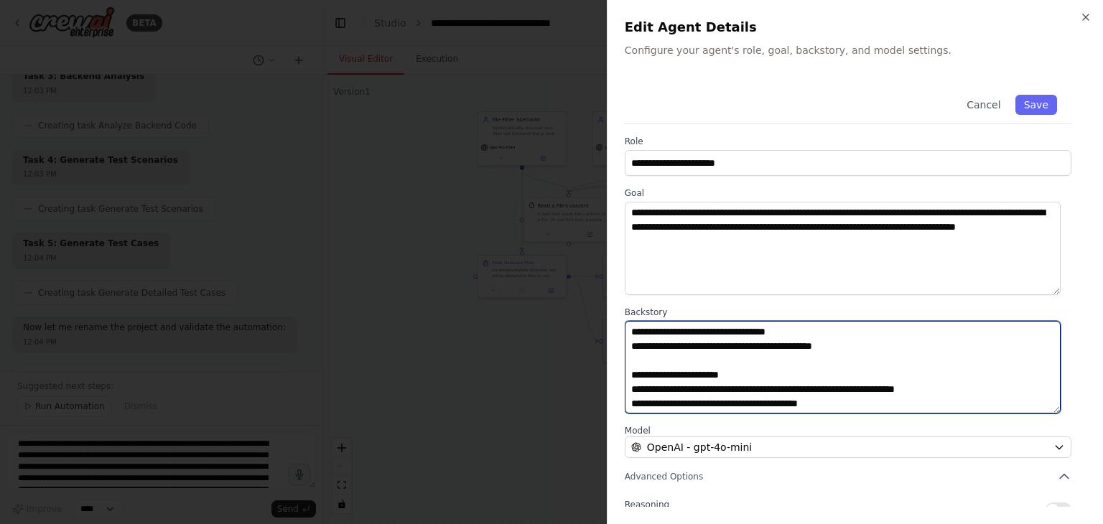
drag, startPoint x: 629, startPoint y: 330, endPoint x: 862, endPoint y: 409, distance: 246.5
click at [862, 409] on textarea "**********" at bounding box center [843, 367] width 436 height 93
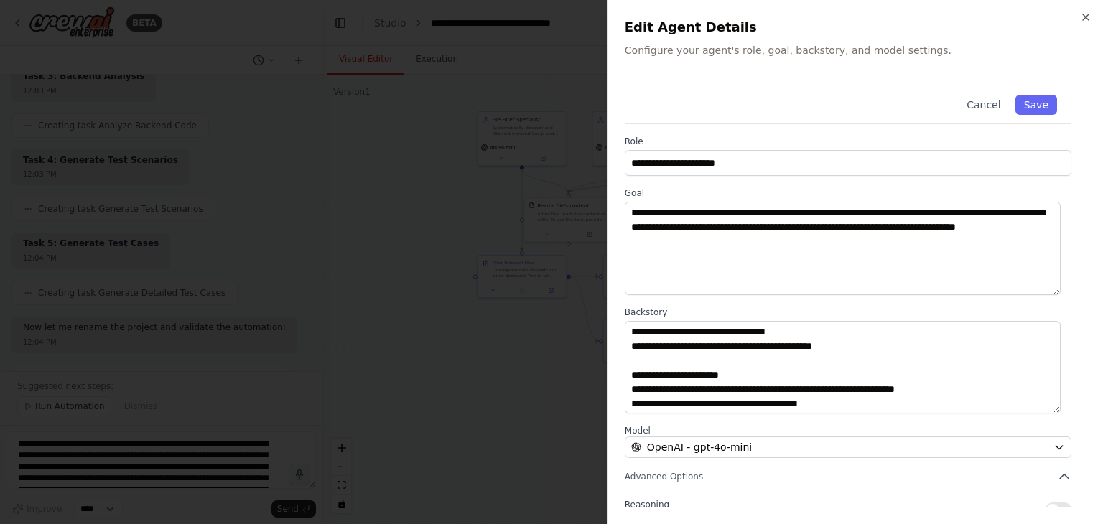
click at [526, 380] on div at bounding box center [551, 262] width 1103 height 524
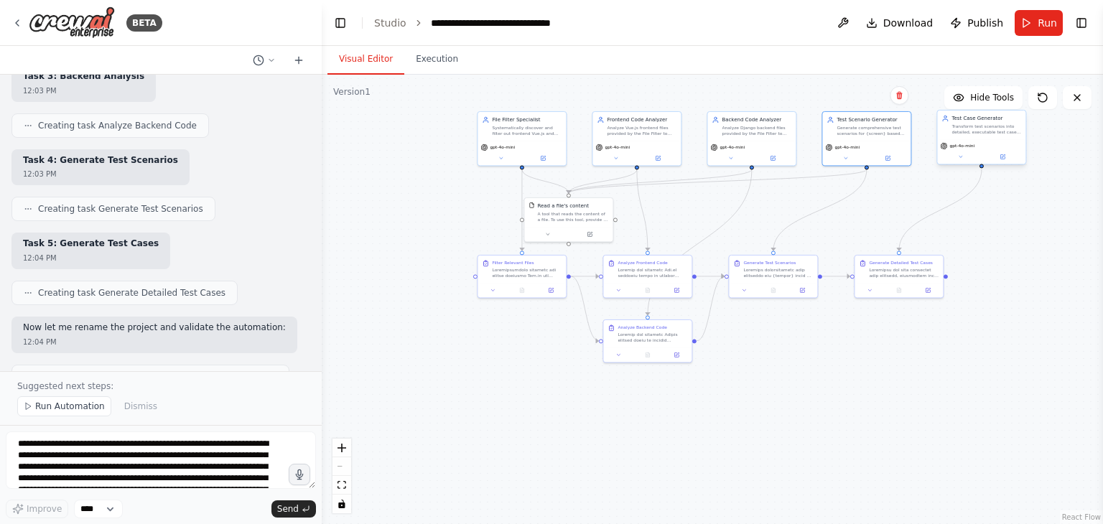
click at [975, 136] on div "Test Case Generator Transform test scenarios into detailed, executable test cas…" at bounding box center [981, 125] width 88 height 29
click at [1009, 159] on button at bounding box center [1003, 156] width 41 height 9
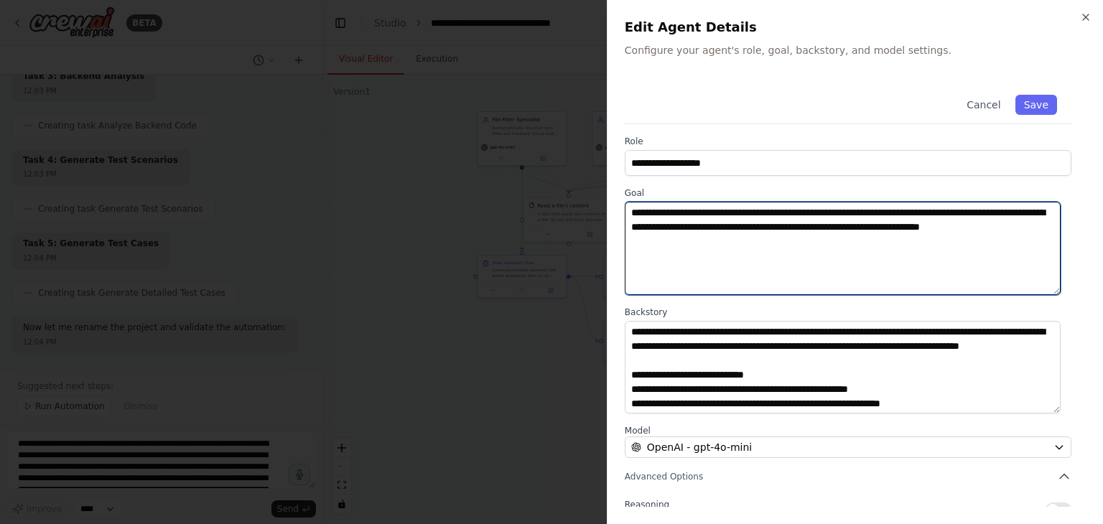
drag, startPoint x: 629, startPoint y: 210, endPoint x: 687, endPoint y: 243, distance: 67.2
click at [687, 243] on textarea "**********" at bounding box center [843, 248] width 436 height 93
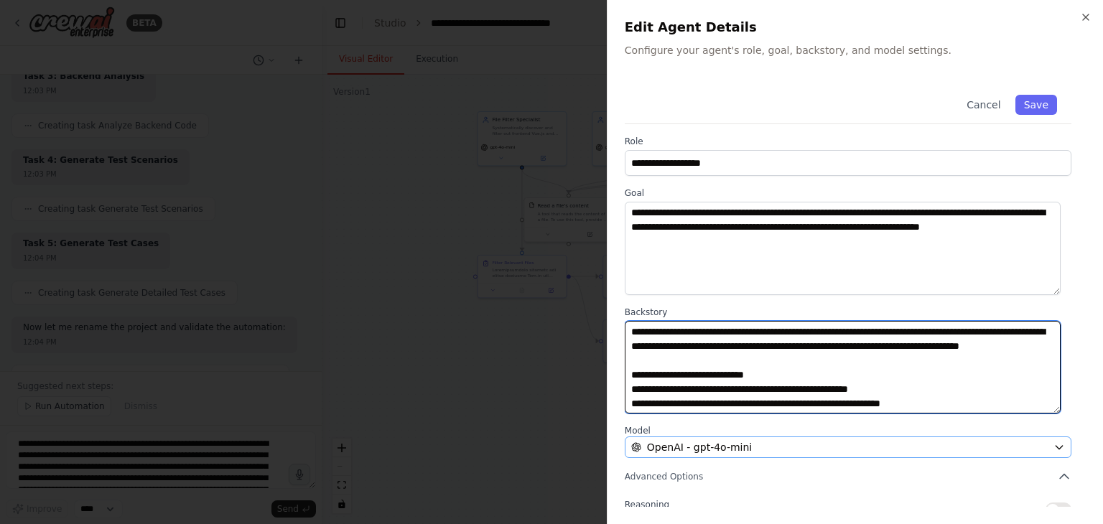
scroll to position [101, 0]
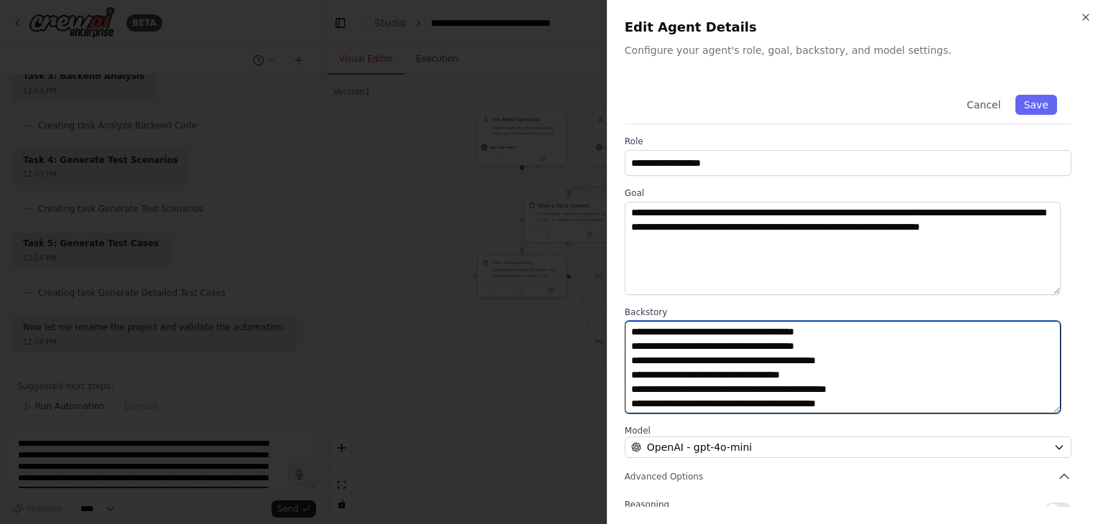
drag, startPoint x: 628, startPoint y: 328, endPoint x: 930, endPoint y: 408, distance: 312.8
click at [930, 408] on textarea "**********" at bounding box center [843, 367] width 436 height 93
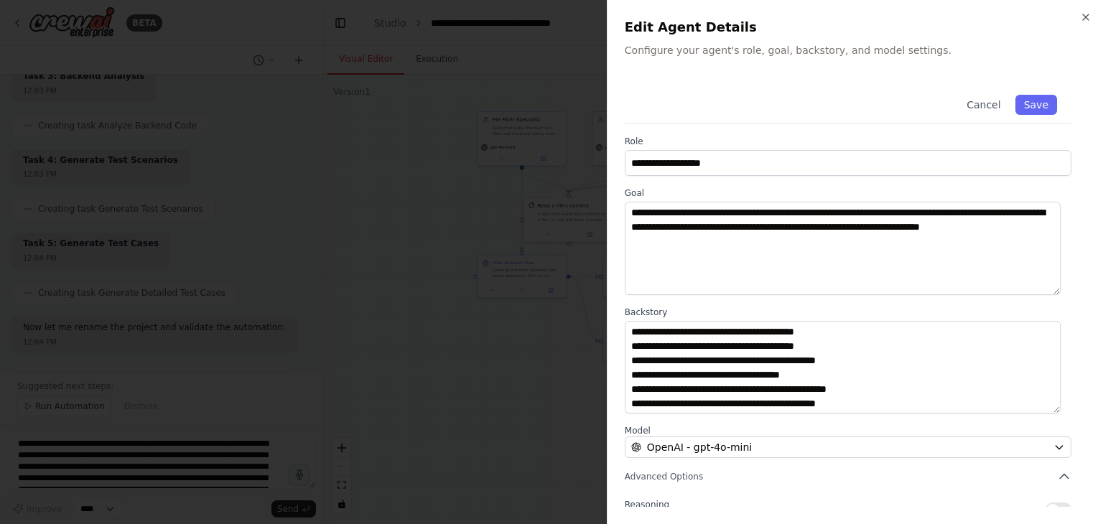
click at [451, 341] on div at bounding box center [551, 262] width 1103 height 524
